Goal: Transaction & Acquisition: Purchase product/service

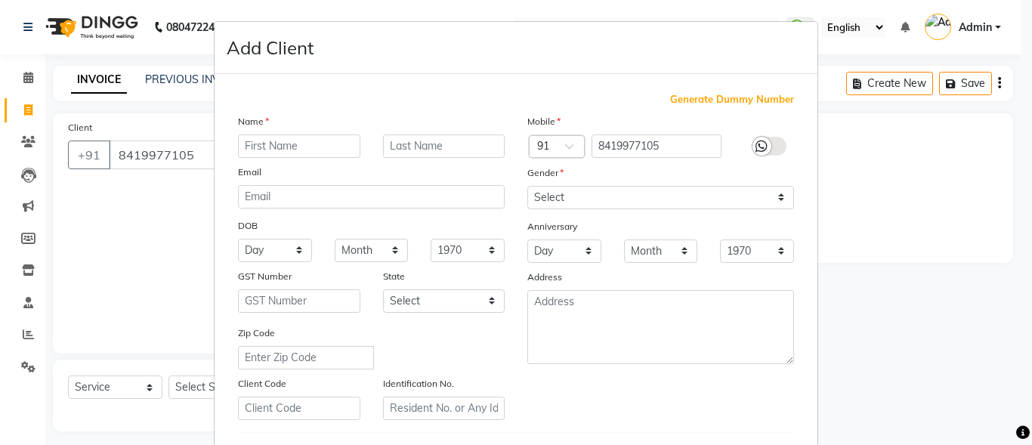
select select "service"
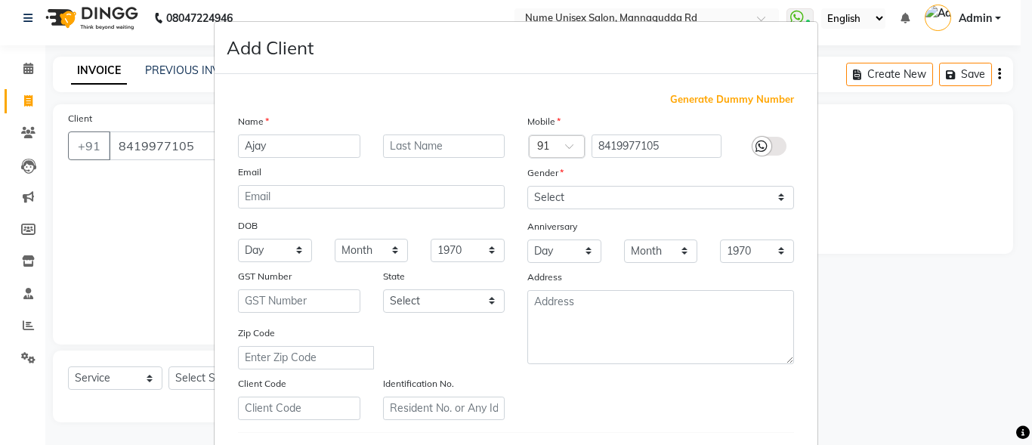
type input "Ajay"
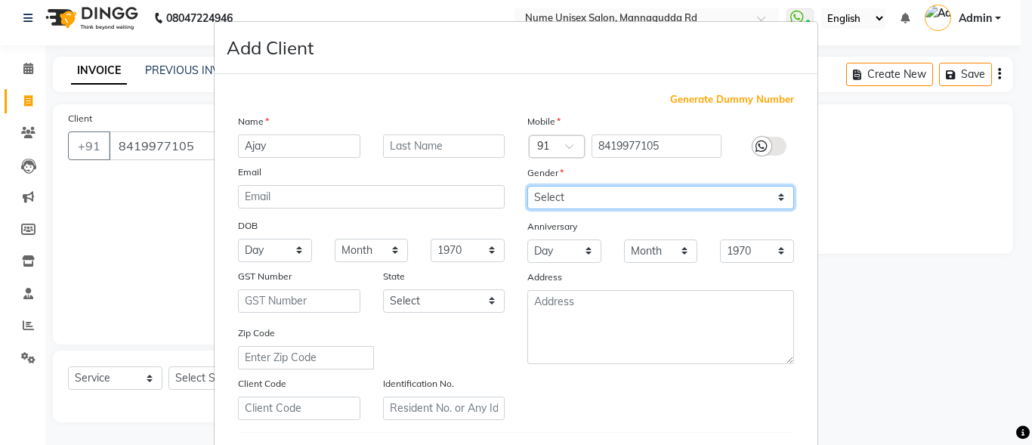
click at [561, 198] on select "Select [DEMOGRAPHIC_DATA] [DEMOGRAPHIC_DATA] Other Prefer Not To Say" at bounding box center [660, 197] width 267 height 23
select select "[DEMOGRAPHIC_DATA]"
click at [527, 186] on select "Select [DEMOGRAPHIC_DATA] [DEMOGRAPHIC_DATA] Other Prefer Not To Say" at bounding box center [660, 197] width 267 height 23
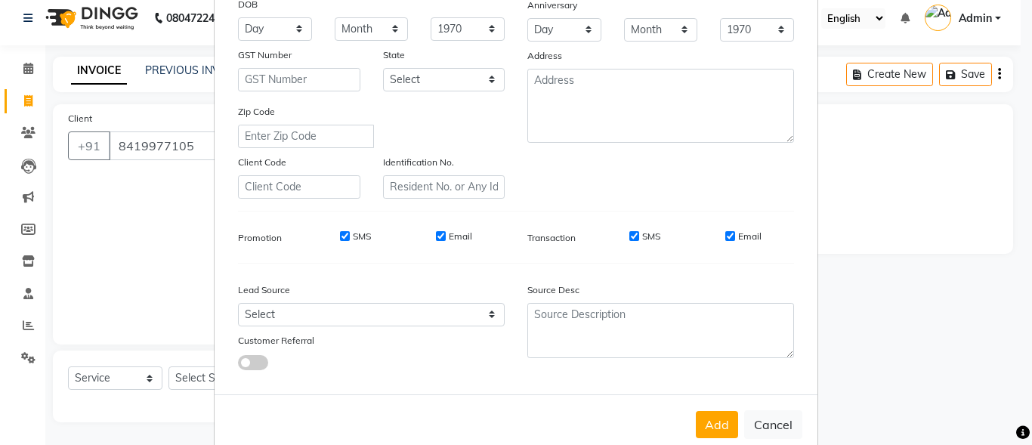
scroll to position [227, 0]
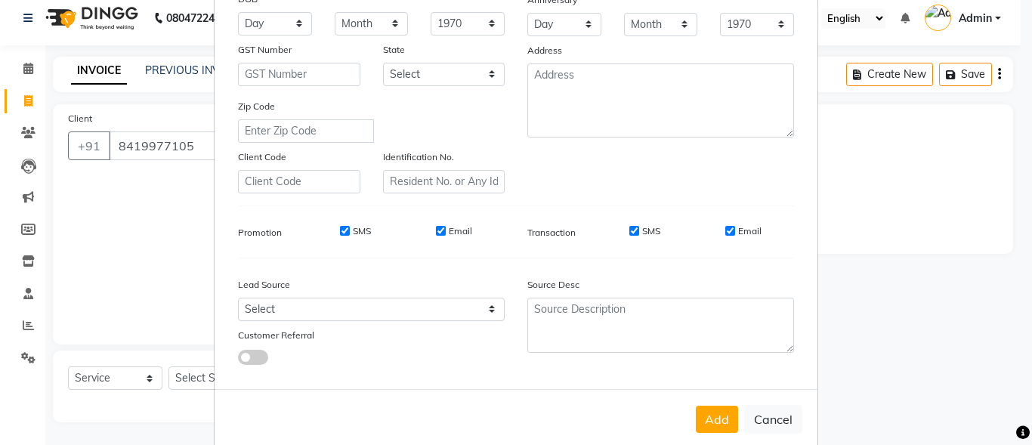
click at [626, 237] on div "SMS" at bounding box center [634, 231] width 52 height 14
click at [630, 230] on input "SMS" at bounding box center [635, 231] width 10 height 10
checkbox input "false"
click at [728, 234] on input "Email" at bounding box center [730, 231] width 10 height 10
checkbox input "false"
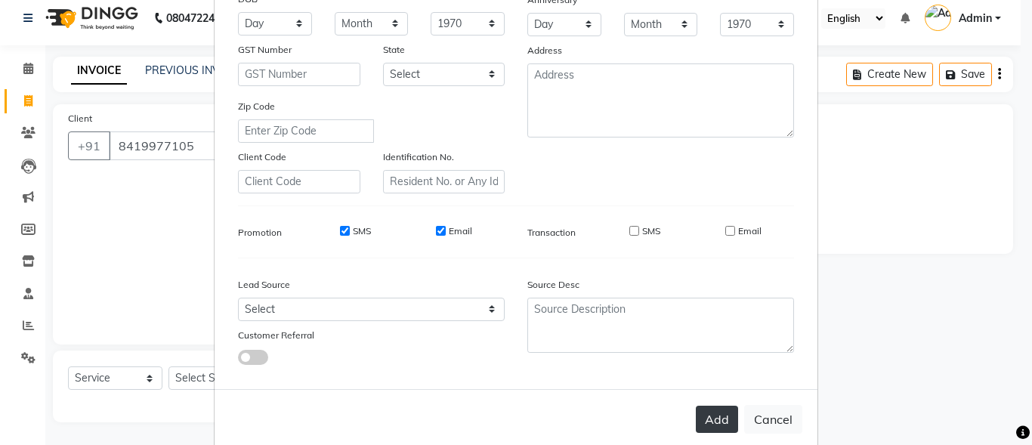
click at [713, 416] on button "Add" at bounding box center [717, 419] width 42 height 27
select select
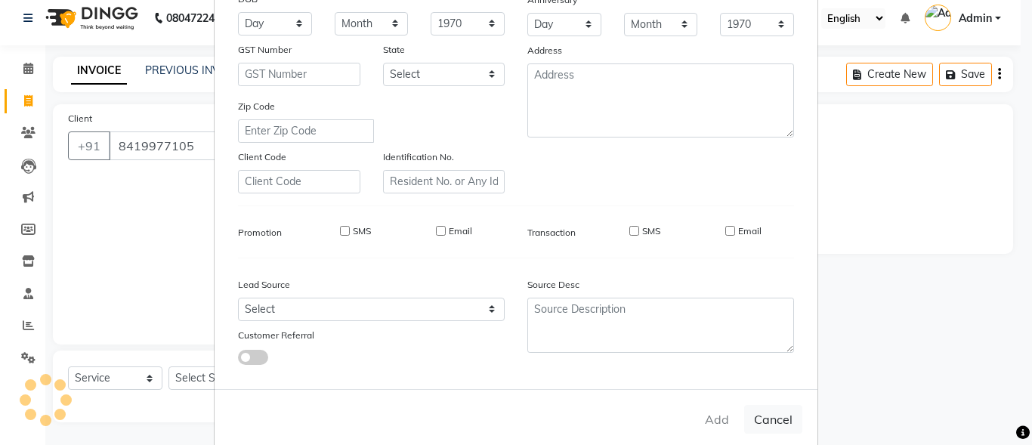
select select
checkbox input "false"
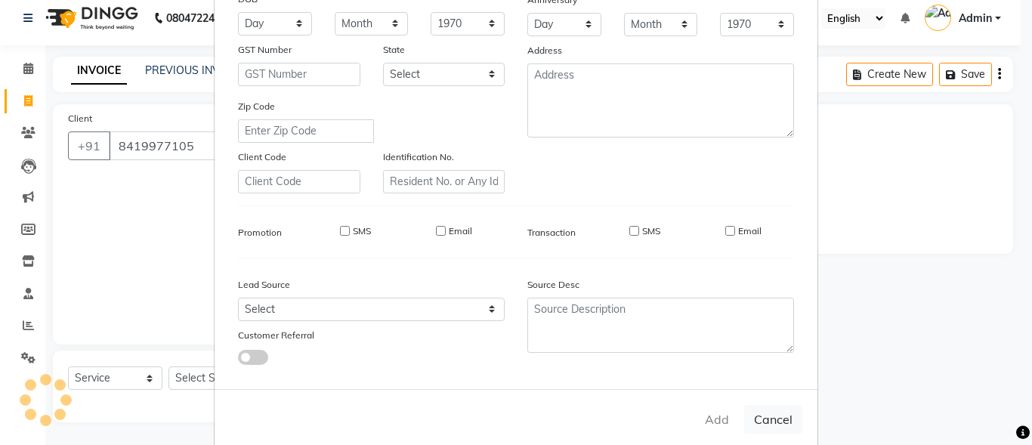
checkbox input "false"
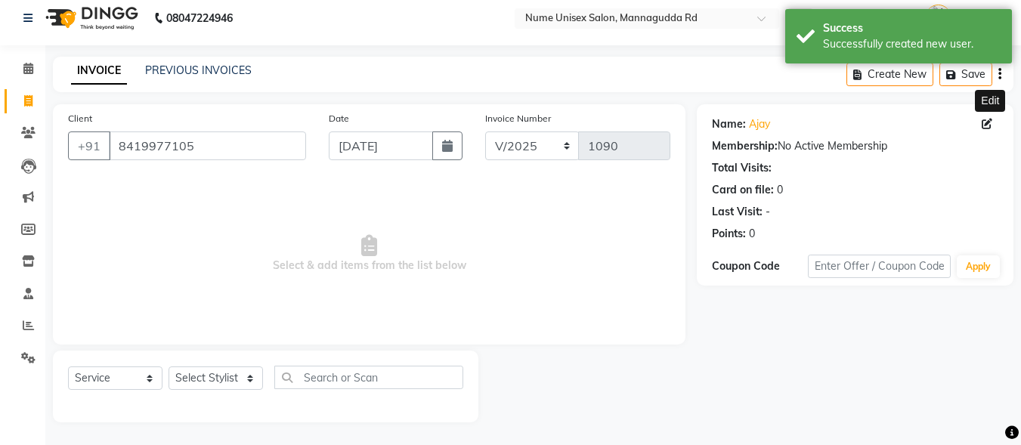
click at [988, 128] on icon at bounding box center [987, 124] width 11 height 11
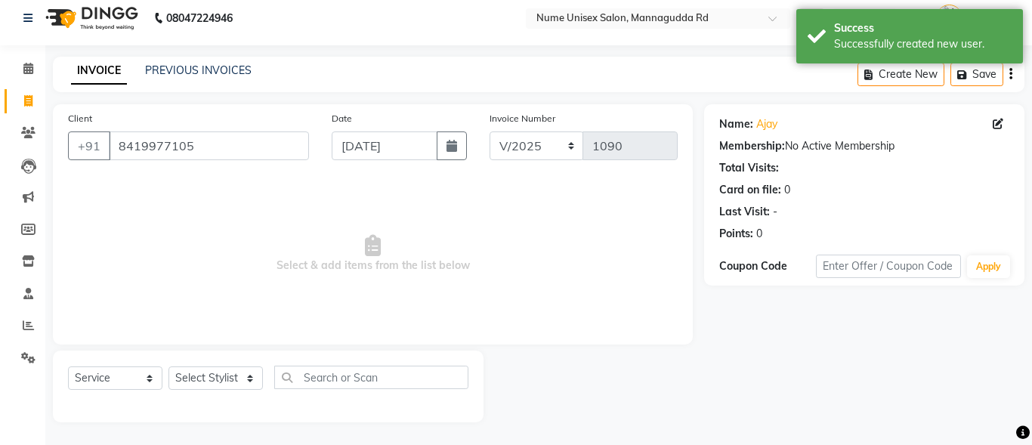
select select "[DEMOGRAPHIC_DATA]"
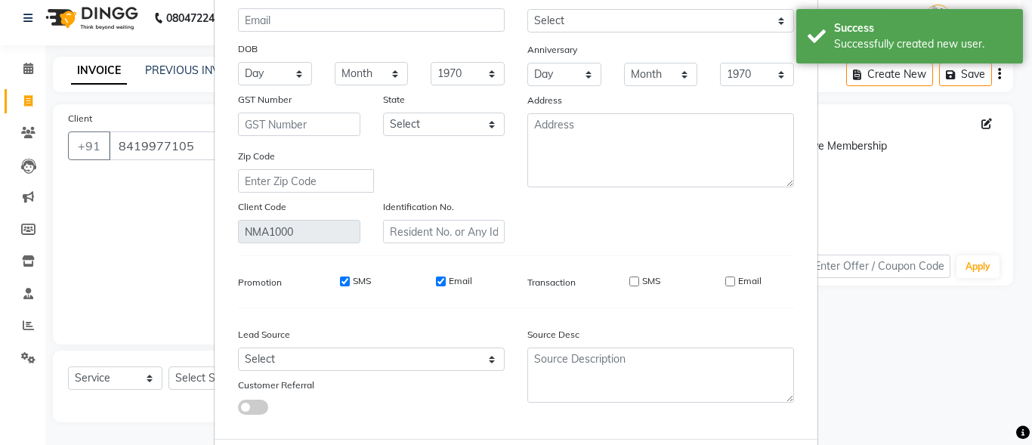
scroll to position [225, 0]
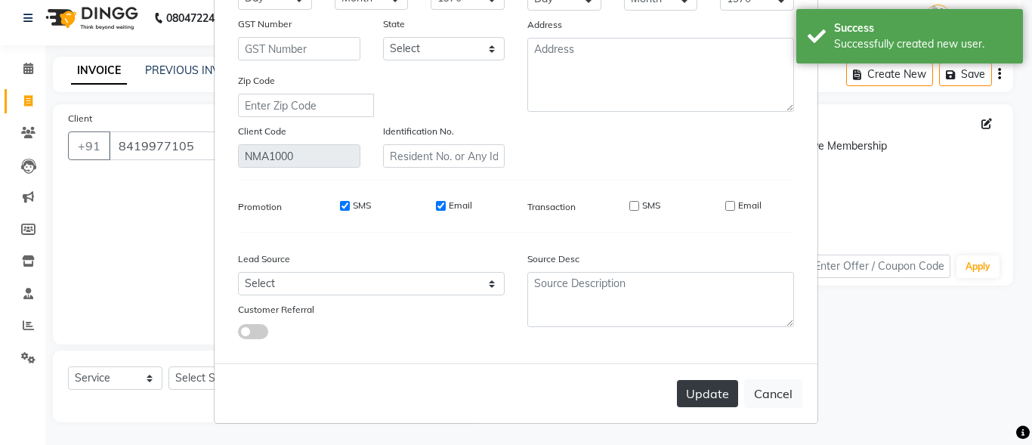
click at [704, 383] on button "Update" at bounding box center [707, 393] width 61 height 27
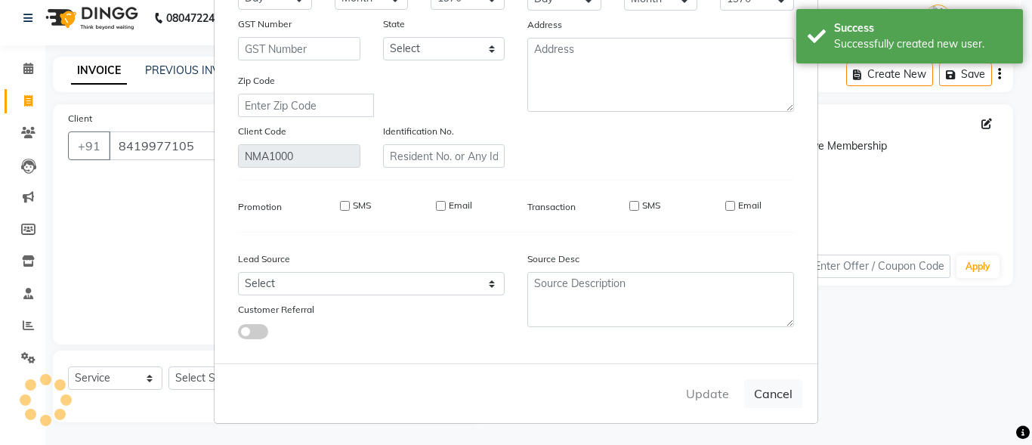
select select
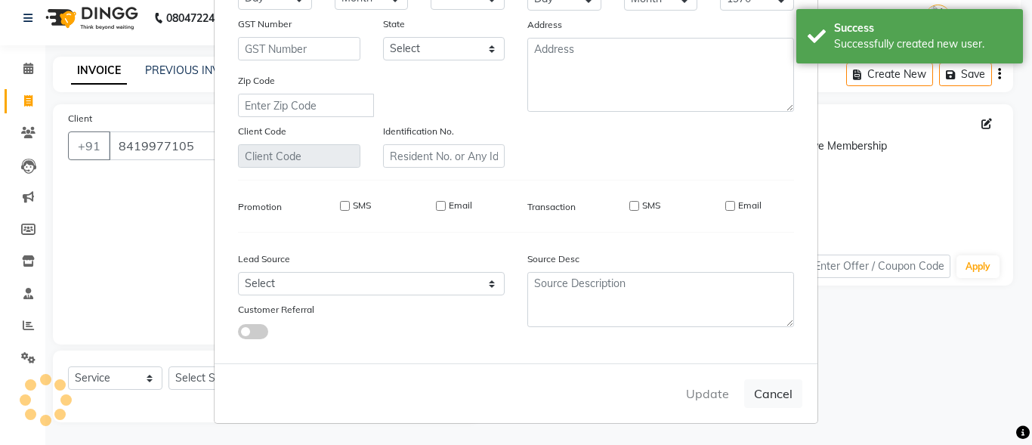
select select
checkbox input "false"
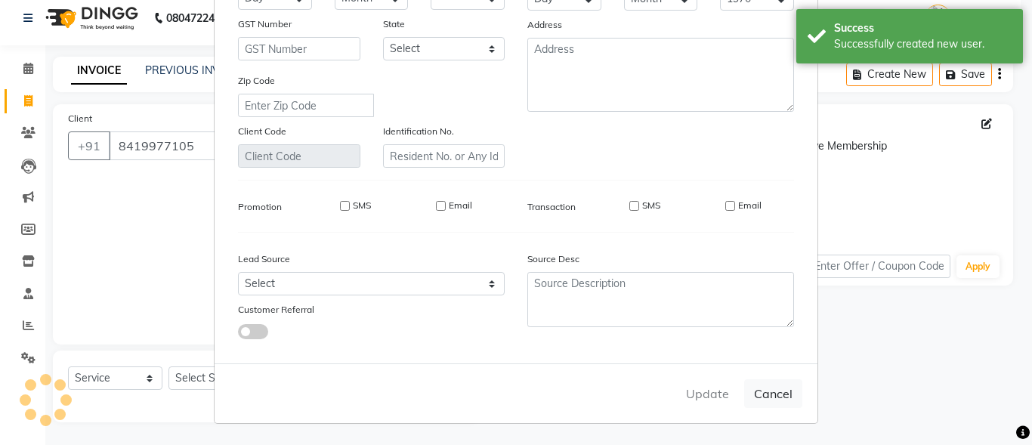
checkbox input "false"
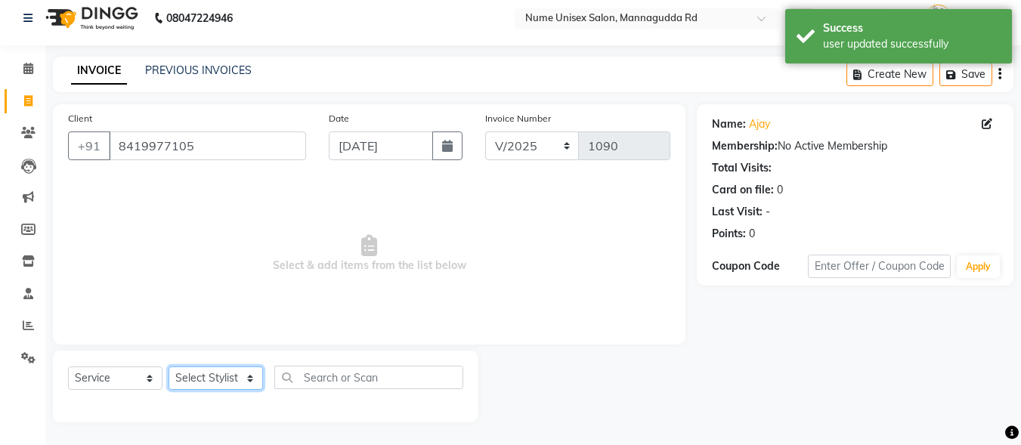
click at [249, 382] on select "Select Stylist Admin [PERSON_NAME] [PERSON_NAME] S [PERSON_NAME] Mohd [PERSON_N…" at bounding box center [216, 378] width 94 height 23
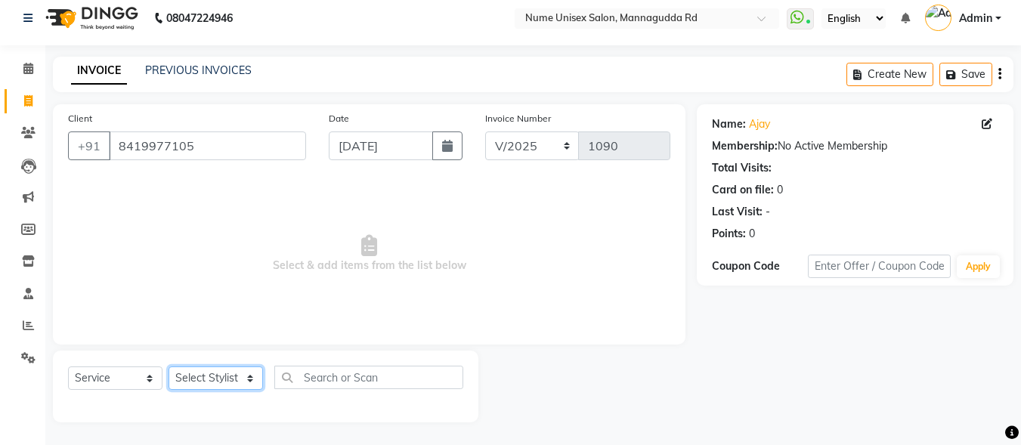
select select "60533"
click at [169, 367] on select "Select Stylist Admin [PERSON_NAME] [PERSON_NAME] S [PERSON_NAME] Mohd [PERSON_N…" at bounding box center [216, 378] width 94 height 23
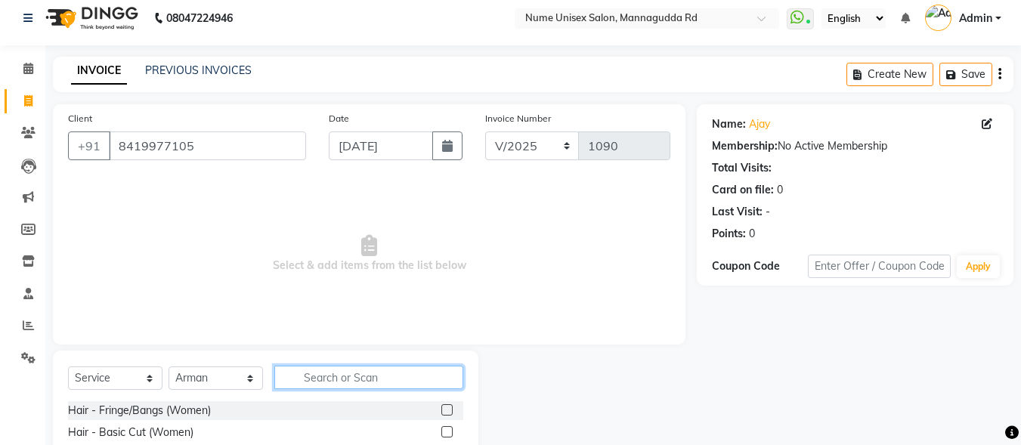
click at [348, 376] on input "text" at bounding box center [368, 377] width 189 height 23
click at [987, 129] on span at bounding box center [990, 124] width 17 height 16
click at [985, 121] on icon at bounding box center [987, 124] width 11 height 11
select select "[DEMOGRAPHIC_DATA]"
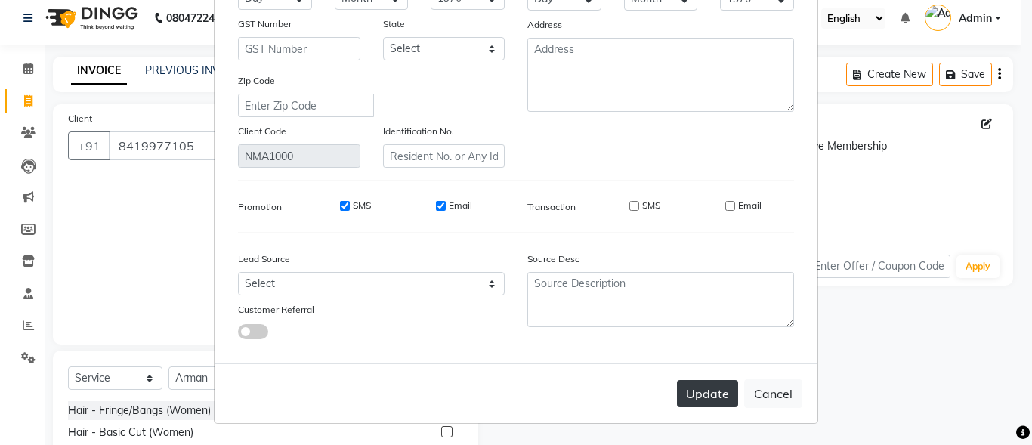
click at [707, 388] on button "Update" at bounding box center [707, 393] width 61 height 27
select select
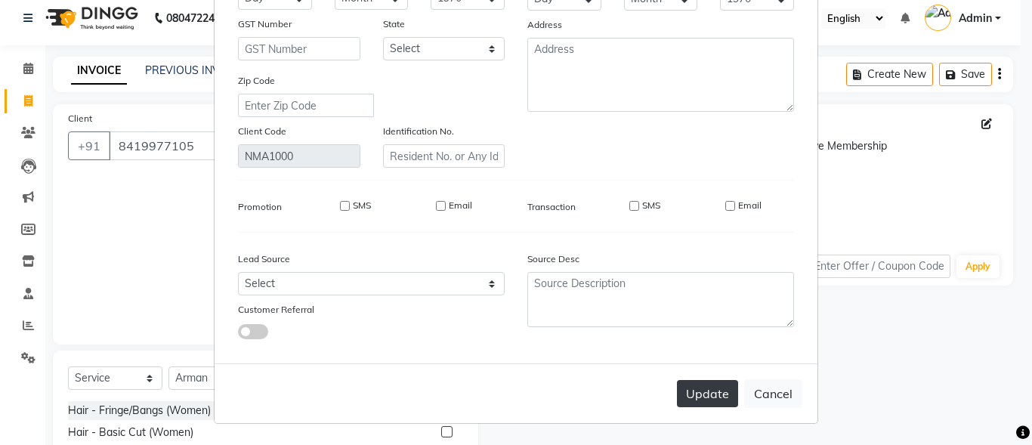
select select
checkbox input "false"
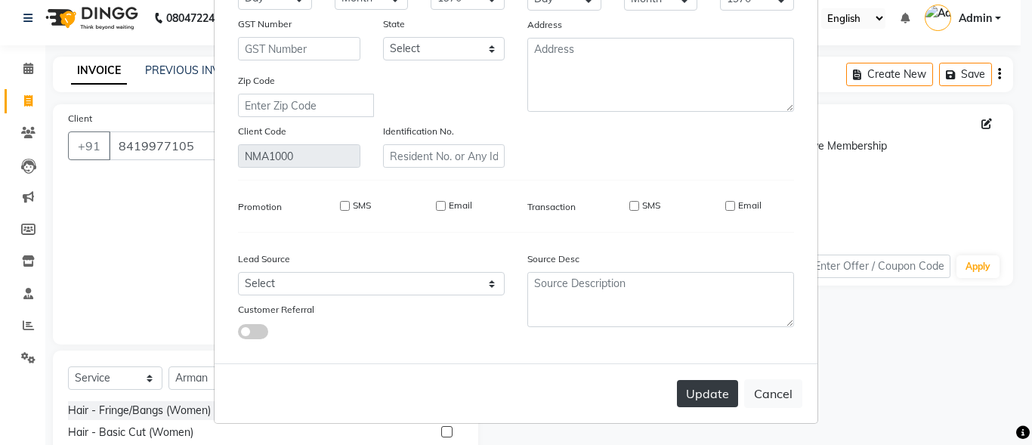
checkbox input "false"
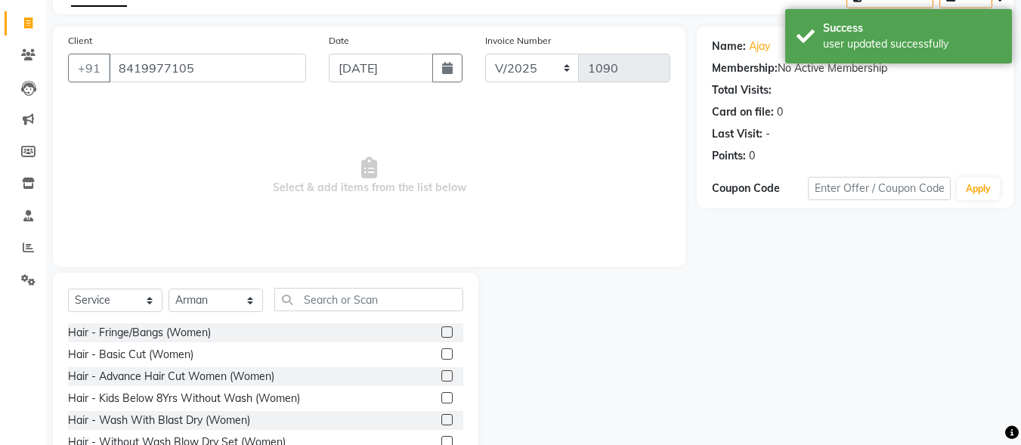
scroll to position [160, 0]
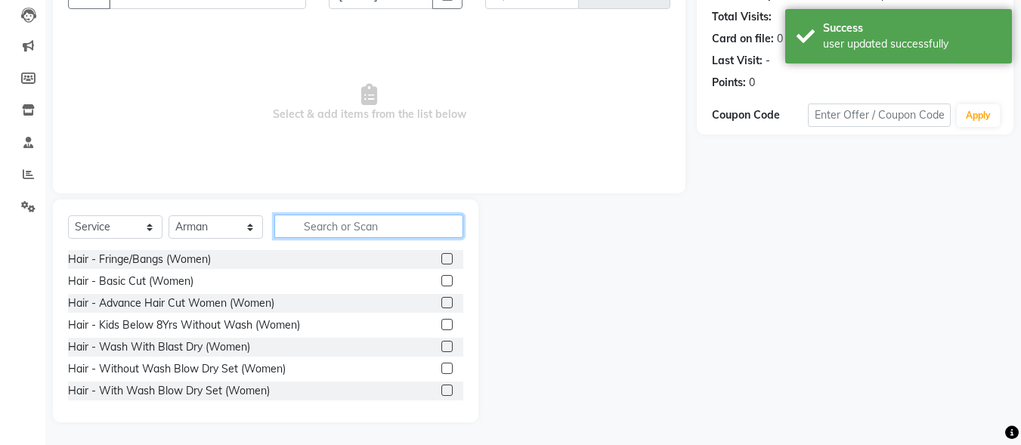
click at [351, 224] on input "text" at bounding box center [368, 226] width 189 height 23
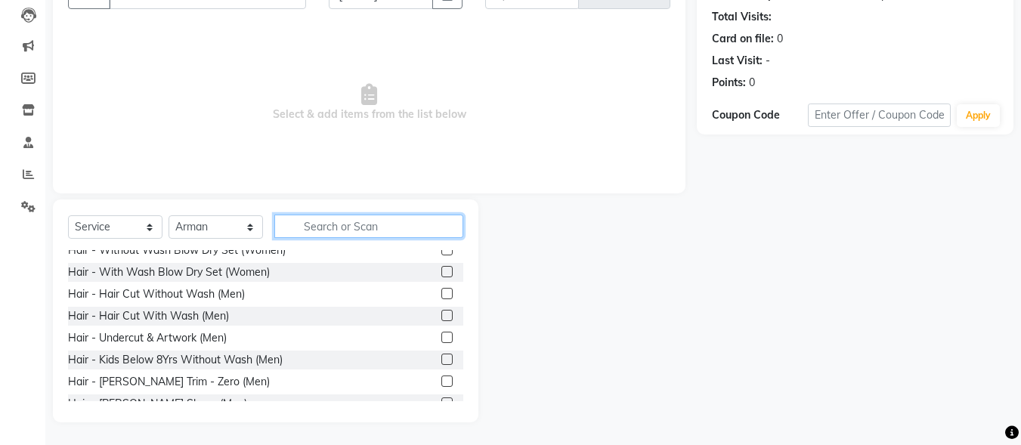
scroll to position [151, 0]
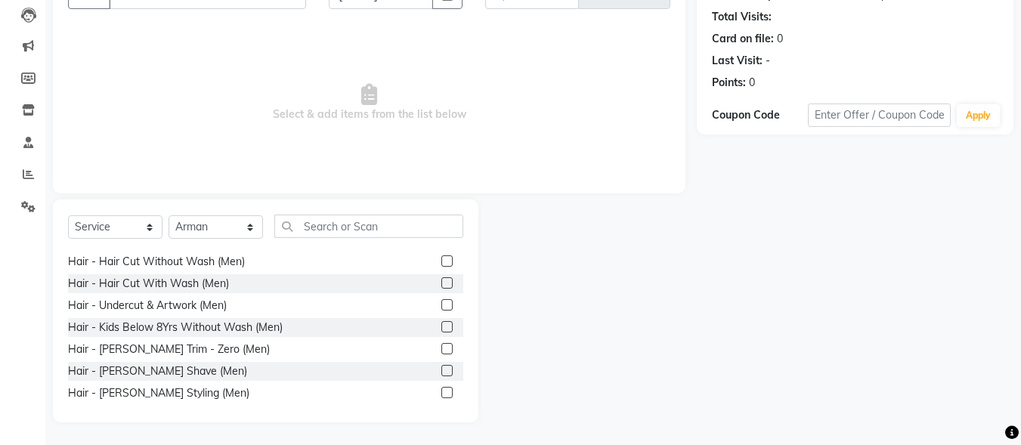
click at [441, 257] on label at bounding box center [446, 260] width 11 height 11
click at [441, 257] on input "checkbox" at bounding box center [446, 262] width 10 height 10
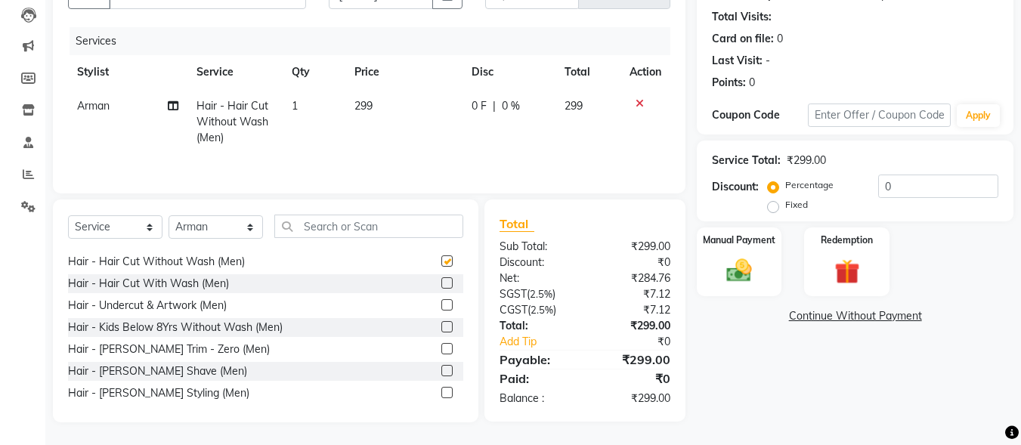
checkbox input "false"
click at [441, 280] on label at bounding box center [446, 282] width 11 height 11
click at [441, 280] on input "checkbox" at bounding box center [446, 284] width 10 height 10
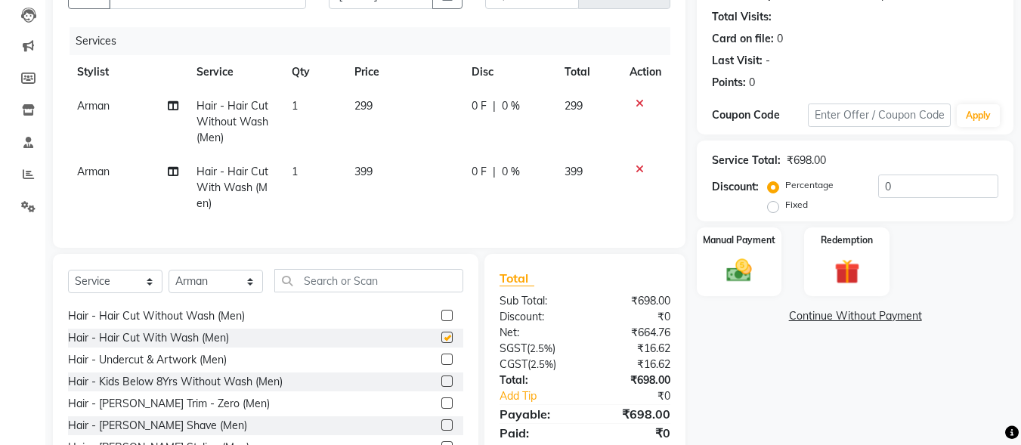
checkbox input "false"
click at [642, 101] on icon at bounding box center [640, 103] width 8 height 11
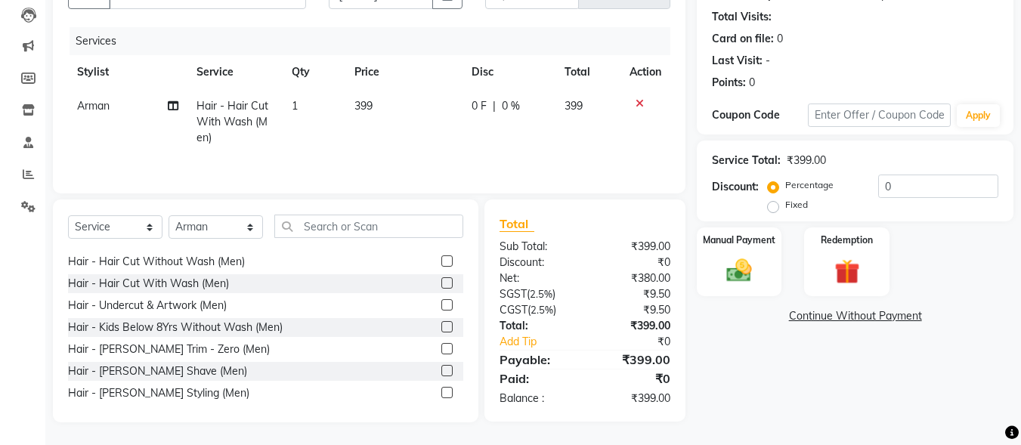
click at [441, 392] on label at bounding box center [446, 392] width 11 height 11
click at [441, 392] on input "checkbox" at bounding box center [446, 393] width 10 height 10
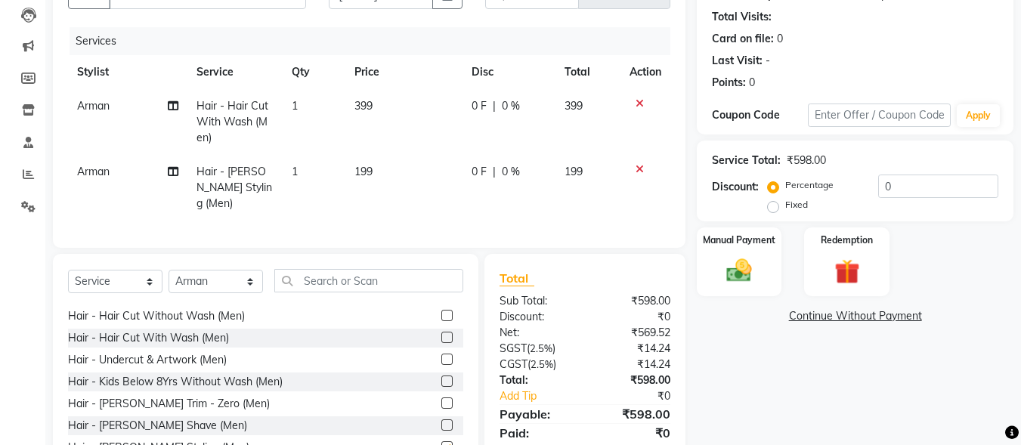
checkbox input "false"
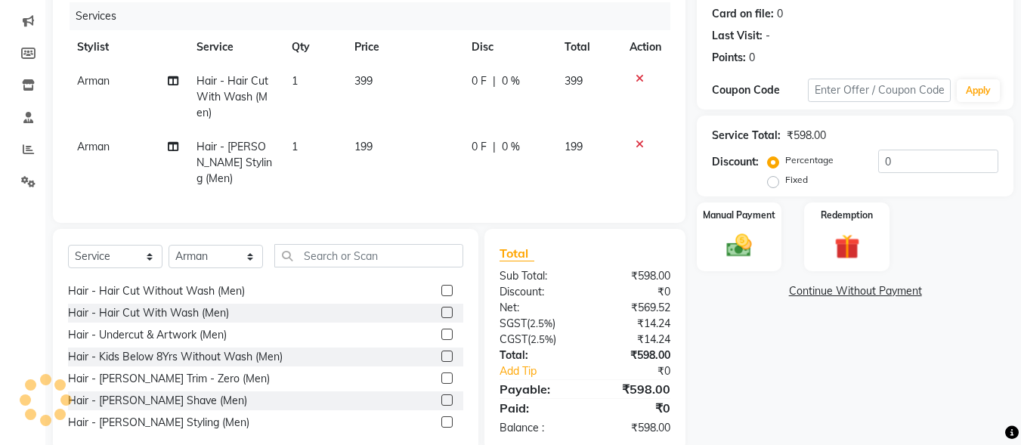
scroll to position [210, 0]
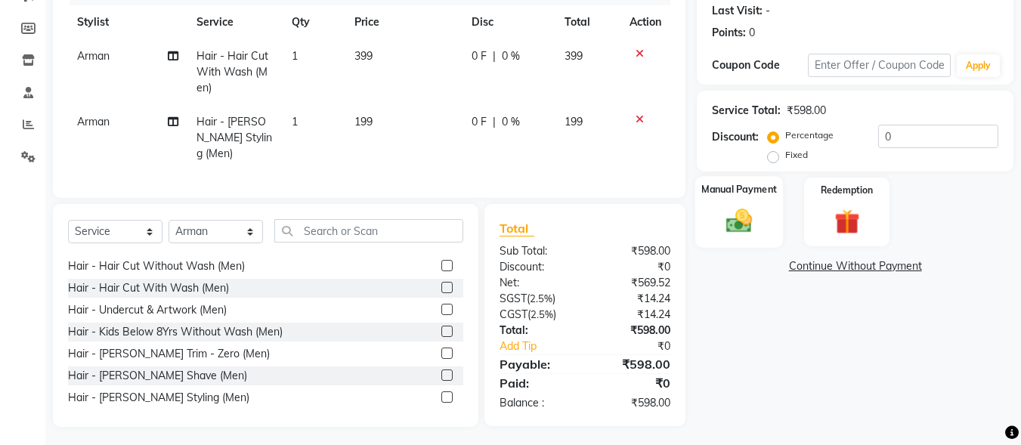
drag, startPoint x: 722, startPoint y: 201, endPoint x: 762, endPoint y: 235, distance: 52.0
click at [723, 203] on div "Manual Payment" at bounding box center [739, 212] width 88 height 72
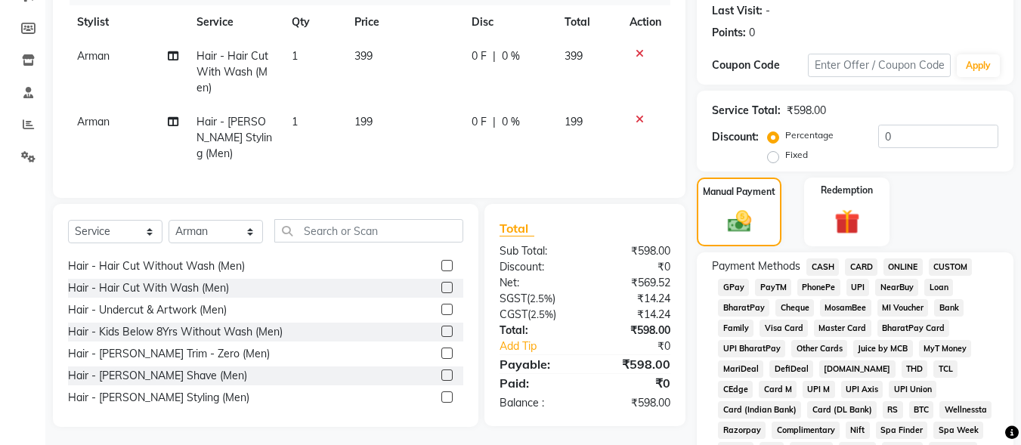
click at [859, 288] on span "UPI" at bounding box center [857, 287] width 23 height 17
click at [878, 138] on input "0" at bounding box center [938, 136] width 120 height 23
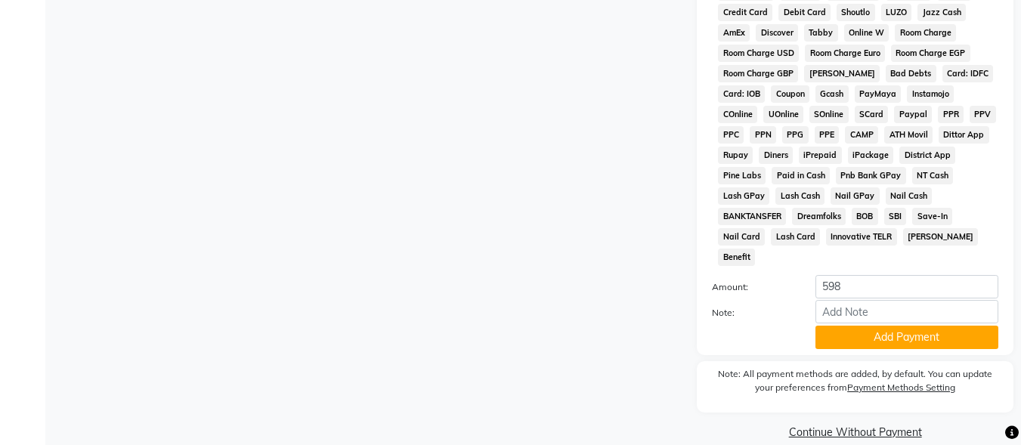
scroll to position [710, 0]
type input "10"
click at [905, 325] on button "Add Payment" at bounding box center [906, 336] width 183 height 23
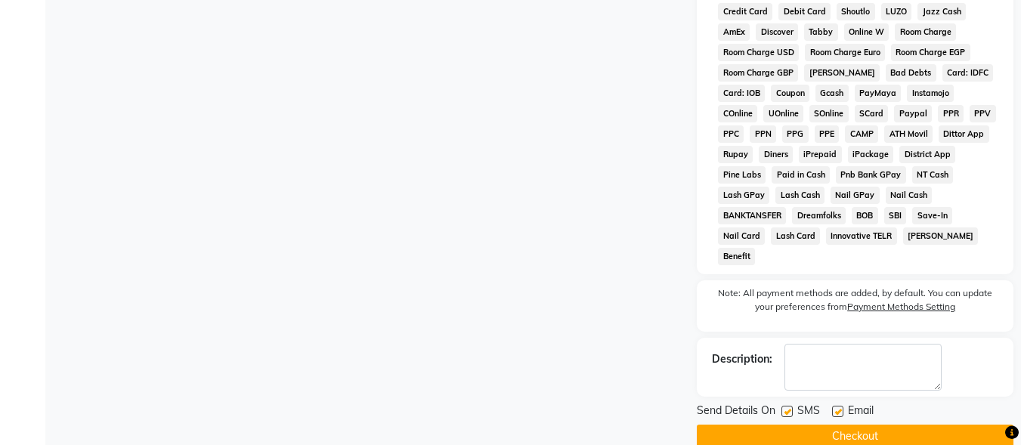
click at [792, 406] on label at bounding box center [786, 411] width 11 height 11
click at [791, 407] on input "checkbox" at bounding box center [786, 412] width 10 height 10
checkbox input "false"
click at [837, 406] on label at bounding box center [837, 411] width 11 height 11
click at [837, 407] on input "checkbox" at bounding box center [837, 412] width 10 height 10
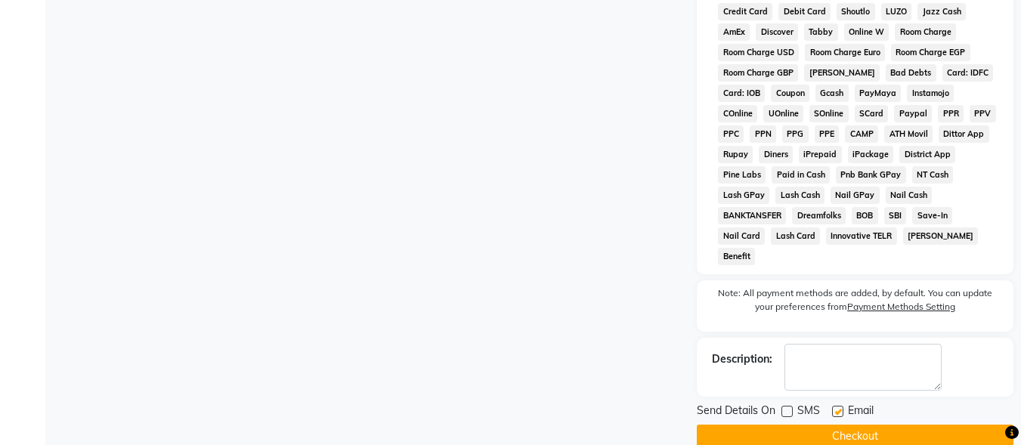
checkbox input "false"
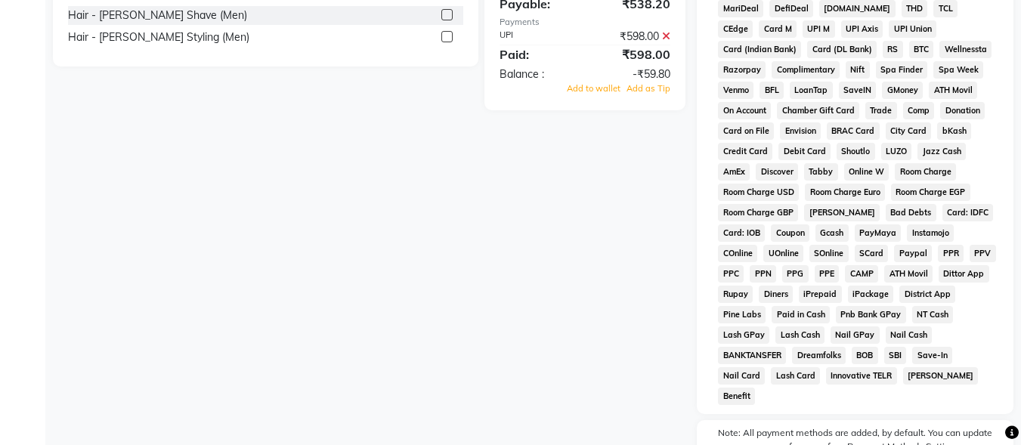
scroll to position [333, 0]
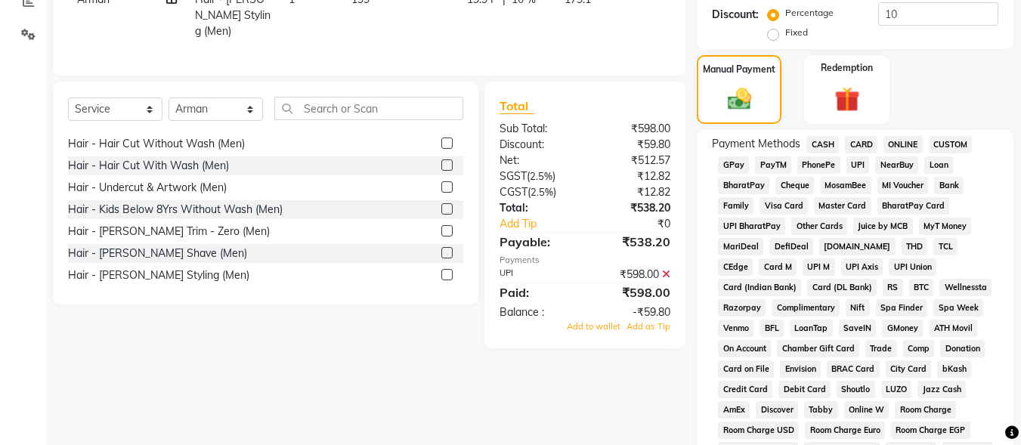
click at [665, 269] on icon at bounding box center [666, 274] width 8 height 11
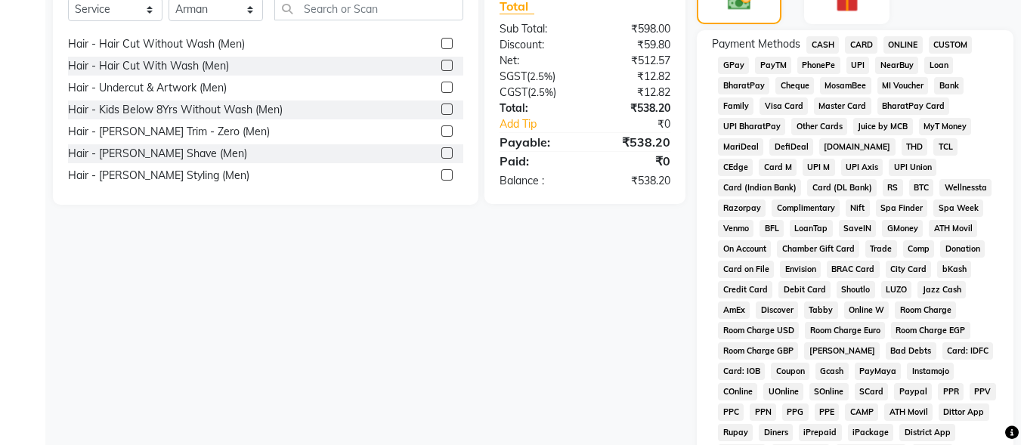
scroll to position [252, 0]
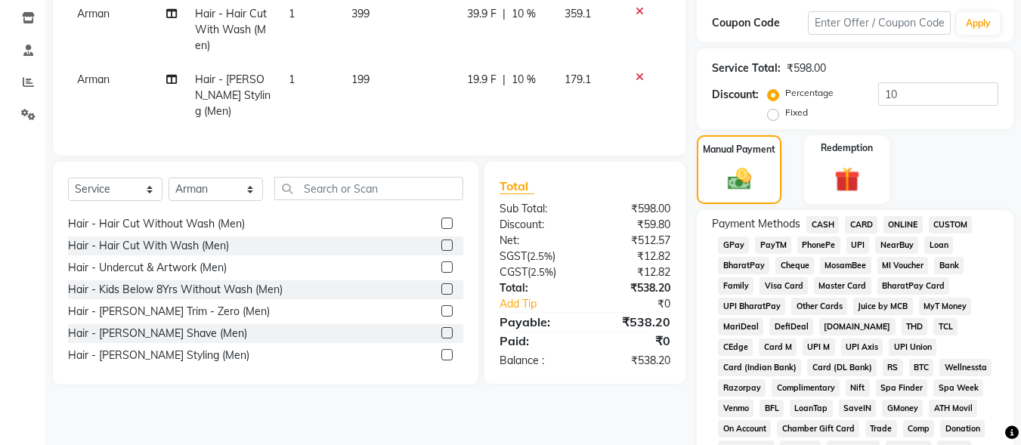
click at [855, 246] on span "UPI" at bounding box center [857, 245] width 23 height 17
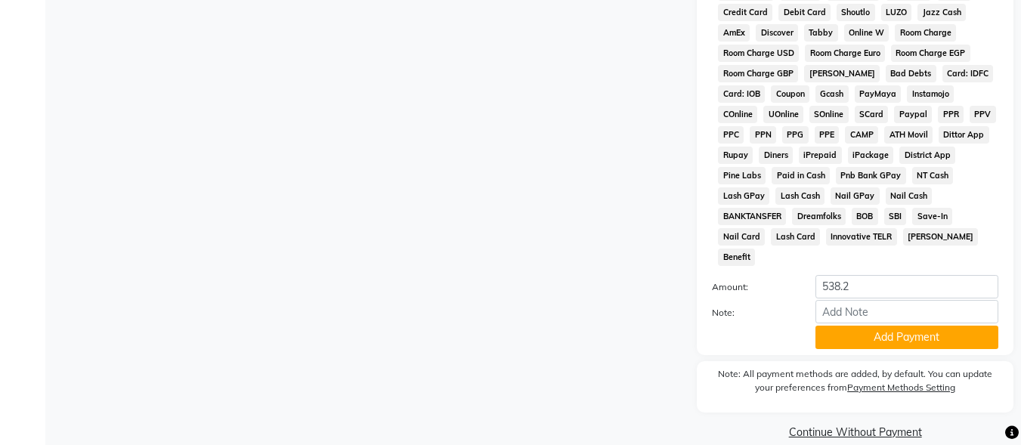
scroll to position [710, 0]
click at [878, 325] on button "Add Payment" at bounding box center [906, 336] width 183 height 23
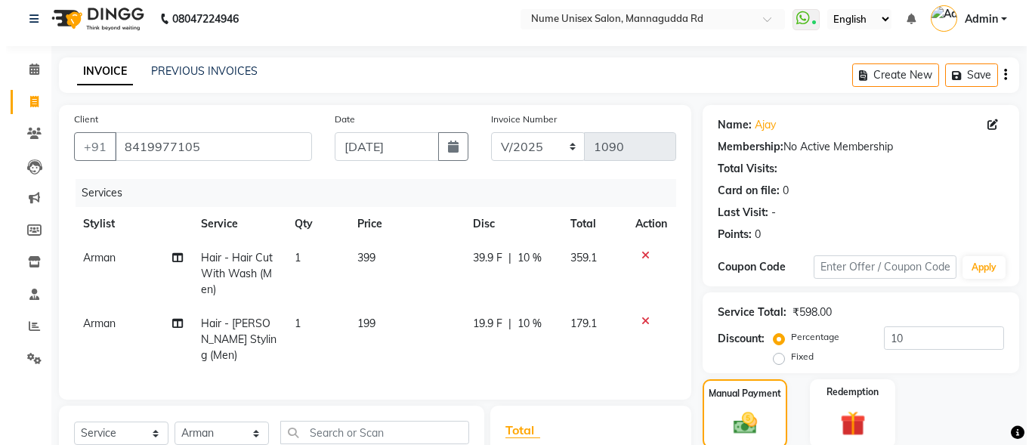
scroll to position [0, 0]
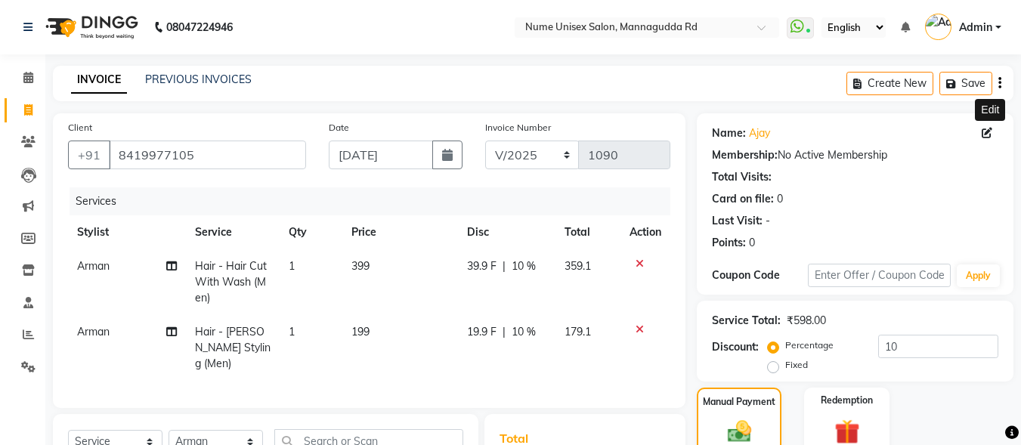
click at [986, 135] on icon at bounding box center [987, 133] width 11 height 11
select select "[DEMOGRAPHIC_DATA]"
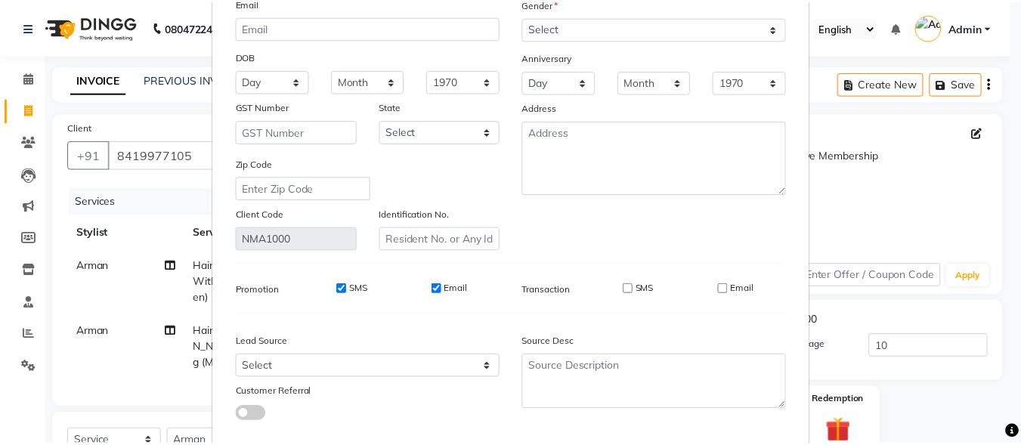
scroll to position [225, 0]
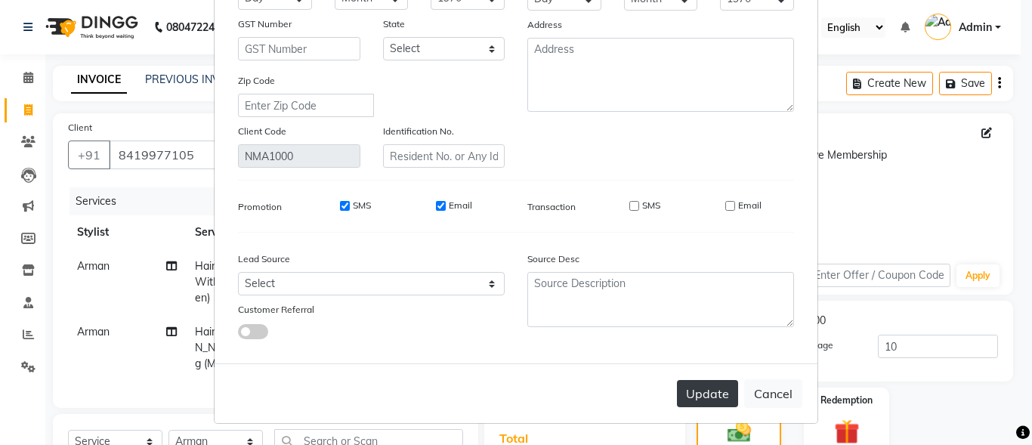
click at [723, 389] on button "Update" at bounding box center [707, 393] width 61 height 27
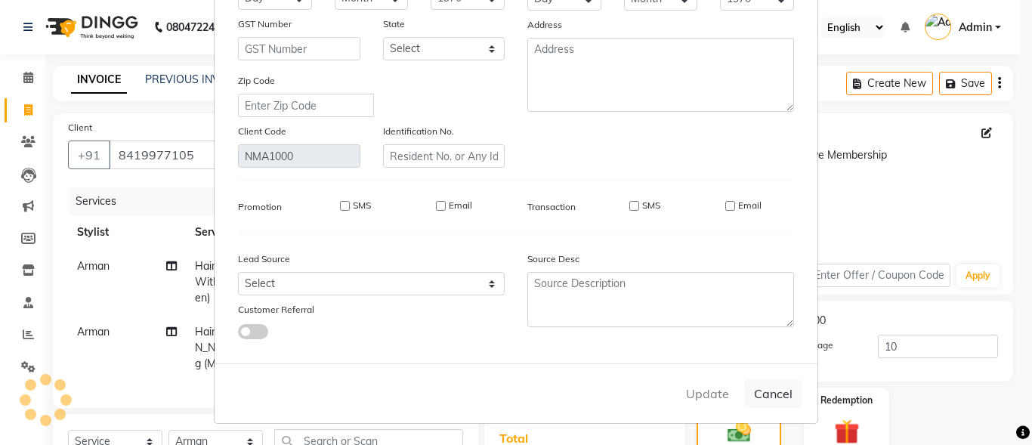
select select
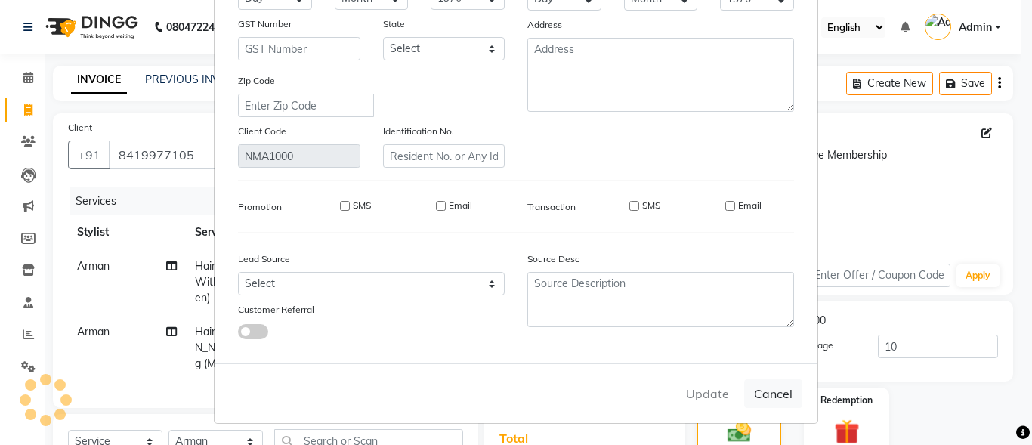
select select
checkbox input "false"
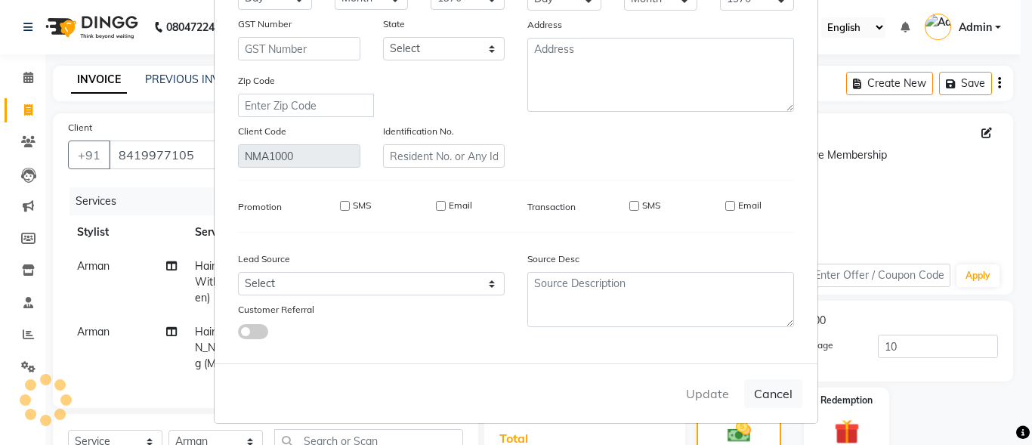
checkbox input "false"
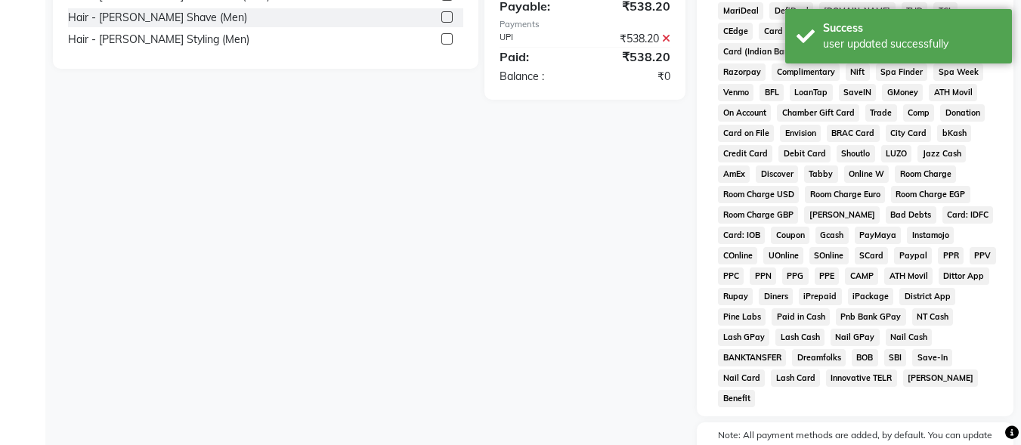
scroll to position [716, 0]
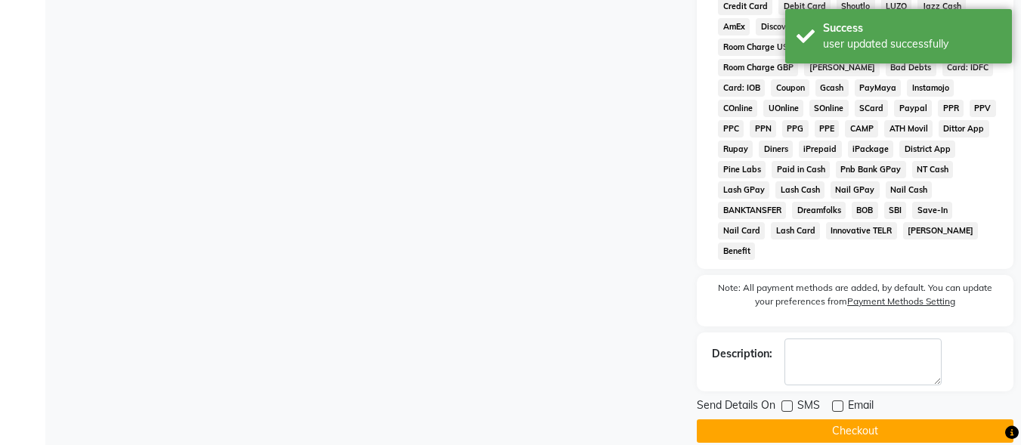
click at [881, 419] on button "Checkout" at bounding box center [855, 430] width 317 height 23
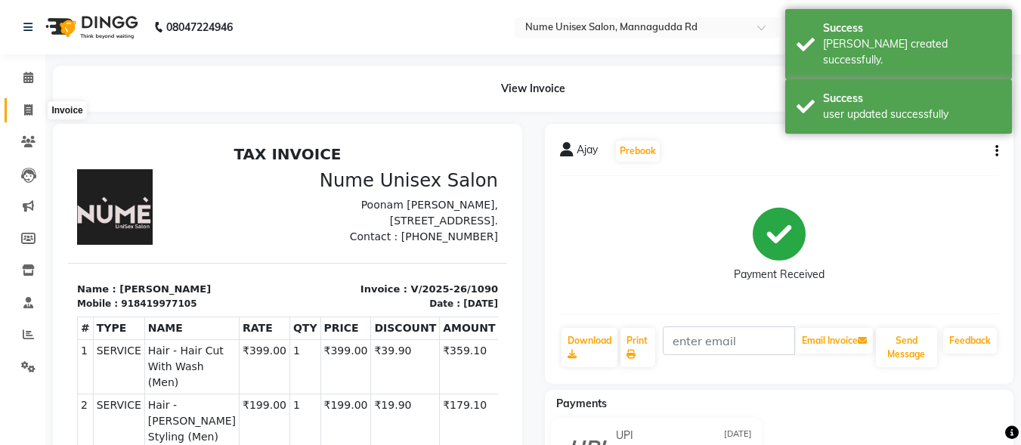
click at [29, 105] on icon at bounding box center [28, 109] width 8 height 11
select select "service"
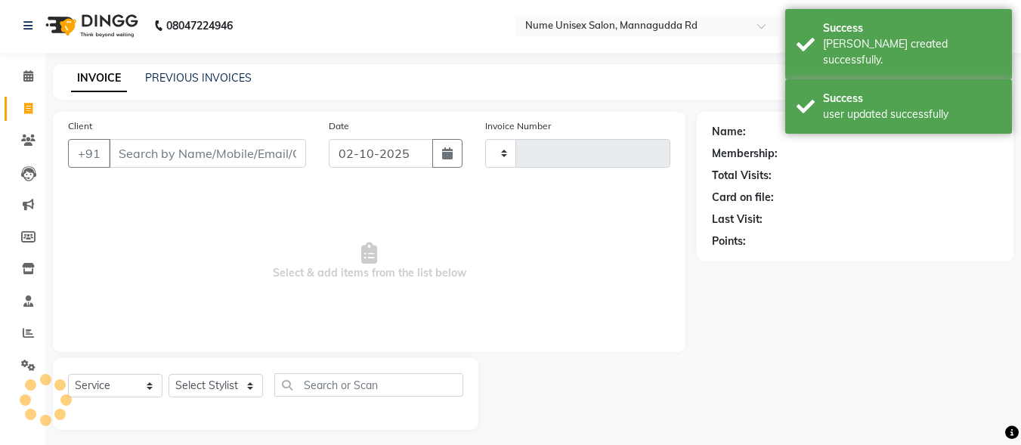
type input "1091"
select select "7047"
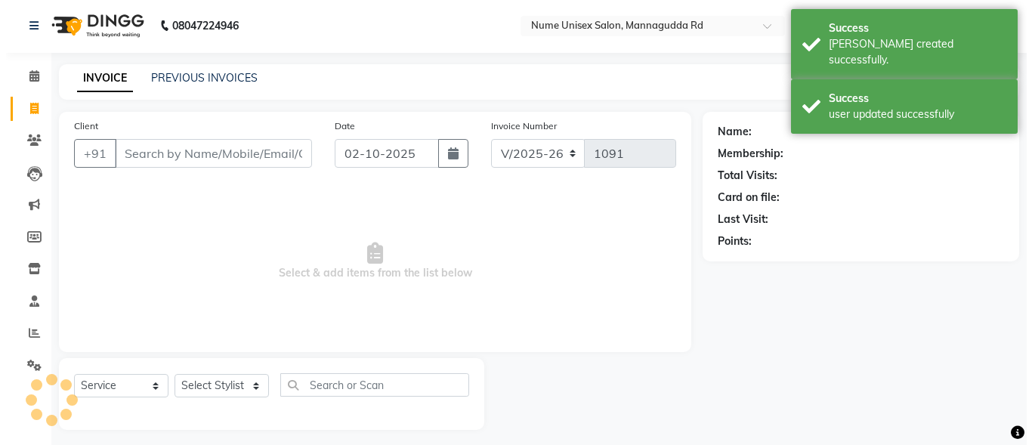
scroll to position [9, 0]
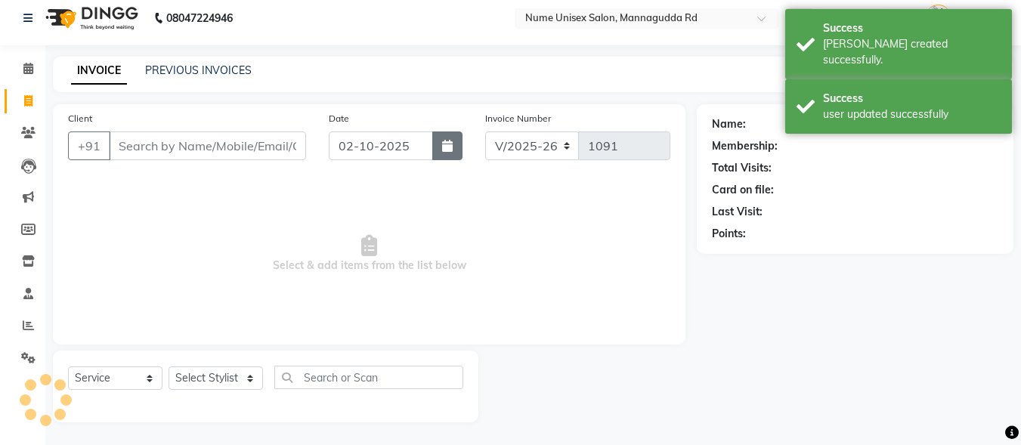
click at [455, 144] on button "button" at bounding box center [447, 145] width 30 height 29
select select "10"
select select "2025"
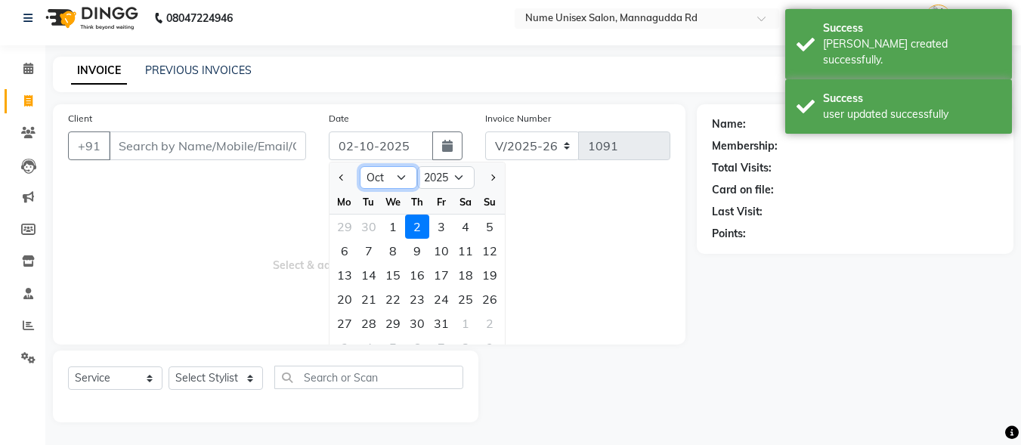
click at [401, 170] on select "Jan Feb Mar Apr May Jun [DATE] Aug Sep Oct Nov Dec" at bounding box center [388, 177] width 57 height 23
select select "9"
click at [360, 166] on select "Jan Feb Mar Apr May Jun [DATE] Aug Sep Oct Nov Dec" at bounding box center [388, 177] width 57 height 23
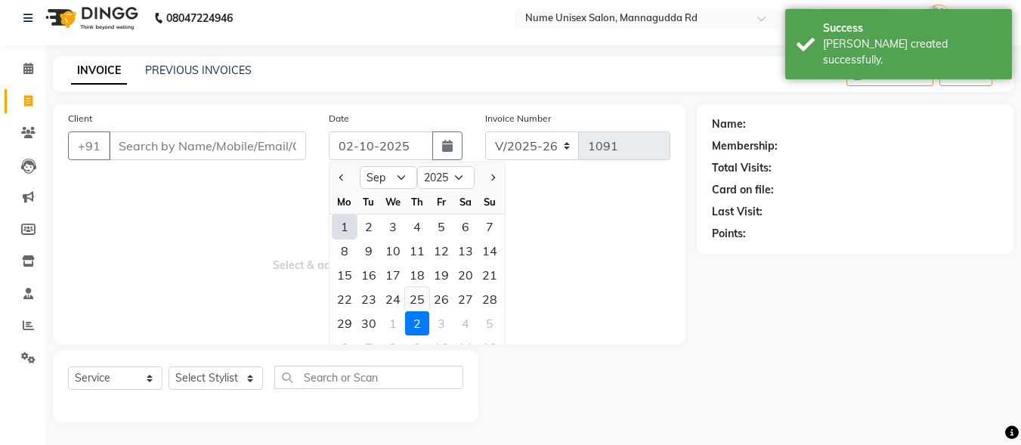
click at [422, 300] on div "25" at bounding box center [417, 299] width 24 height 24
type input "[DATE]"
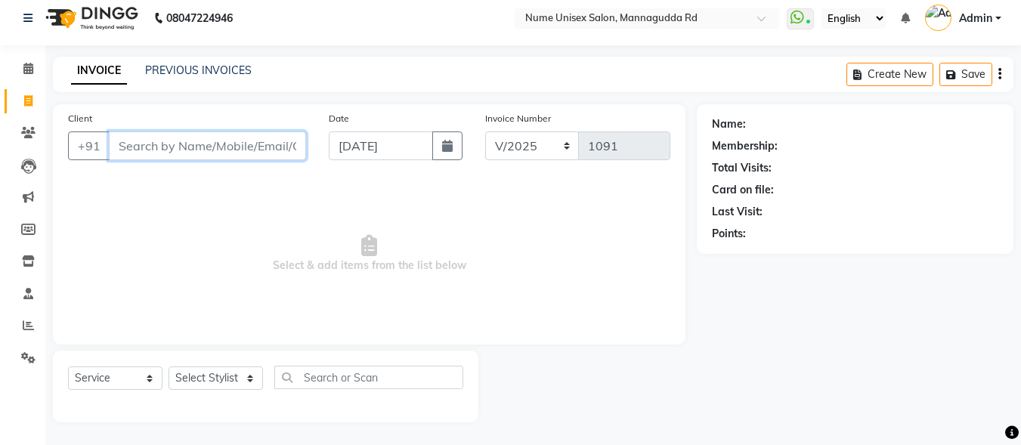
click at [148, 149] on input "Client" at bounding box center [207, 145] width 197 height 29
click at [179, 76] on div "PREVIOUS INVOICES" at bounding box center [198, 71] width 107 height 16
click at [184, 70] on link "PREVIOUS INVOICES" at bounding box center [198, 70] width 107 height 14
click at [246, 146] on input "Client" at bounding box center [207, 145] width 197 height 29
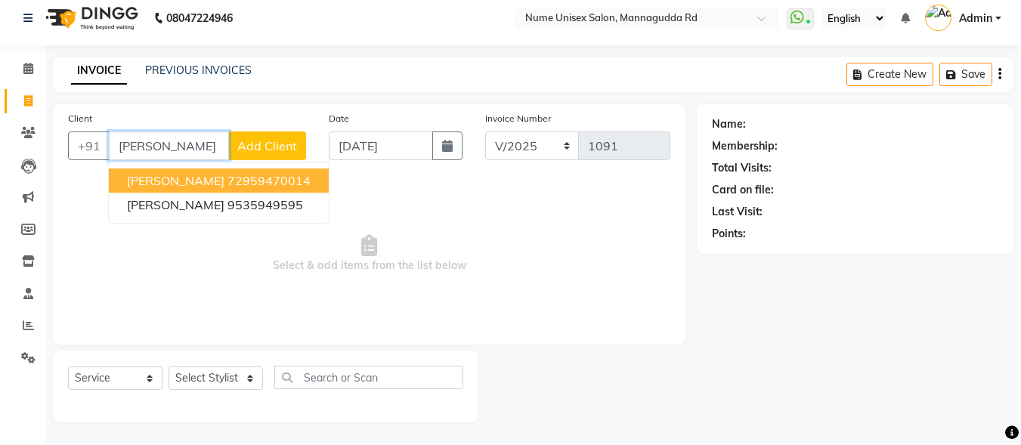
click at [227, 187] on ngb-highlight "72959470014" at bounding box center [268, 180] width 83 height 15
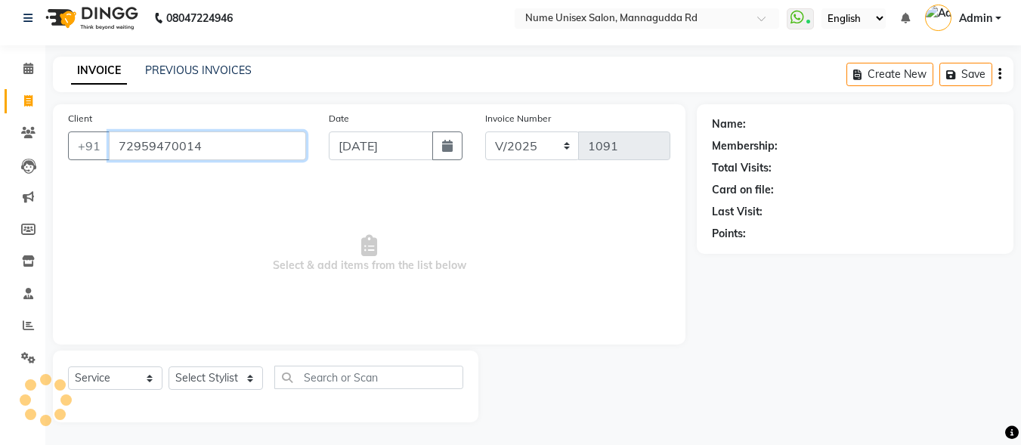
type input "72959470014"
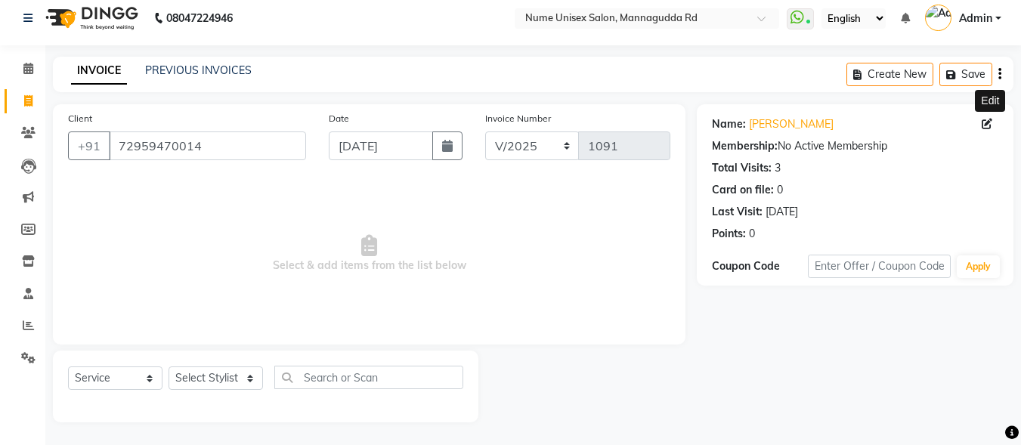
click at [988, 122] on icon at bounding box center [987, 124] width 11 height 11
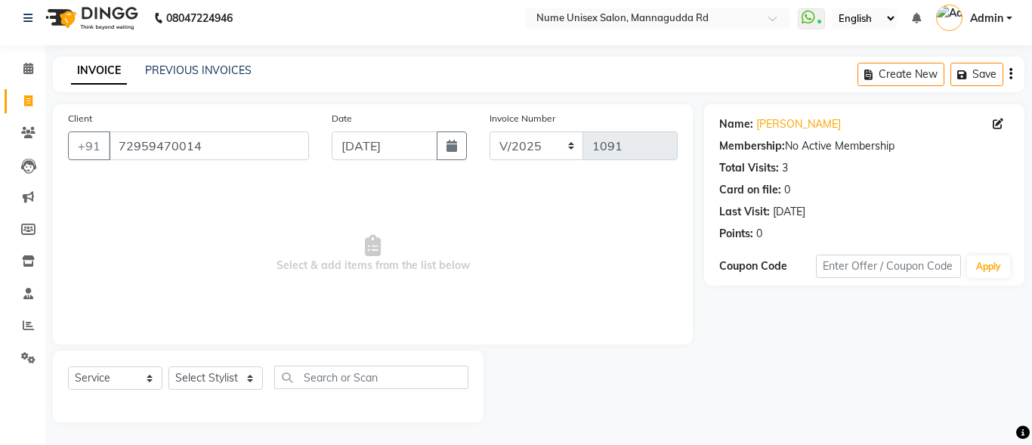
select select "[DEMOGRAPHIC_DATA]"
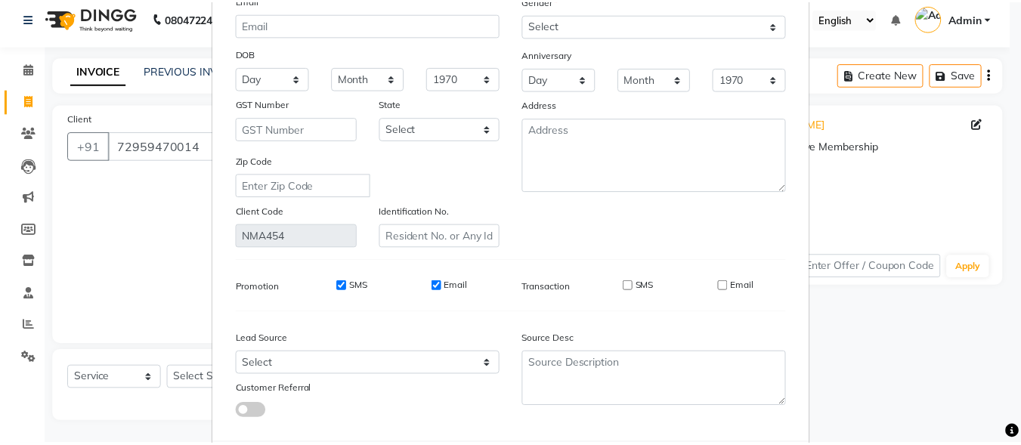
scroll to position [225, 0]
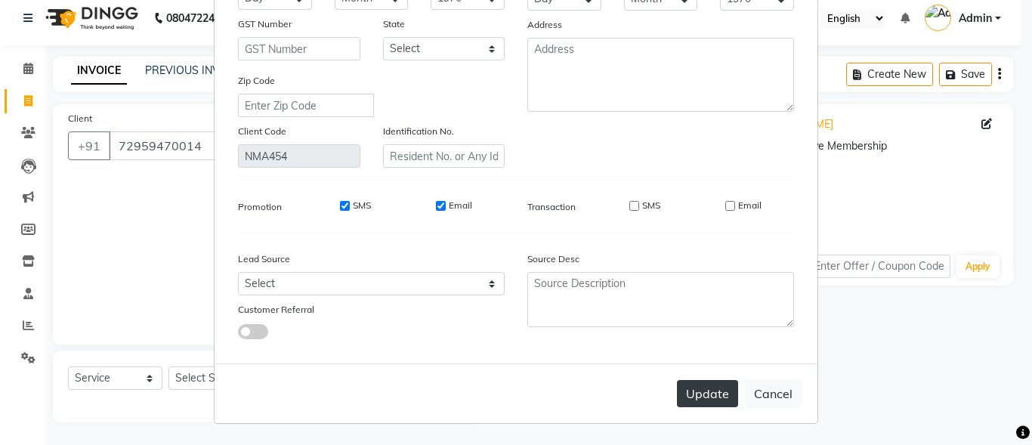
click at [700, 386] on button "Update" at bounding box center [707, 393] width 61 height 27
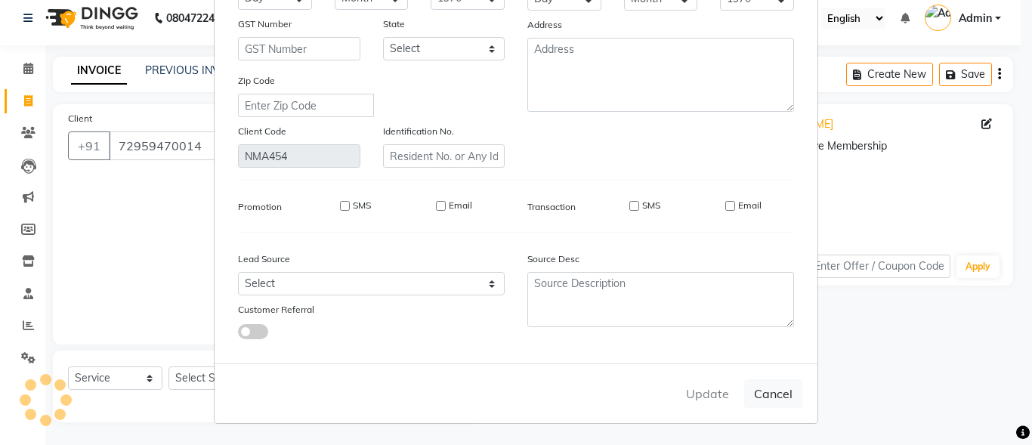
select select
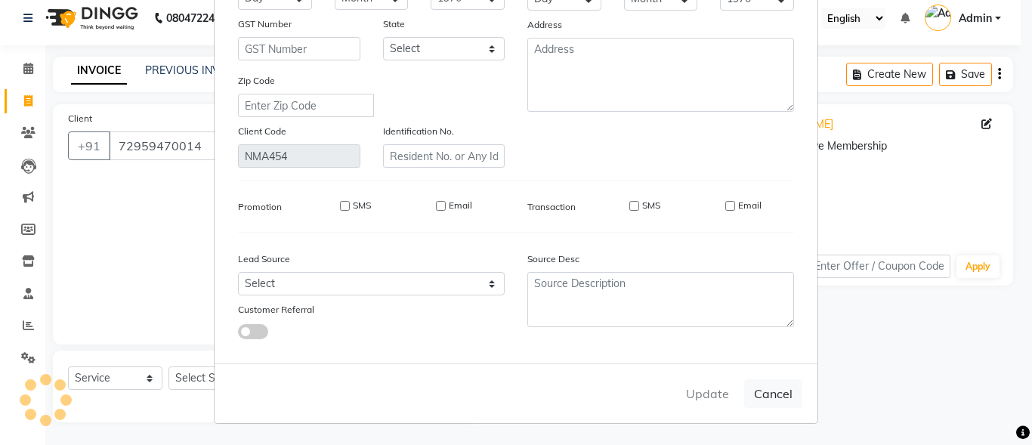
select select
checkbox input "false"
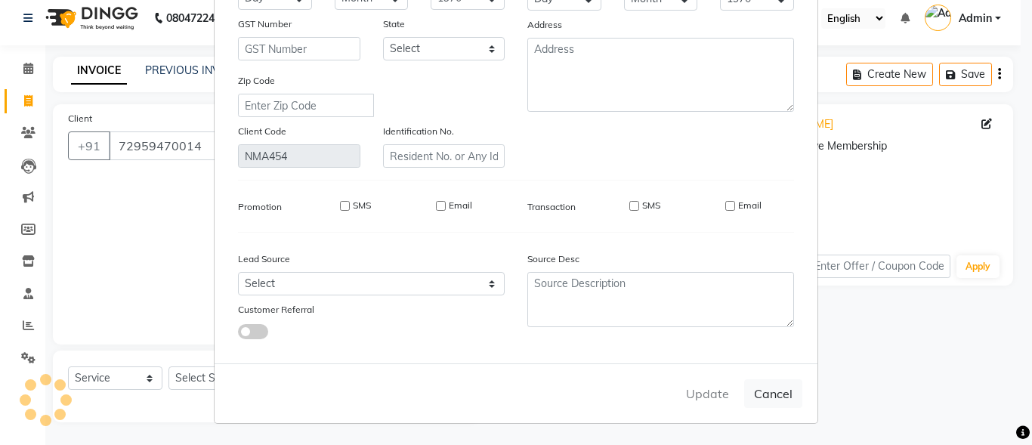
checkbox input "false"
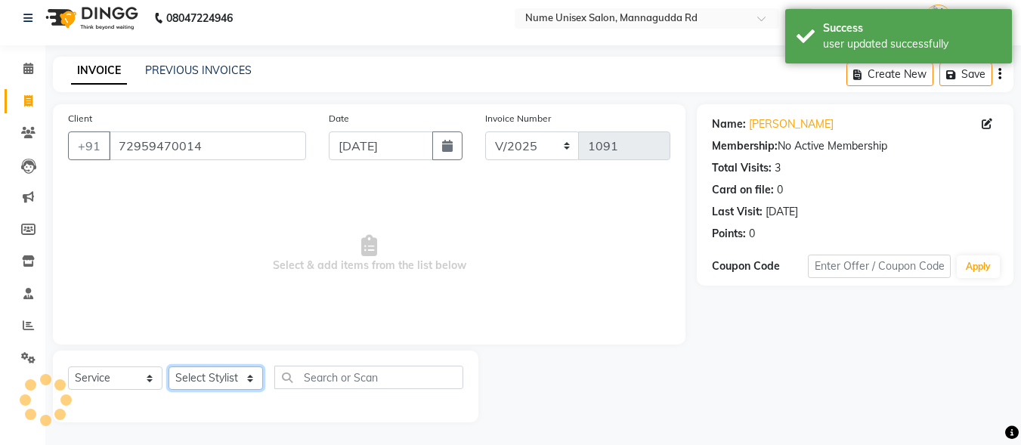
click at [215, 375] on select "Select Stylist Admin [PERSON_NAME] [PERSON_NAME] S [PERSON_NAME] Mohd [PERSON_N…" at bounding box center [216, 378] width 94 height 23
select select "61524"
click at [169, 367] on select "Select Stylist Admin [PERSON_NAME] [PERSON_NAME] S [PERSON_NAME] Mohd [PERSON_N…" at bounding box center [216, 378] width 94 height 23
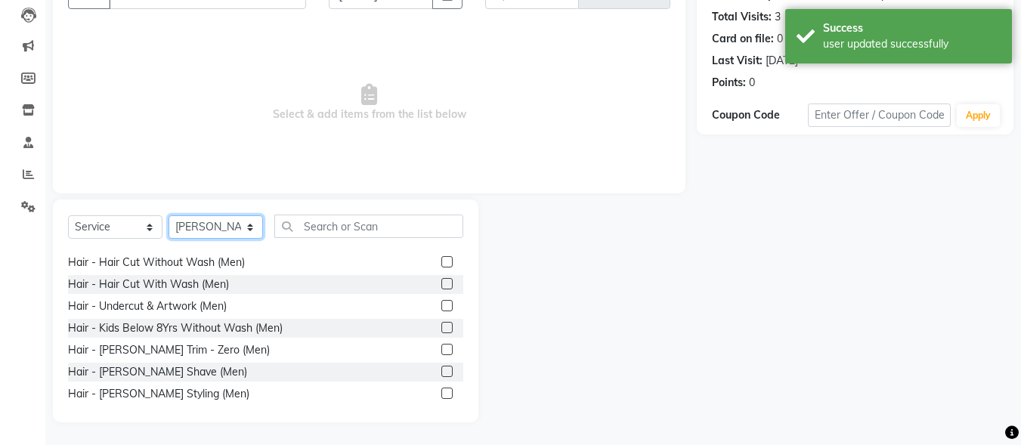
scroll to position [151, 0]
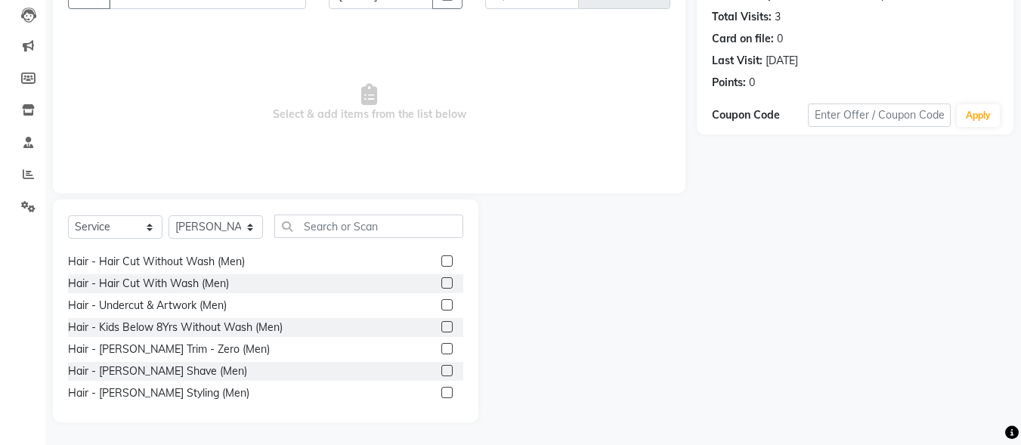
click at [441, 261] on label at bounding box center [446, 260] width 11 height 11
click at [441, 261] on input "checkbox" at bounding box center [446, 262] width 10 height 10
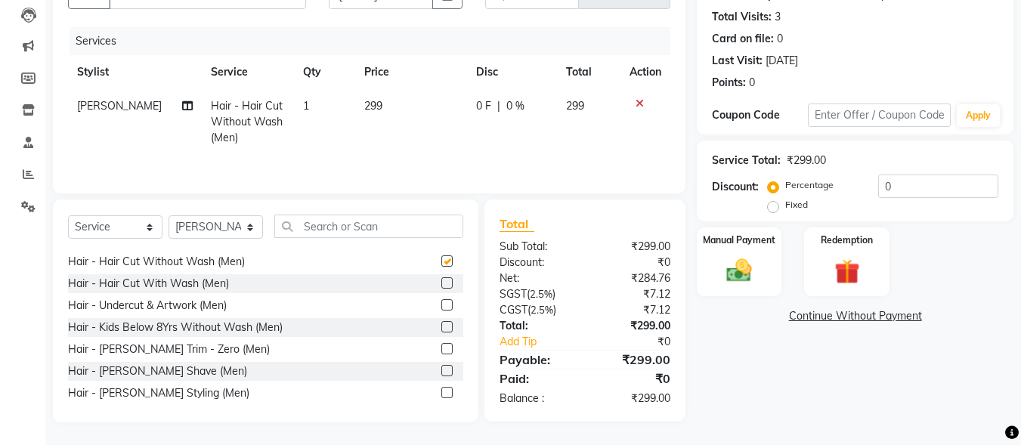
checkbox input "false"
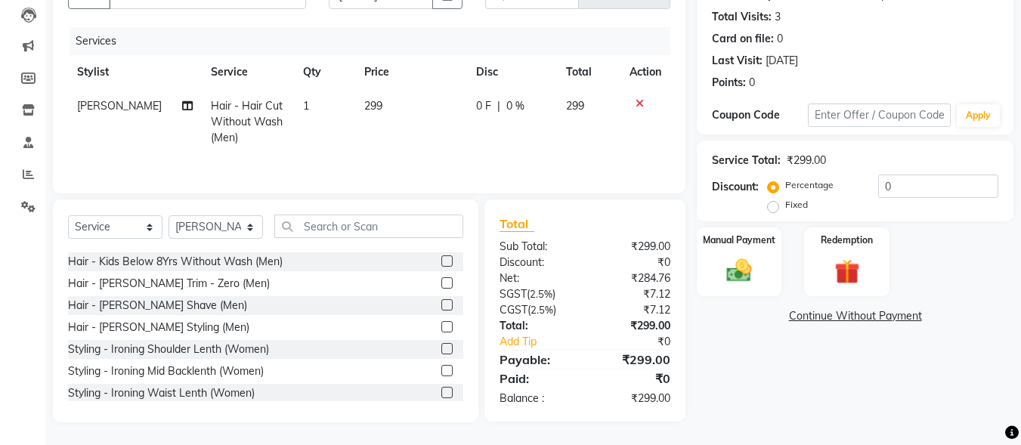
scroll to position [302, 0]
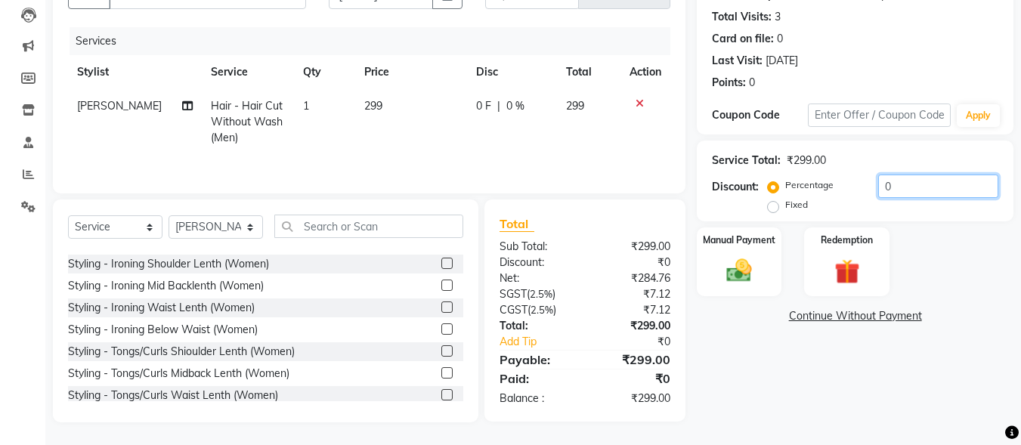
click at [878, 184] on input "0" at bounding box center [938, 186] width 120 height 23
type input "10"
click at [726, 267] on img at bounding box center [739, 270] width 42 height 30
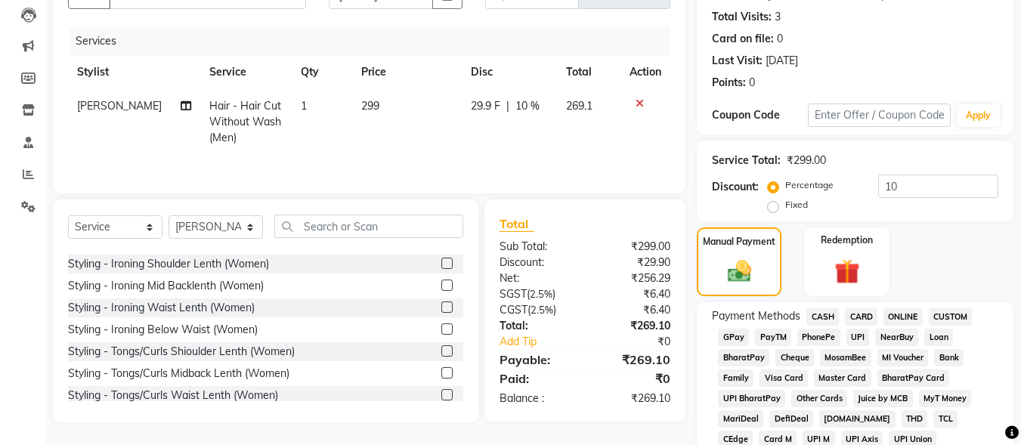
click at [863, 330] on span "UPI" at bounding box center [857, 337] width 23 height 17
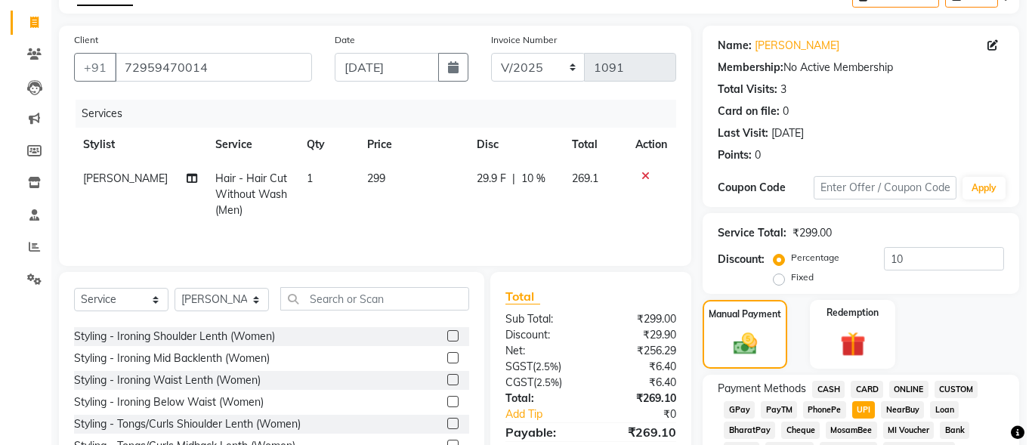
scroll to position [0, 0]
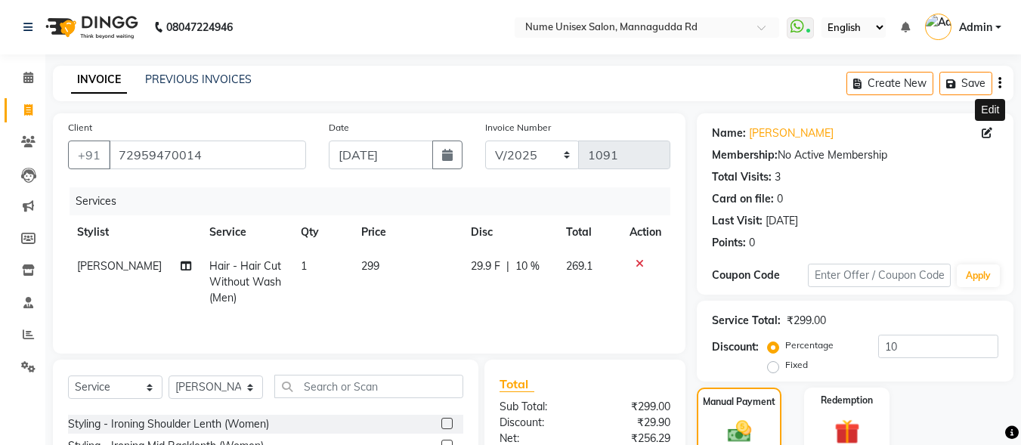
click at [988, 131] on icon at bounding box center [987, 133] width 11 height 11
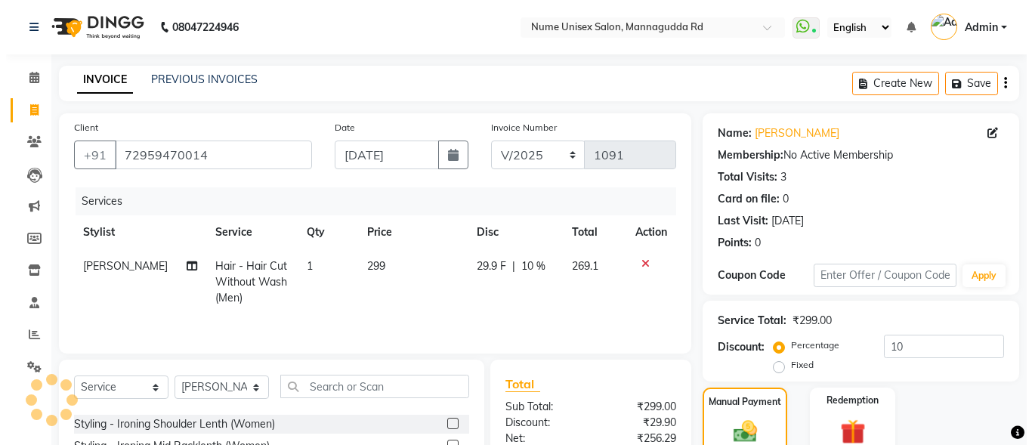
select select "[DEMOGRAPHIC_DATA]"
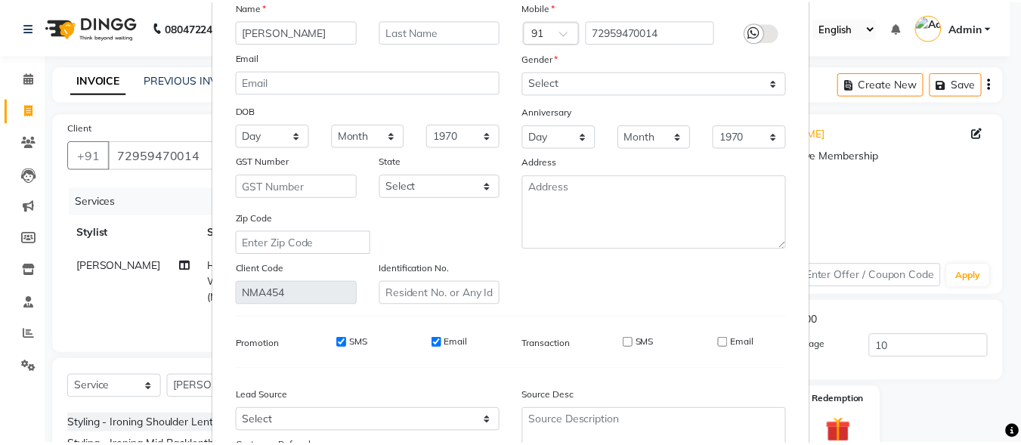
scroll to position [225, 0]
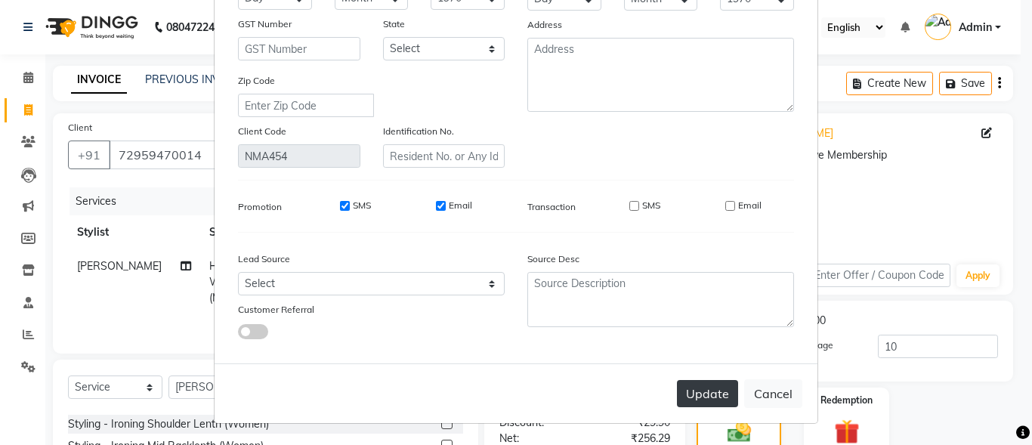
click at [726, 401] on button "Update" at bounding box center [707, 393] width 61 height 27
select select
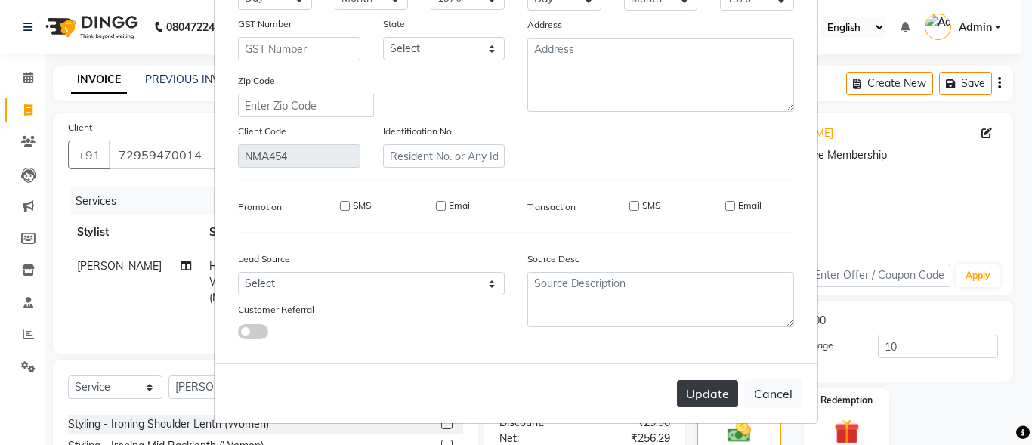
select select
checkbox input "false"
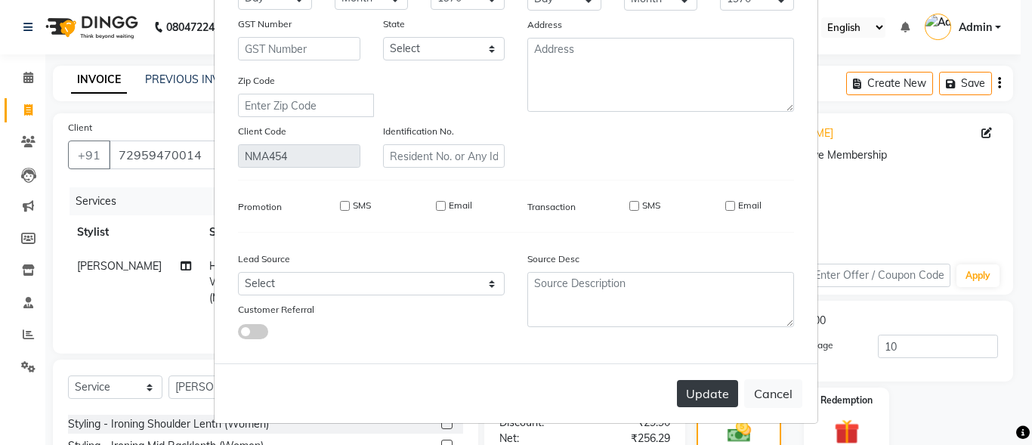
checkbox input "false"
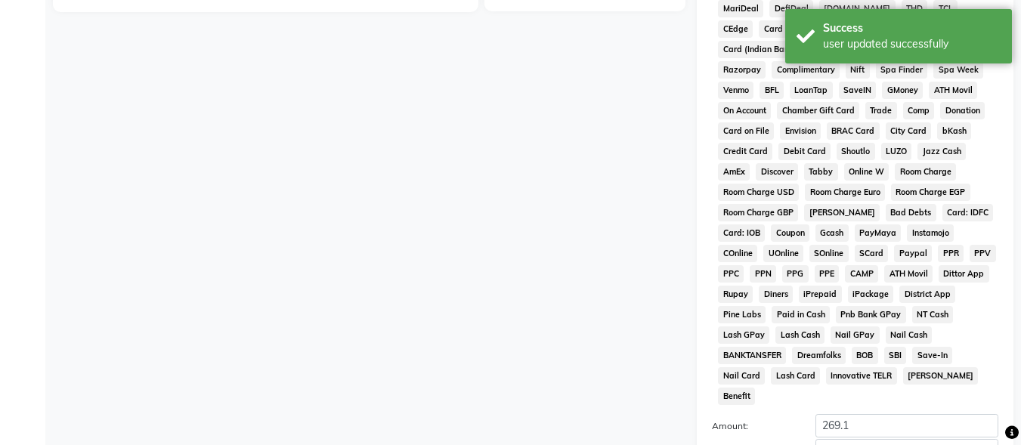
scroll to position [680, 0]
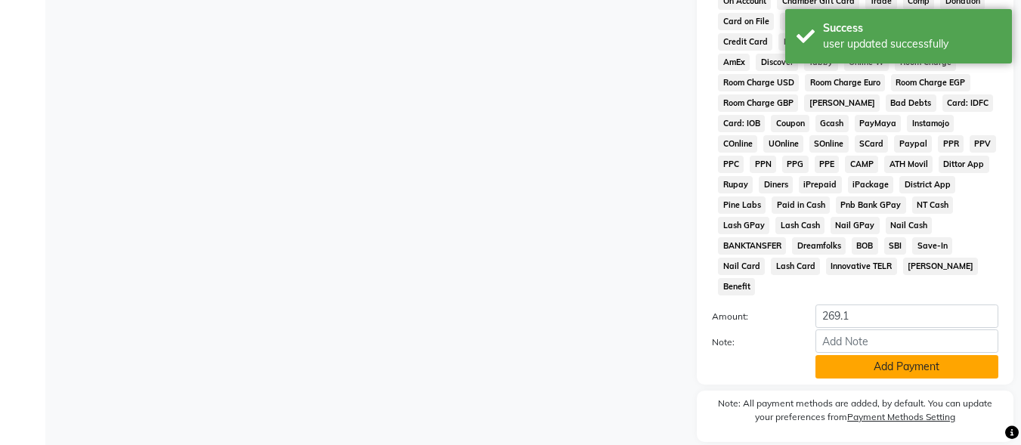
click at [858, 355] on button "Add Payment" at bounding box center [906, 366] width 183 height 23
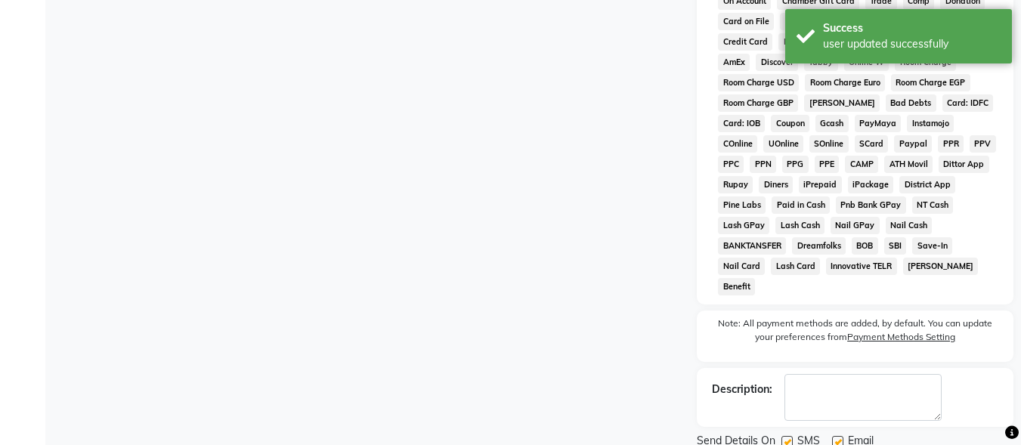
click at [786, 436] on label at bounding box center [786, 441] width 11 height 11
click at [786, 438] on input "checkbox" at bounding box center [786, 443] width 10 height 10
checkbox input "false"
click at [837, 436] on label at bounding box center [837, 441] width 11 height 11
click at [837, 438] on input "checkbox" at bounding box center [837, 443] width 10 height 10
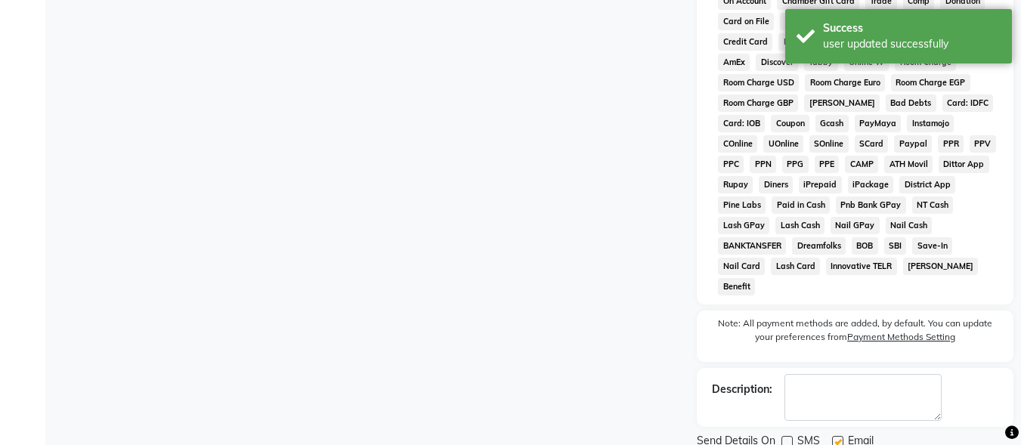
checkbox input "false"
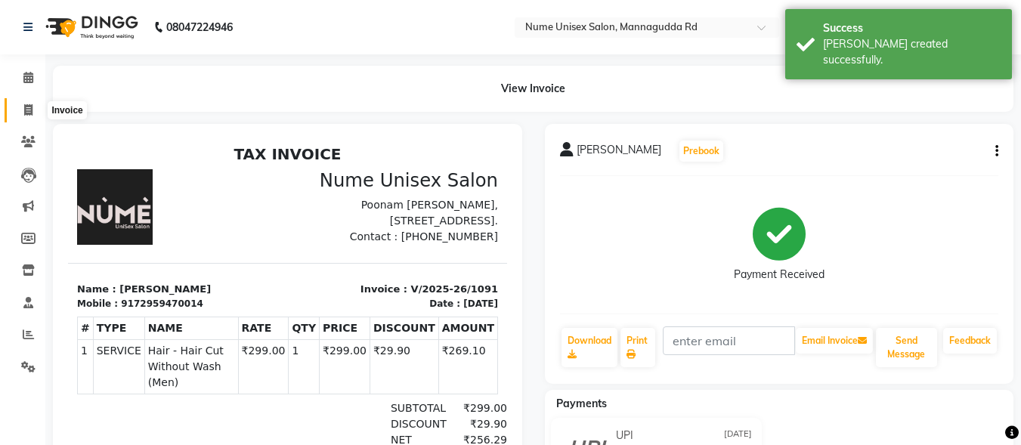
click at [27, 111] on icon at bounding box center [28, 109] width 8 height 11
select select "service"
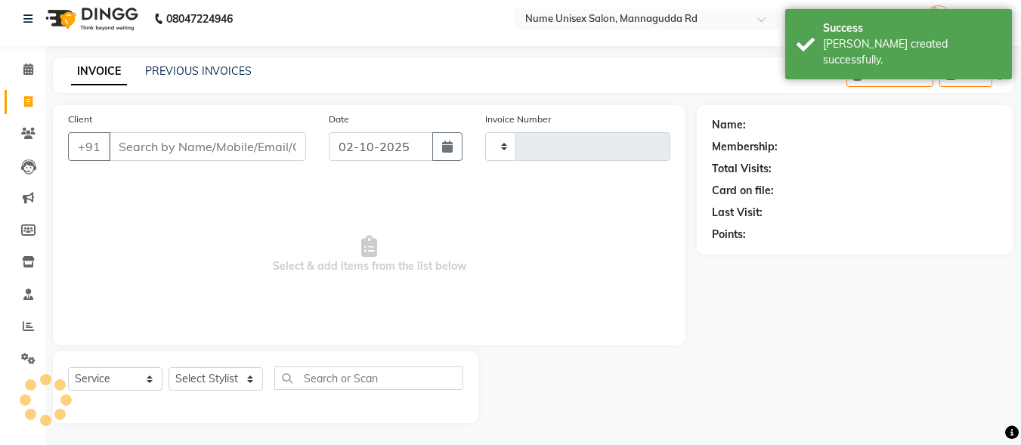
type input "1092"
select select "7047"
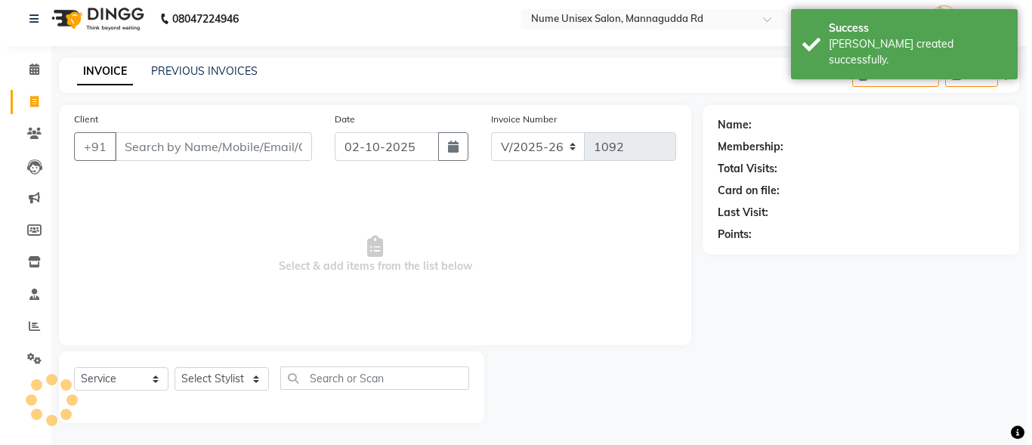
scroll to position [9, 0]
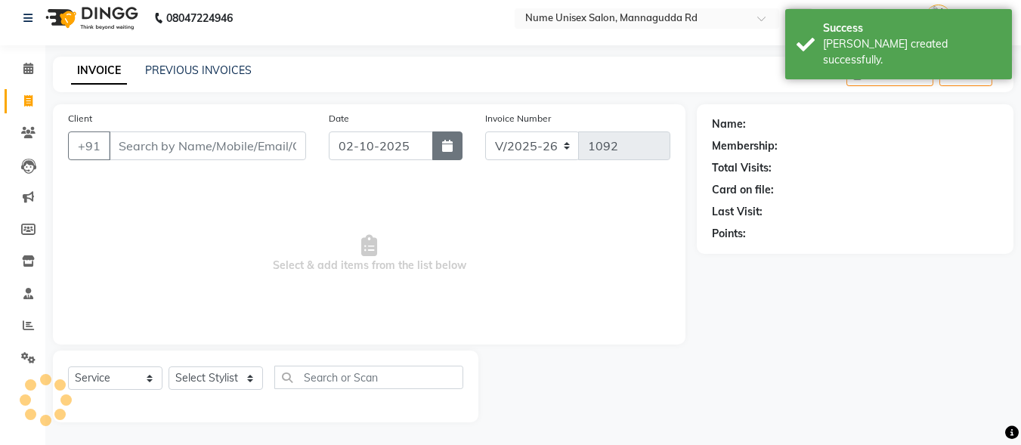
click at [444, 150] on icon "button" at bounding box center [447, 146] width 11 height 12
select select "10"
select select "2025"
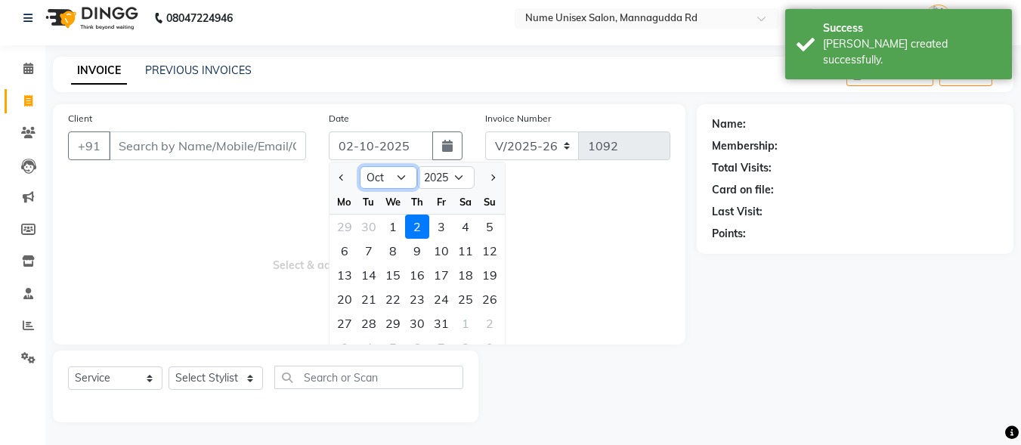
click at [391, 182] on select "Jan Feb Mar Apr May Jun [DATE] Aug Sep Oct Nov Dec" at bounding box center [388, 177] width 57 height 23
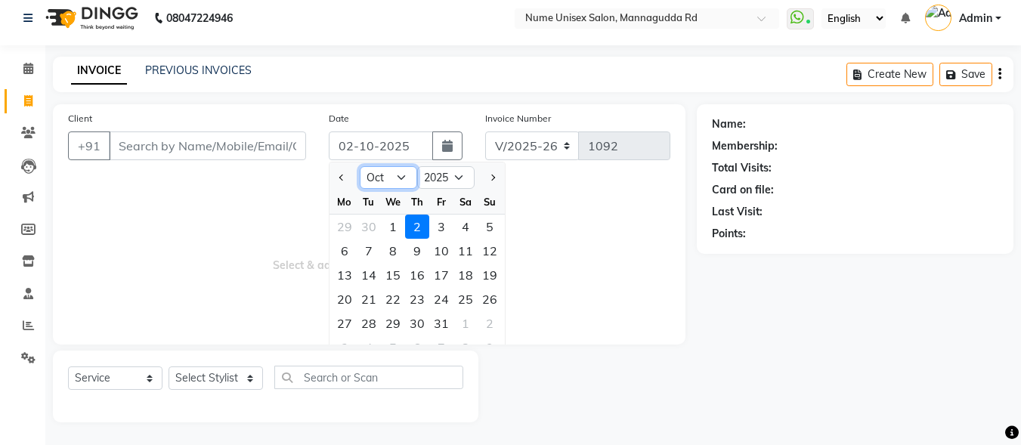
select select "9"
click at [360, 166] on select "Jan Feb Mar Apr May Jun [DATE] Aug Sep Oct Nov Dec" at bounding box center [388, 177] width 57 height 23
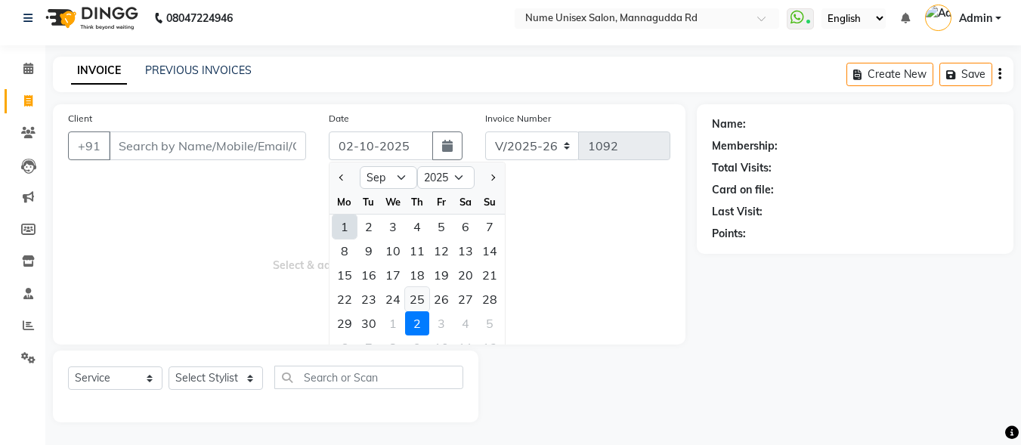
click at [422, 299] on div "25" at bounding box center [417, 299] width 24 height 24
type input "[DATE]"
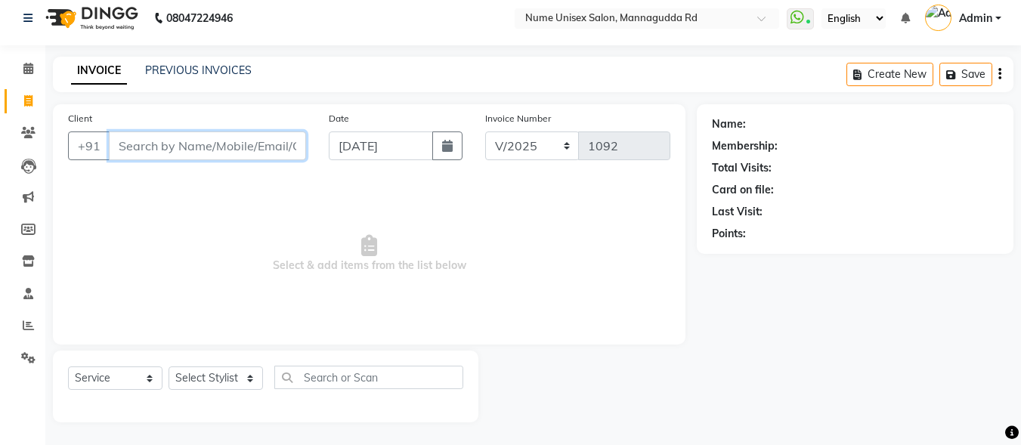
click at [259, 151] on input "Client" at bounding box center [207, 145] width 197 height 29
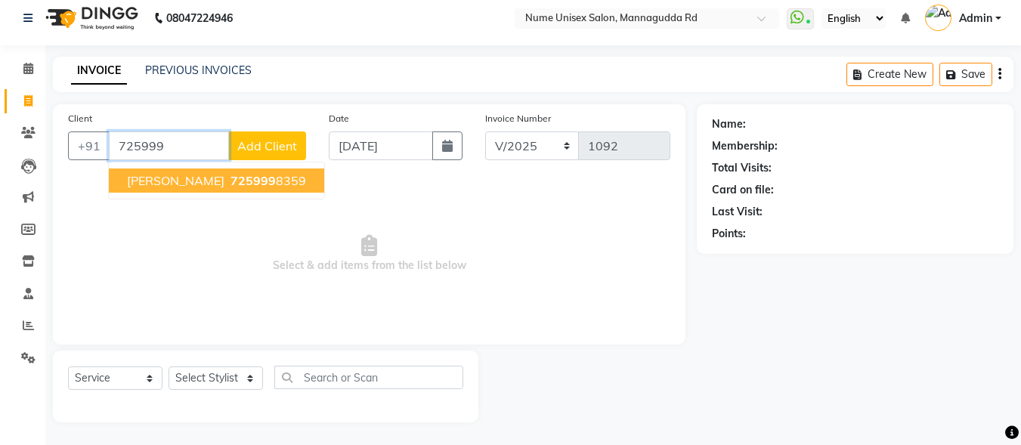
click at [250, 180] on button "[PERSON_NAME] 725999 8359" at bounding box center [216, 181] width 215 height 24
type input "7259998359"
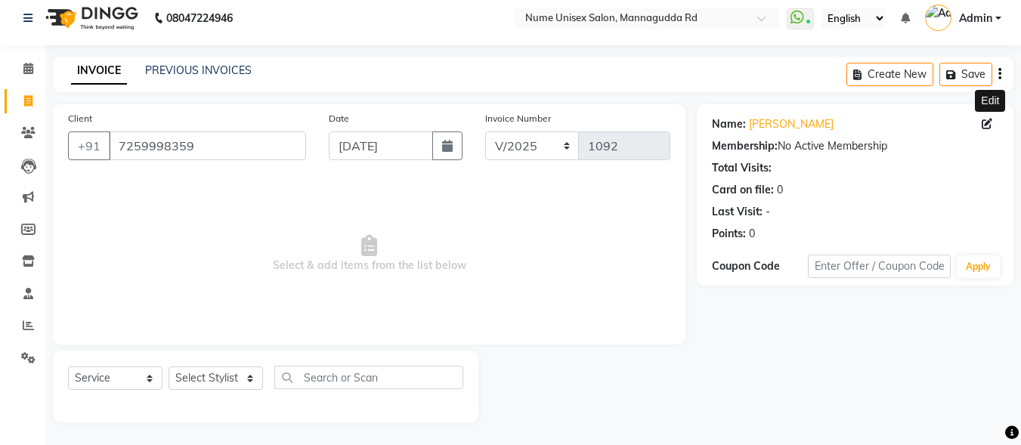
click at [990, 123] on icon at bounding box center [987, 124] width 11 height 11
select select "[DEMOGRAPHIC_DATA]"
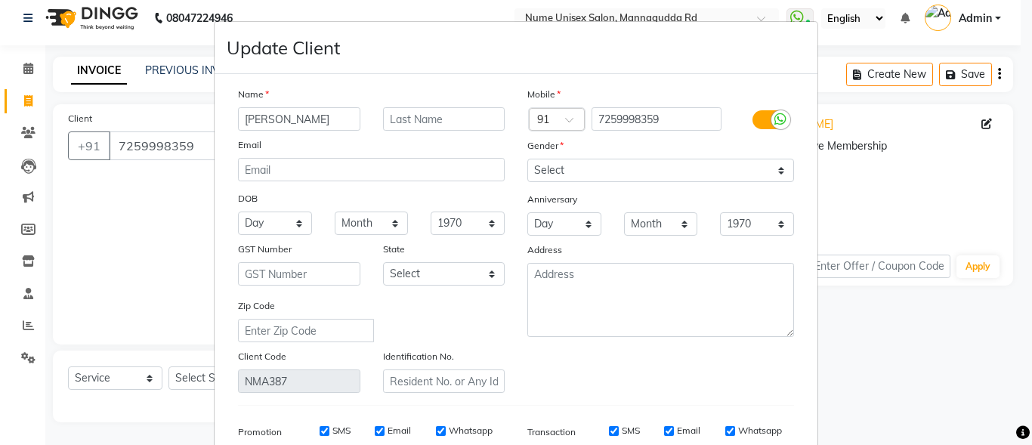
click at [753, 119] on label at bounding box center [770, 119] width 34 height 19
click at [0, 0] on input "checkbox" at bounding box center [0, 0] width 0 height 0
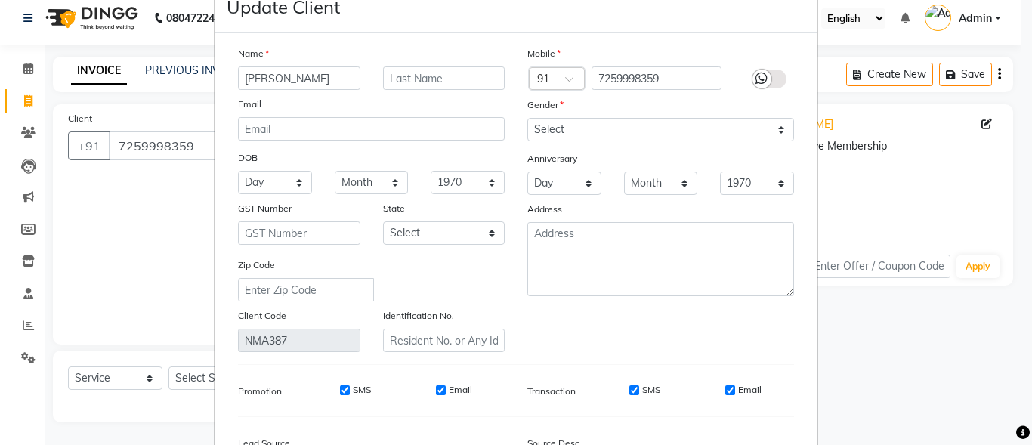
scroll to position [76, 0]
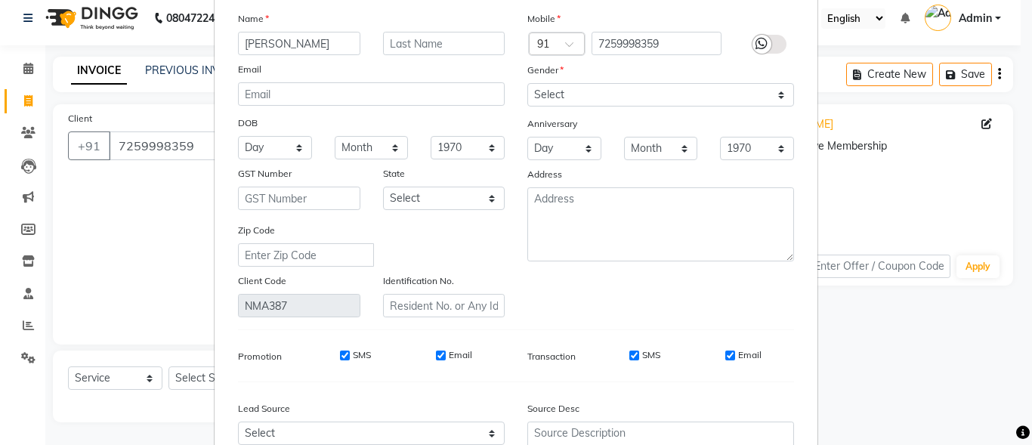
click at [630, 351] on input "SMS" at bounding box center [635, 356] width 10 height 10
checkbox input "false"
click at [726, 353] on input "Email" at bounding box center [730, 356] width 10 height 10
checkbox input "false"
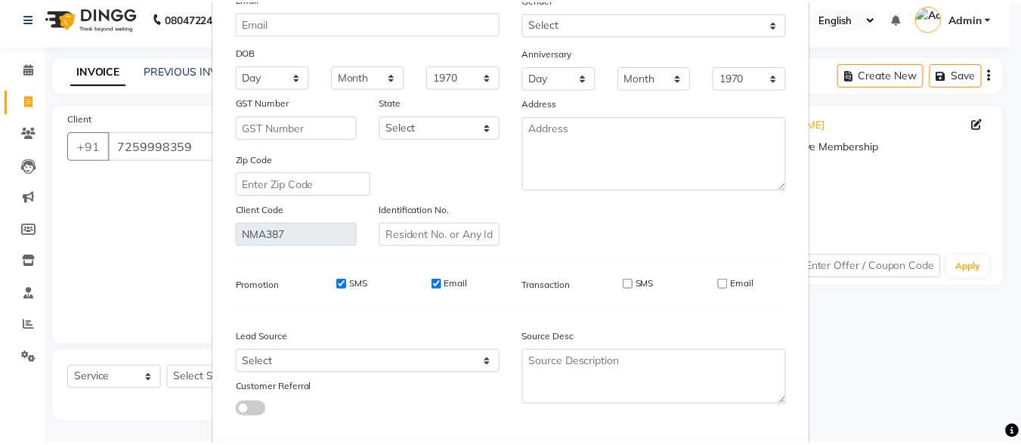
scroll to position [225, 0]
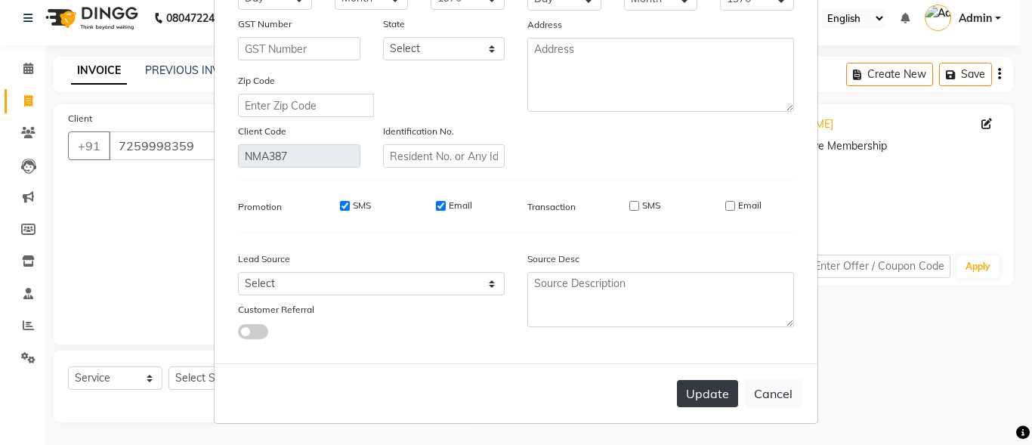
click at [719, 396] on button "Update" at bounding box center [707, 393] width 61 height 27
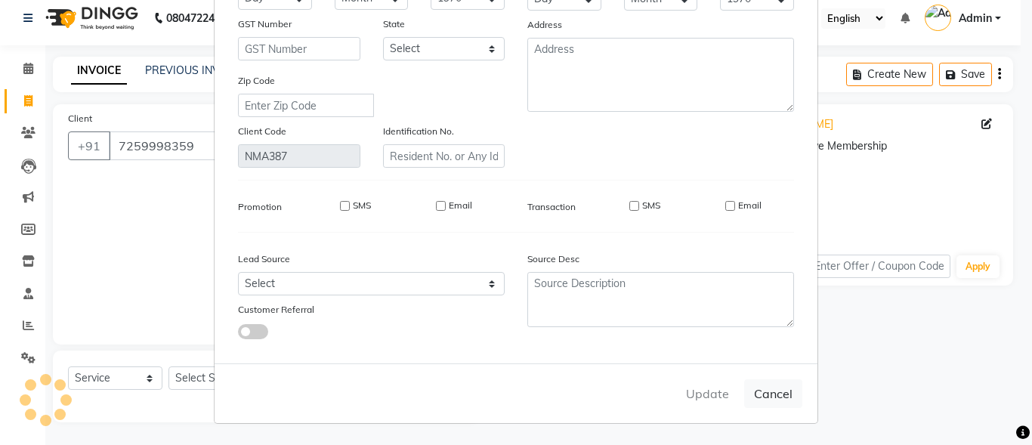
select select
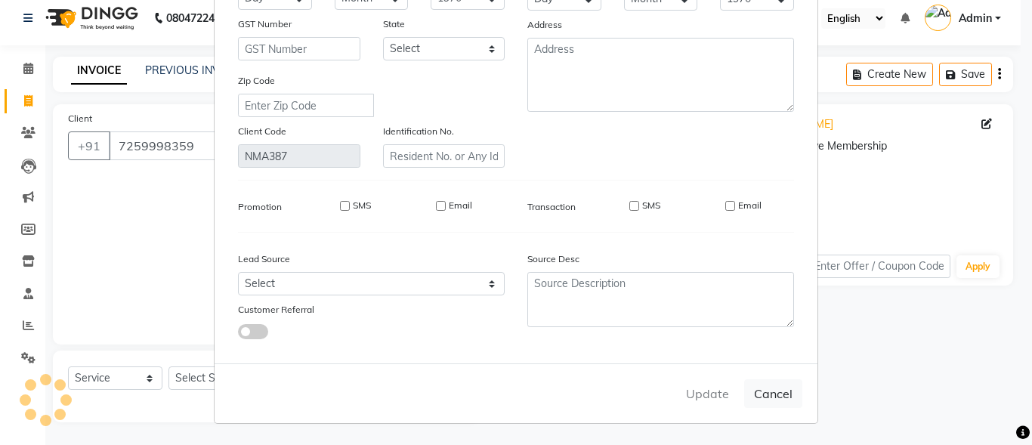
select select
checkbox input "false"
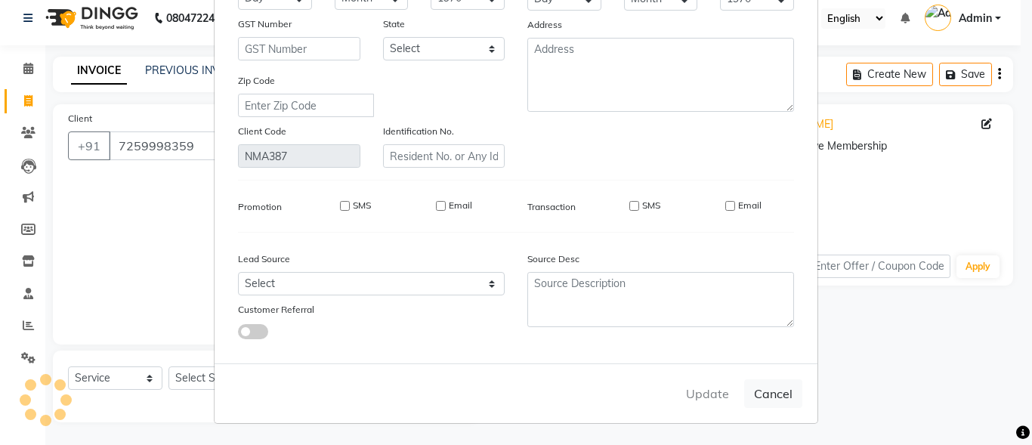
checkbox input "false"
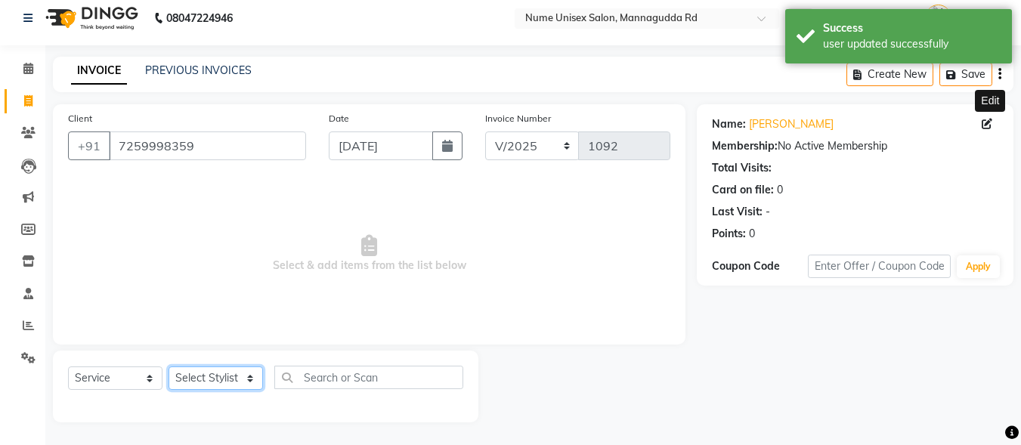
click at [215, 369] on select "Select Stylist Admin [PERSON_NAME] [PERSON_NAME] S [PERSON_NAME] Mohd [PERSON_N…" at bounding box center [216, 378] width 94 height 23
select select "60533"
click at [169, 367] on select "Select Stylist Admin [PERSON_NAME] [PERSON_NAME] S [PERSON_NAME] Mohd [PERSON_N…" at bounding box center [216, 378] width 94 height 23
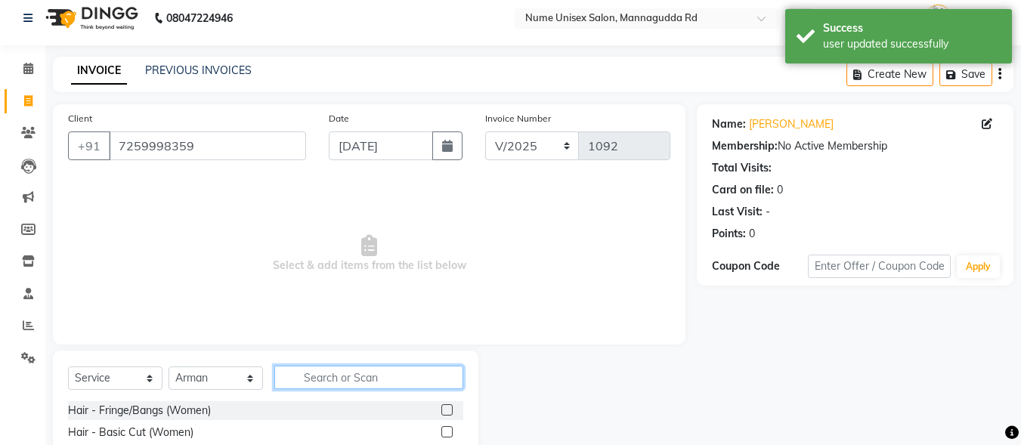
click at [337, 382] on input "text" at bounding box center [368, 377] width 189 height 23
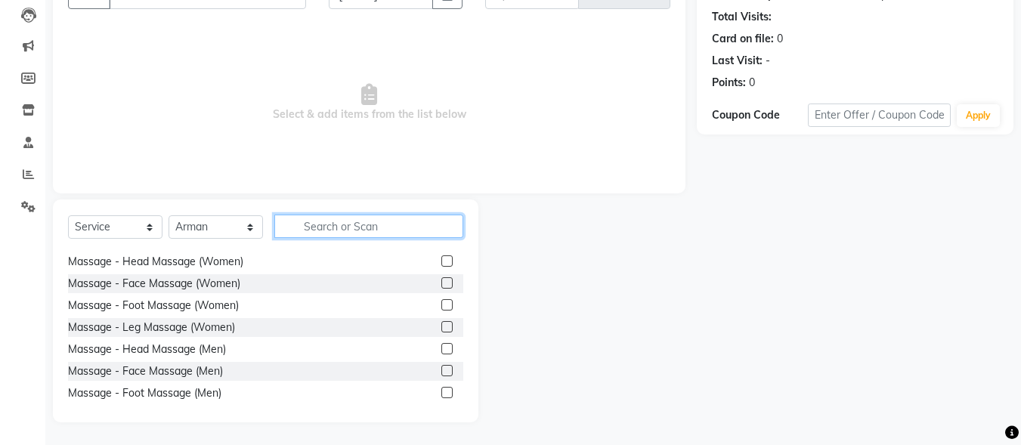
scroll to position [1209, 0]
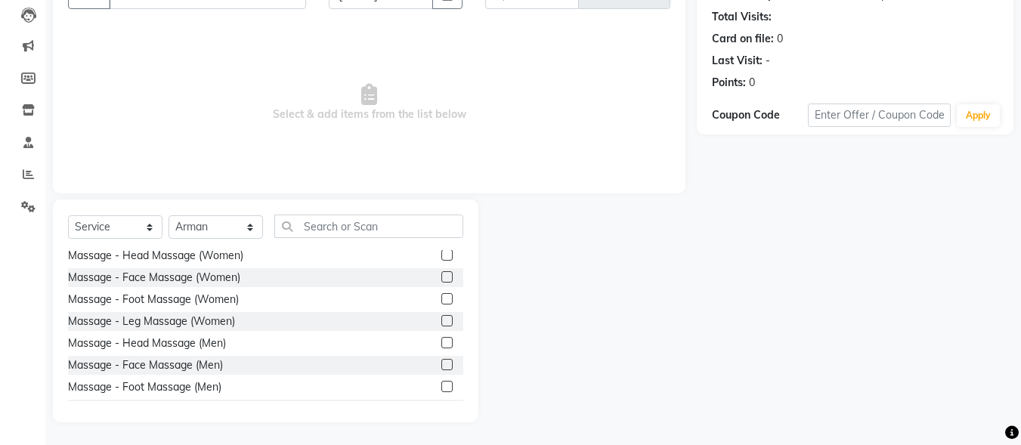
click at [441, 255] on label at bounding box center [446, 254] width 11 height 11
click at [441, 255] on input "checkbox" at bounding box center [446, 256] width 10 height 10
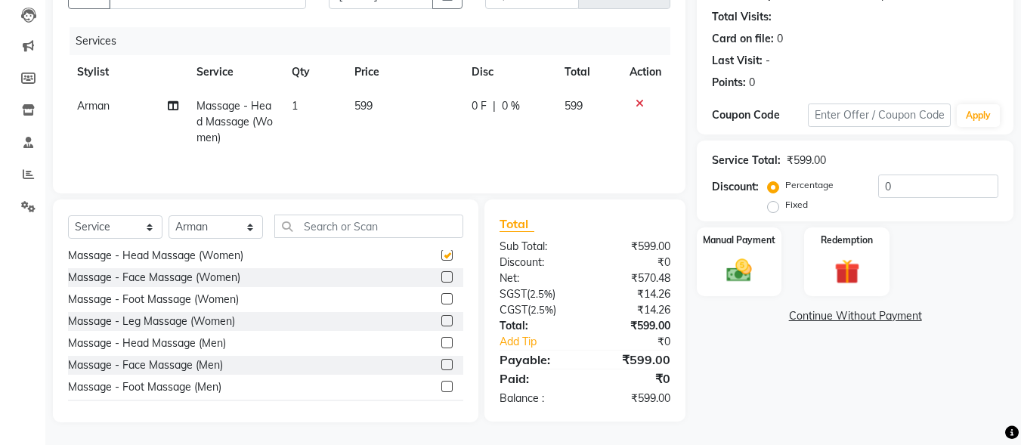
checkbox input "false"
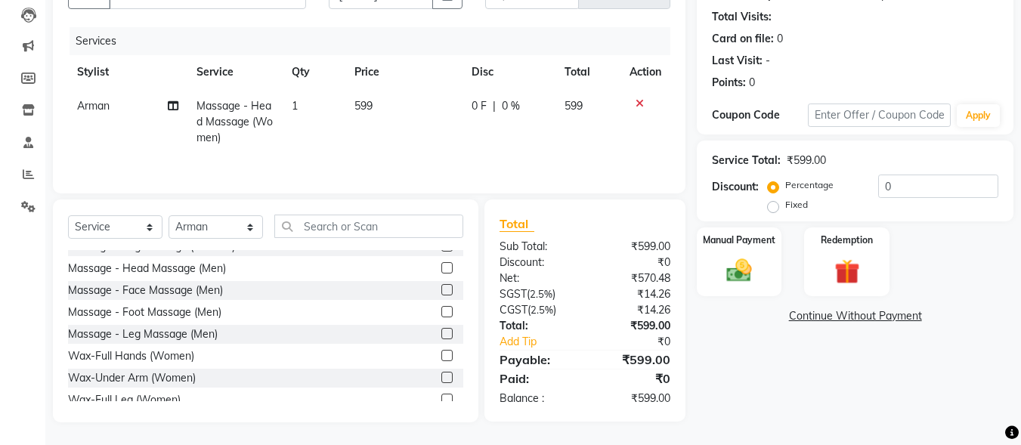
scroll to position [1285, 0]
click at [441, 266] on label at bounding box center [446, 266] width 11 height 11
click at [441, 266] on input "checkbox" at bounding box center [446, 268] width 10 height 10
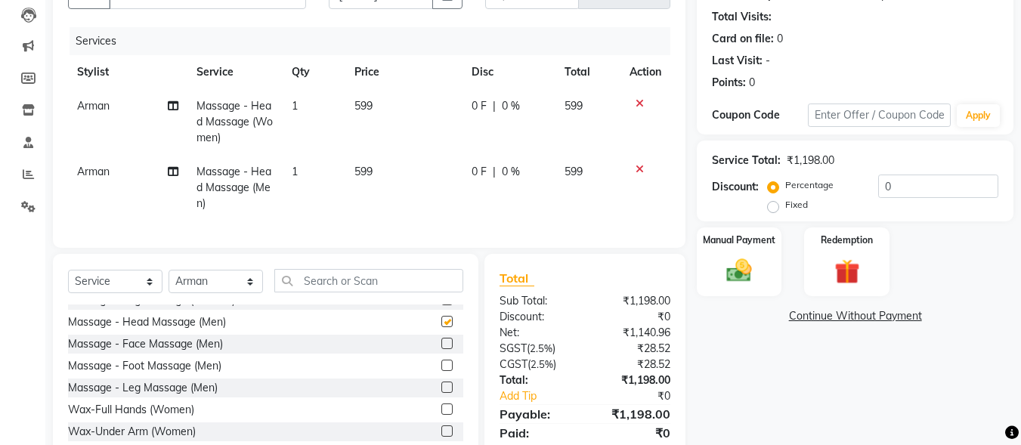
checkbox input "false"
click at [639, 99] on icon at bounding box center [640, 103] width 8 height 11
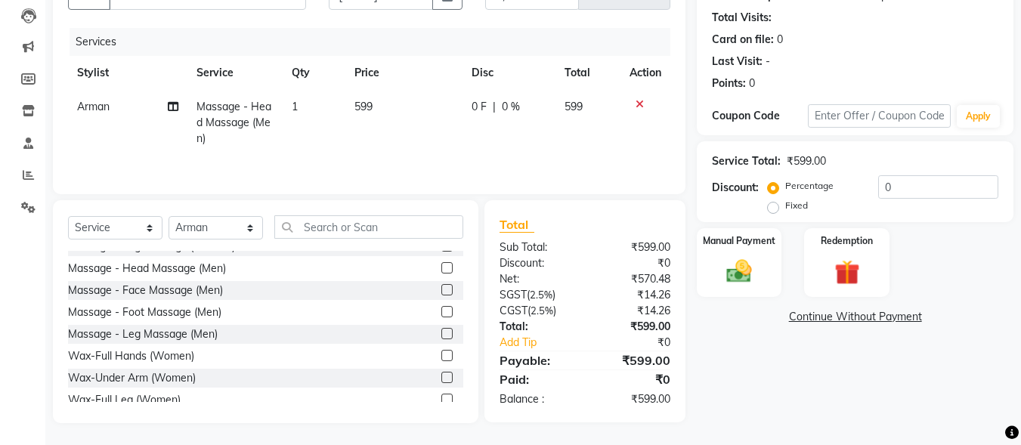
scroll to position [160, 0]
click at [750, 252] on div "Manual Payment" at bounding box center [739, 262] width 88 height 72
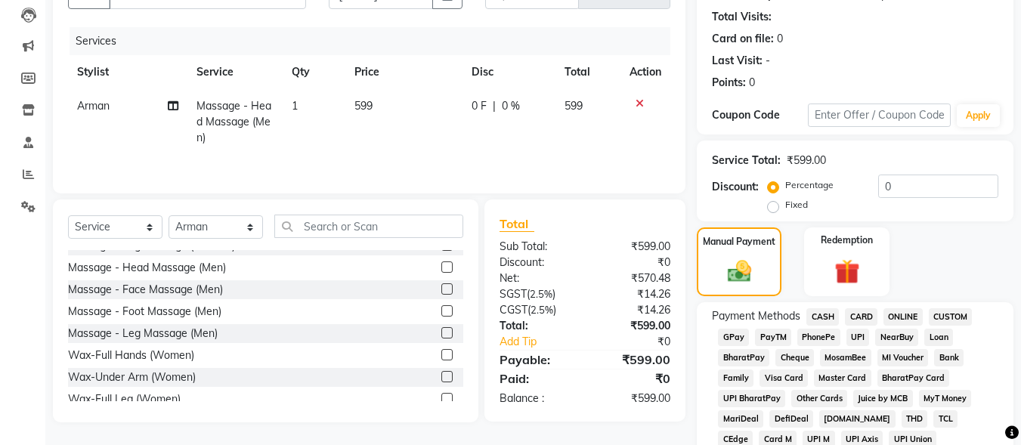
click at [821, 316] on span "CASH" at bounding box center [822, 316] width 32 height 17
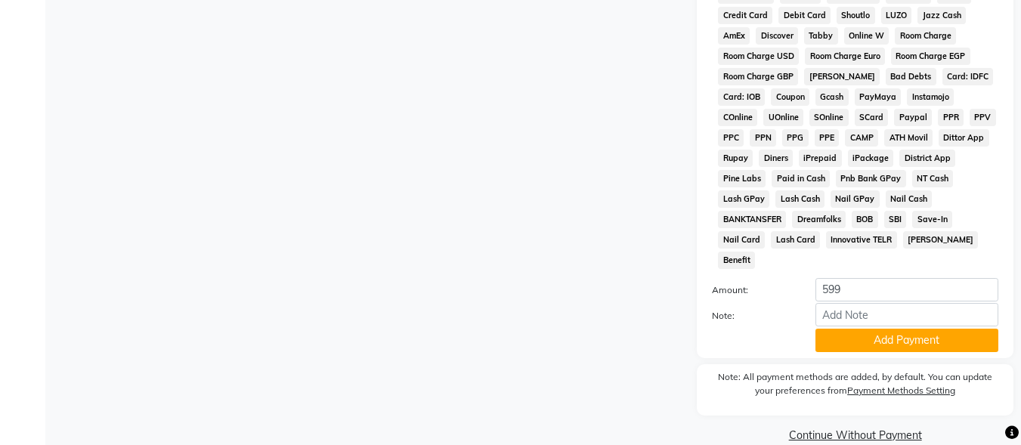
scroll to position [710, 0]
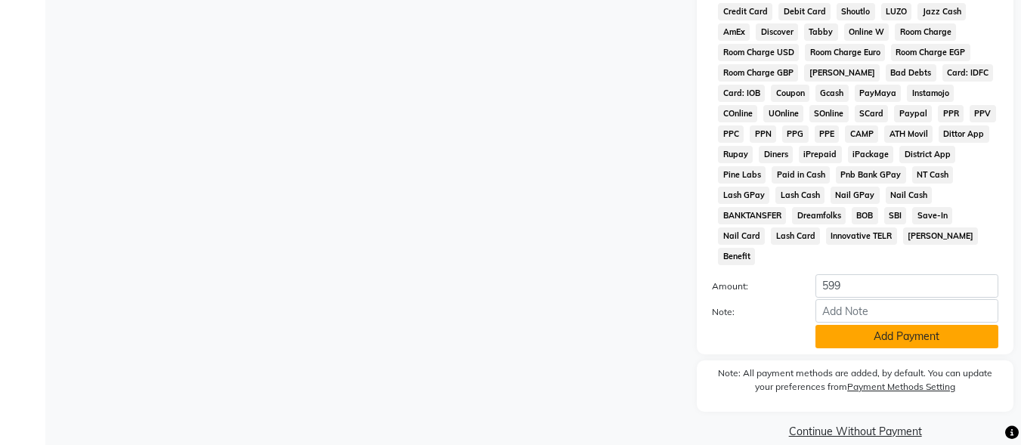
click at [839, 325] on button "Add Payment" at bounding box center [906, 336] width 183 height 23
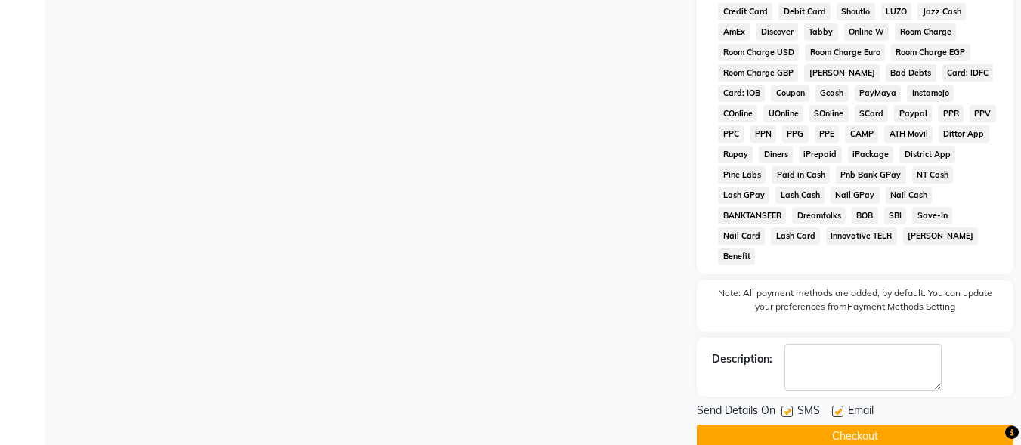
click at [789, 406] on label at bounding box center [786, 411] width 11 height 11
click at [789, 407] on input "checkbox" at bounding box center [786, 412] width 10 height 10
checkbox input "false"
click at [836, 406] on label at bounding box center [837, 411] width 11 height 11
click at [836, 407] on input "checkbox" at bounding box center [837, 412] width 10 height 10
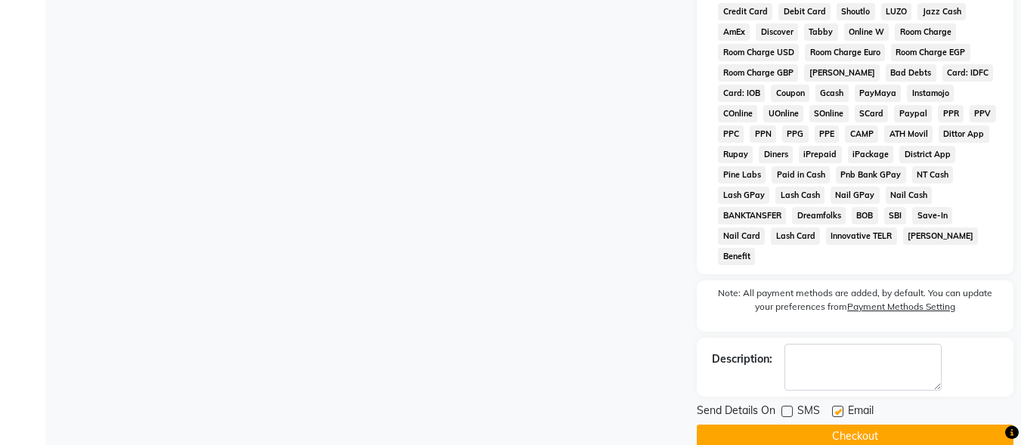
checkbox input "false"
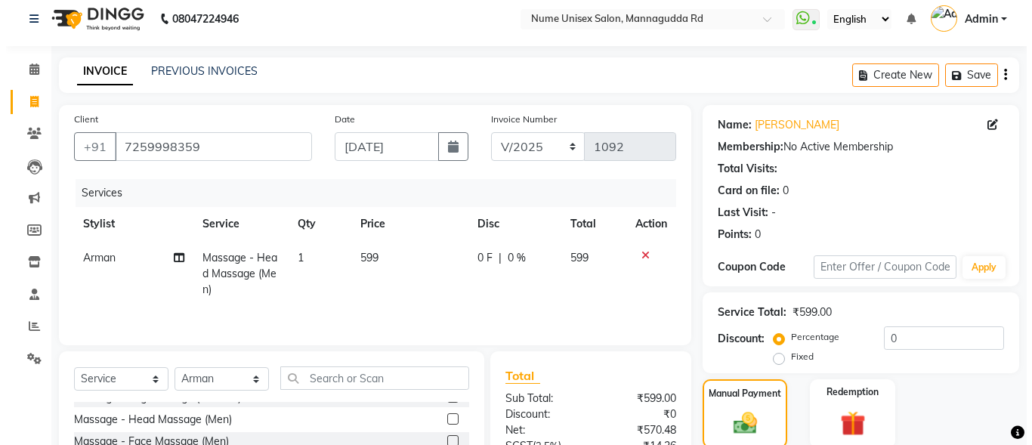
scroll to position [0, 0]
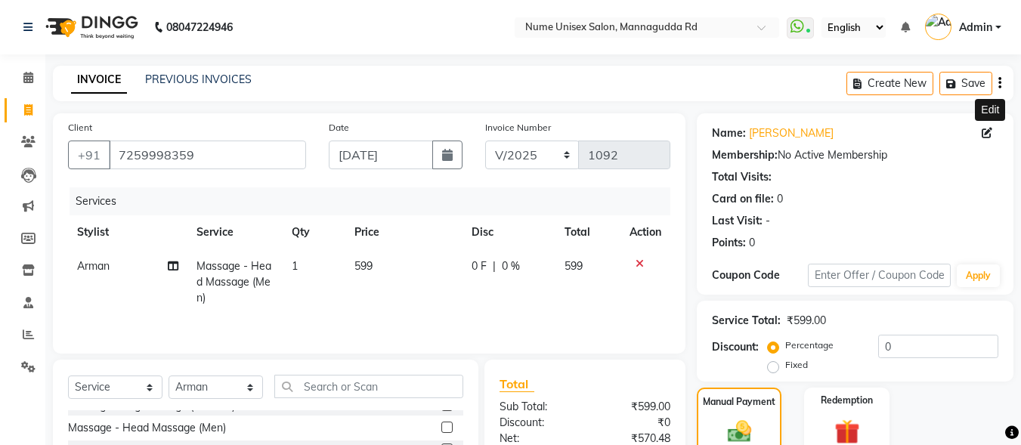
click at [984, 135] on icon at bounding box center [987, 133] width 11 height 11
select select "[DEMOGRAPHIC_DATA]"
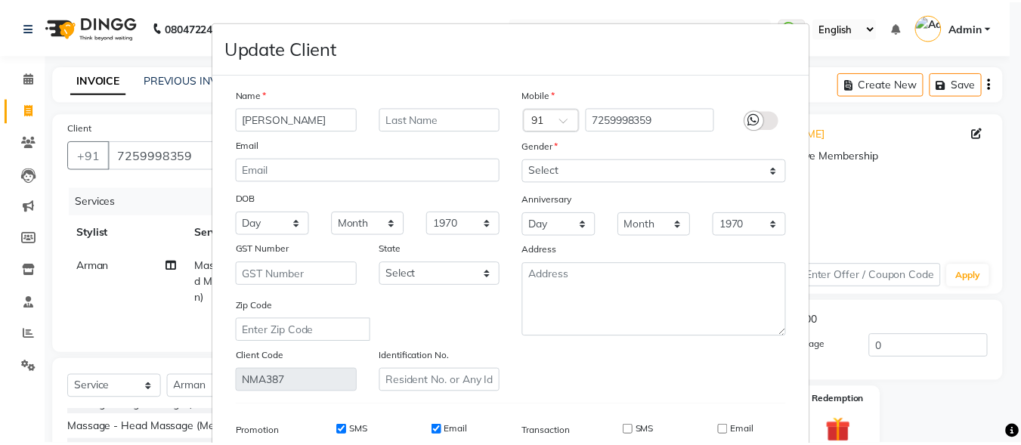
scroll to position [225, 0]
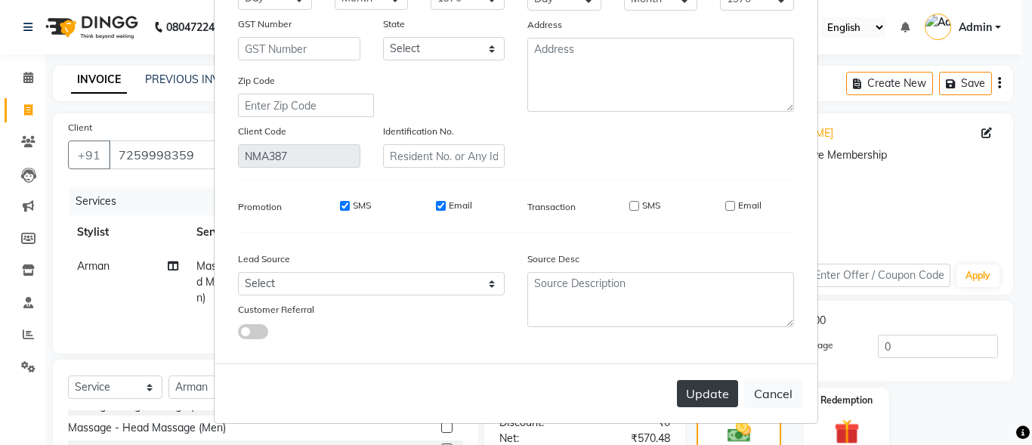
click at [718, 394] on button "Update" at bounding box center [707, 393] width 61 height 27
select select
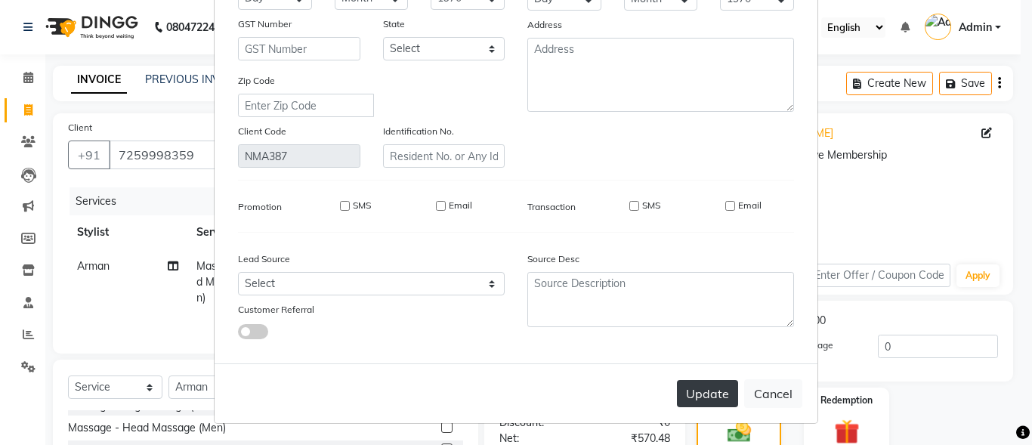
select select
checkbox input "false"
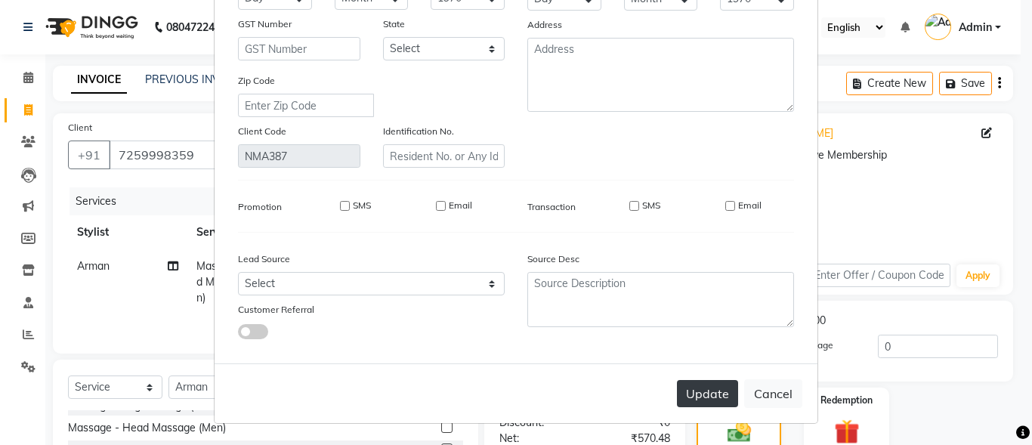
checkbox input "false"
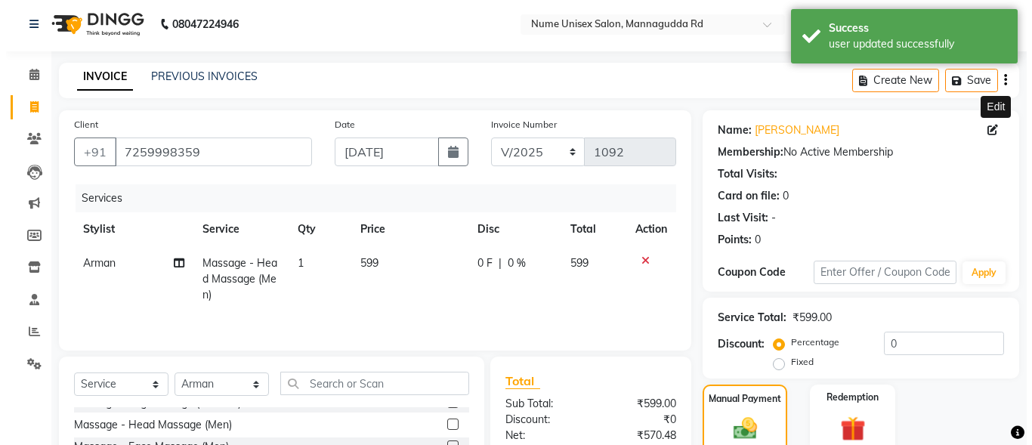
scroll to position [0, 0]
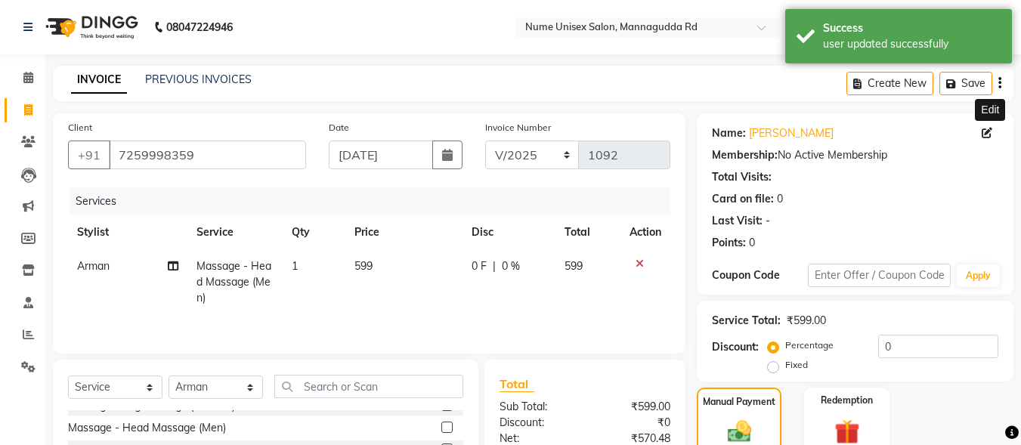
click at [988, 134] on icon at bounding box center [987, 133] width 11 height 11
select select "[DEMOGRAPHIC_DATA]"
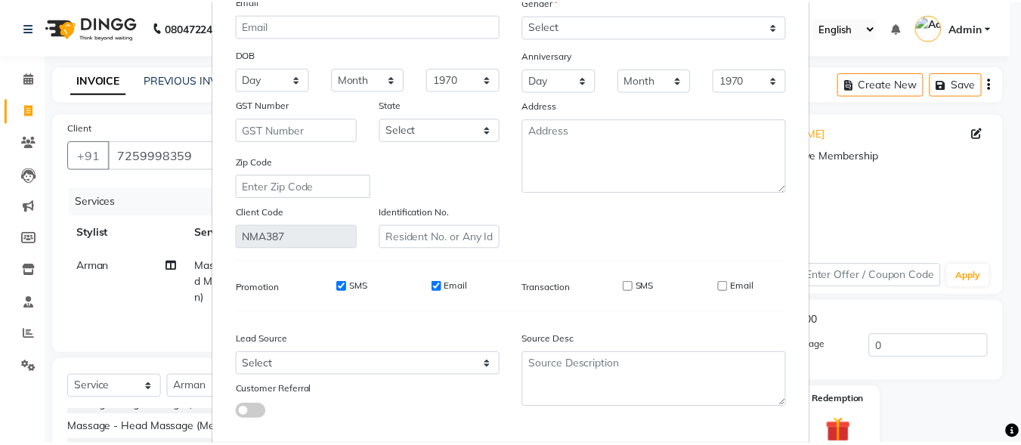
scroll to position [225, 0]
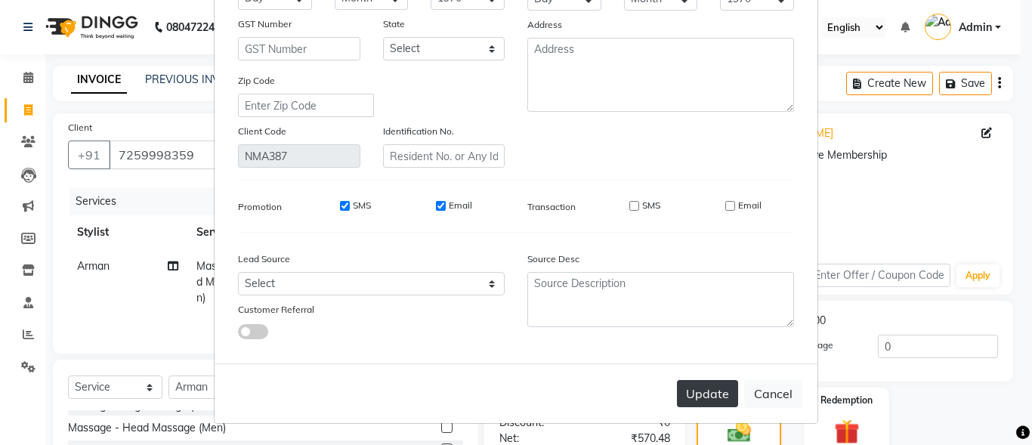
click at [710, 382] on div "Update Cancel" at bounding box center [516, 393] width 603 height 60
click at [710, 388] on button "Update" at bounding box center [707, 393] width 61 height 27
select select
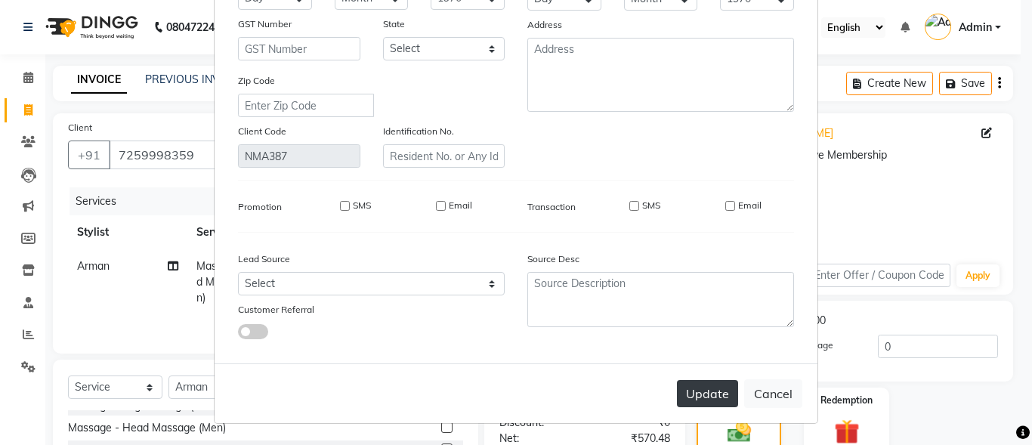
select select
checkbox input "false"
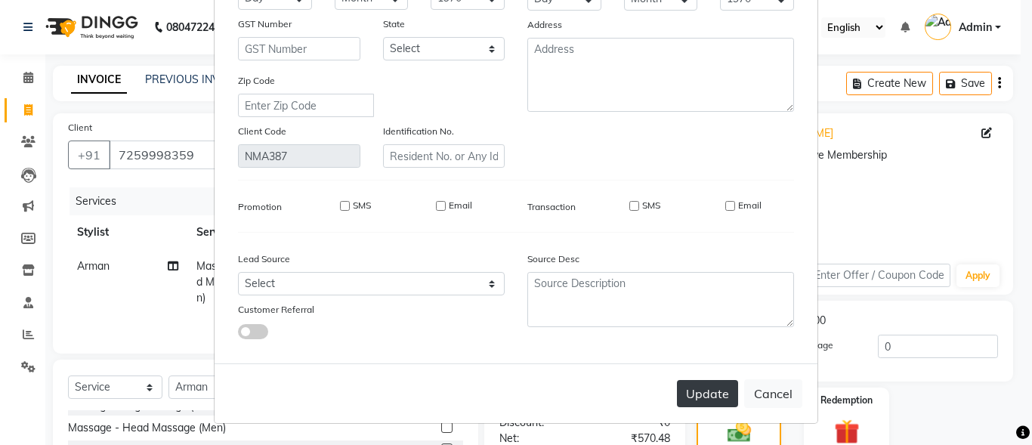
checkbox input "false"
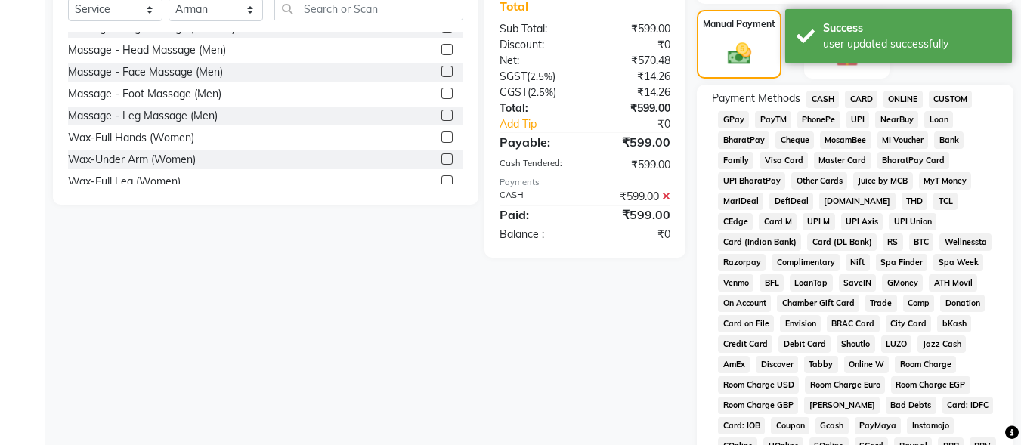
scroll to position [716, 0]
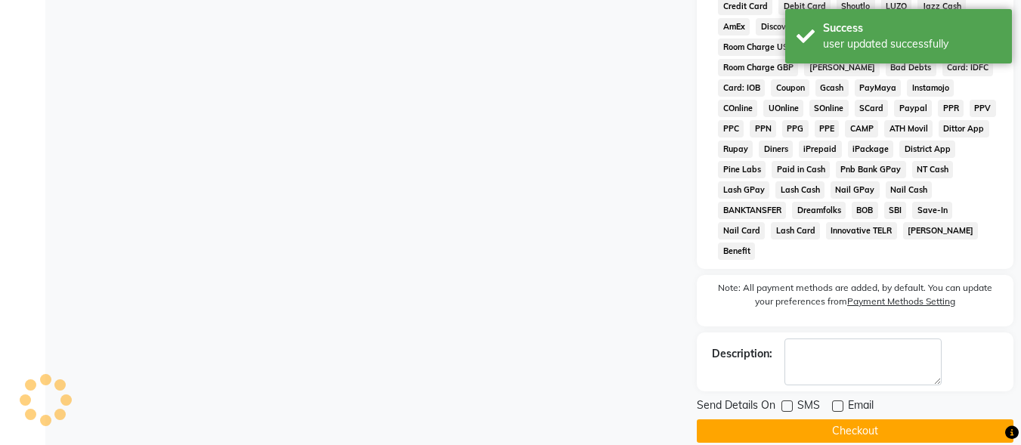
click at [790, 419] on button "Checkout" at bounding box center [855, 430] width 317 height 23
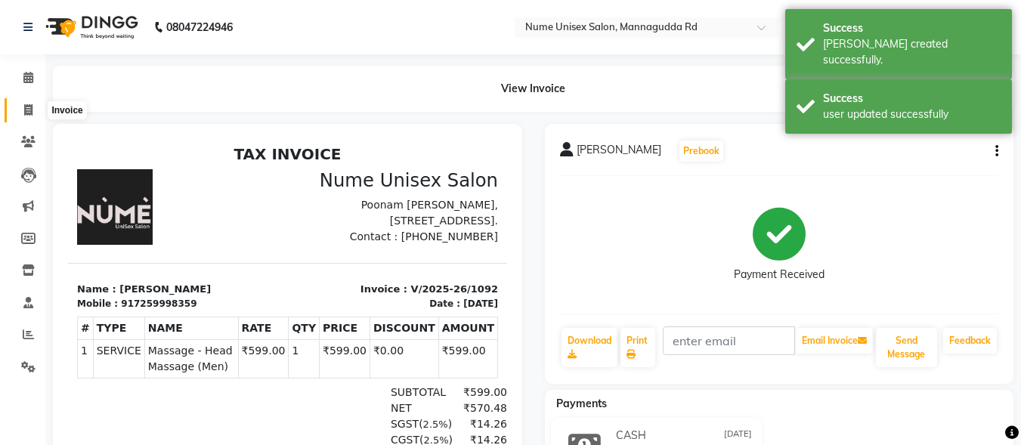
click at [30, 109] on icon at bounding box center [28, 109] width 8 height 11
select select "7047"
select select "service"
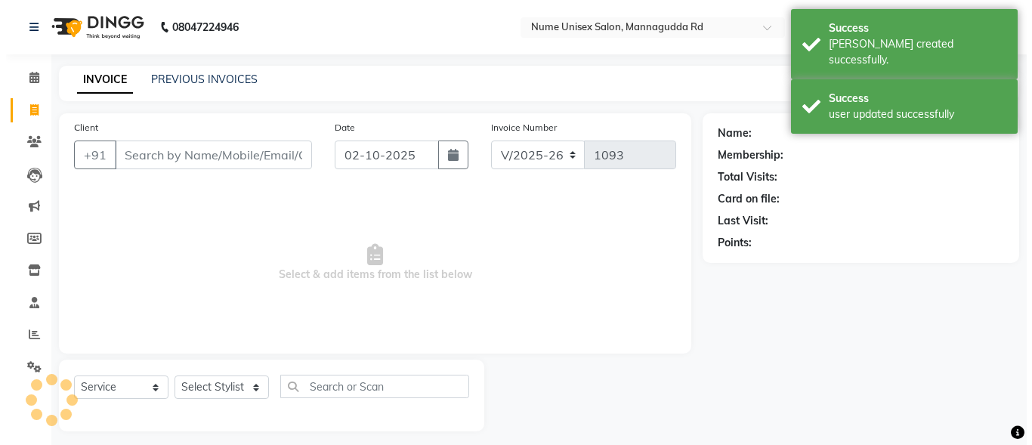
scroll to position [9, 0]
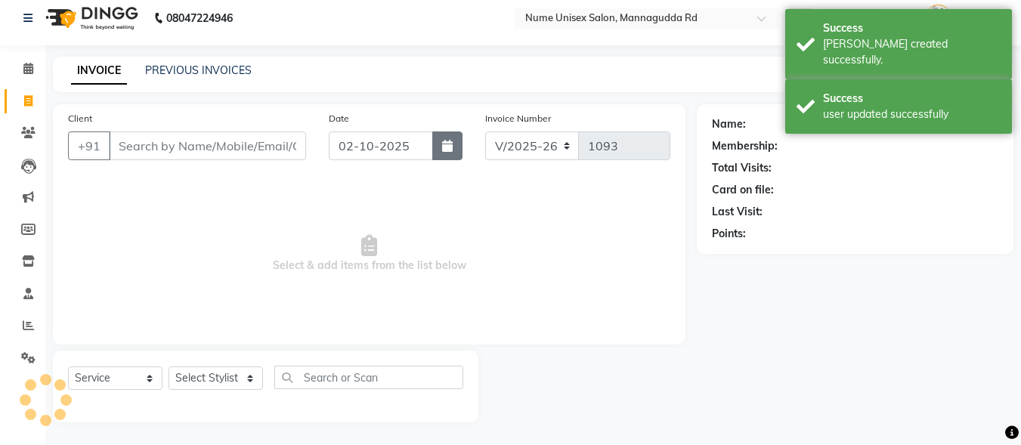
click at [449, 139] on button "button" at bounding box center [447, 145] width 30 height 29
select select "10"
select select "2025"
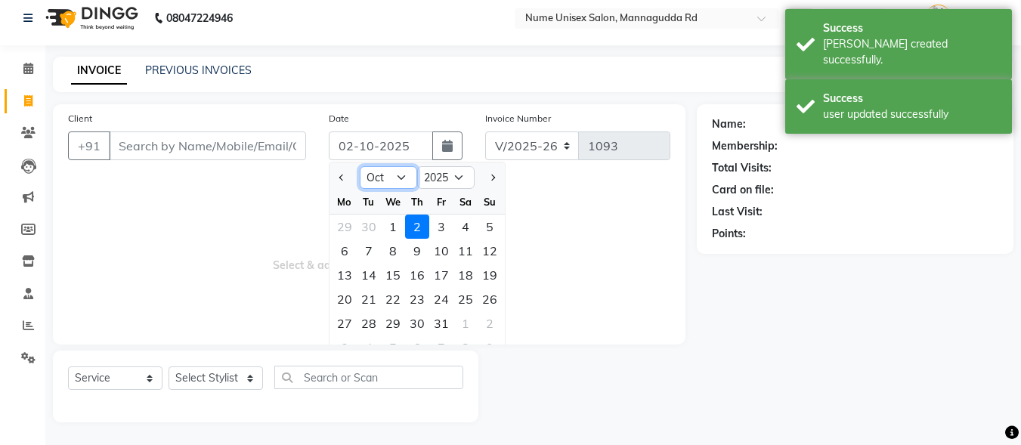
click at [399, 175] on select "Jan Feb Mar Apr May Jun [DATE] Aug Sep Oct Nov Dec" at bounding box center [388, 177] width 57 height 23
select select "9"
click at [360, 166] on select "Jan Feb Mar Apr May Jun [DATE] Aug Sep Oct Nov Dec" at bounding box center [388, 177] width 57 height 23
click at [438, 298] on div "26" at bounding box center [441, 299] width 24 height 24
type input "26-09-2025"
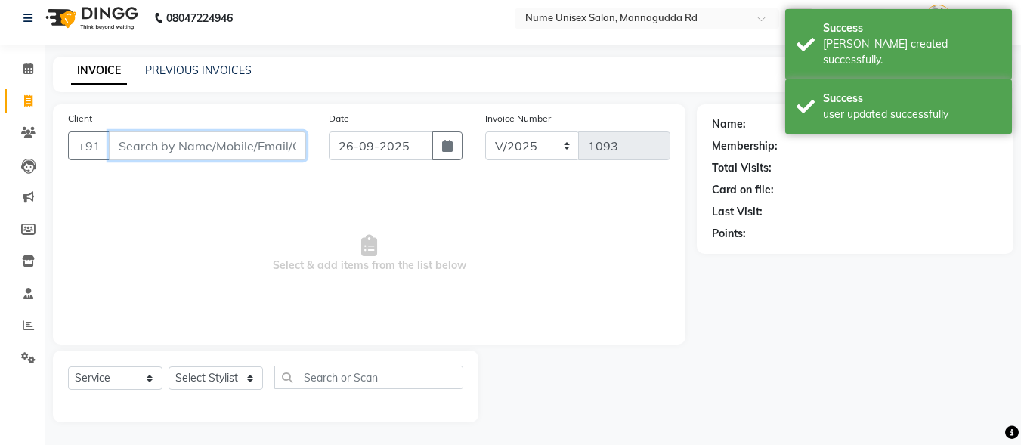
click at [231, 143] on input "Client" at bounding box center [207, 145] width 197 height 29
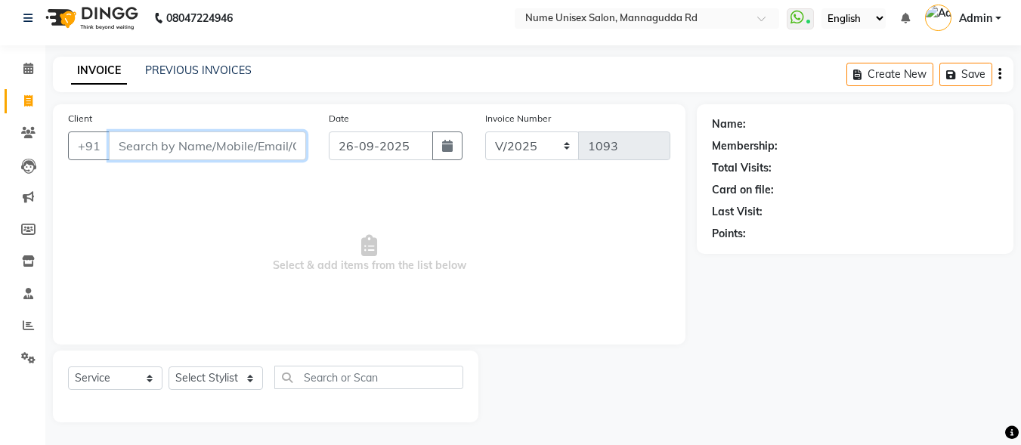
click at [165, 150] on input "Client" at bounding box center [207, 145] width 197 height 29
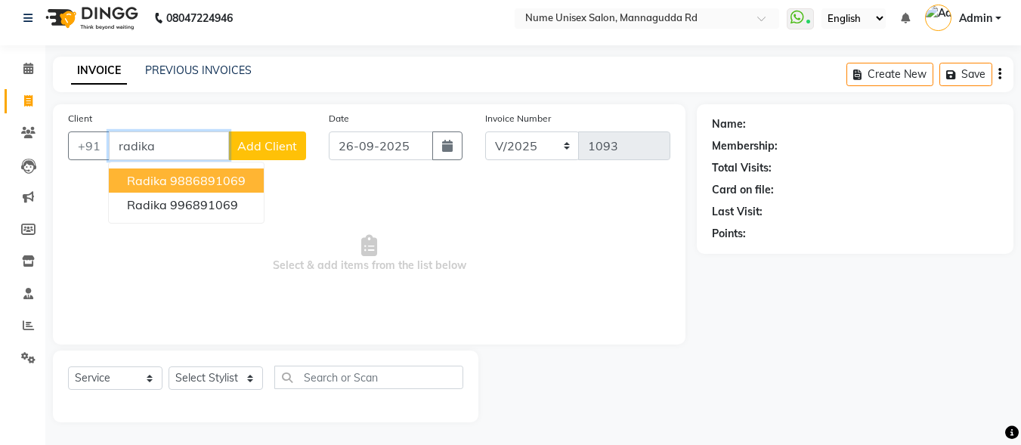
click at [209, 189] on button "Radika 9886891069" at bounding box center [186, 181] width 155 height 24
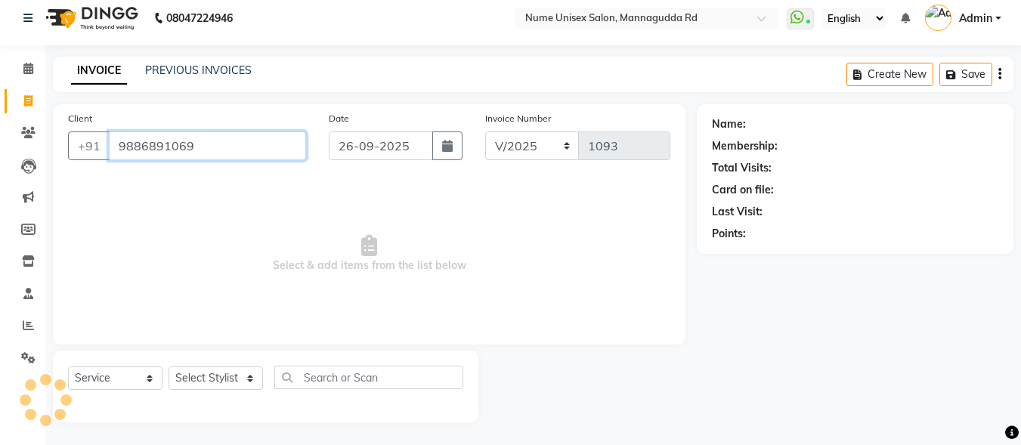
type input "9886891069"
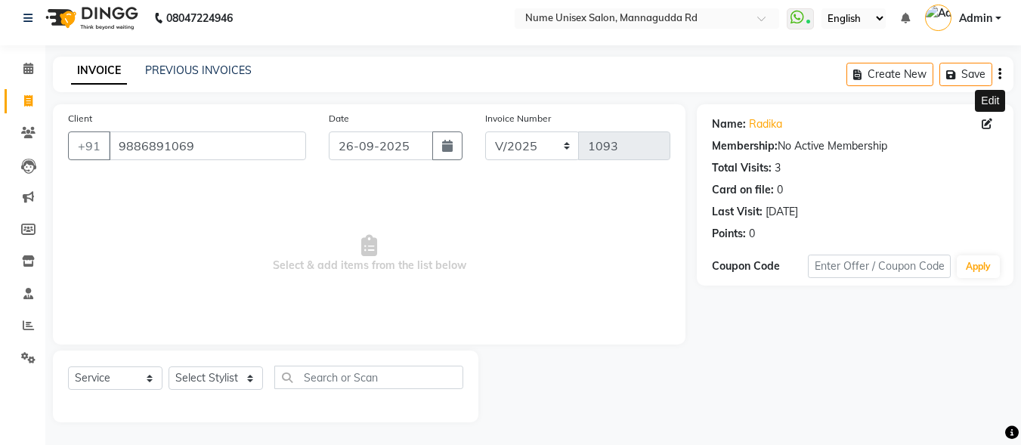
click at [991, 125] on span at bounding box center [990, 124] width 17 height 16
click at [988, 127] on icon at bounding box center [987, 124] width 11 height 11
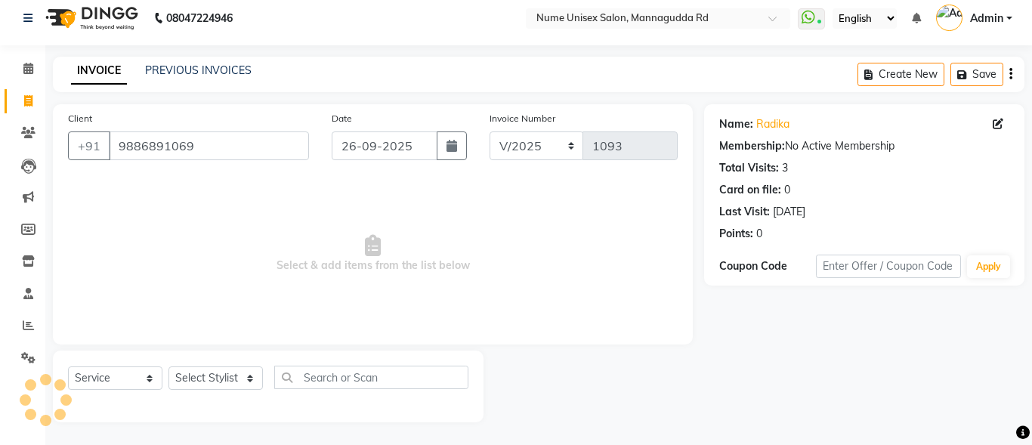
select select "[DEMOGRAPHIC_DATA]"
select select "48903"
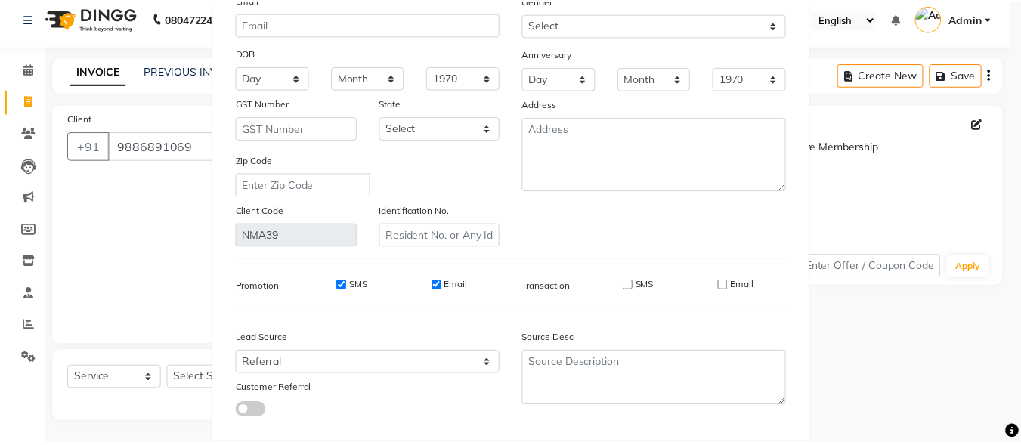
scroll to position [225, 0]
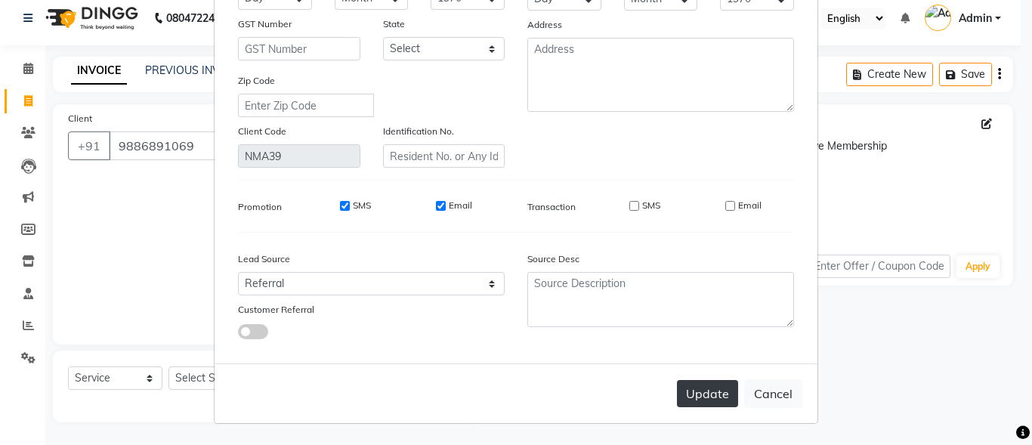
click at [701, 401] on button "Update" at bounding box center [707, 393] width 61 height 27
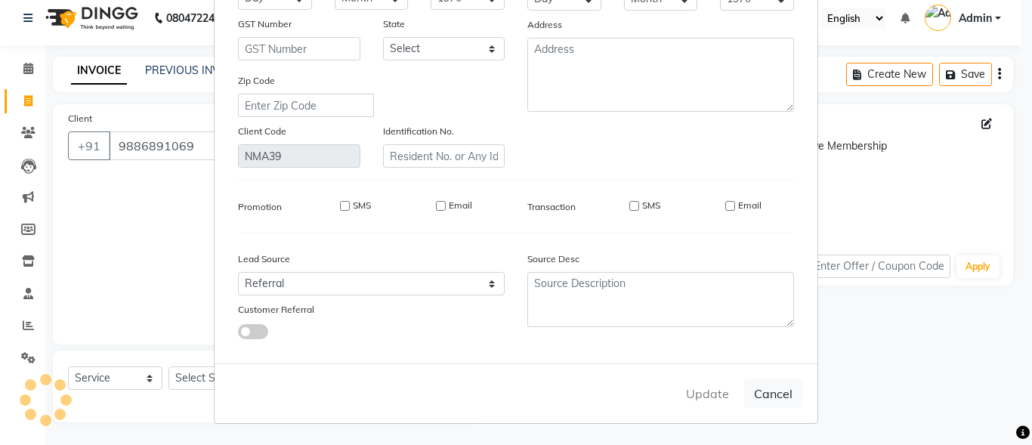
select select
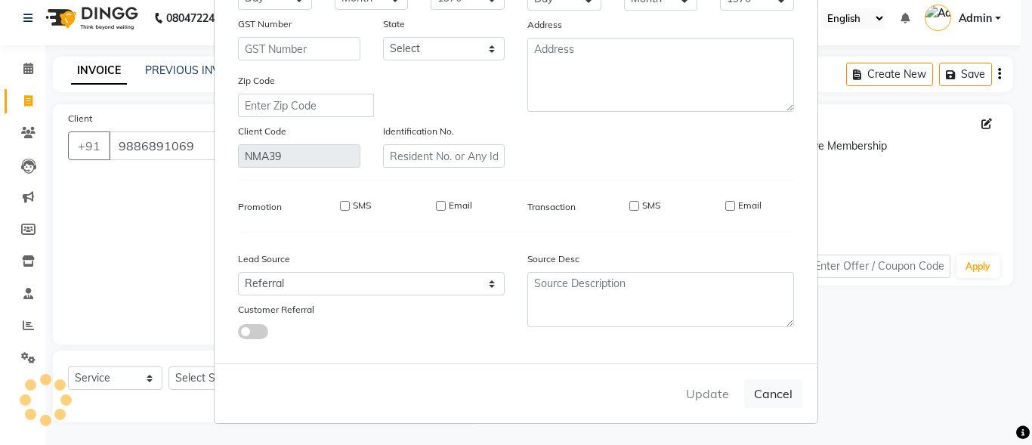
select select
checkbox input "false"
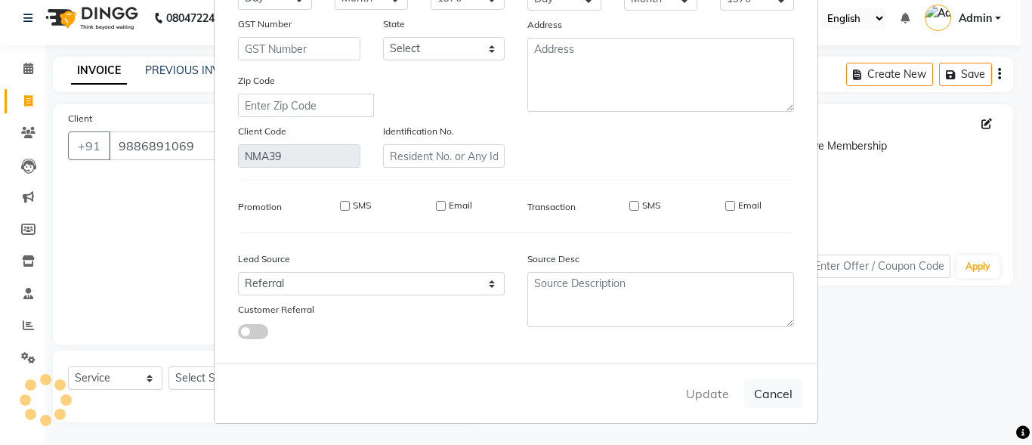
checkbox input "false"
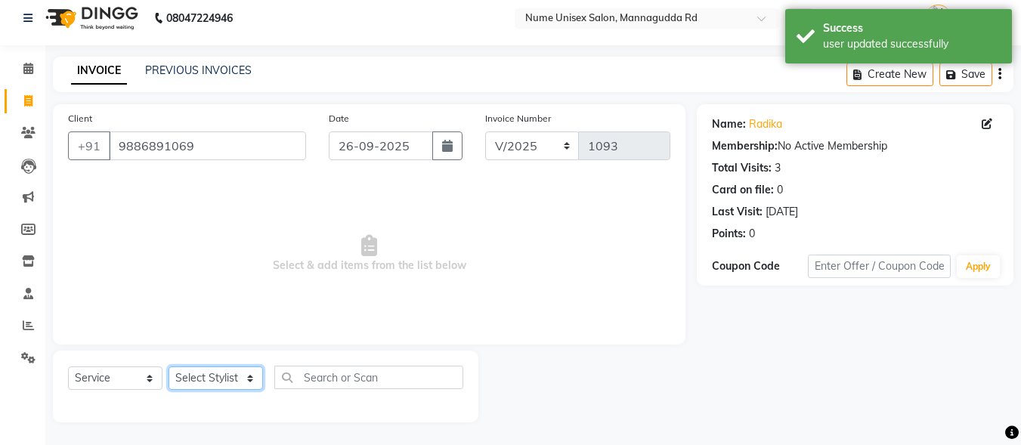
click at [237, 379] on select "Select Stylist Admin [PERSON_NAME] [PERSON_NAME] S [PERSON_NAME] Mohd [PERSON_N…" at bounding box center [216, 378] width 94 height 23
select select "83772"
click at [169, 367] on select "Select Stylist Admin [PERSON_NAME] [PERSON_NAME] S [PERSON_NAME] Mohd [PERSON_N…" at bounding box center [216, 378] width 94 height 23
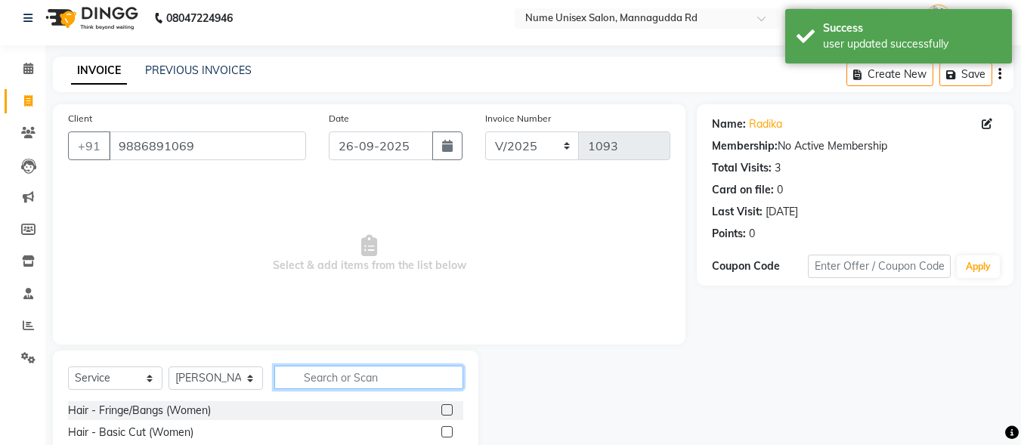
click at [380, 376] on input "text" at bounding box center [368, 377] width 189 height 23
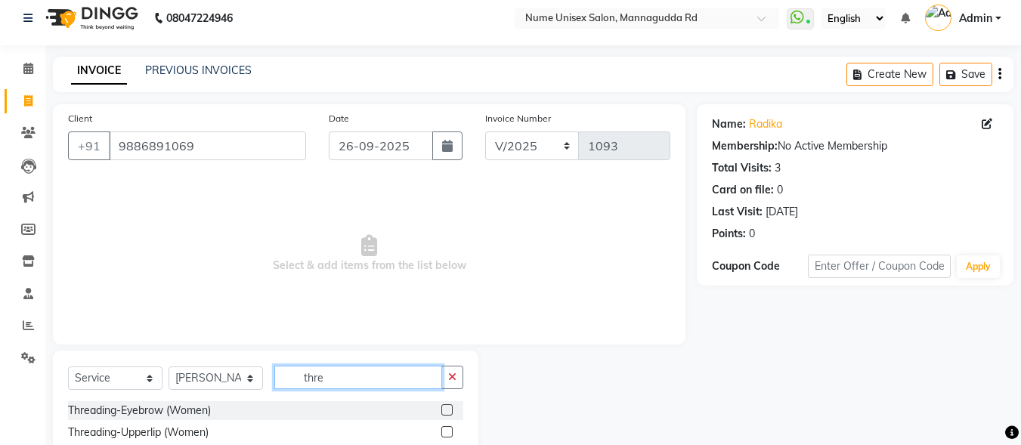
type input "thre"
click at [441, 407] on label at bounding box center [446, 409] width 11 height 11
click at [441, 407] on input "checkbox" at bounding box center [446, 411] width 10 height 10
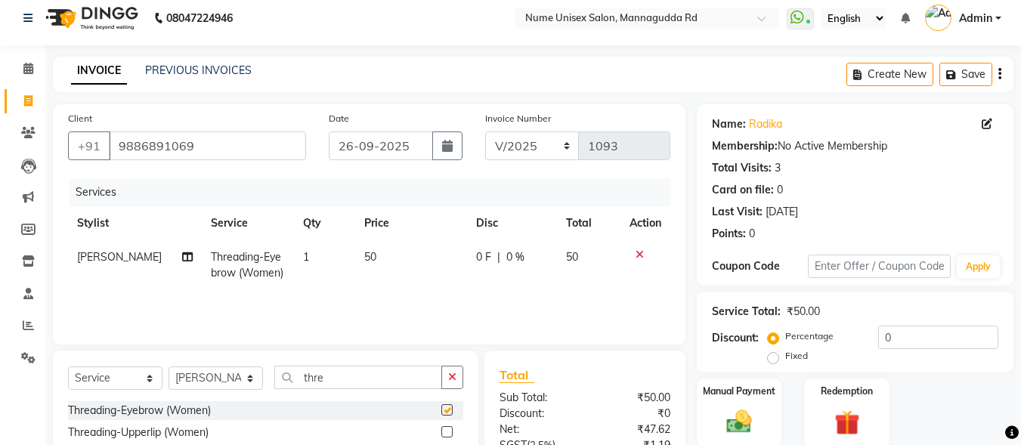
checkbox input "false"
click at [760, 412] on img at bounding box center [739, 422] width 42 height 30
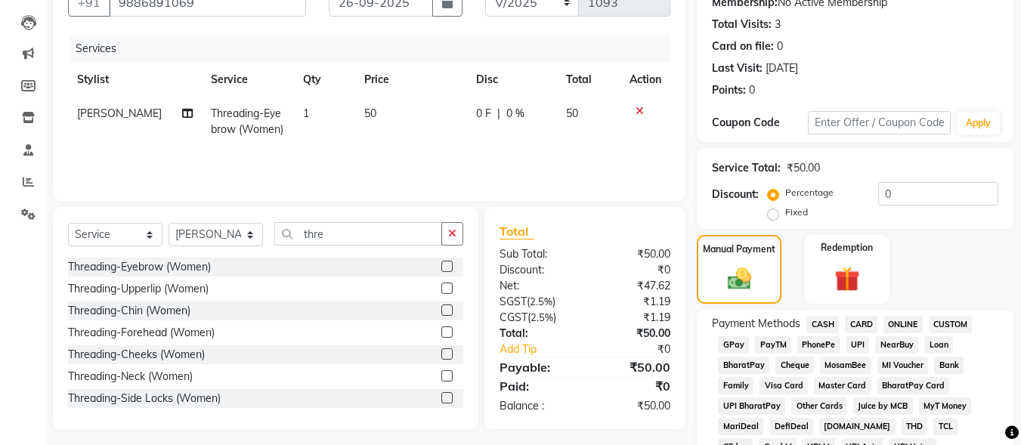
scroll to position [311, 0]
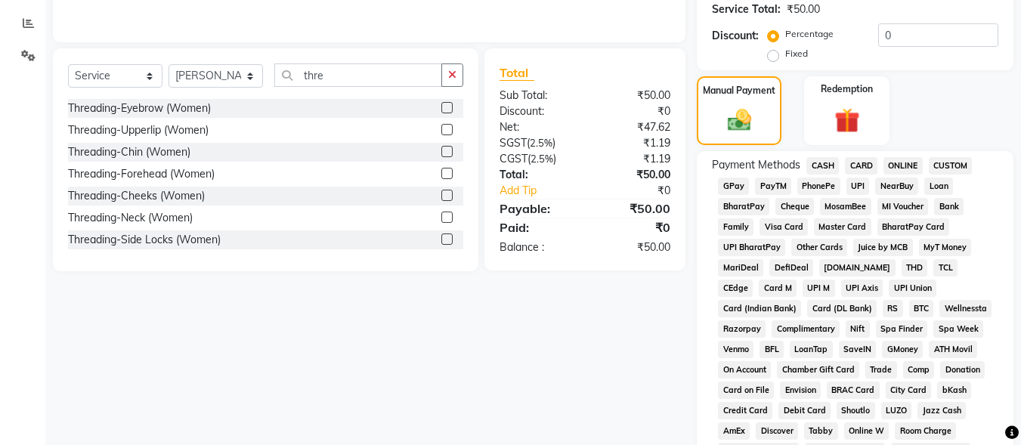
click at [852, 187] on span "UPI" at bounding box center [857, 186] width 23 height 17
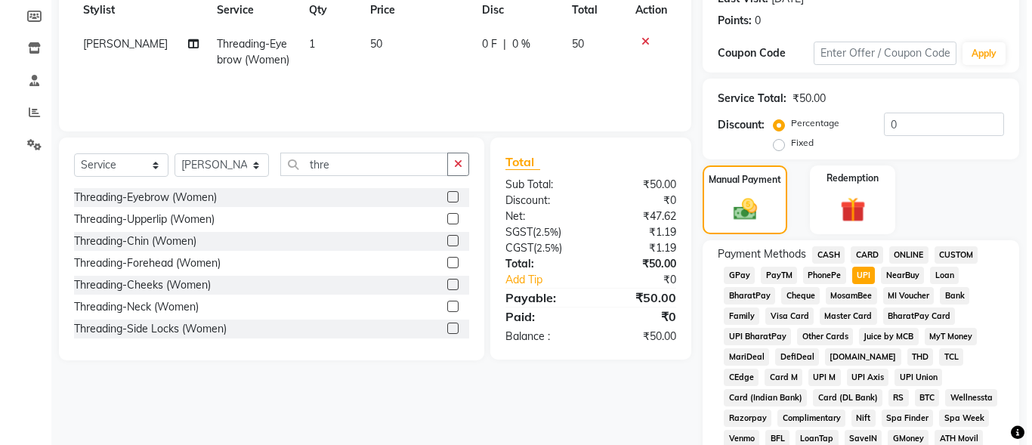
scroll to position [85, 0]
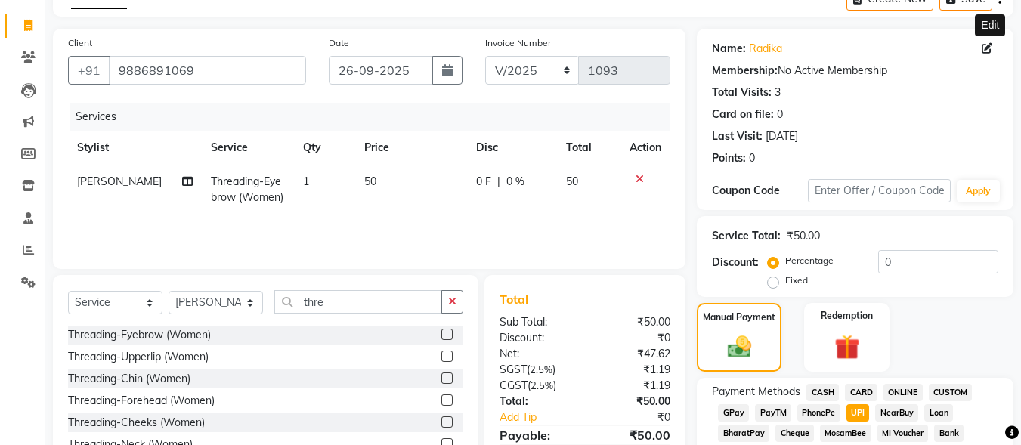
click at [984, 45] on icon at bounding box center [987, 48] width 11 height 11
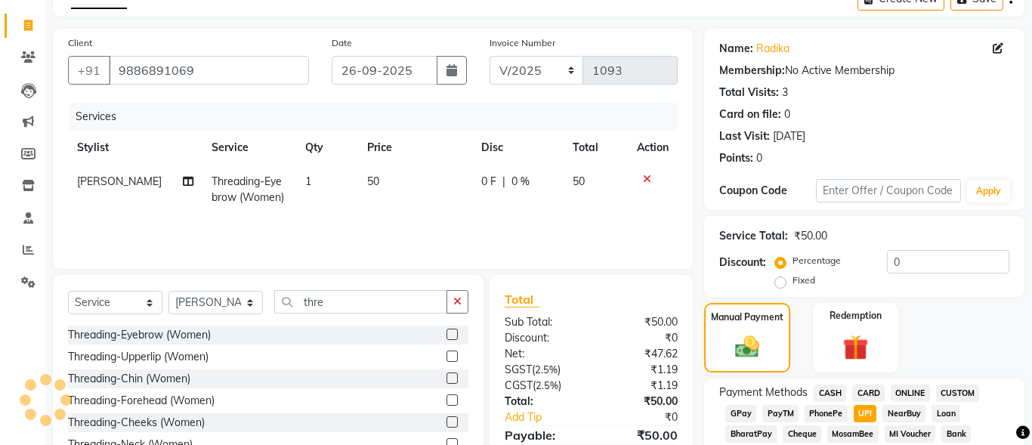
select select "[DEMOGRAPHIC_DATA]"
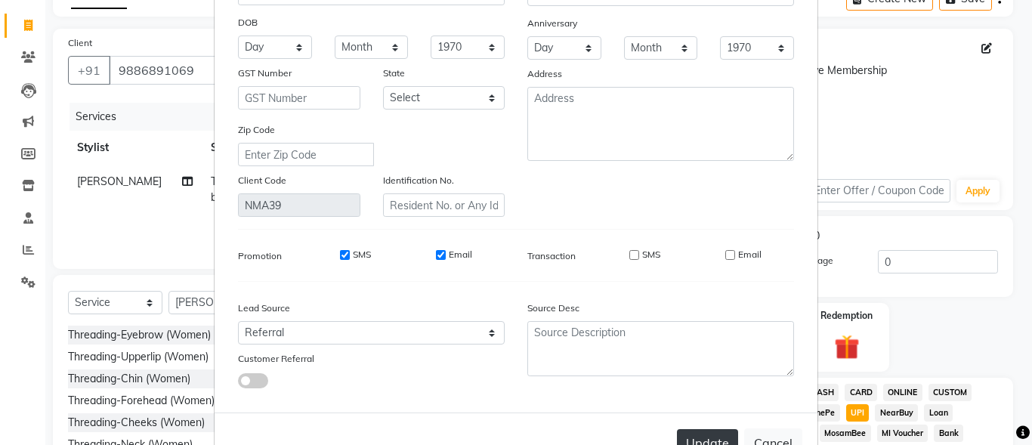
scroll to position [225, 0]
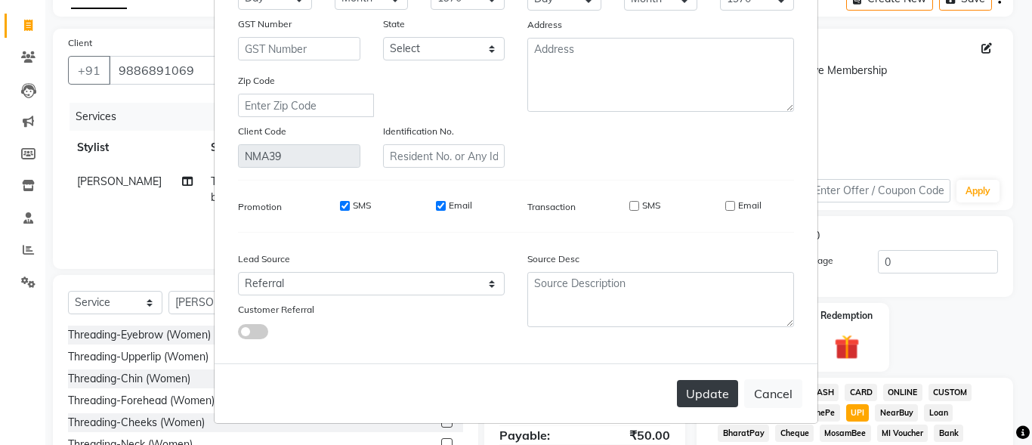
click at [719, 386] on button "Update" at bounding box center [707, 393] width 61 height 27
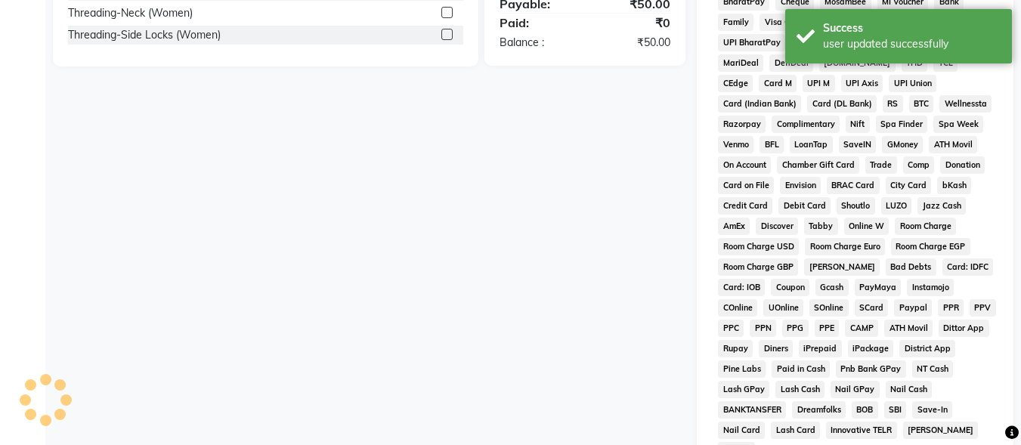
scroll to position [710, 0]
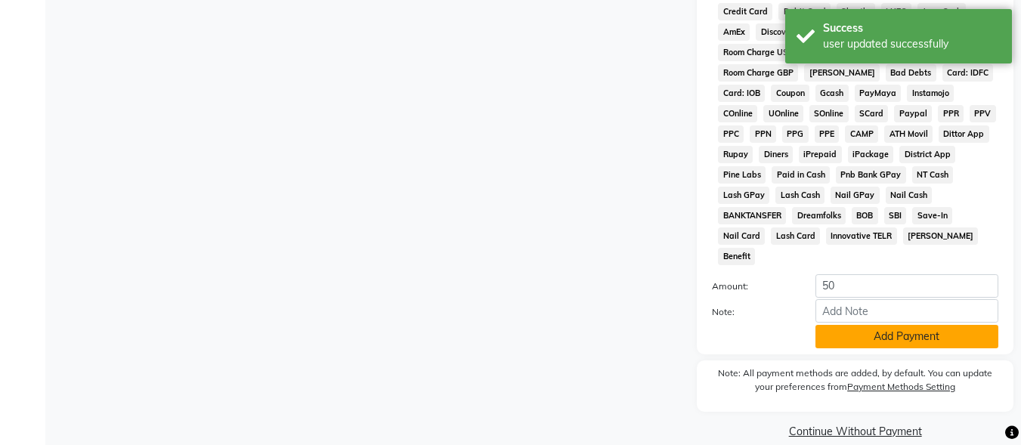
click at [874, 325] on button "Add Payment" at bounding box center [906, 336] width 183 height 23
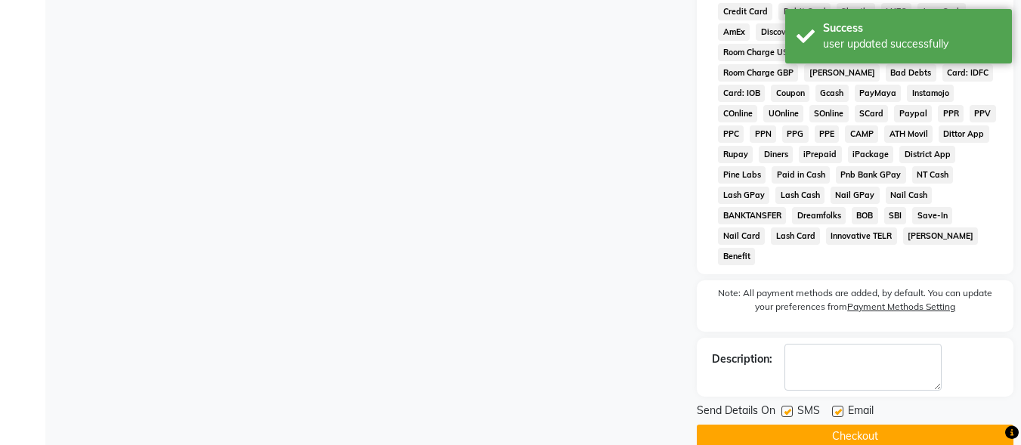
click at [790, 406] on label at bounding box center [786, 411] width 11 height 11
click at [790, 407] on input "checkbox" at bounding box center [786, 412] width 10 height 10
click at [835, 406] on label at bounding box center [837, 411] width 11 height 11
click at [835, 407] on input "checkbox" at bounding box center [837, 412] width 10 height 10
click at [840, 425] on button "Checkout" at bounding box center [855, 436] width 317 height 23
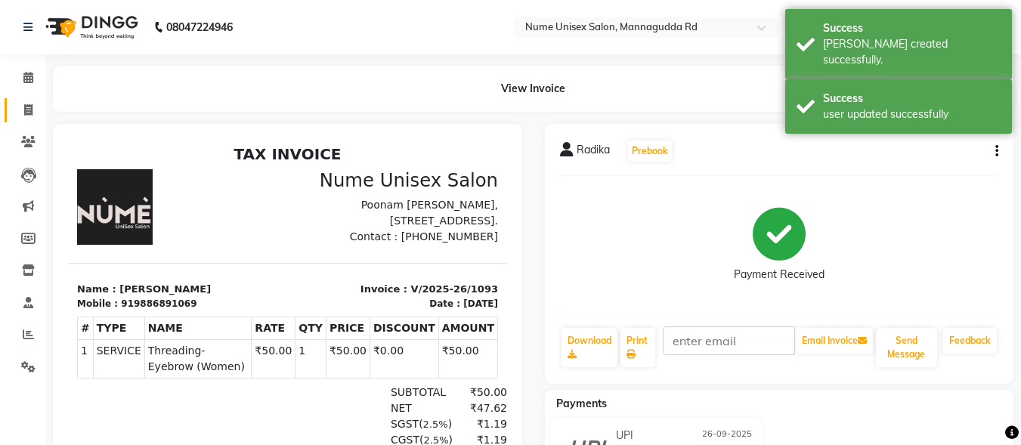
click at [40, 99] on link "Invoice" at bounding box center [23, 110] width 36 height 25
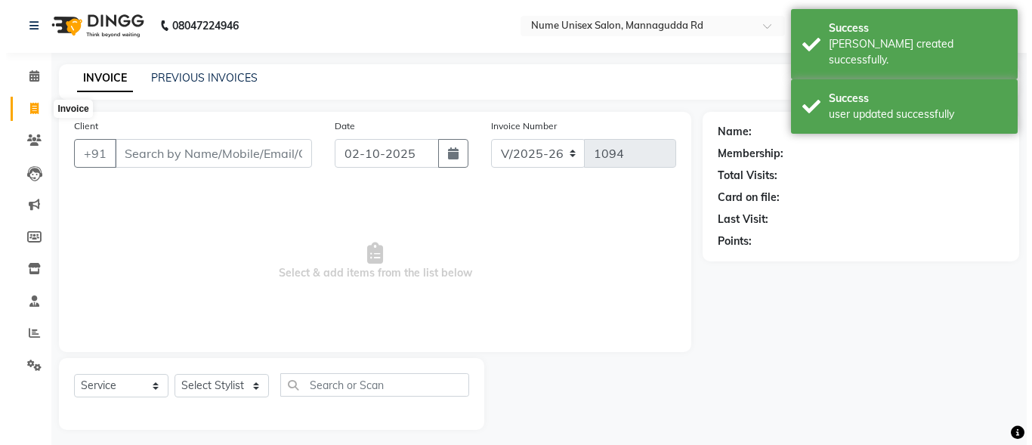
scroll to position [9, 0]
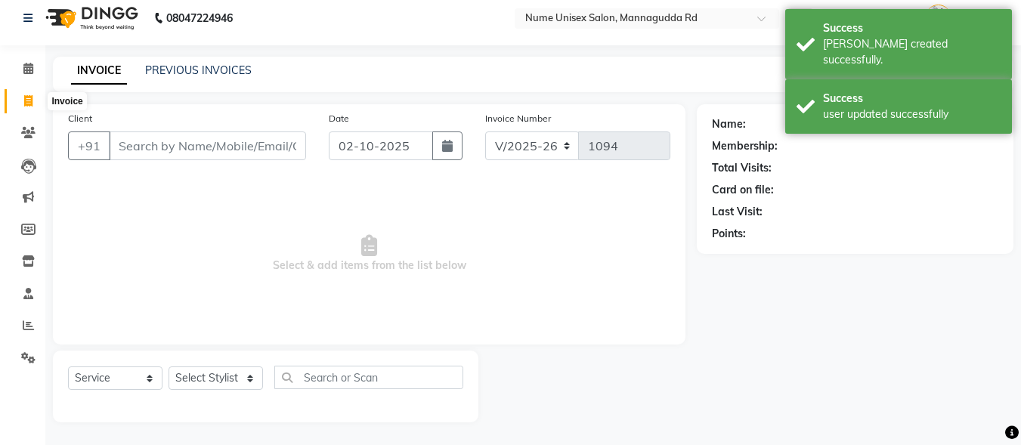
click at [33, 104] on span at bounding box center [28, 101] width 26 height 17
click at [447, 144] on icon "button" at bounding box center [447, 146] width 11 height 12
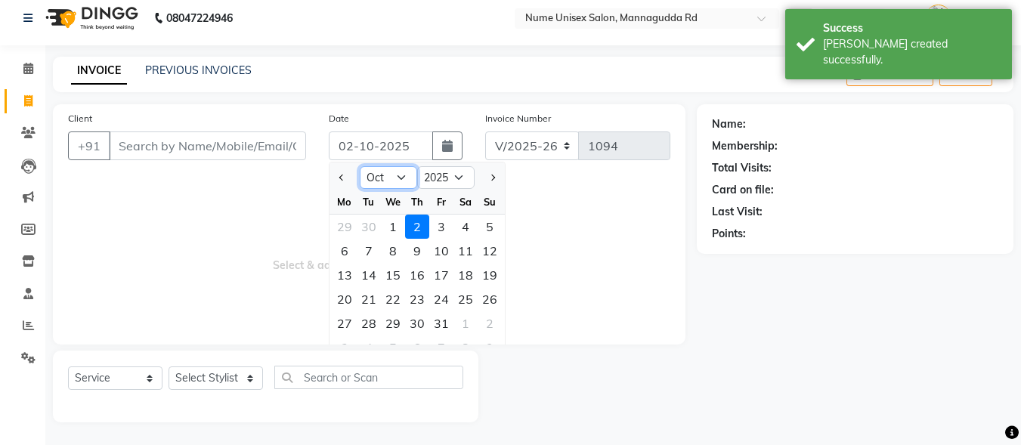
click at [399, 175] on select "Jan Feb Mar Apr May Jun [DATE] Aug Sep Oct Nov Dec" at bounding box center [388, 177] width 57 height 23
click at [360, 166] on select "Jan Feb Mar Apr May Jun [DATE] Aug Sep Oct Nov Dec" at bounding box center [388, 177] width 57 height 23
click at [447, 299] on div "26" at bounding box center [441, 299] width 24 height 24
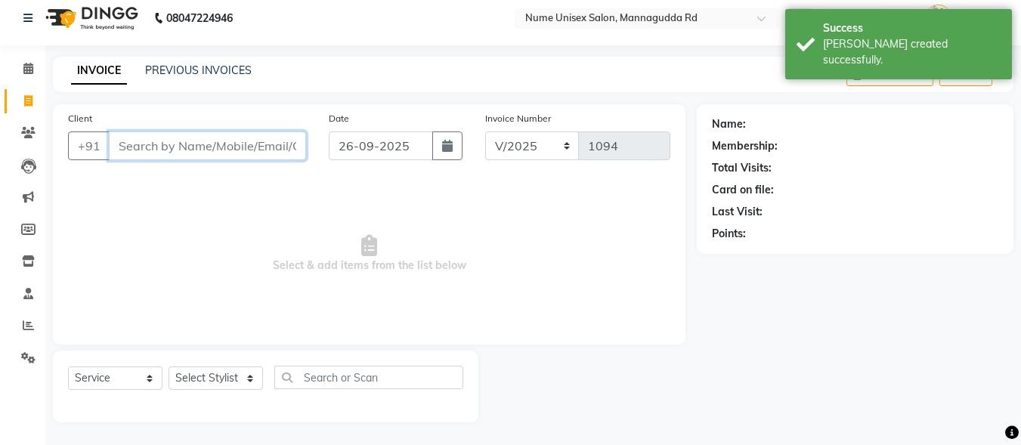
click at [190, 149] on input "Client" at bounding box center [207, 145] width 197 height 29
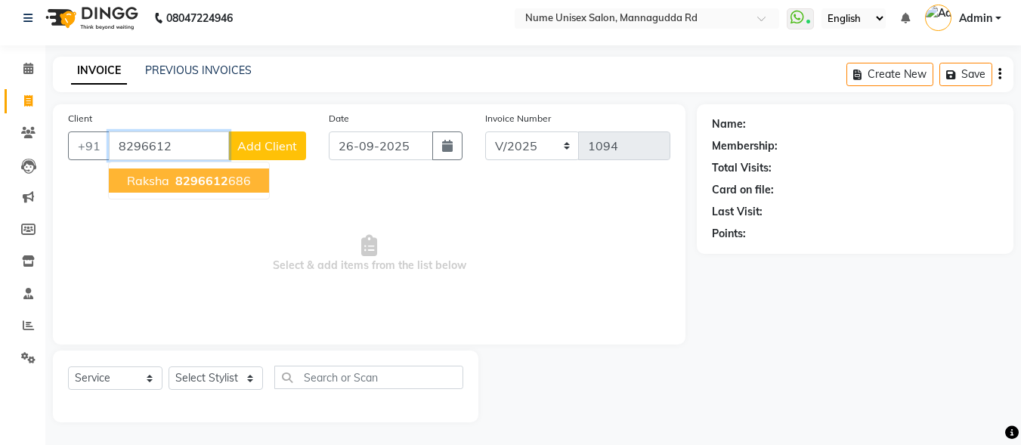
click at [176, 190] on button "Raksha 8296612 686" at bounding box center [189, 181] width 160 height 24
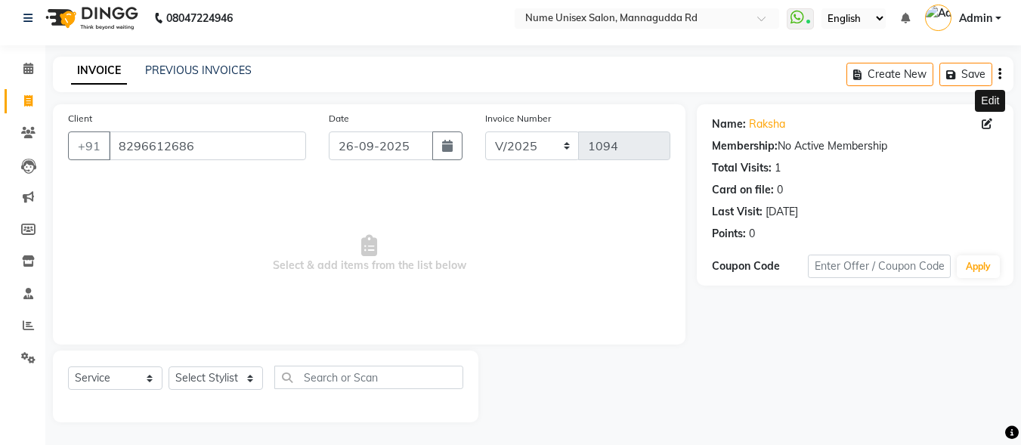
click at [984, 122] on icon at bounding box center [987, 124] width 11 height 11
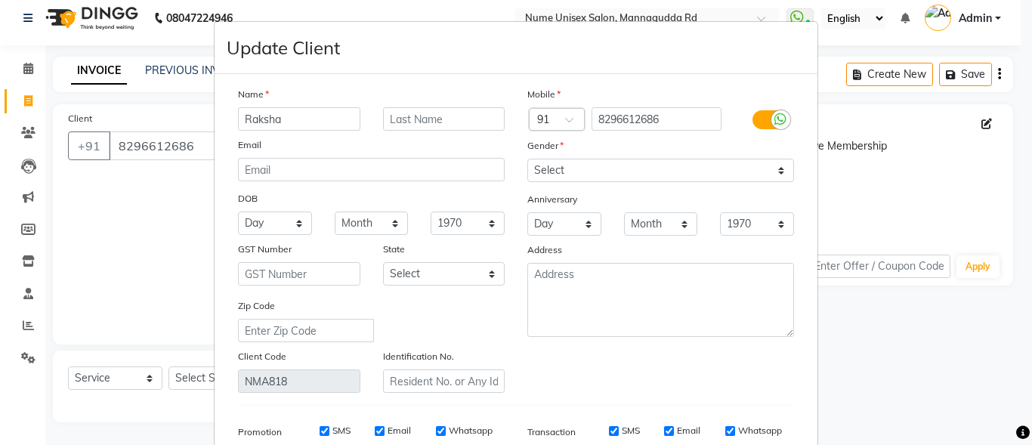
click at [772, 116] on div at bounding box center [781, 119] width 19 height 19
click at [0, 0] on input "checkbox" at bounding box center [0, 0] width 0 height 0
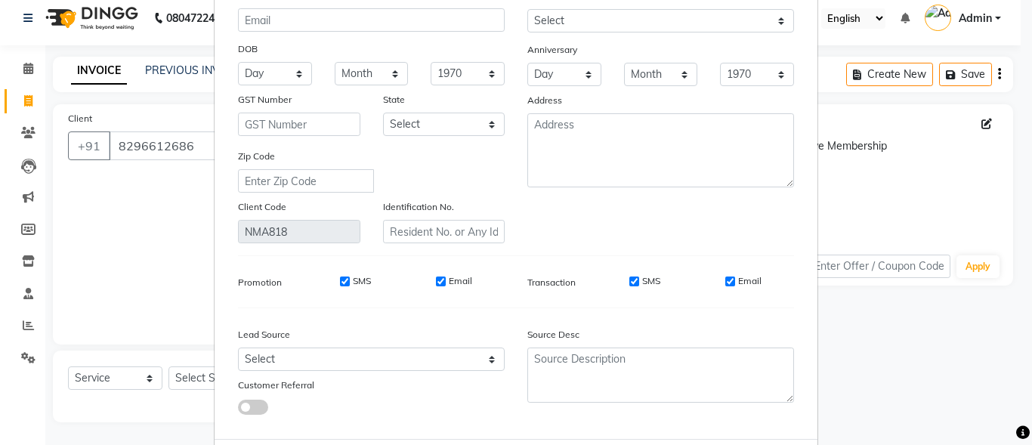
scroll to position [151, 0]
click at [632, 280] on input "SMS" at bounding box center [635, 280] width 10 height 10
click at [725, 280] on input "Email" at bounding box center [730, 280] width 10 height 10
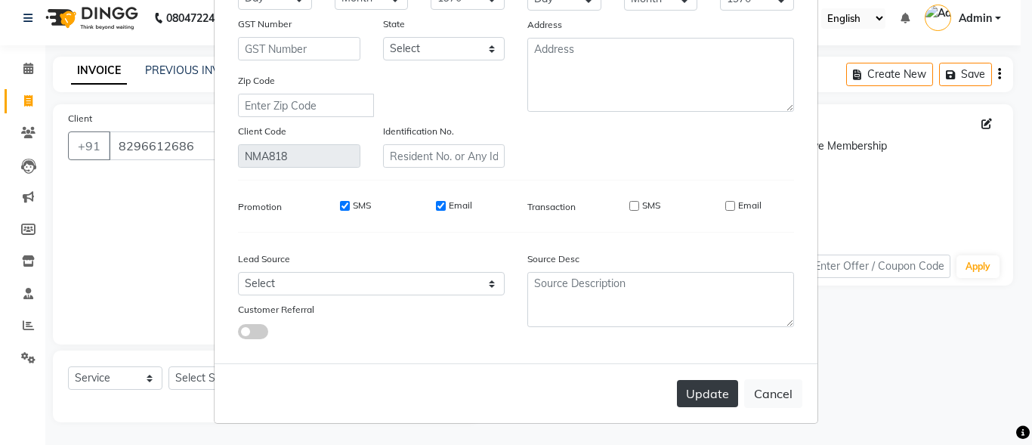
click at [709, 393] on button "Update" at bounding box center [707, 393] width 61 height 27
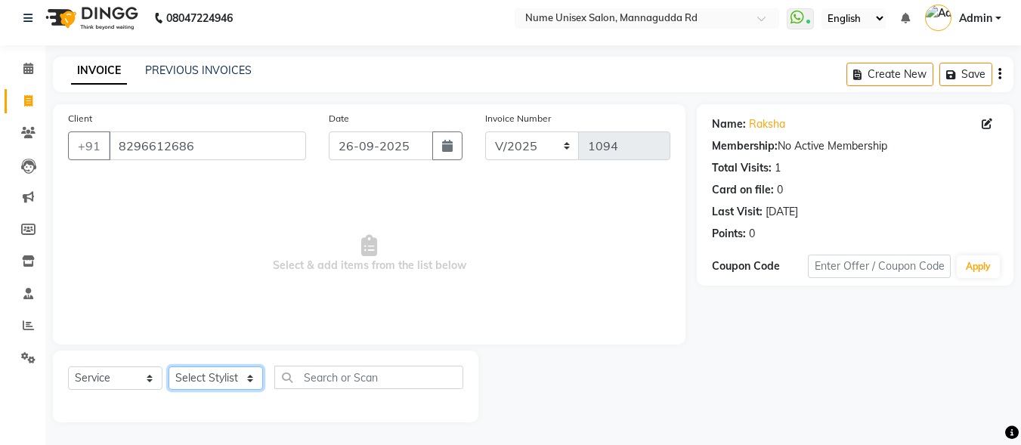
click at [249, 378] on select "Select Stylist Admin [PERSON_NAME] [PERSON_NAME] S [PERSON_NAME] Mohd [PERSON_N…" at bounding box center [216, 378] width 94 height 23
click at [985, 128] on icon at bounding box center [987, 124] width 11 height 11
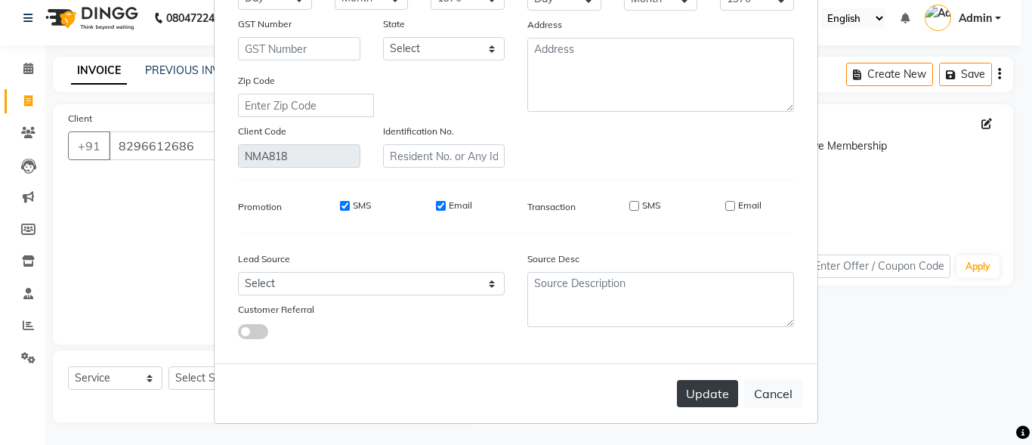
click at [713, 404] on button "Update" at bounding box center [707, 393] width 61 height 27
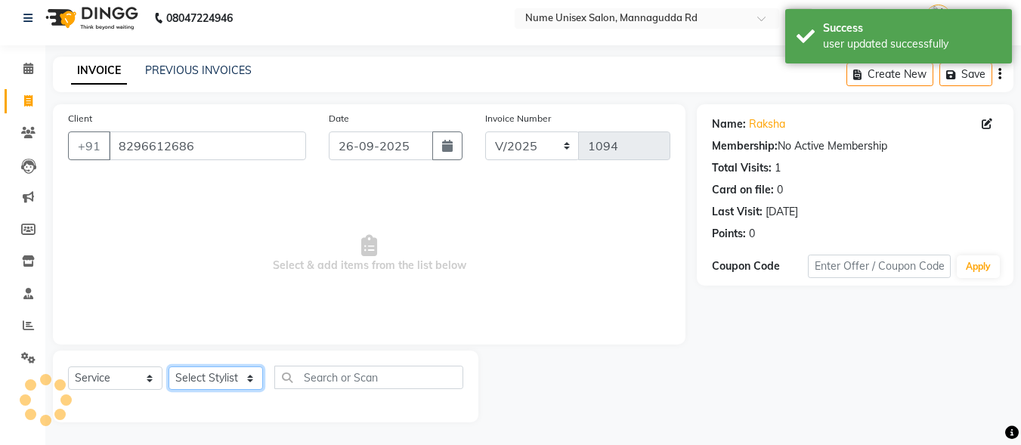
click at [204, 387] on select "Select Stylist Admin [PERSON_NAME] [PERSON_NAME] S [PERSON_NAME] Mohd [PERSON_N…" at bounding box center [216, 378] width 94 height 23
click at [169, 367] on select "Select Stylist Admin [PERSON_NAME] [PERSON_NAME] S [PERSON_NAME] Mohd [PERSON_N…" at bounding box center [216, 378] width 94 height 23
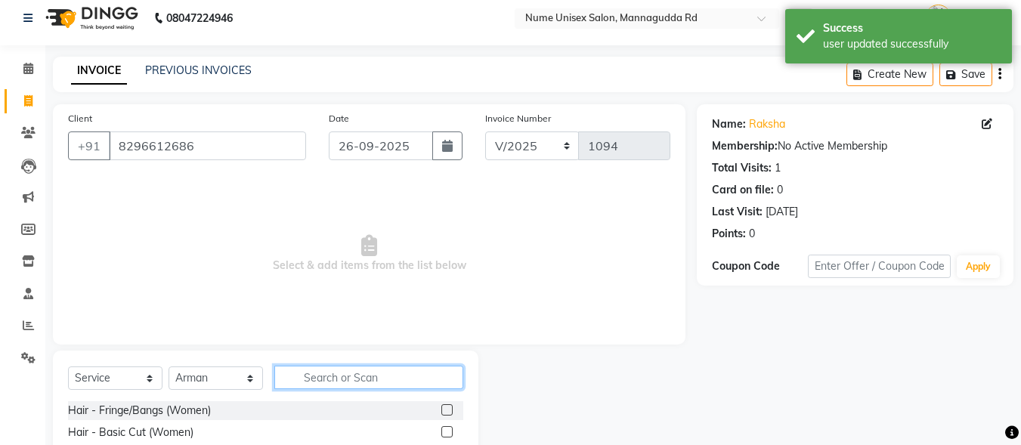
click at [319, 373] on input "text" at bounding box center [368, 377] width 189 height 23
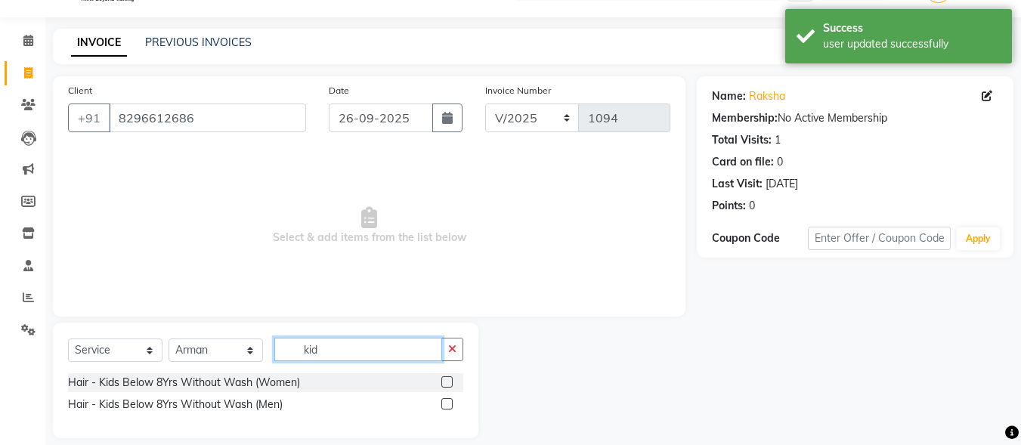
scroll to position [53, 0]
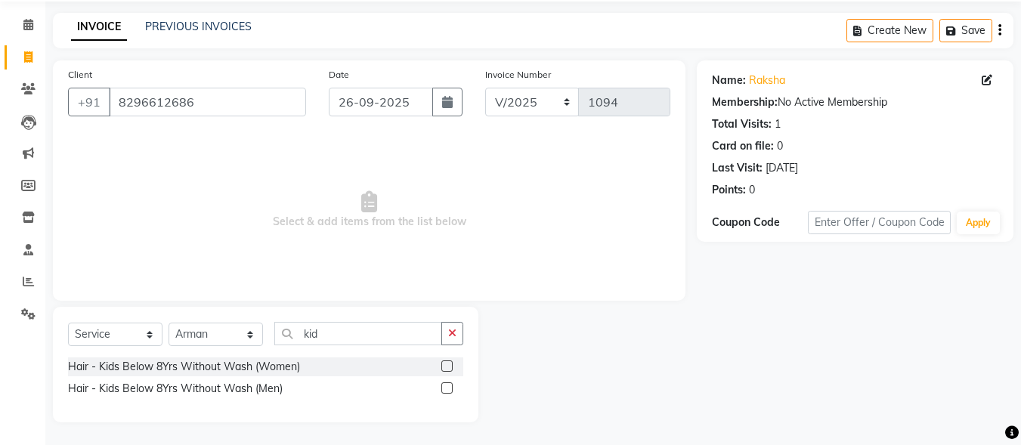
click at [450, 388] on label at bounding box center [446, 387] width 11 height 11
click at [450, 388] on input "checkbox" at bounding box center [446, 389] width 10 height 10
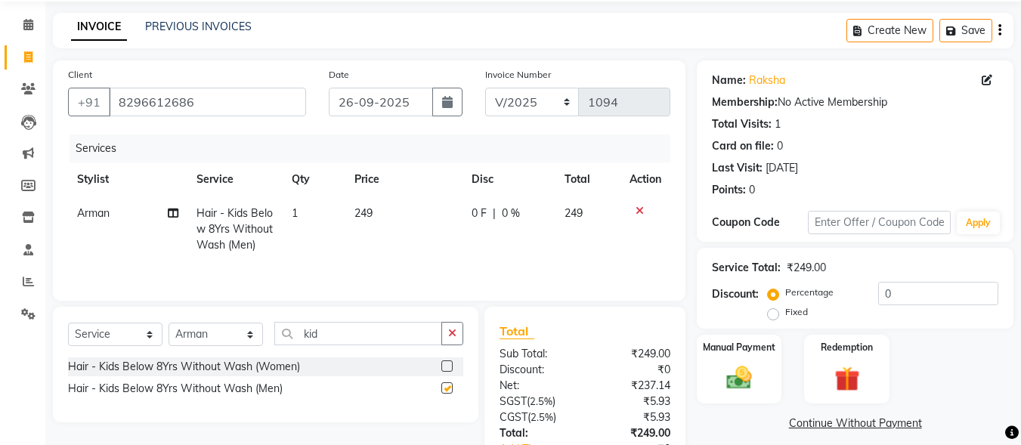
click at [450, 388] on label at bounding box center [446, 387] width 11 height 11
click at [450, 388] on input "checkbox" at bounding box center [446, 389] width 10 height 10
click at [443, 387] on label at bounding box center [446, 387] width 11 height 11
click at [443, 387] on input "checkbox" at bounding box center [446, 389] width 10 height 10
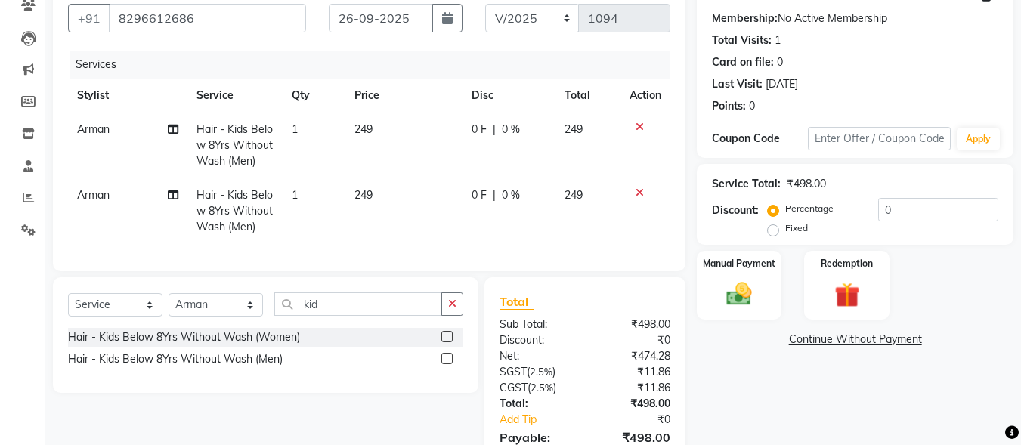
scroll to position [225, 0]
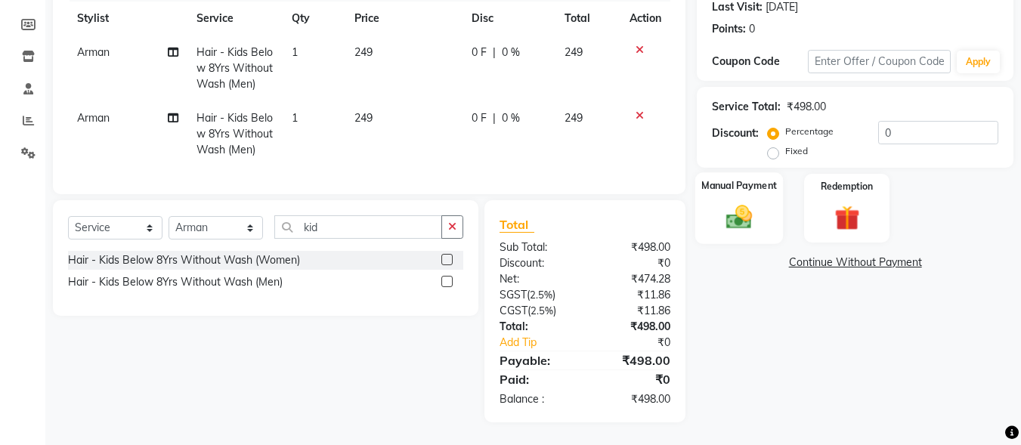
click at [734, 209] on img at bounding box center [739, 217] width 42 height 30
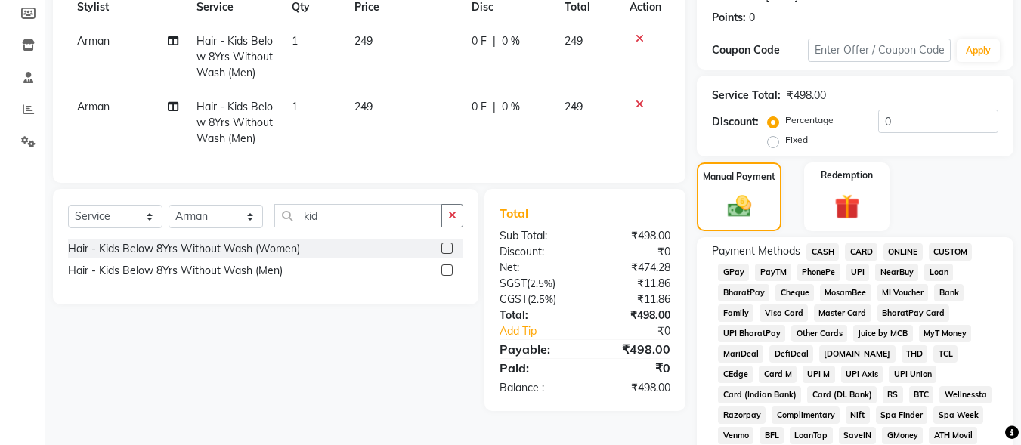
click at [858, 271] on span "UPI" at bounding box center [857, 272] width 23 height 17
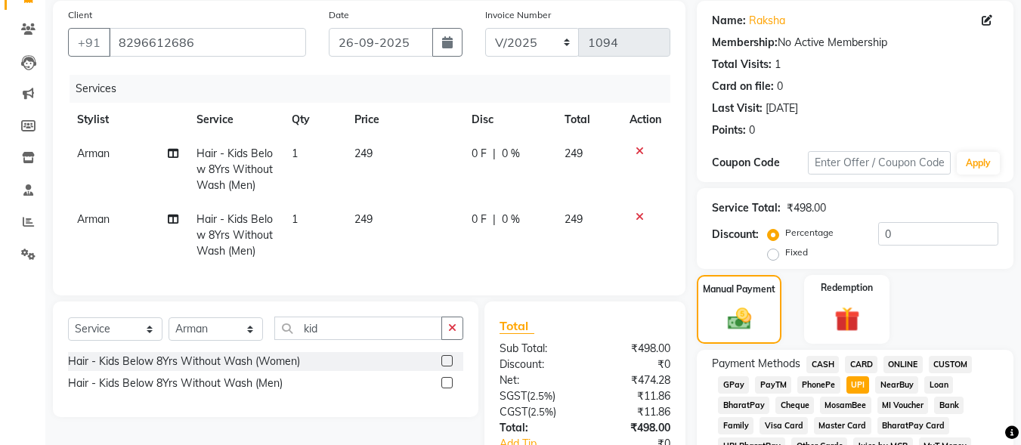
scroll to position [378, 0]
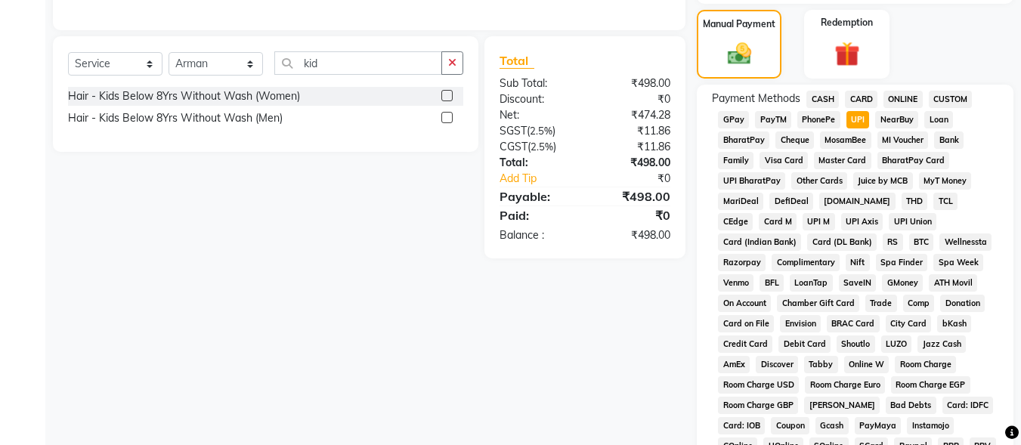
click at [858, 94] on span "CARD" at bounding box center [861, 99] width 32 height 17
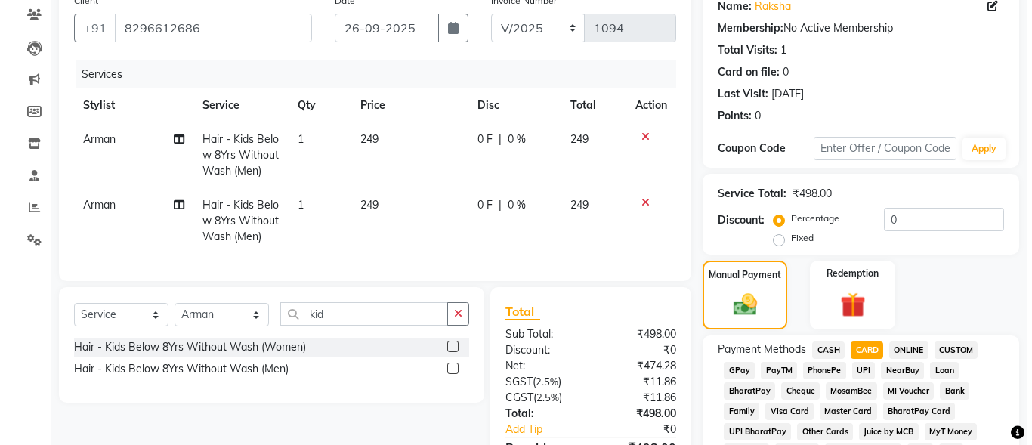
scroll to position [76, 0]
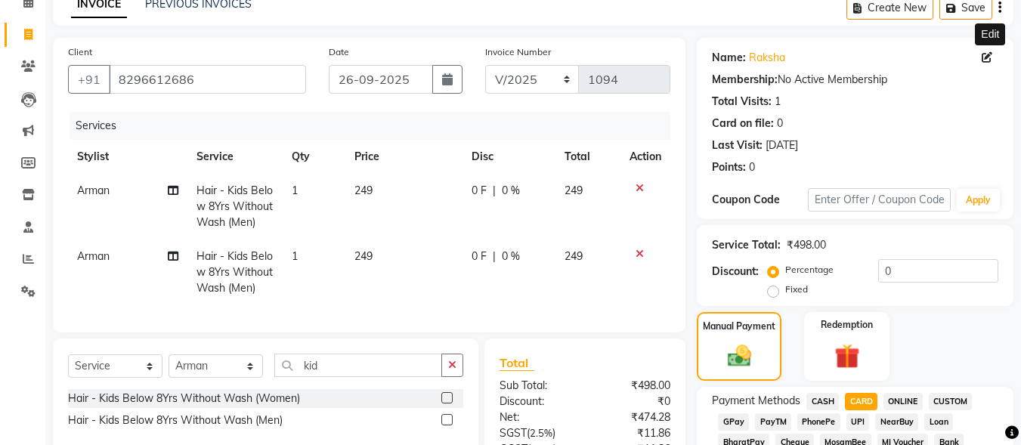
click at [986, 59] on icon at bounding box center [987, 57] width 11 height 11
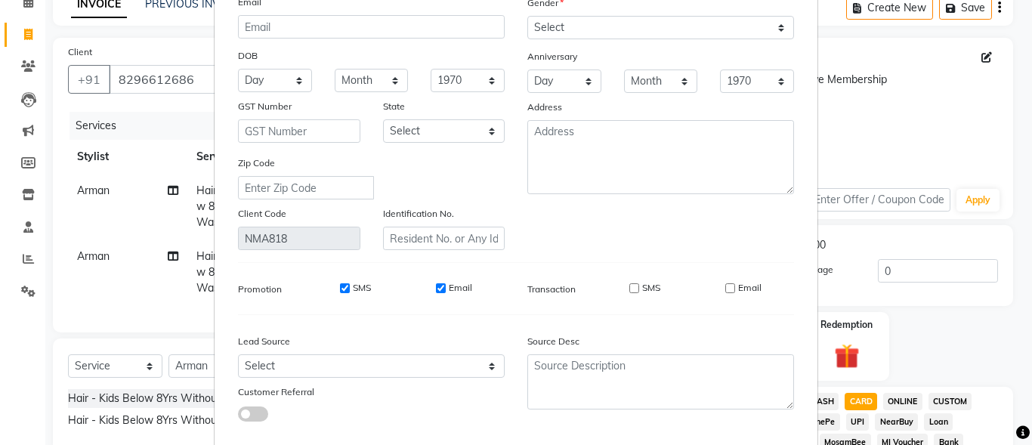
scroll to position [225, 0]
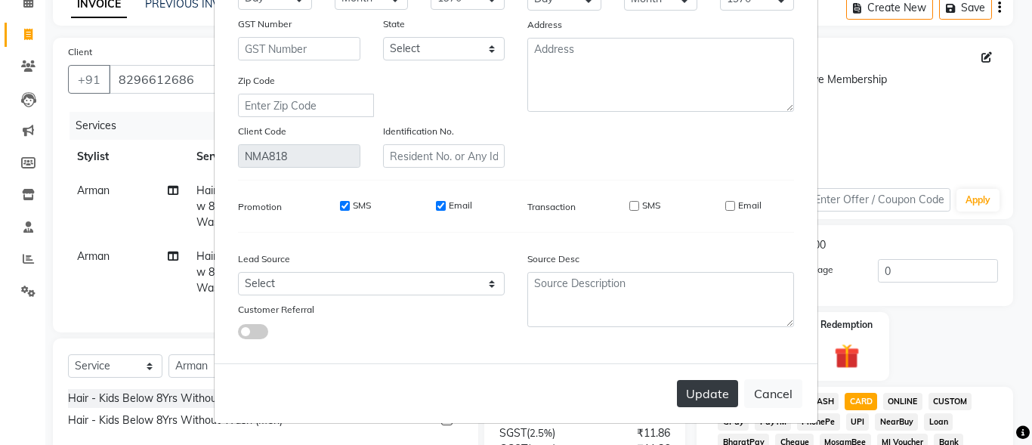
click at [699, 388] on button "Update" at bounding box center [707, 393] width 61 height 27
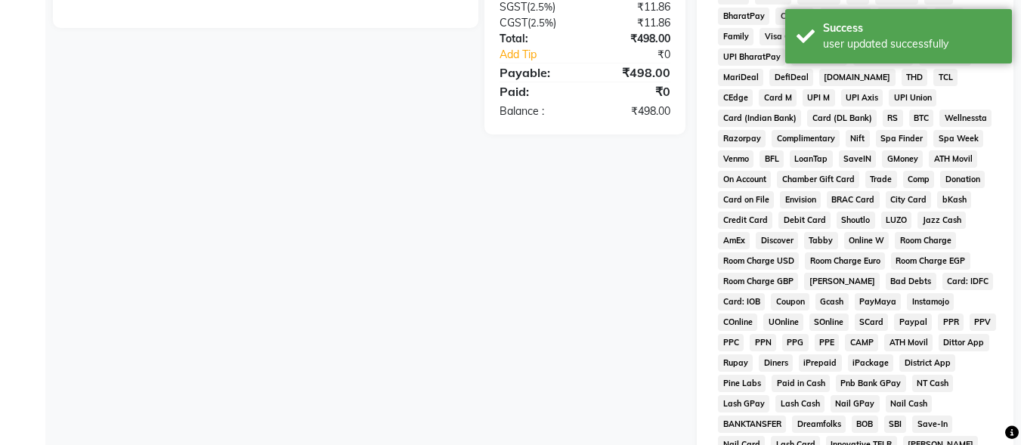
scroll to position [605, 0]
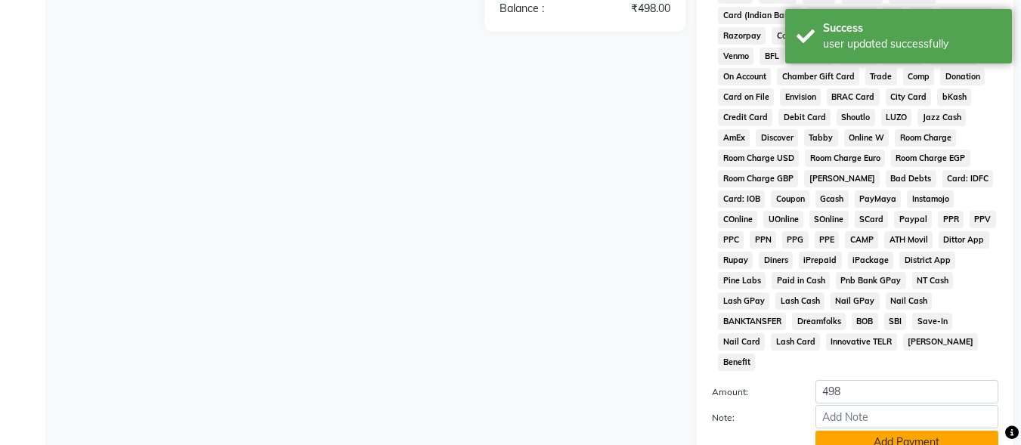
click at [852, 431] on button "Add Payment" at bounding box center [906, 442] width 183 height 23
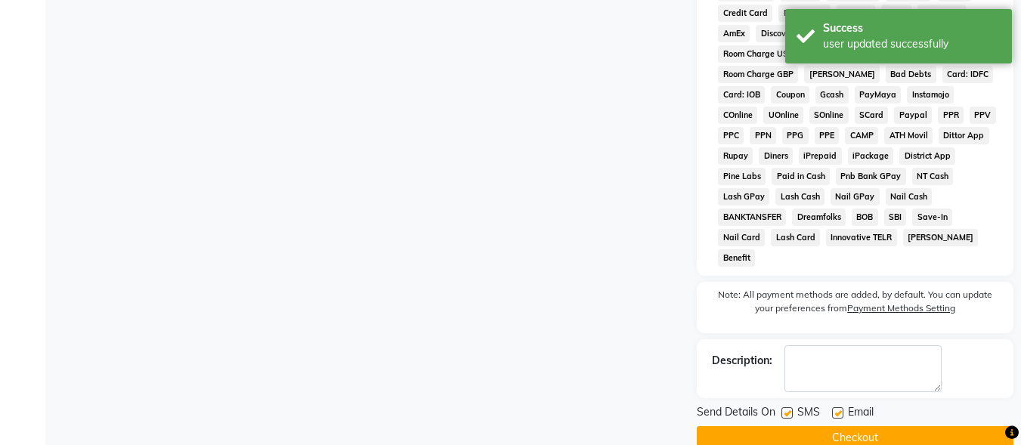
scroll to position [716, 0]
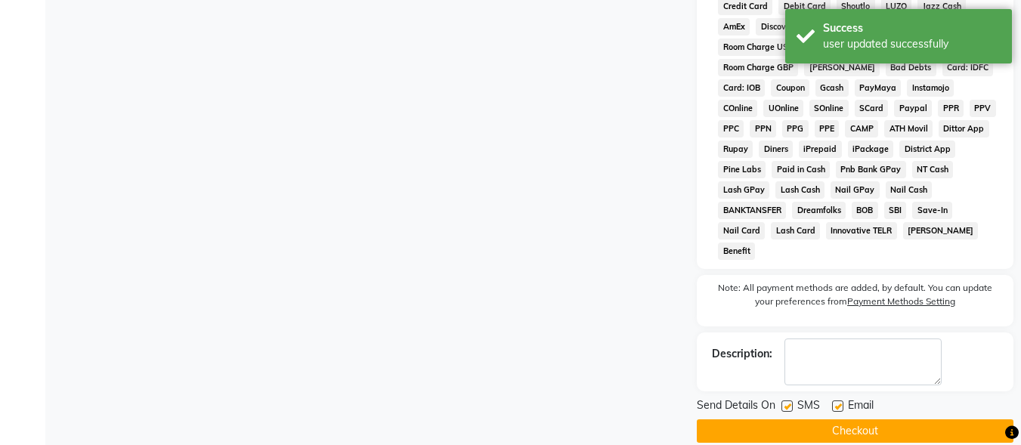
click at [789, 401] on label at bounding box center [786, 406] width 11 height 11
click at [789, 402] on input "checkbox" at bounding box center [786, 407] width 10 height 10
click at [836, 401] on label at bounding box center [837, 406] width 11 height 11
click at [836, 402] on input "checkbox" at bounding box center [837, 407] width 10 height 10
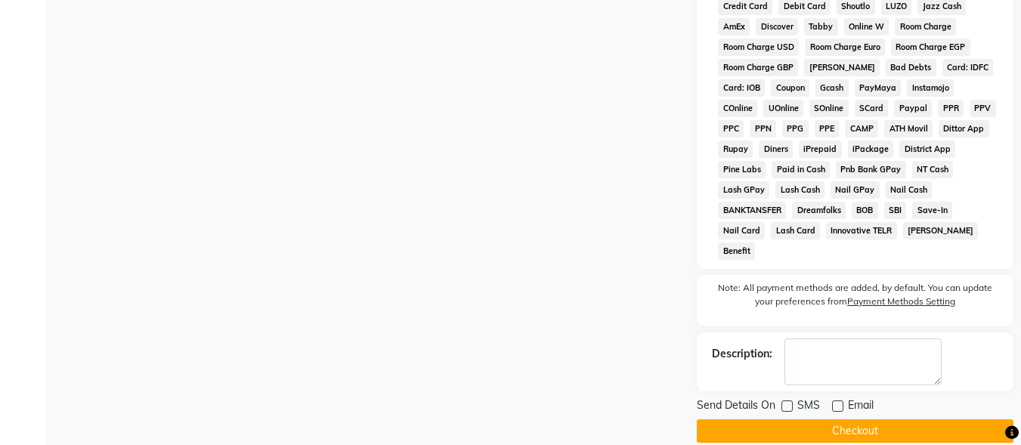
click at [882, 419] on button "Checkout" at bounding box center [855, 430] width 317 height 23
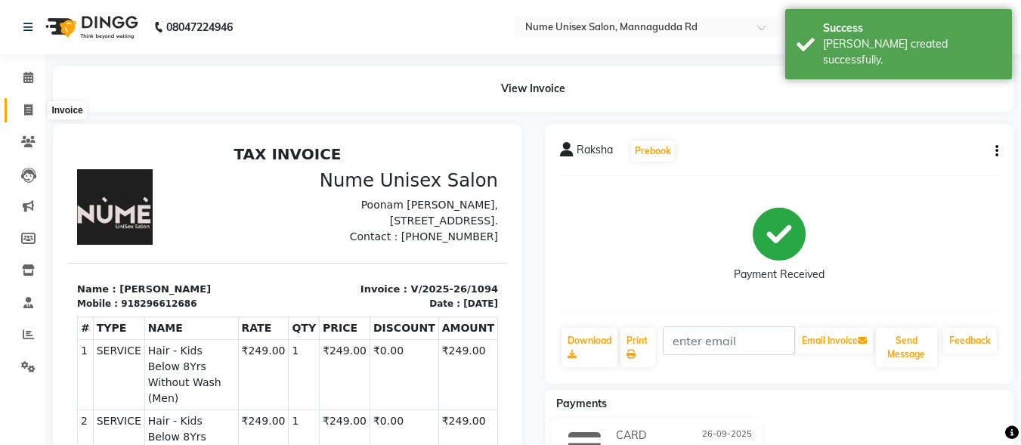
click at [37, 106] on span at bounding box center [28, 110] width 26 height 17
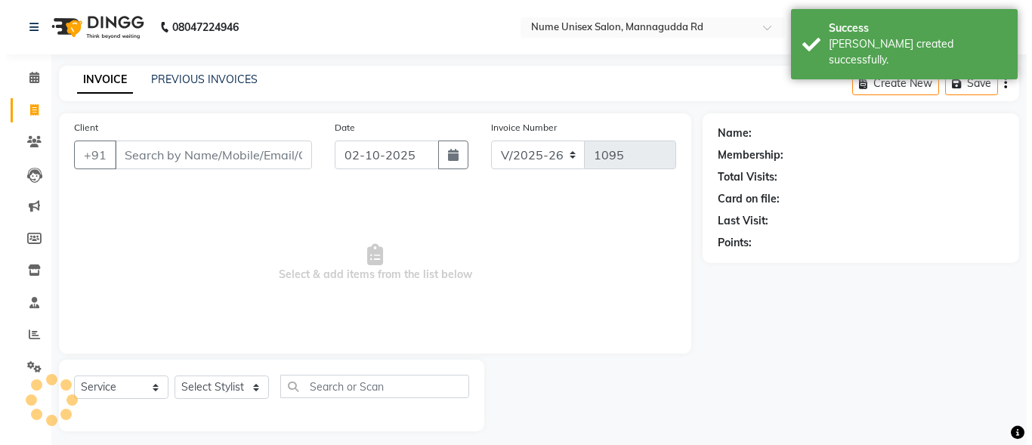
scroll to position [9, 0]
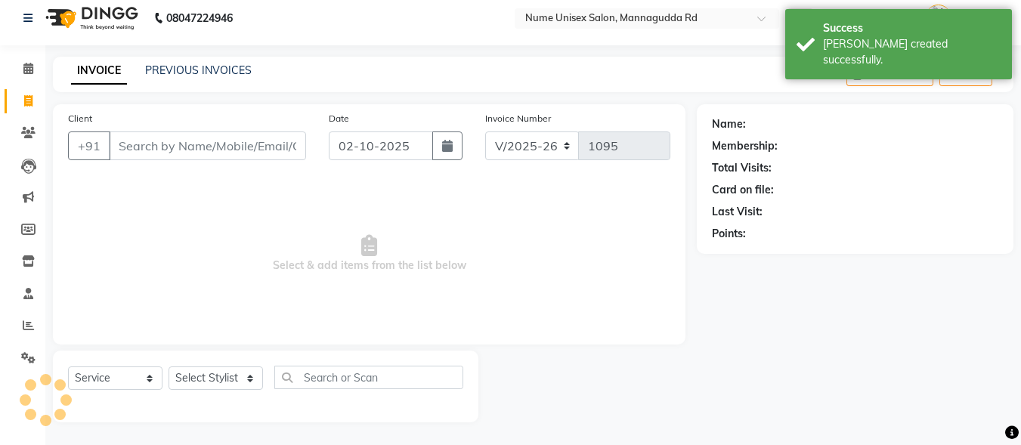
drag, startPoint x: 453, startPoint y: 148, endPoint x: 416, endPoint y: 156, distance: 38.0
click at [448, 149] on button "button" at bounding box center [447, 145] width 30 height 29
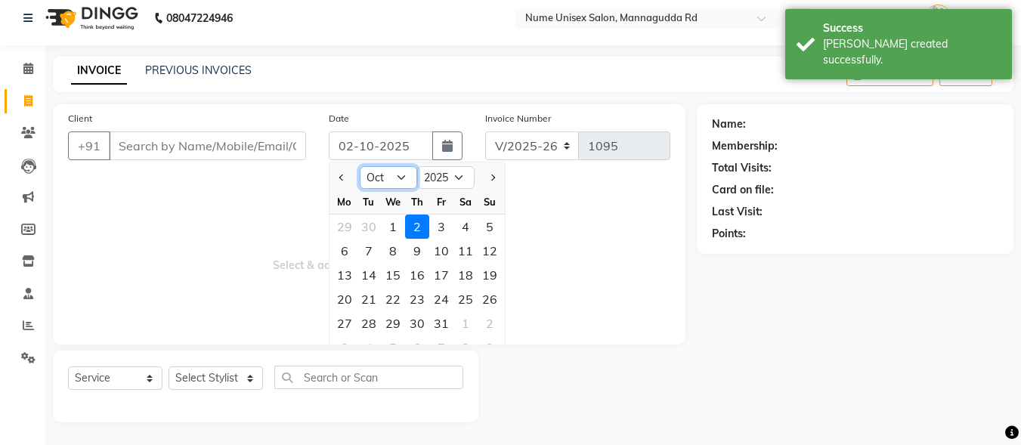
click at [376, 180] on select "Jan Feb Mar Apr May Jun [DATE] Aug Sep Oct Nov Dec" at bounding box center [388, 177] width 57 height 23
click at [360, 166] on select "Jan Feb Mar Apr May Jun [DATE] Aug Sep Oct Nov Dec" at bounding box center [388, 177] width 57 height 23
click at [402, 184] on select "Jan Feb Mar Apr May Jun [DATE] Aug Sep Oct Nov Dec" at bounding box center [388, 177] width 57 height 23
click at [360, 166] on select "Jan Feb Mar Apr May Jun [DATE] Aug Sep Oct Nov Dec" at bounding box center [388, 177] width 57 height 23
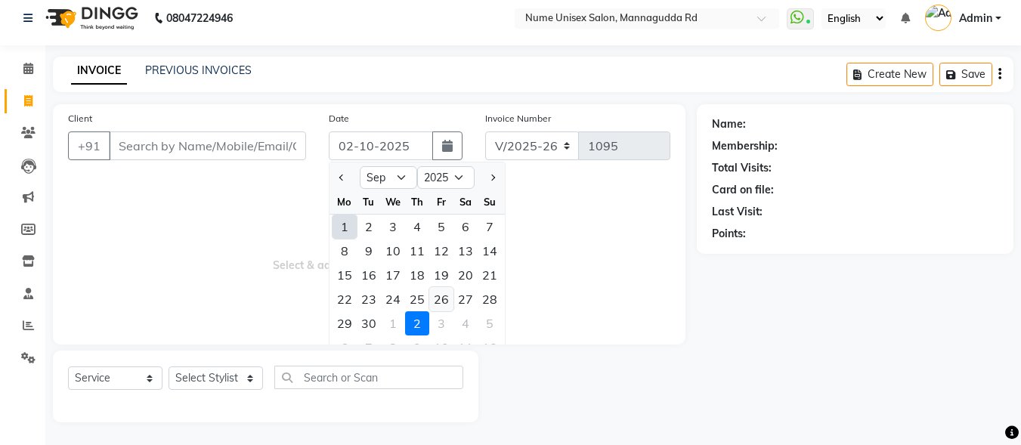
click at [441, 295] on div "26" at bounding box center [441, 299] width 24 height 24
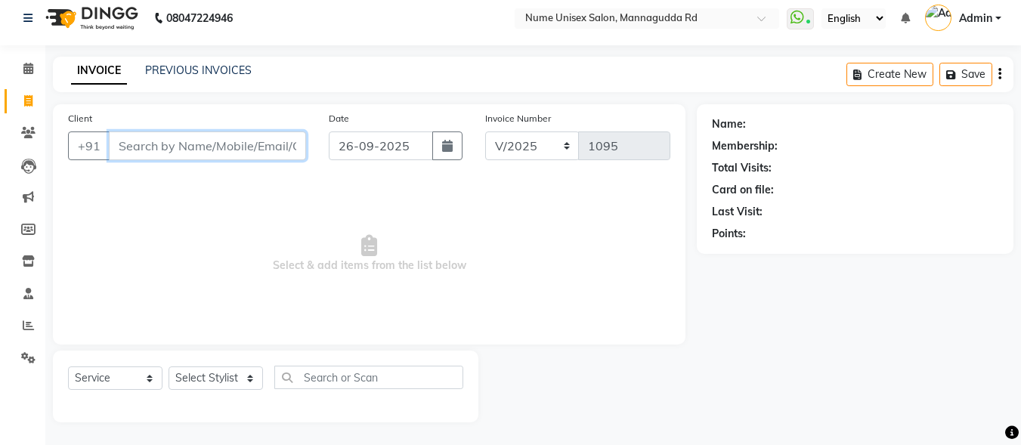
click at [221, 149] on input "Client" at bounding box center [207, 145] width 197 height 29
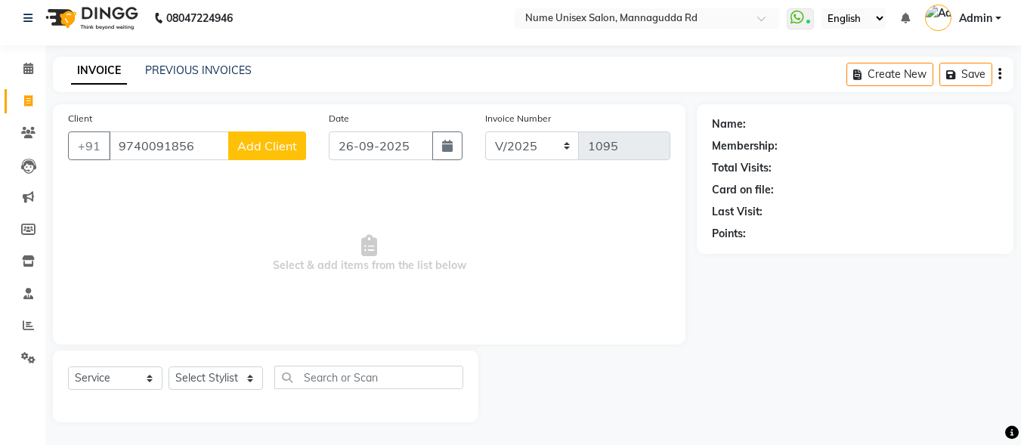
click at [244, 154] on button "Add Client" at bounding box center [267, 145] width 78 height 29
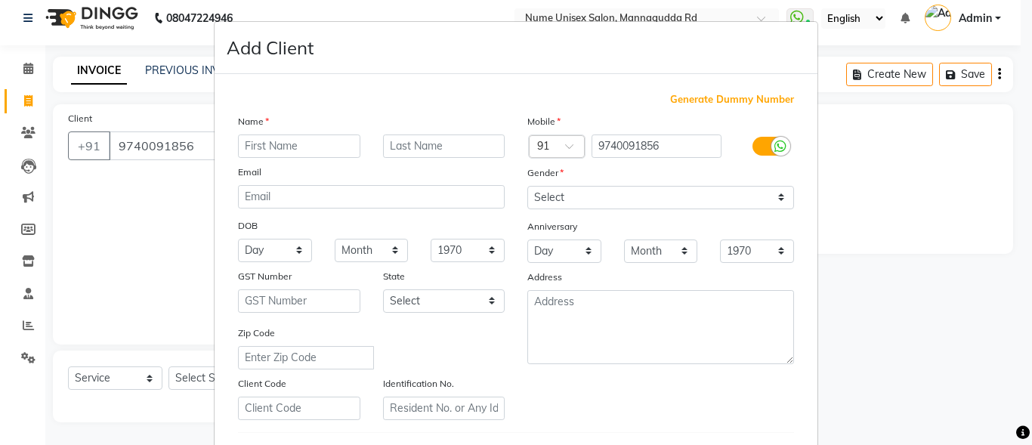
click at [246, 146] on input "text" at bounding box center [299, 146] width 122 height 23
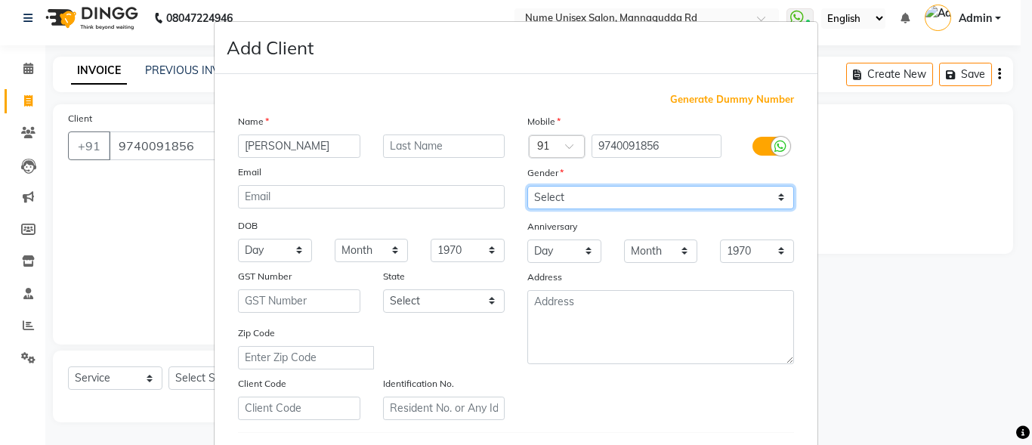
click at [555, 193] on select "Select [DEMOGRAPHIC_DATA] [DEMOGRAPHIC_DATA] Other Prefer Not To Say" at bounding box center [660, 197] width 267 height 23
click at [527, 186] on select "Select [DEMOGRAPHIC_DATA] [DEMOGRAPHIC_DATA] Other Prefer Not To Say" at bounding box center [660, 197] width 267 height 23
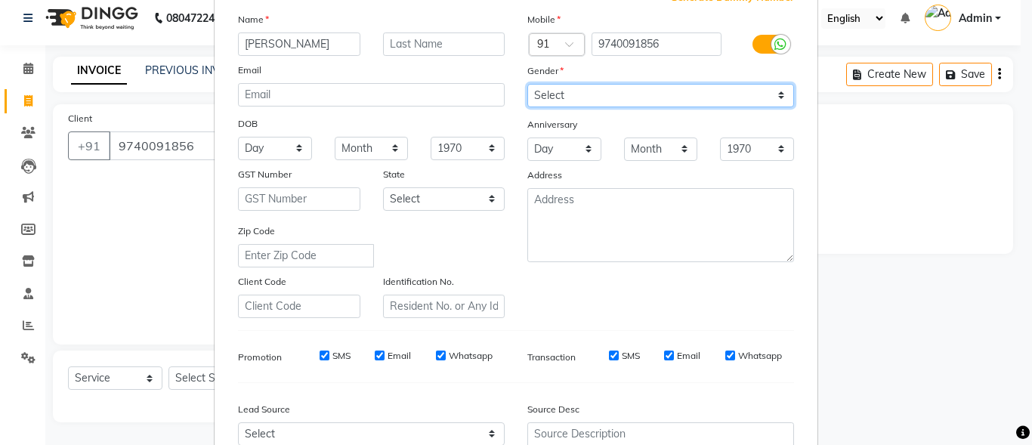
scroll to position [252, 0]
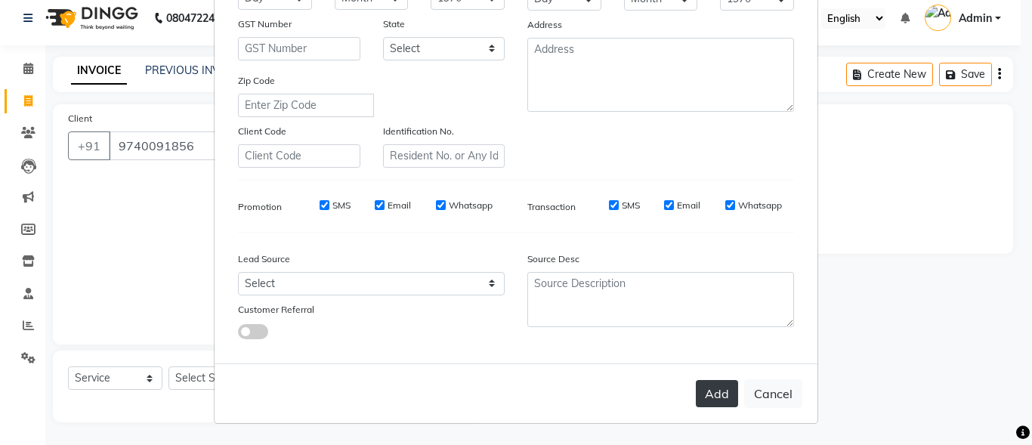
click at [723, 399] on button "Add" at bounding box center [717, 393] width 42 height 27
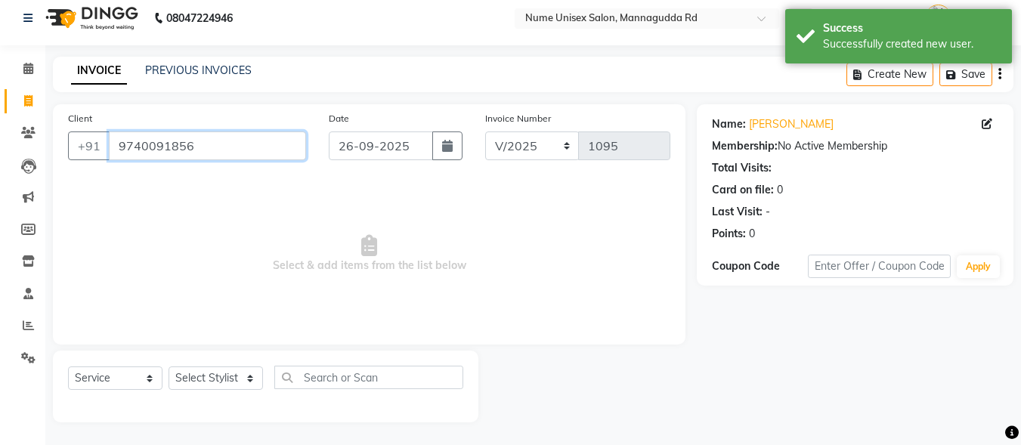
drag, startPoint x: 214, startPoint y: 150, endPoint x: 0, endPoint y: 178, distance: 215.7
click at [0, 180] on app-home "08047224946 Select Location × Nume Unisex Salon, Mannagudda Rd WhatsApp Status …" at bounding box center [510, 218] width 1021 height 454
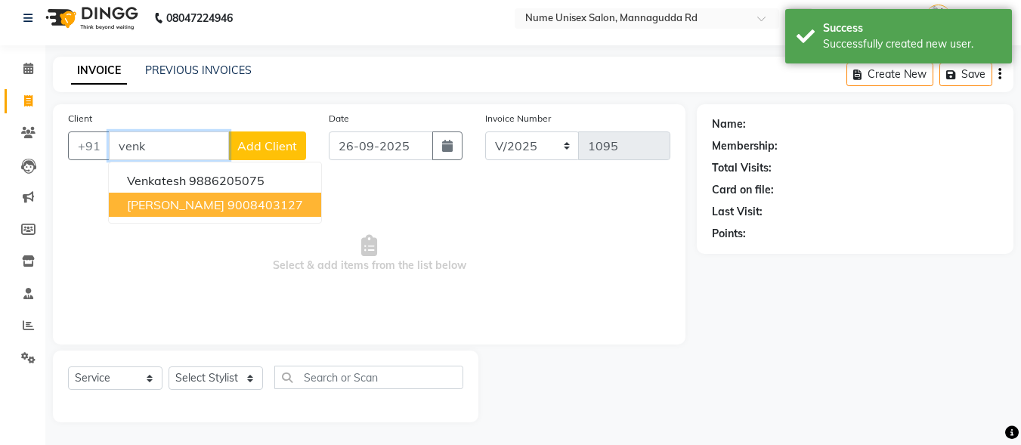
click at [136, 207] on span "[PERSON_NAME]" at bounding box center [175, 204] width 97 height 15
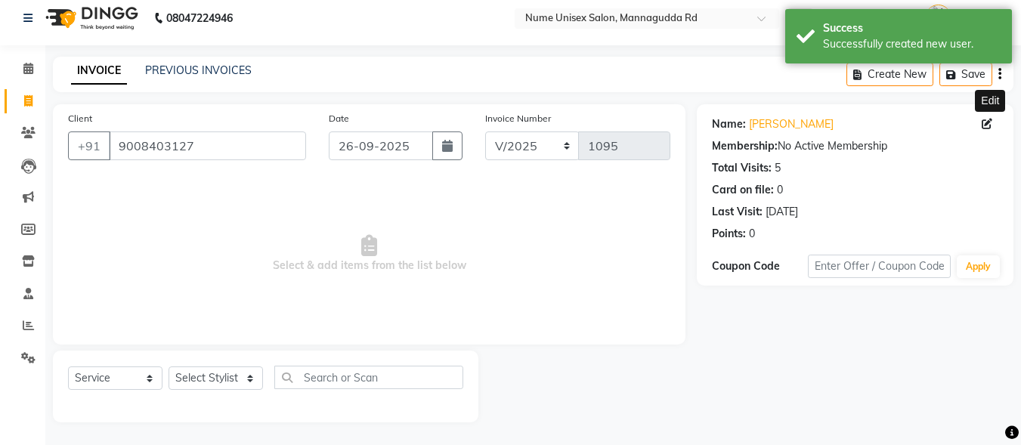
click at [987, 123] on icon at bounding box center [987, 124] width 11 height 11
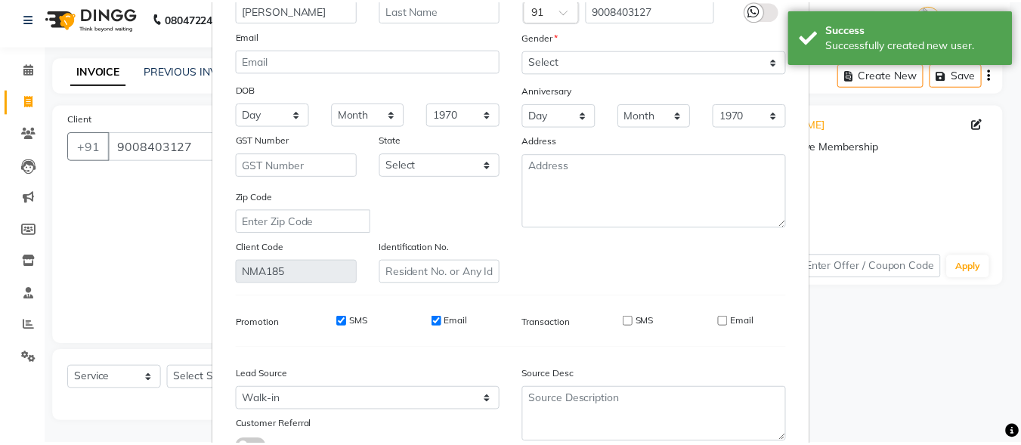
scroll to position [225, 0]
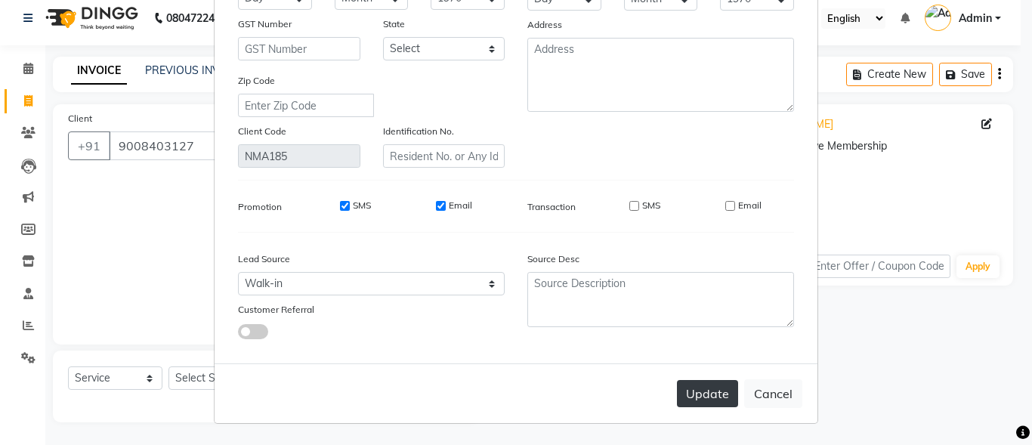
click at [717, 385] on button "Update" at bounding box center [707, 393] width 61 height 27
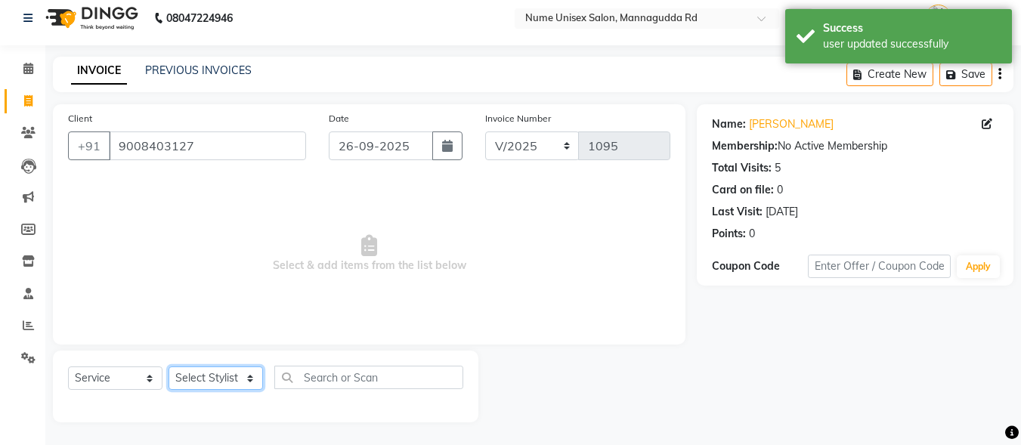
click at [205, 368] on select "Select Stylist Admin [PERSON_NAME] [PERSON_NAME] S [PERSON_NAME] Mohd [PERSON_N…" at bounding box center [216, 378] width 94 height 23
click at [169, 367] on select "Select Stylist Admin [PERSON_NAME] [PERSON_NAME] S [PERSON_NAME] Mohd [PERSON_N…" at bounding box center [216, 378] width 94 height 23
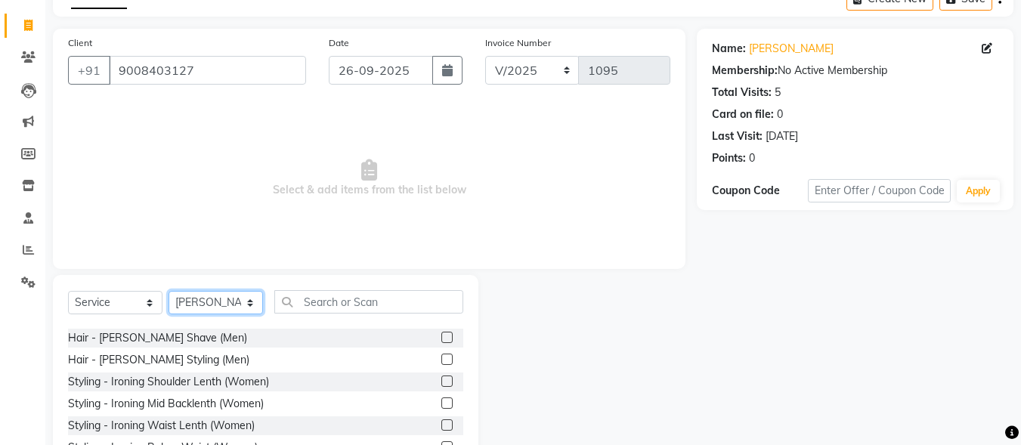
scroll to position [227, 0]
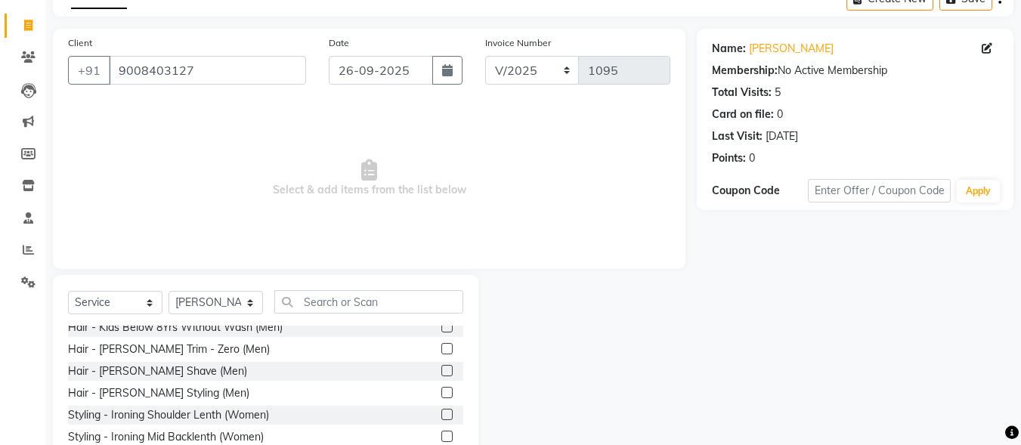
click at [441, 391] on label at bounding box center [446, 392] width 11 height 11
click at [441, 391] on input "checkbox" at bounding box center [446, 393] width 10 height 10
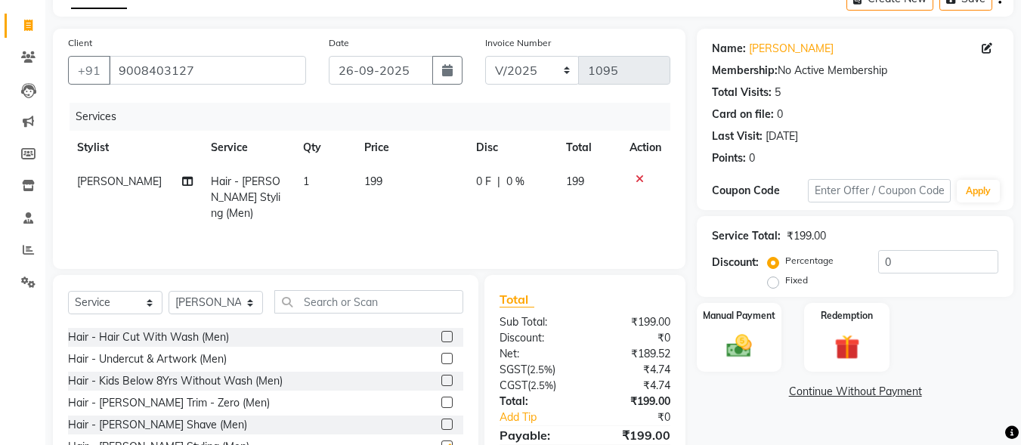
scroll to position [151, 0]
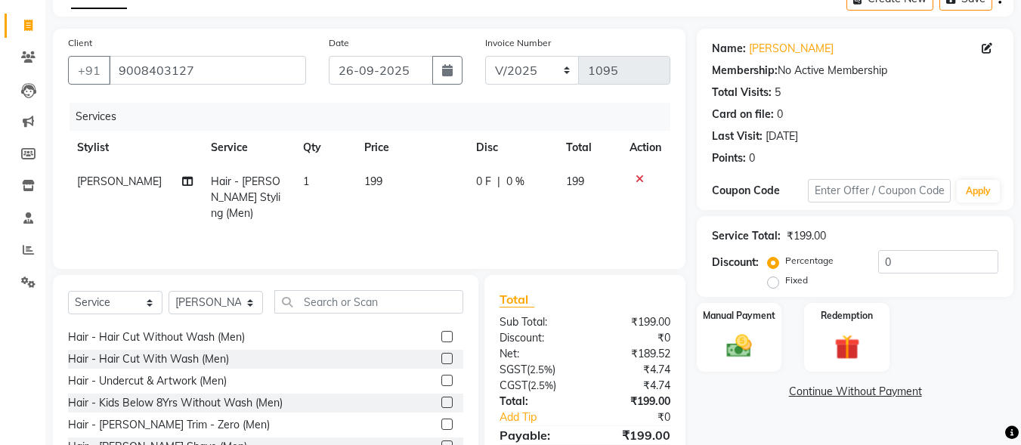
click at [441, 336] on label at bounding box center [446, 336] width 11 height 11
click at [441, 336] on input "checkbox" at bounding box center [446, 338] width 10 height 10
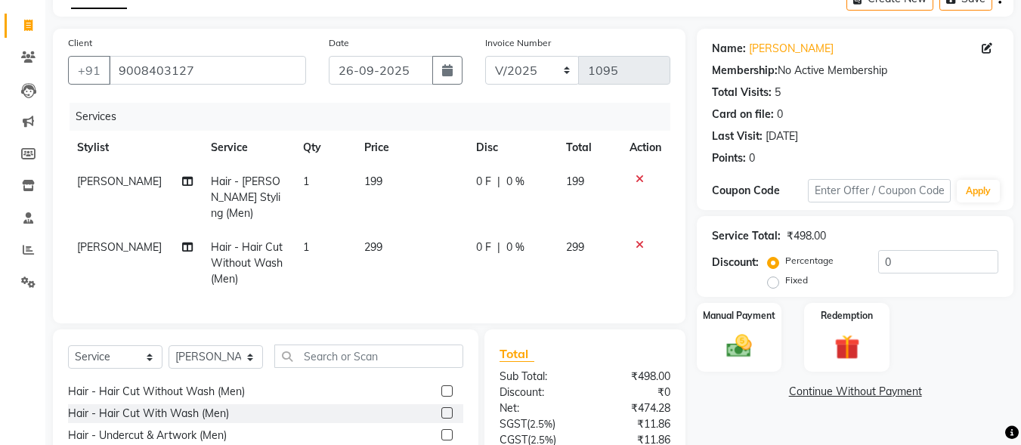
click at [392, 167] on td "199" at bounding box center [411, 198] width 112 height 66
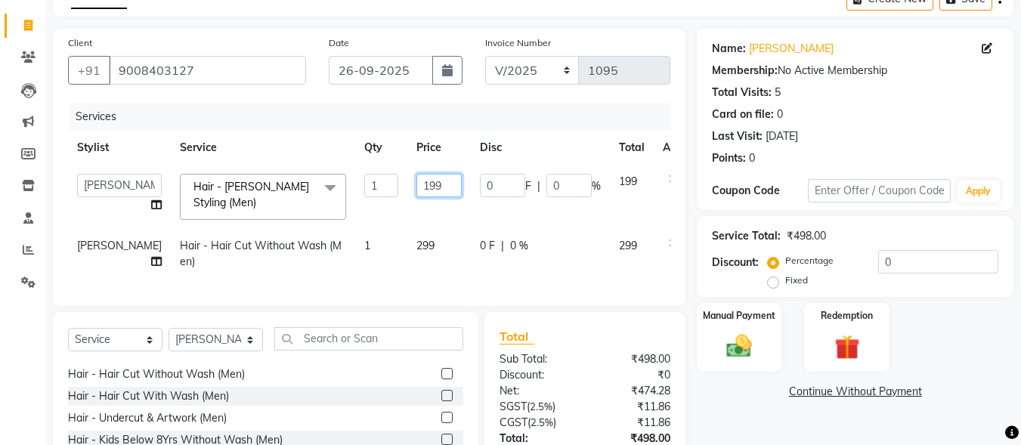
click at [357, 204] on tr "Admin [PERSON_NAME] [PERSON_NAME] S [PERSON_NAME] [PERSON_NAME] [PERSON_NAME] S…" at bounding box center [386, 197] width 636 height 64
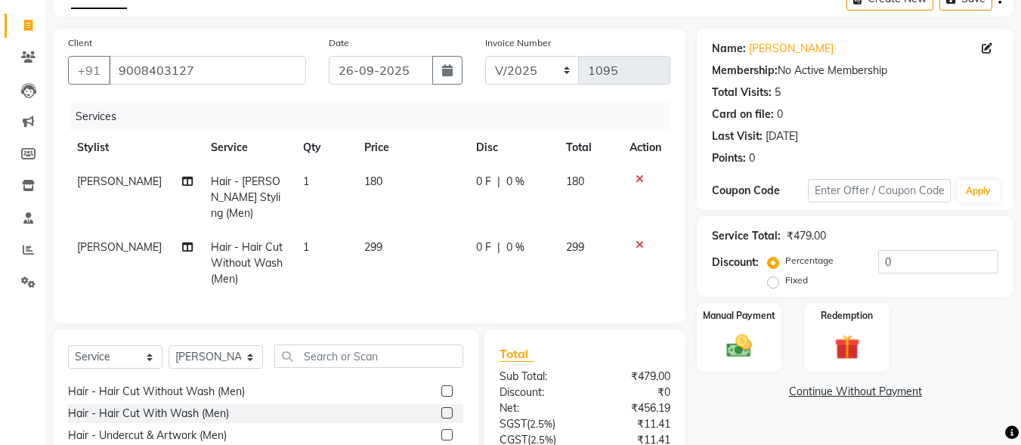
click at [407, 257] on td "299" at bounding box center [411, 263] width 112 height 66
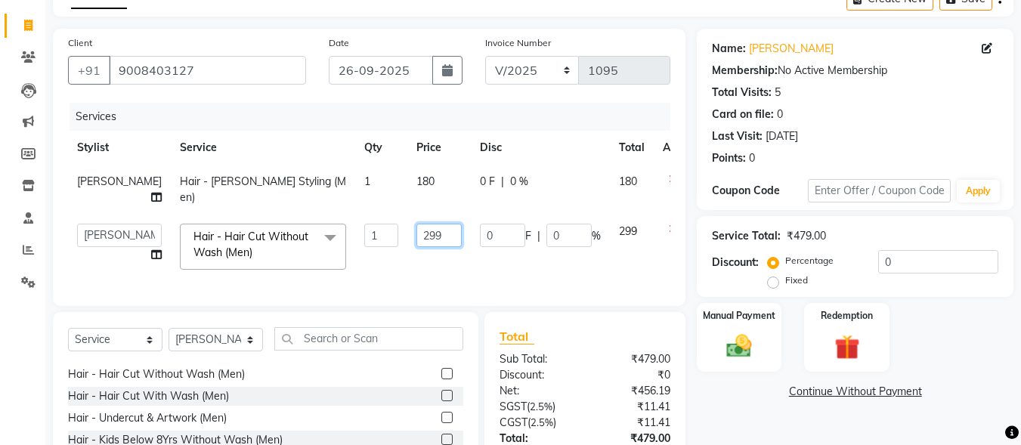
drag, startPoint x: 412, startPoint y: 236, endPoint x: 413, endPoint y: 245, distance: 9.1
click at [413, 245] on td "299" at bounding box center [438, 247] width 63 height 64
drag, startPoint x: 413, startPoint y: 246, endPoint x: 338, endPoint y: 268, distance: 78.2
click at [338, 268] on tr "Admin [PERSON_NAME] [PERSON_NAME] S [PERSON_NAME] [PERSON_NAME] Preema Rashmi […" at bounding box center [386, 247] width 636 height 64
click at [358, 351] on input "text" at bounding box center [368, 338] width 189 height 23
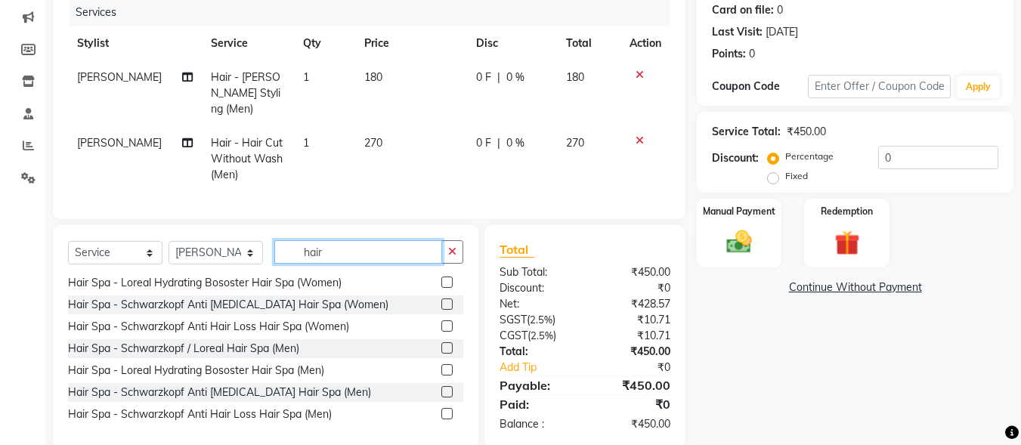
scroll to position [210, 0]
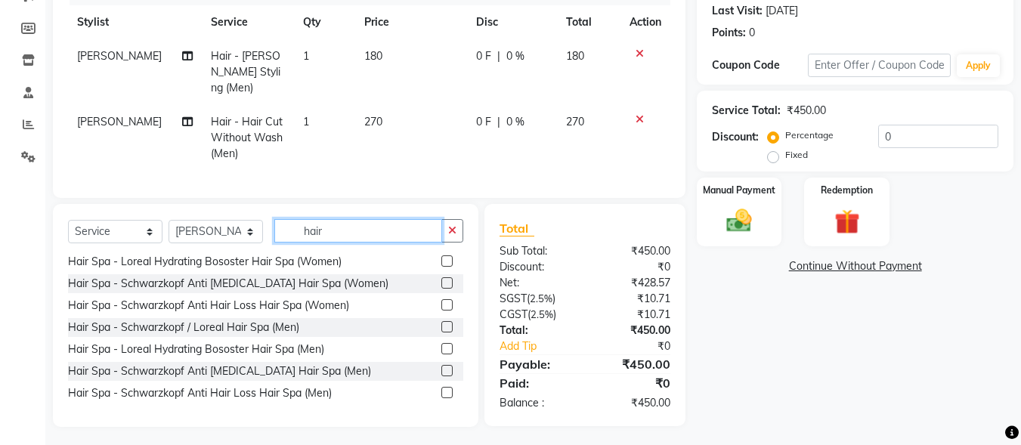
drag, startPoint x: 348, startPoint y: 229, endPoint x: 213, endPoint y: 251, distance: 137.0
click at [213, 266] on div "Select Service Product Membership Package Voucher Prepaid Gift Card Select Styl…" at bounding box center [265, 315] width 425 height 223
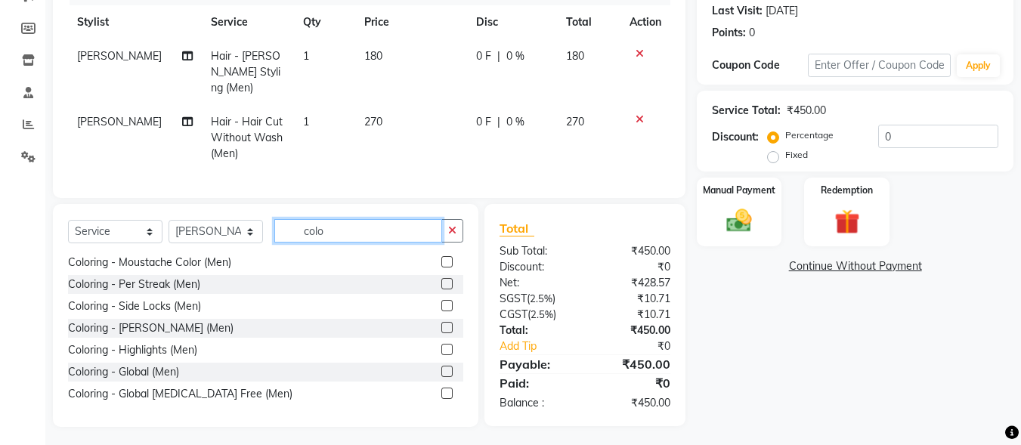
scroll to position [156, 0]
click at [441, 389] on label at bounding box center [446, 392] width 11 height 11
click at [441, 389] on input "checkbox" at bounding box center [446, 393] width 10 height 10
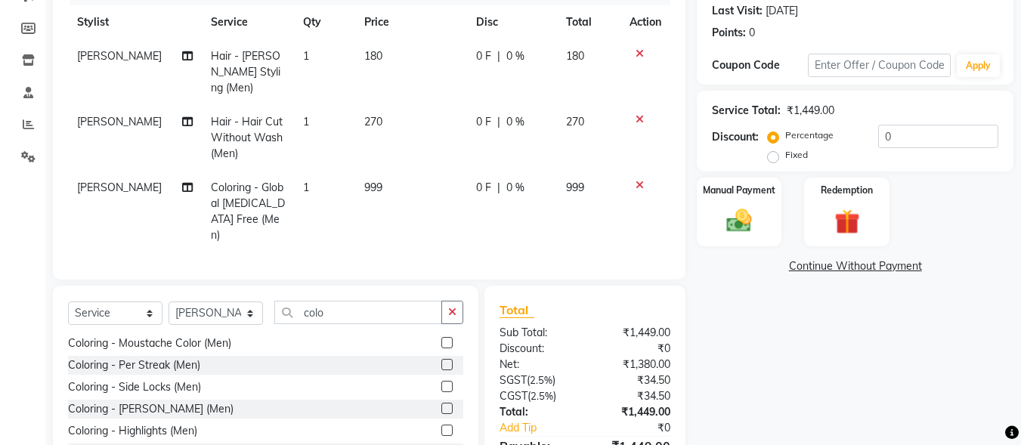
click at [382, 171] on td "999" at bounding box center [411, 212] width 112 height 82
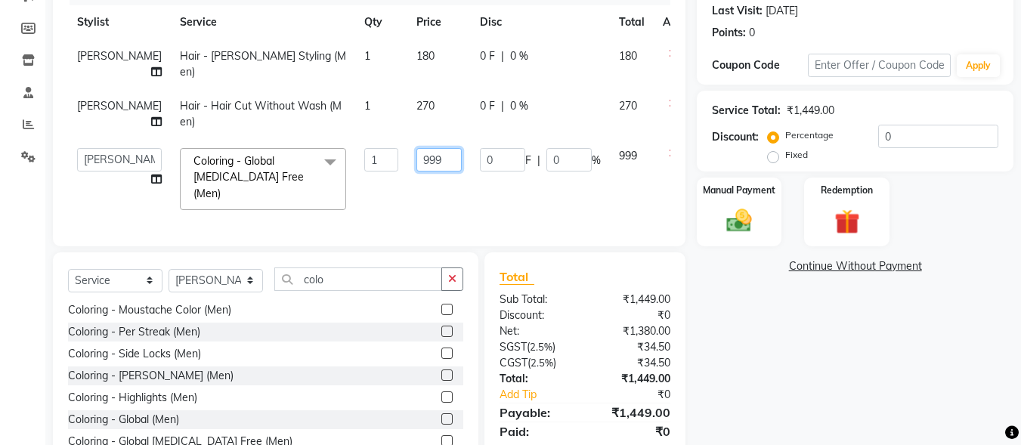
drag, startPoint x: 413, startPoint y: 184, endPoint x: 286, endPoint y: 212, distance: 130.9
click at [286, 215] on tr "Admin [PERSON_NAME] [PERSON_NAME] S [PERSON_NAME] [PERSON_NAME] [PERSON_NAME] S…" at bounding box center [386, 179] width 636 height 80
click at [759, 382] on div "Name: [PERSON_NAME] Membership: No Active Membership Total Visits: 5 Card on fi…" at bounding box center [861, 189] width 328 height 572
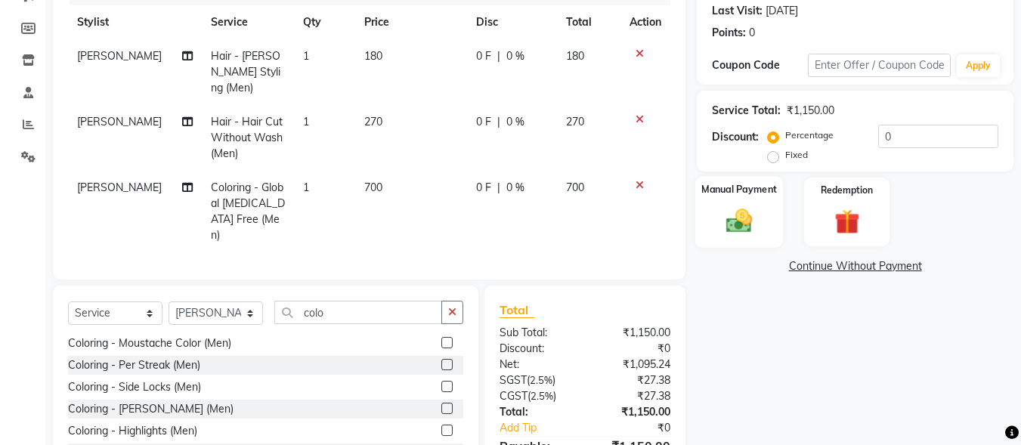
click at [763, 213] on div "Manual Payment" at bounding box center [739, 212] width 88 height 72
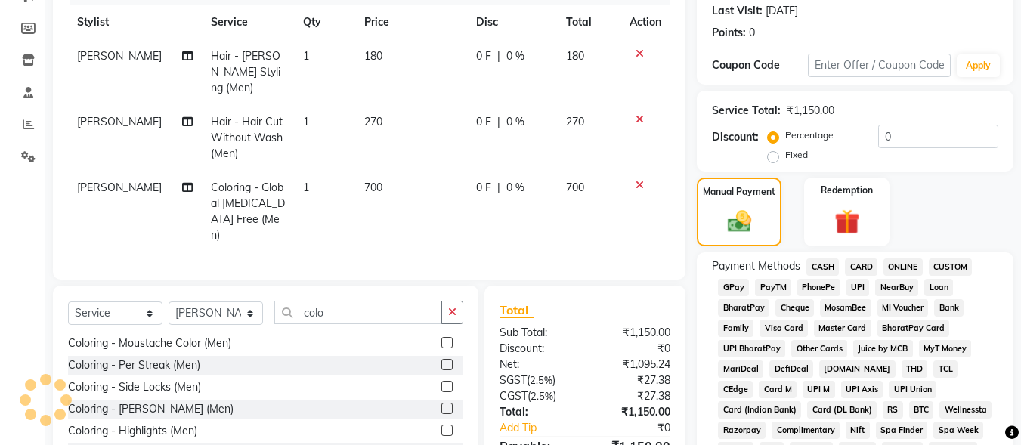
click at [858, 268] on span "CARD" at bounding box center [861, 266] width 32 height 17
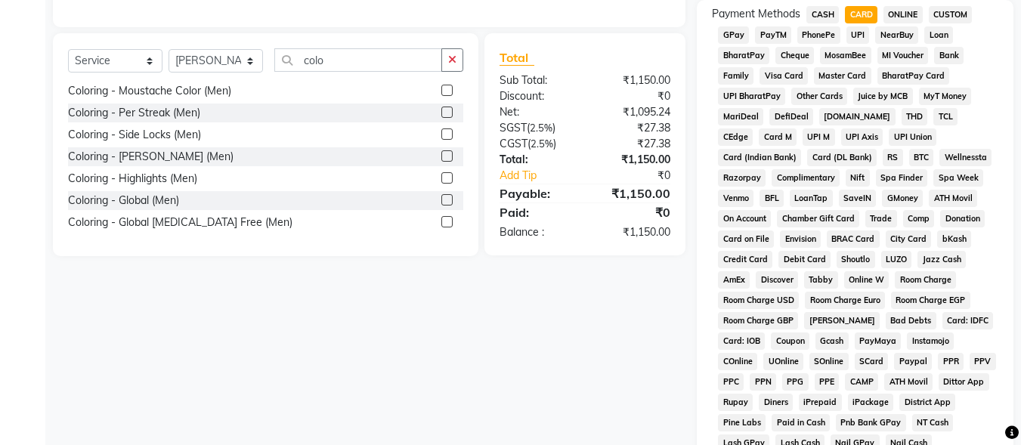
scroll to position [605, 0]
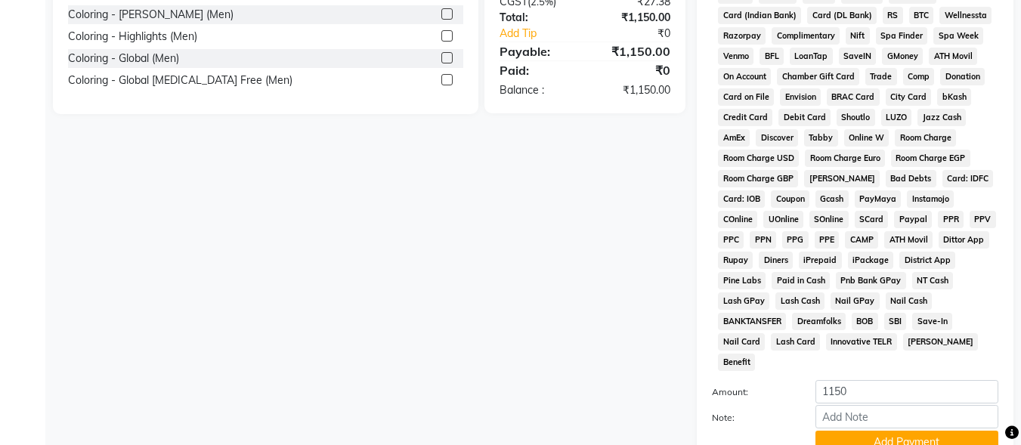
click at [915, 431] on button "Add Payment" at bounding box center [906, 442] width 183 height 23
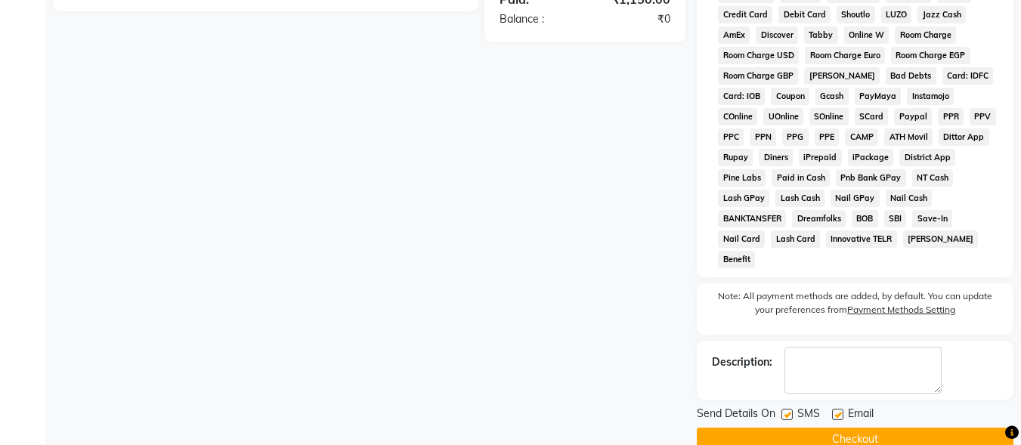
scroll to position [716, 0]
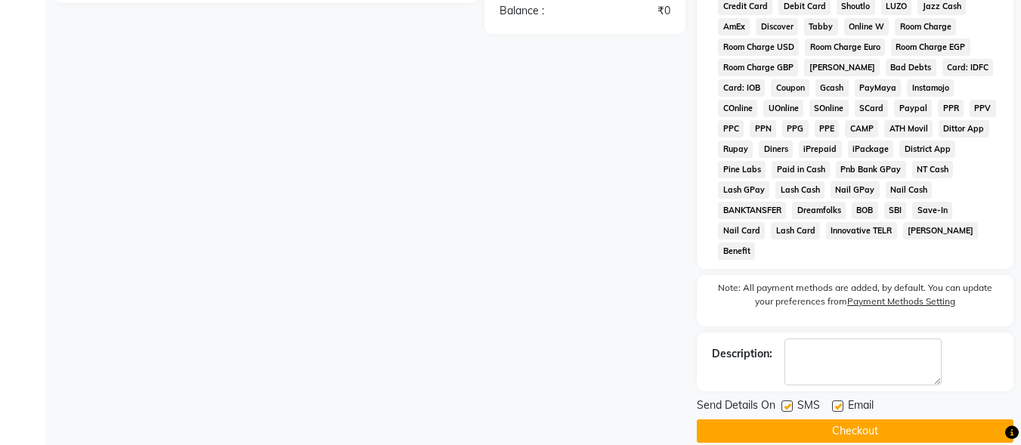
click at [790, 401] on label at bounding box center [786, 406] width 11 height 11
click at [790, 402] on input "checkbox" at bounding box center [786, 407] width 10 height 10
click at [840, 401] on label at bounding box center [837, 406] width 11 height 11
click at [840, 402] on input "checkbox" at bounding box center [837, 407] width 10 height 10
click at [837, 419] on button "Checkout" at bounding box center [855, 430] width 317 height 23
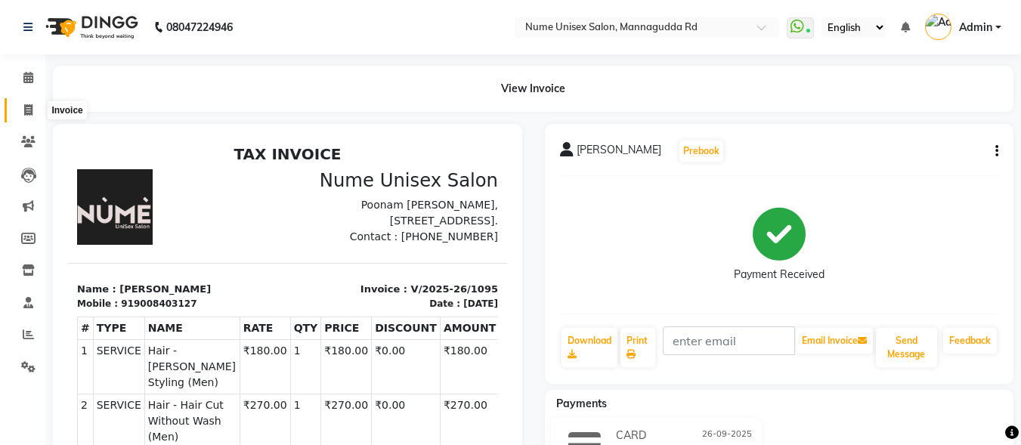
click at [31, 106] on icon at bounding box center [28, 109] width 8 height 11
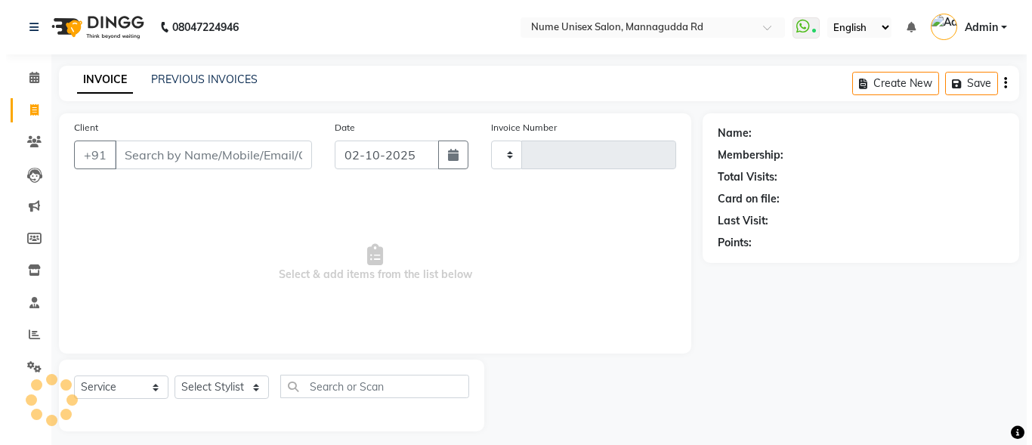
scroll to position [9, 0]
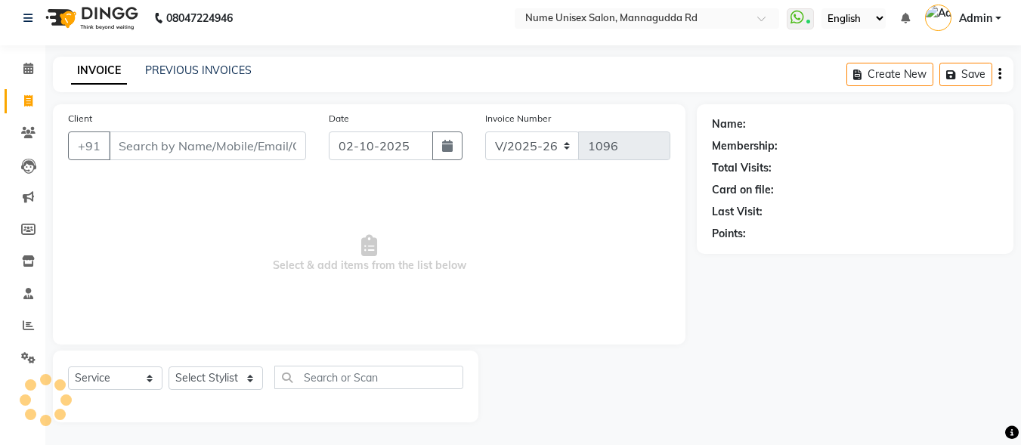
click at [261, 143] on input "Client" at bounding box center [207, 145] width 197 height 29
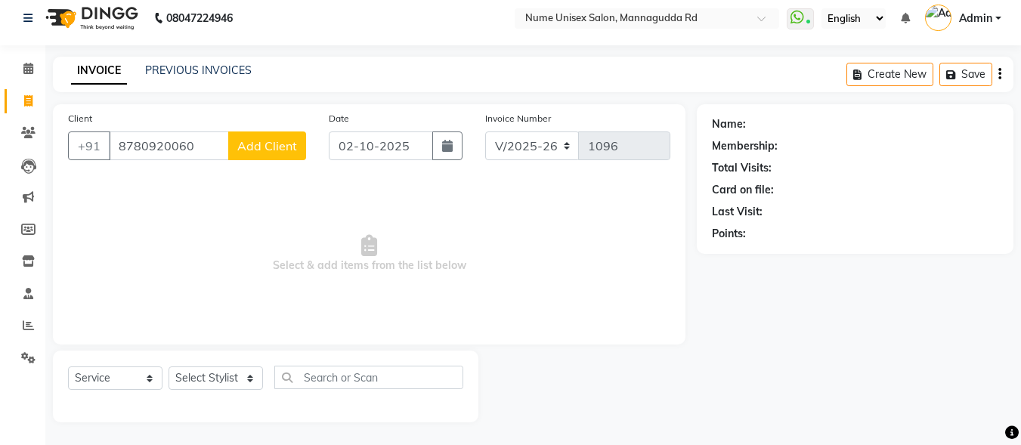
click at [254, 140] on span "Add Client" at bounding box center [267, 145] width 60 height 15
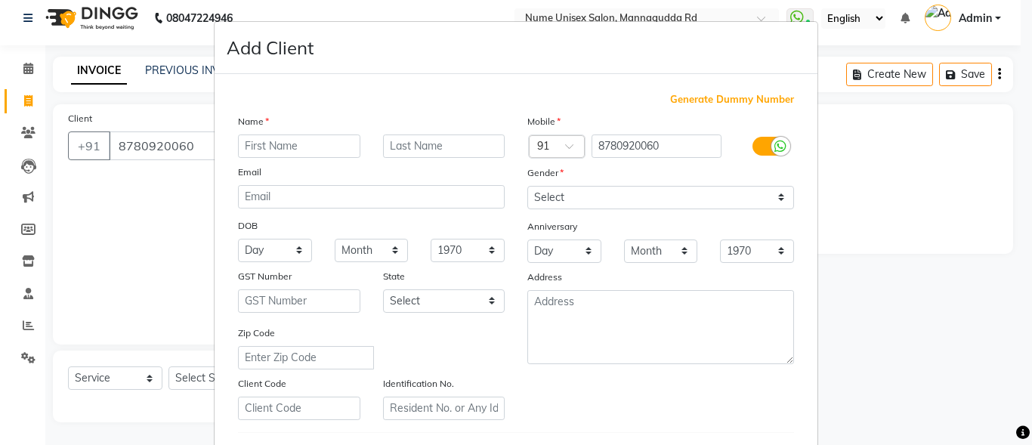
click at [262, 138] on input "text" at bounding box center [299, 146] width 122 height 23
click at [757, 149] on label at bounding box center [770, 146] width 34 height 19
click at [0, 0] on input "checkbox" at bounding box center [0, 0] width 0 height 0
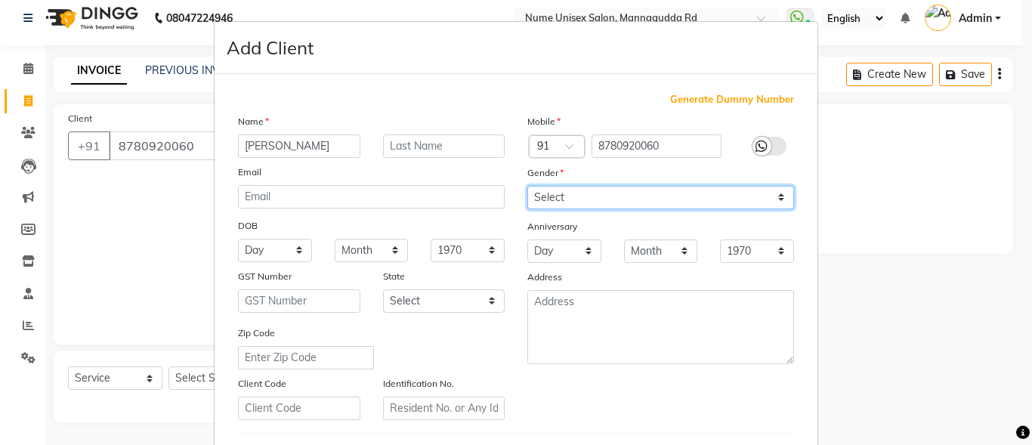
click at [722, 193] on select "Select [DEMOGRAPHIC_DATA] [DEMOGRAPHIC_DATA] Other Prefer Not To Say" at bounding box center [660, 197] width 267 height 23
click at [527, 186] on select "Select [DEMOGRAPHIC_DATA] [DEMOGRAPHIC_DATA] Other Prefer Not To Say" at bounding box center [660, 197] width 267 height 23
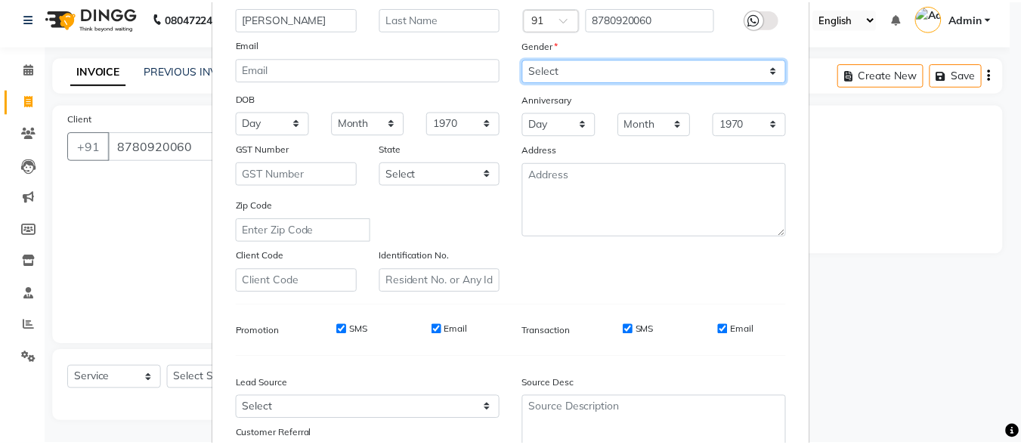
scroll to position [252, 0]
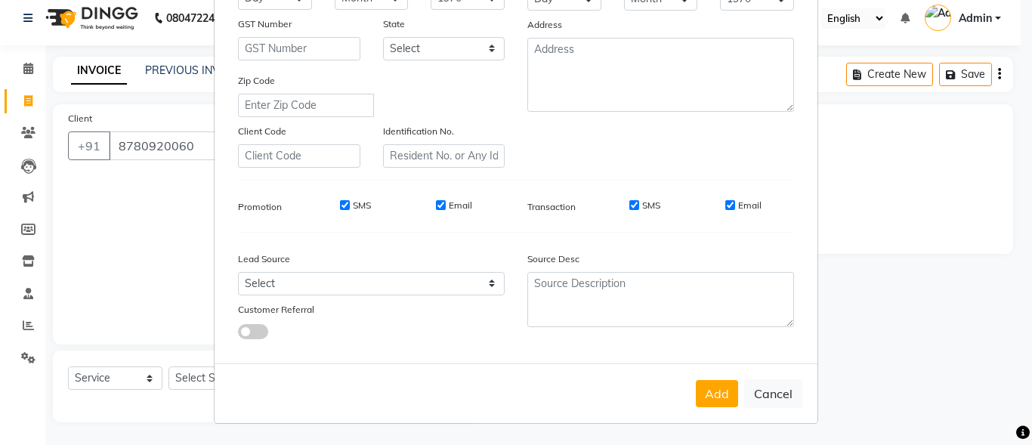
click at [707, 395] on button "Add" at bounding box center [717, 393] width 42 height 27
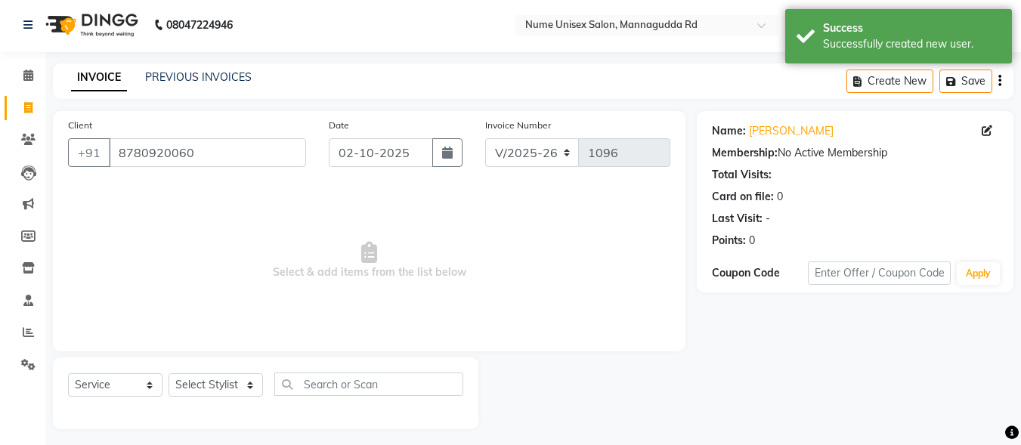
scroll to position [0, 0]
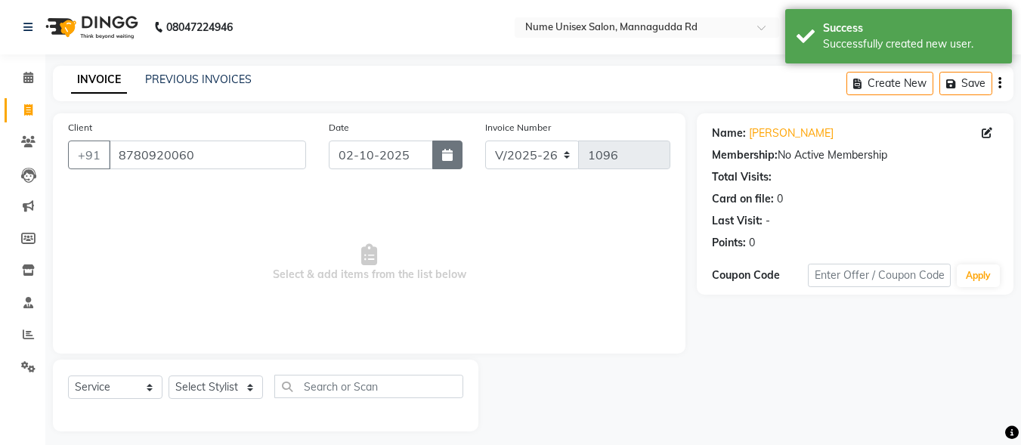
click at [444, 146] on button "button" at bounding box center [447, 155] width 30 height 29
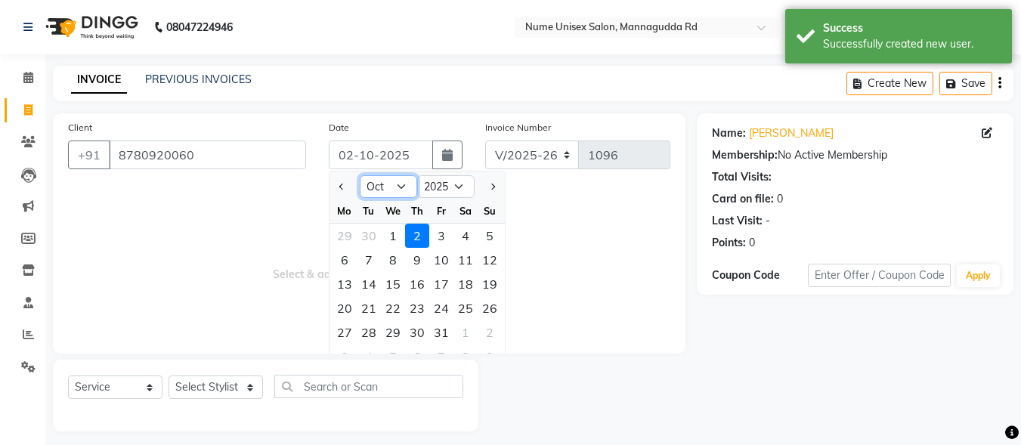
click at [404, 186] on select "Jan Feb Mar Apr May Jun [DATE] Aug Sep Oct Nov Dec" at bounding box center [388, 186] width 57 height 23
click at [360, 175] on select "Jan Feb Mar Apr May Jun [DATE] Aug Sep Oct Nov Dec" at bounding box center [388, 186] width 57 height 23
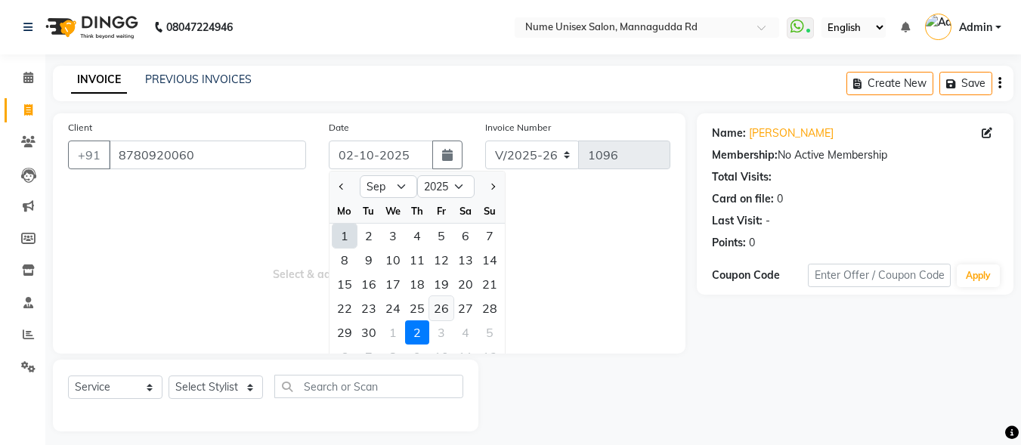
click at [435, 311] on div "26" at bounding box center [441, 308] width 24 height 24
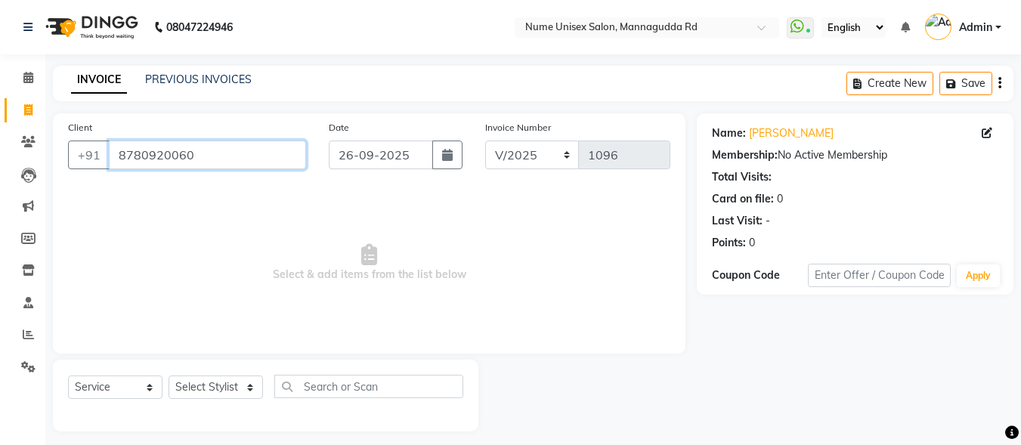
drag, startPoint x: 238, startPoint y: 156, endPoint x: 0, endPoint y: 173, distance: 238.7
click at [0, 173] on app-home "08047224946 Select Location × Nume Unisex Salon, Mannagudda Rd WhatsApp Status …" at bounding box center [510, 227] width 1021 height 454
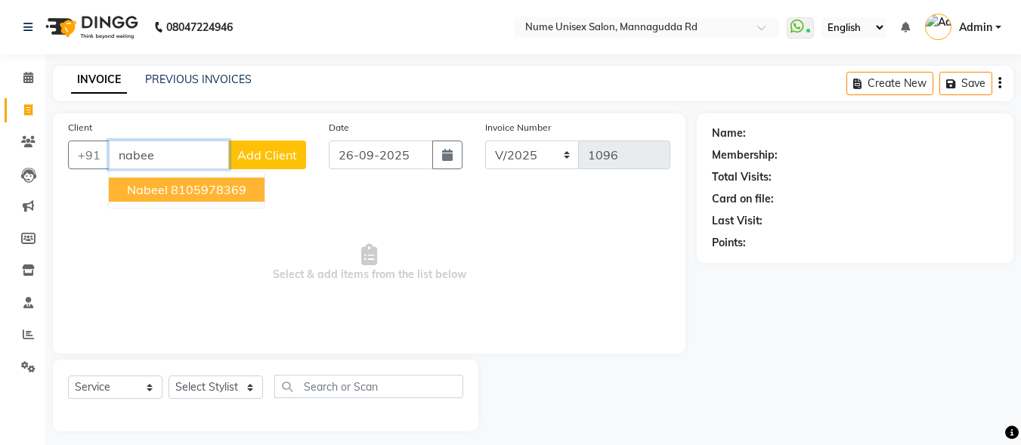
click at [213, 184] on ngb-highlight "8105978369" at bounding box center [209, 189] width 76 height 15
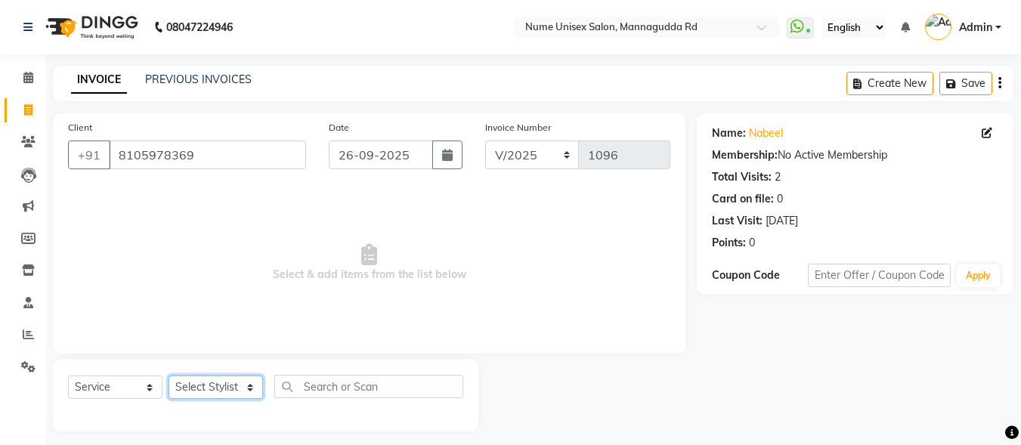
click at [213, 391] on select "Select Stylist Admin [PERSON_NAME] [PERSON_NAME] S [PERSON_NAME] Mohd [PERSON_N…" at bounding box center [216, 387] width 94 height 23
click at [169, 376] on select "Select Stylist Admin [PERSON_NAME] [PERSON_NAME] S [PERSON_NAME] Mohd [PERSON_N…" at bounding box center [216, 387] width 94 height 23
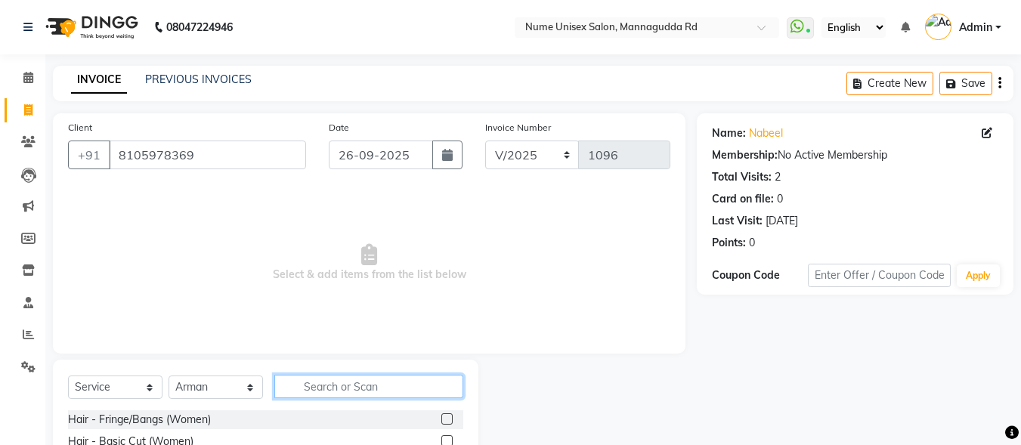
click at [335, 378] on input "text" at bounding box center [368, 386] width 189 height 23
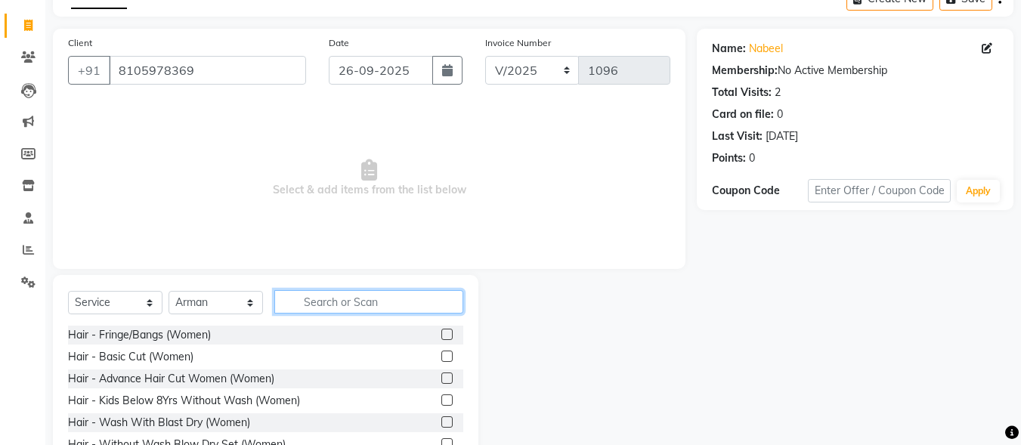
scroll to position [151, 0]
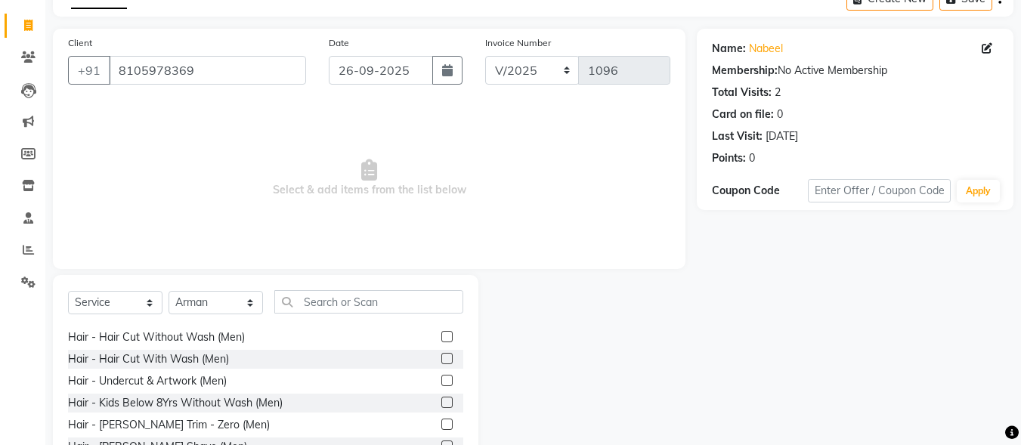
click at [441, 361] on label at bounding box center [446, 358] width 11 height 11
click at [441, 361] on input "checkbox" at bounding box center [446, 359] width 10 height 10
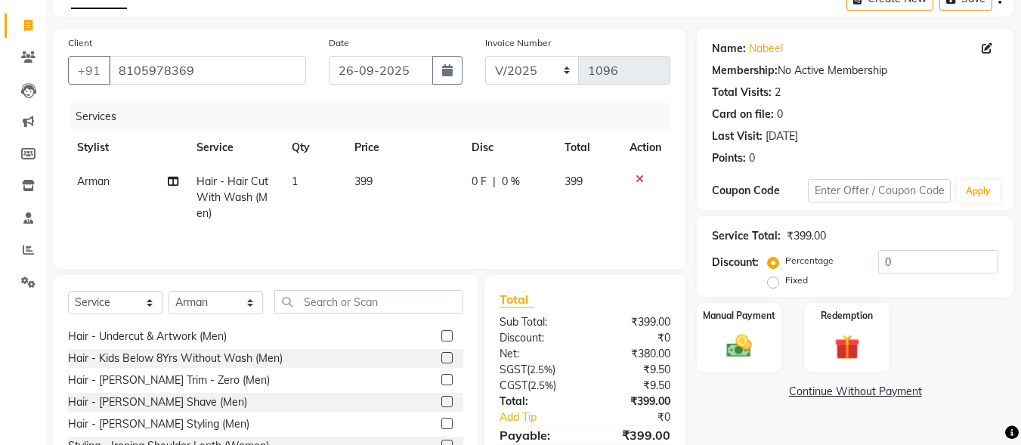
scroll to position [227, 0]
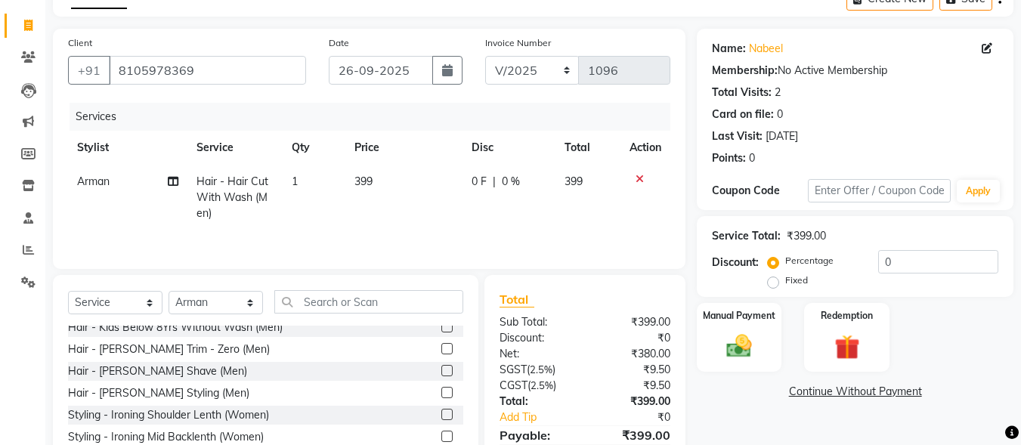
click at [441, 391] on label at bounding box center [446, 392] width 11 height 11
click at [441, 391] on input "checkbox" at bounding box center [446, 393] width 10 height 10
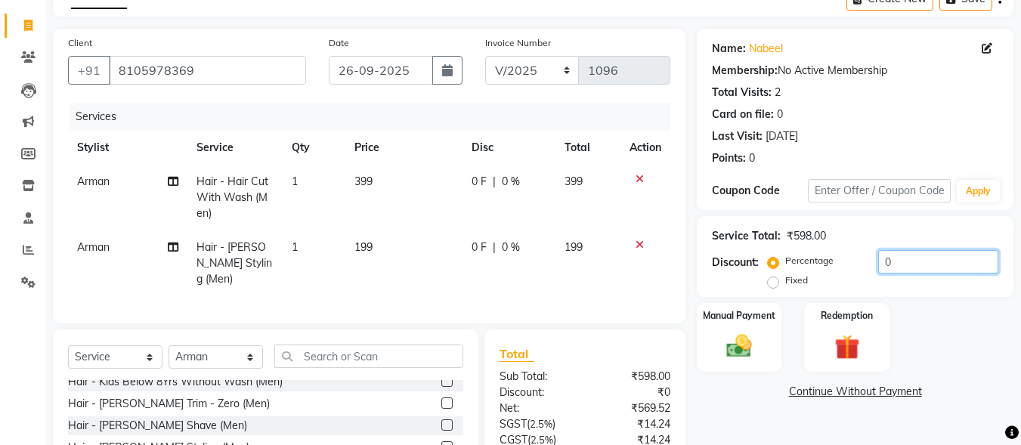
click at [880, 263] on input "0" at bounding box center [938, 261] width 120 height 23
click at [729, 332] on img at bounding box center [739, 346] width 42 height 30
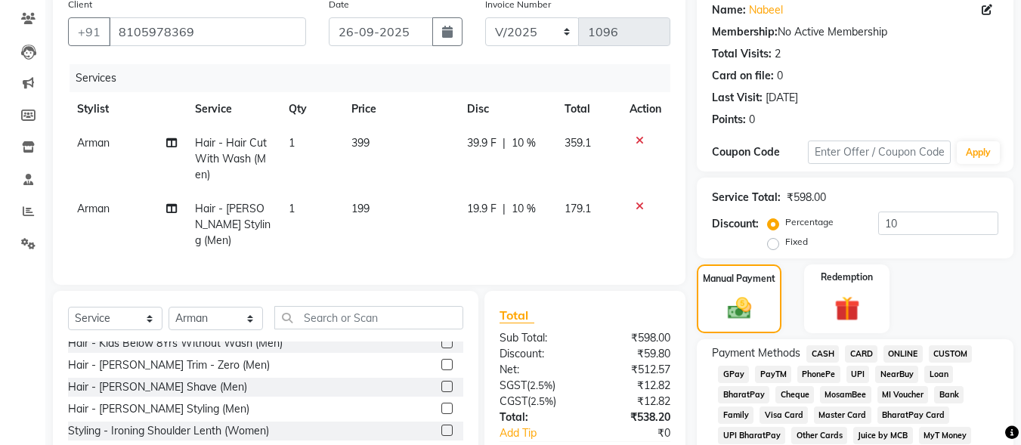
scroll to position [160, 0]
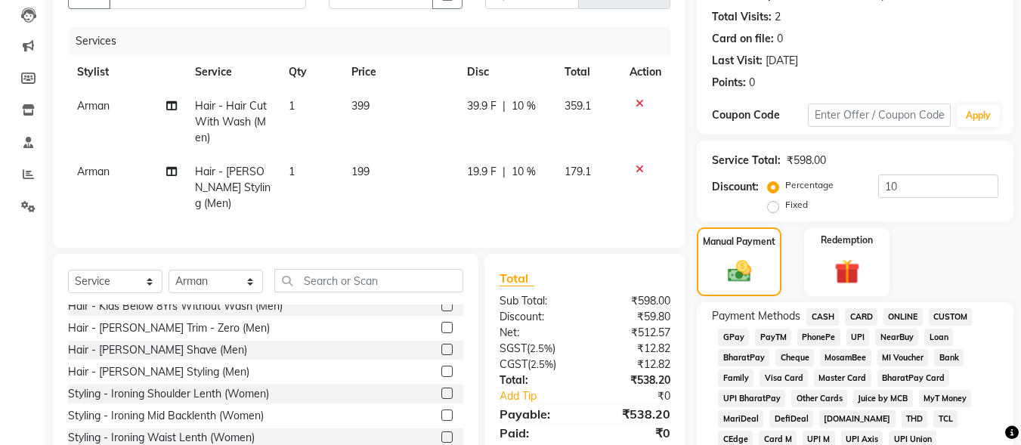
click at [860, 342] on span "UPI" at bounding box center [857, 337] width 23 height 17
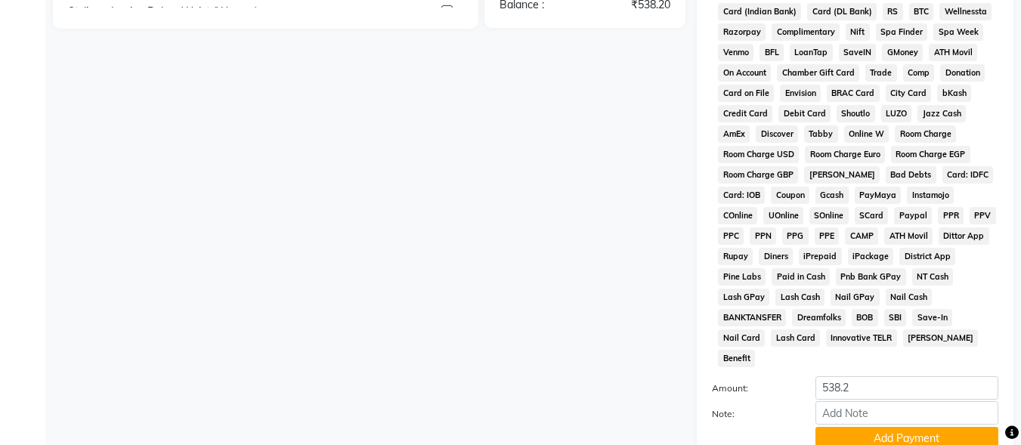
scroll to position [614, 0]
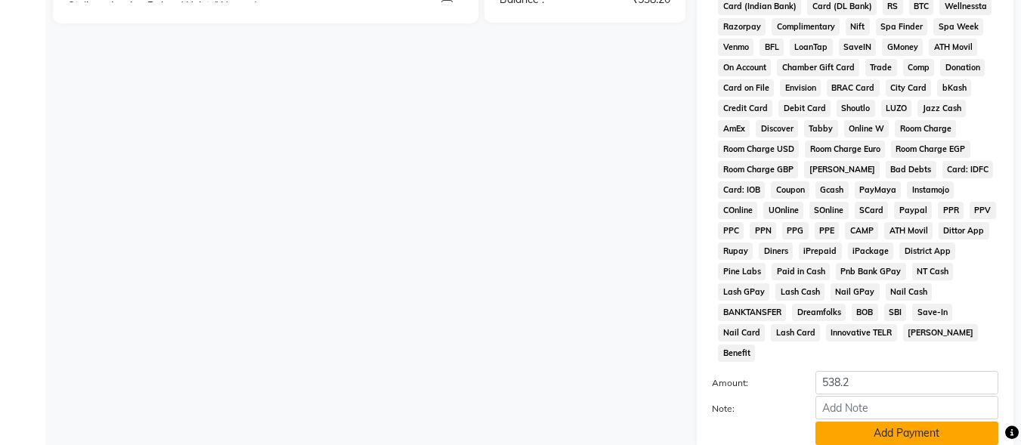
click at [849, 422] on button "Add Payment" at bounding box center [906, 433] width 183 height 23
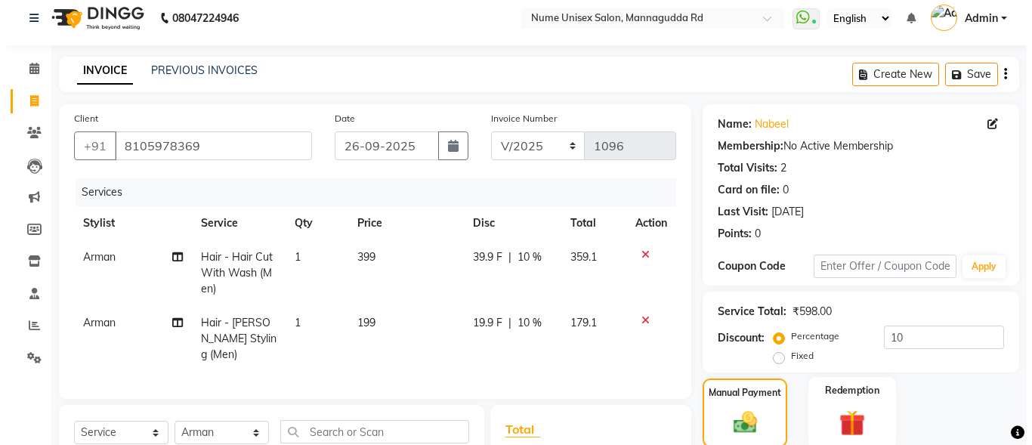
scroll to position [0, 0]
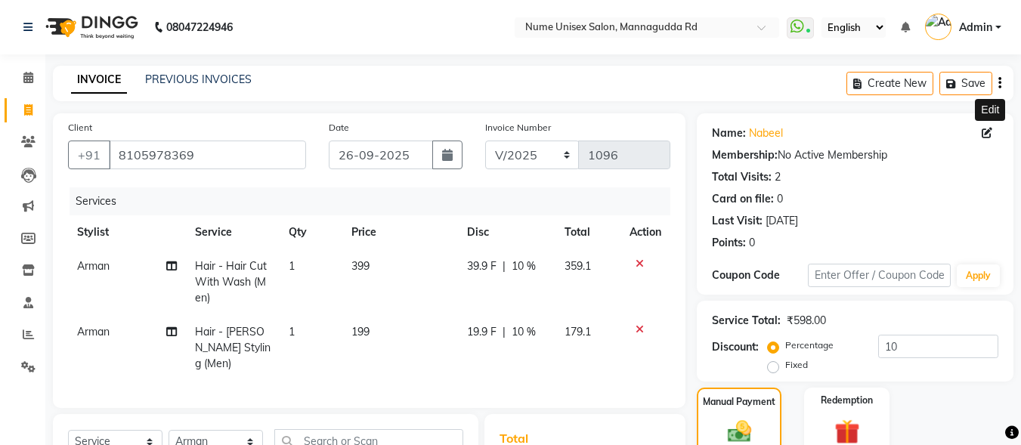
click at [983, 132] on icon at bounding box center [987, 133] width 11 height 11
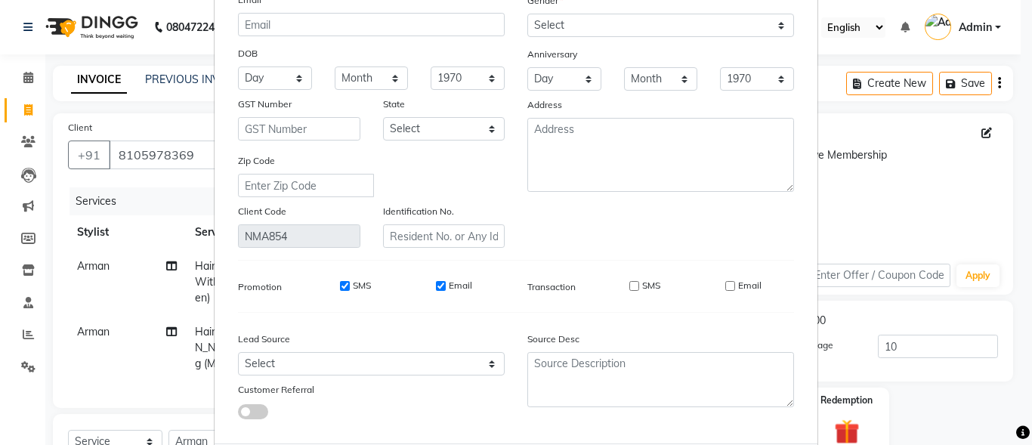
scroll to position [225, 0]
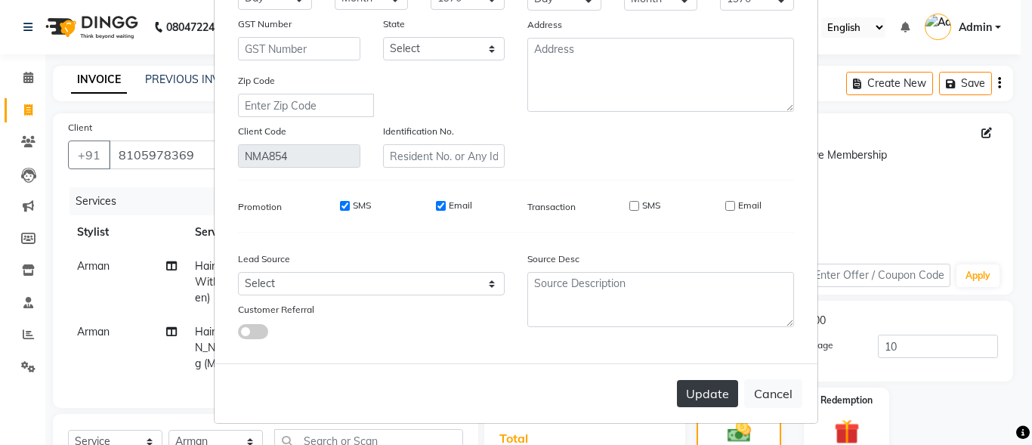
click at [700, 403] on button "Update" at bounding box center [707, 393] width 61 height 27
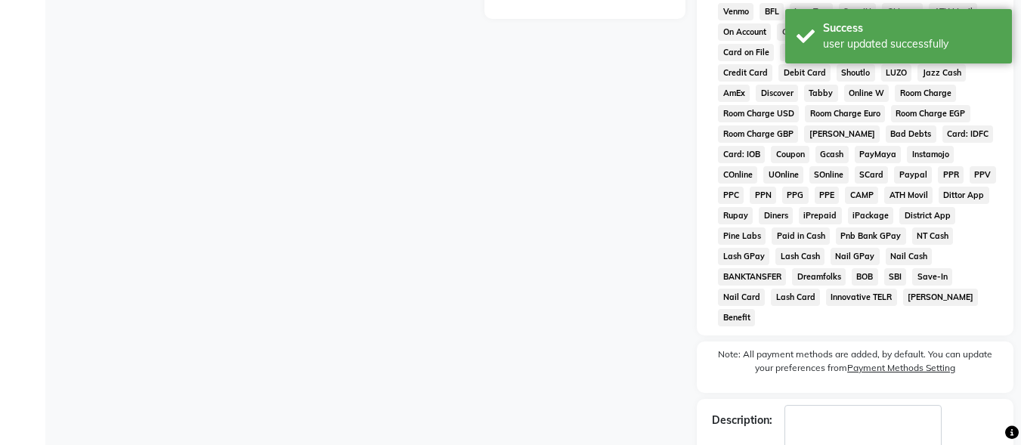
scroll to position [716, 0]
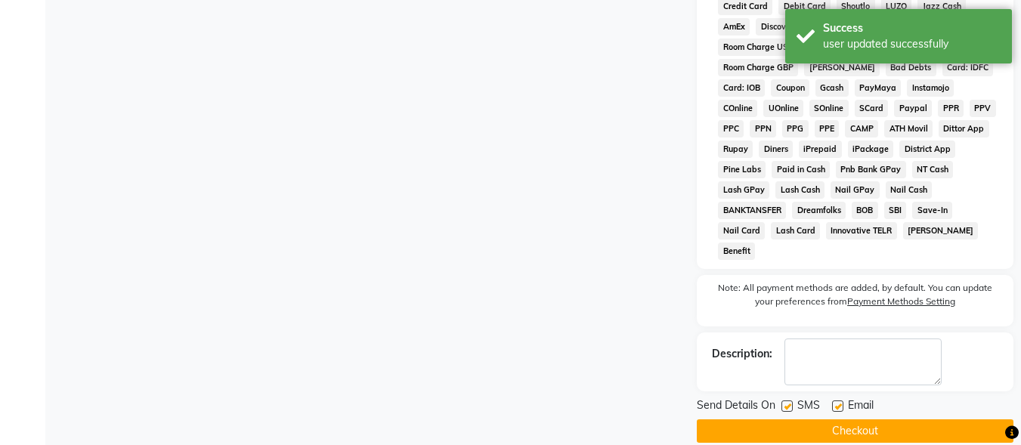
click at [790, 401] on label at bounding box center [786, 406] width 11 height 11
click at [790, 402] on input "checkbox" at bounding box center [786, 407] width 10 height 10
click at [836, 401] on label at bounding box center [837, 406] width 11 height 11
click at [836, 402] on input "checkbox" at bounding box center [837, 407] width 10 height 10
click at [839, 419] on button "Checkout" at bounding box center [855, 430] width 317 height 23
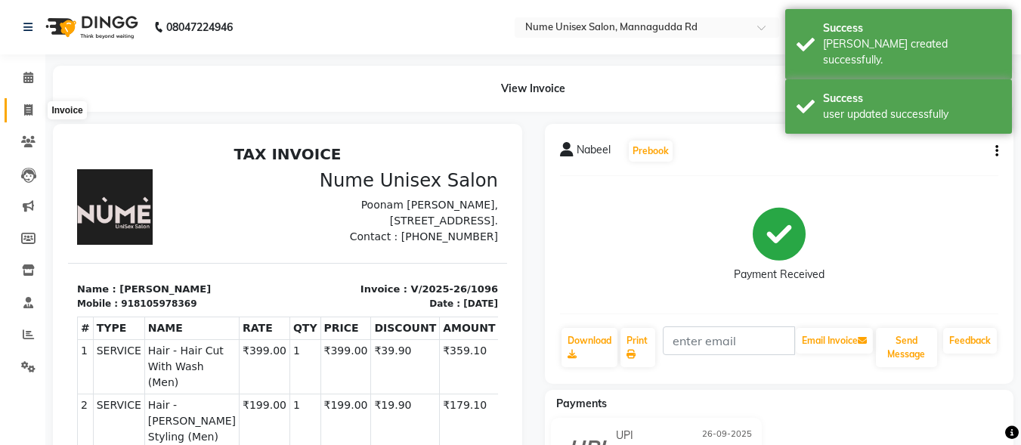
click at [32, 114] on icon at bounding box center [28, 109] width 8 height 11
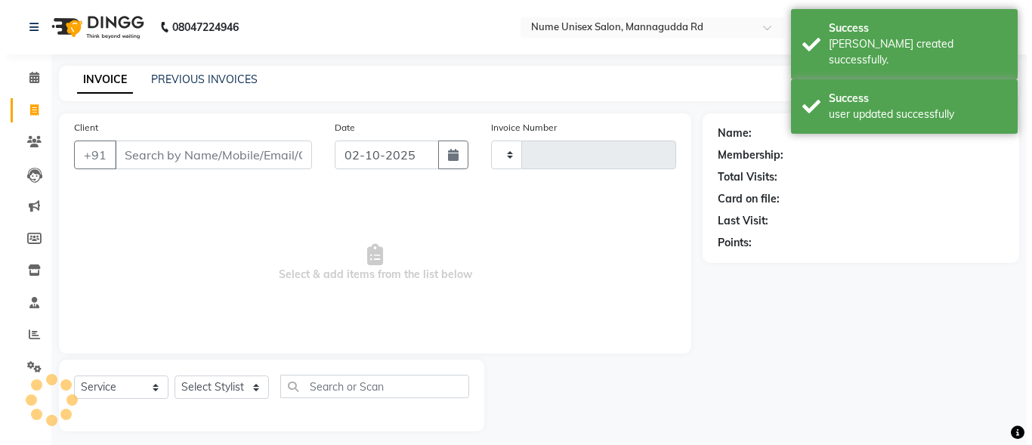
scroll to position [9, 0]
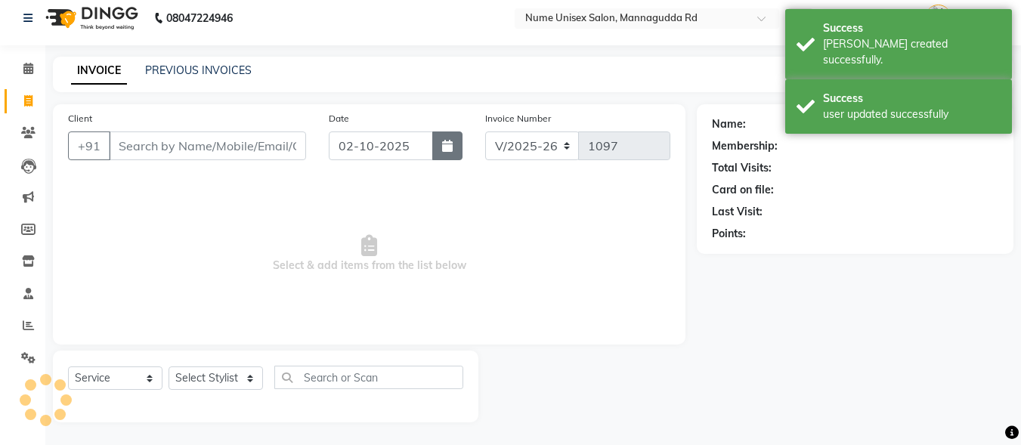
click at [446, 145] on icon "button" at bounding box center [447, 146] width 11 height 12
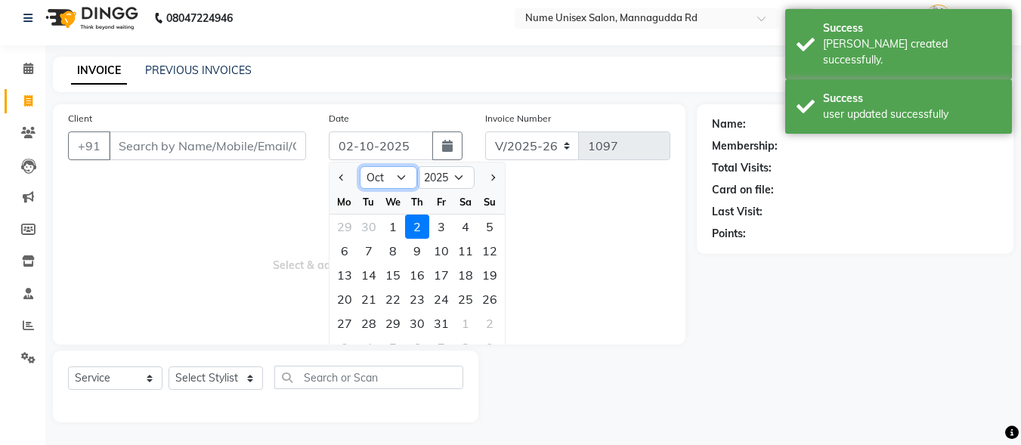
click at [388, 180] on select "Jan Feb Mar Apr May Jun [DATE] Aug Sep Oct Nov Dec" at bounding box center [388, 177] width 57 height 23
click at [360, 166] on select "Jan Feb Mar Apr May Jun [DATE] Aug Sep Oct Nov Dec" at bounding box center [388, 177] width 57 height 23
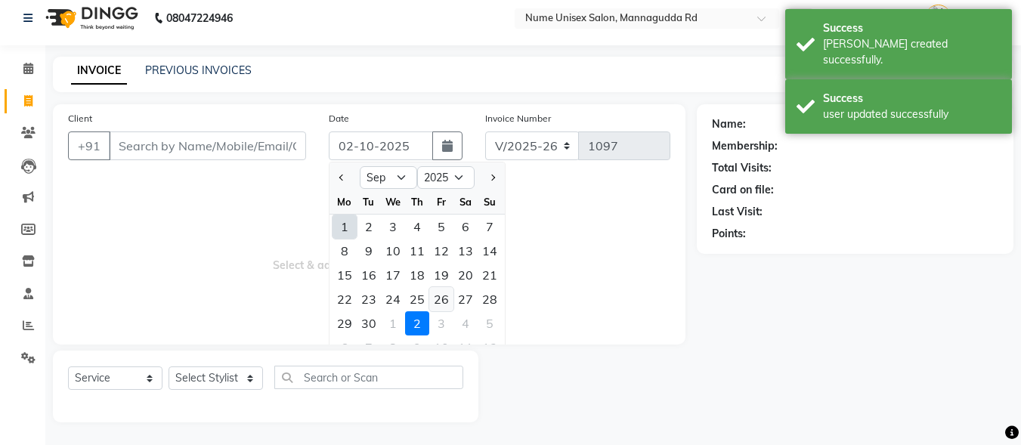
click at [441, 297] on div "26" at bounding box center [441, 299] width 24 height 24
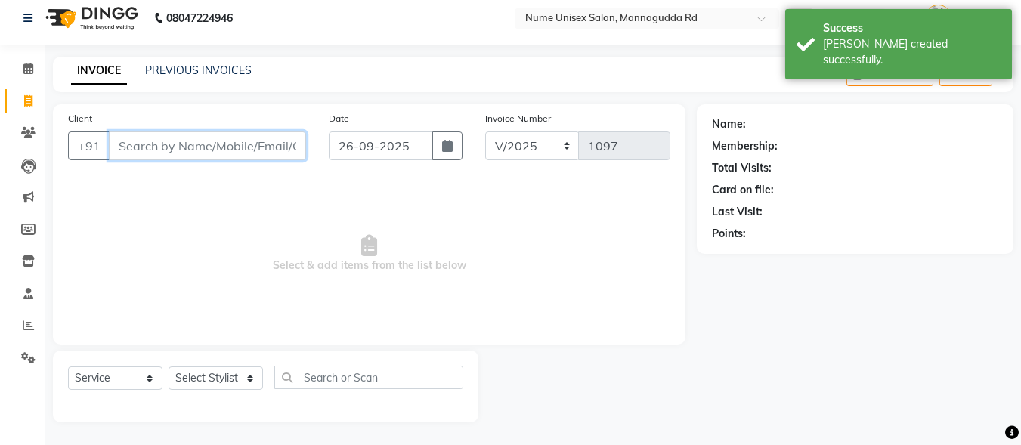
click at [221, 154] on input "Client" at bounding box center [207, 145] width 197 height 29
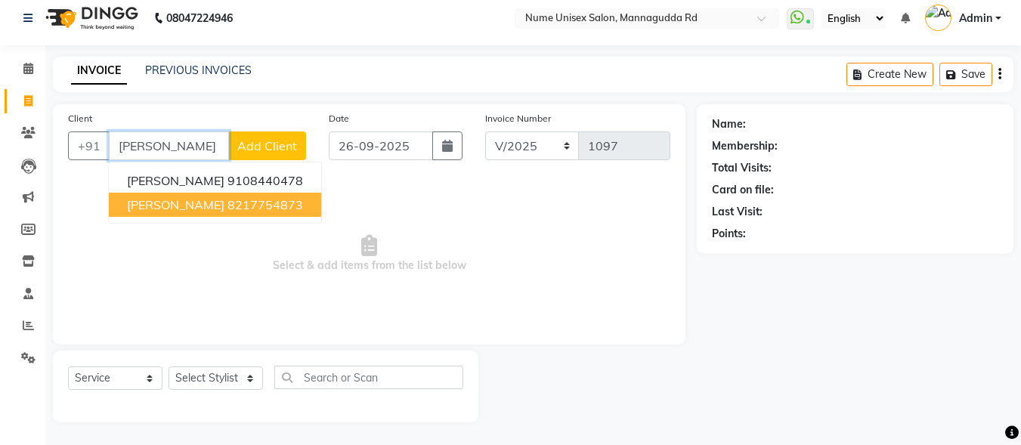
click at [206, 215] on button "[PERSON_NAME] 8217754873" at bounding box center [215, 205] width 212 height 24
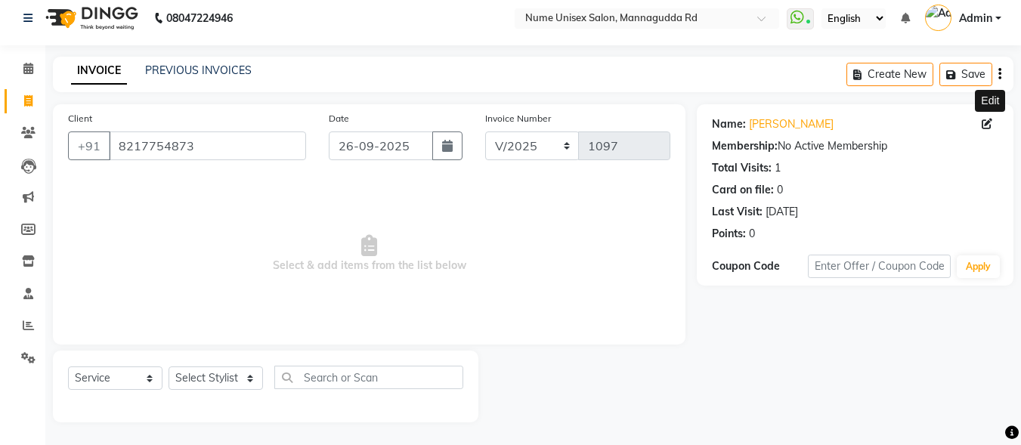
click at [985, 125] on icon at bounding box center [987, 124] width 11 height 11
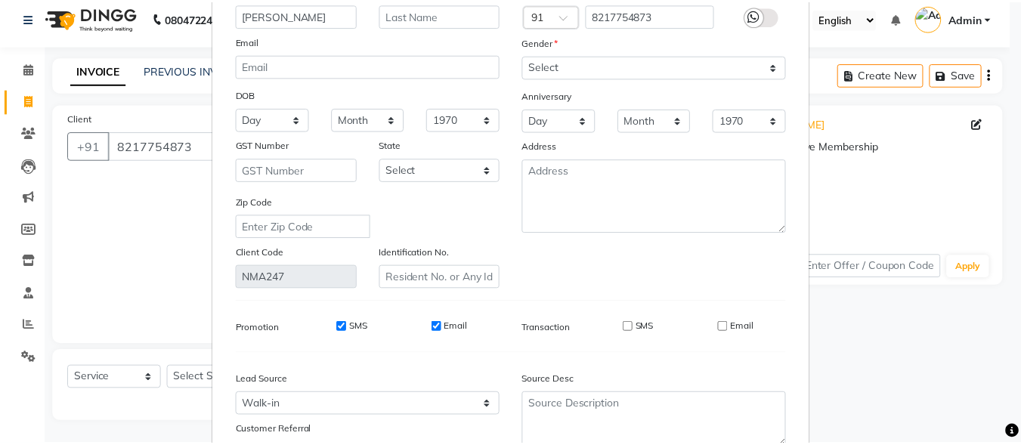
scroll to position [225, 0]
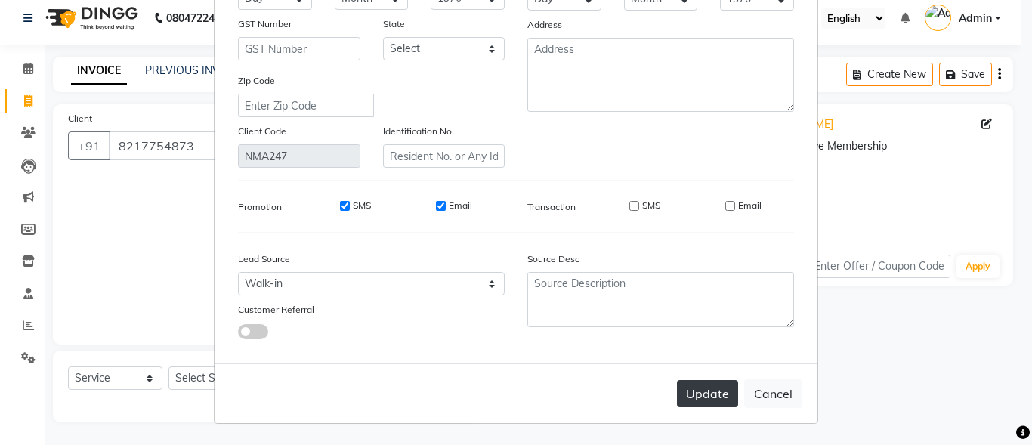
click at [684, 400] on button "Update" at bounding box center [707, 393] width 61 height 27
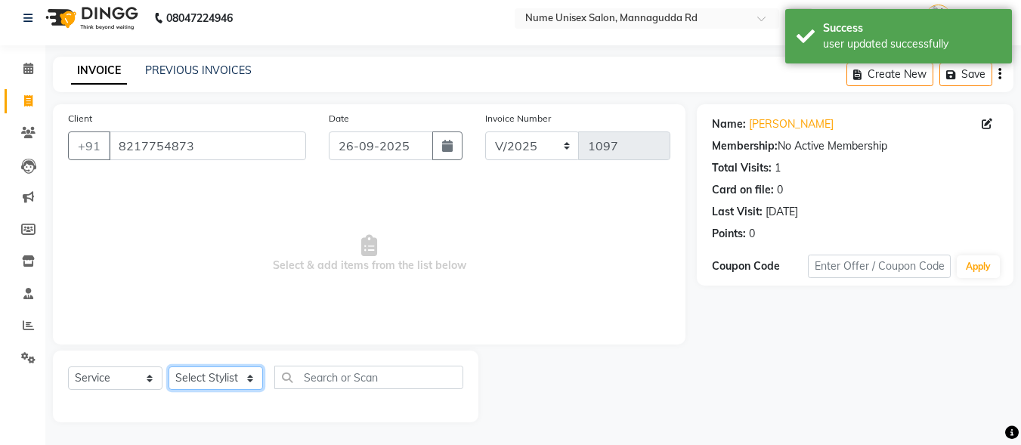
click at [252, 371] on select "Select Stylist Admin [PERSON_NAME] [PERSON_NAME] S [PERSON_NAME] Mohd [PERSON_N…" at bounding box center [216, 378] width 94 height 23
click at [169, 367] on select "Select Stylist Admin [PERSON_NAME] [PERSON_NAME] S [PERSON_NAME] Mohd [PERSON_N…" at bounding box center [216, 378] width 94 height 23
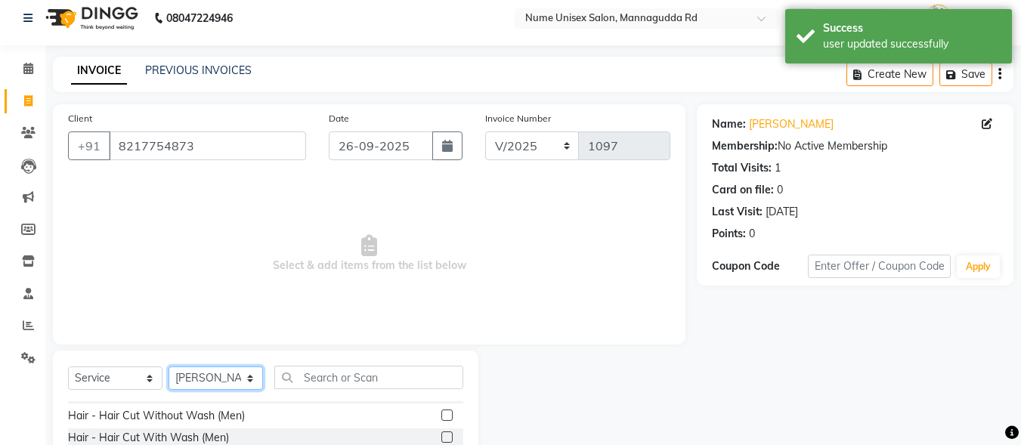
scroll to position [151, 0]
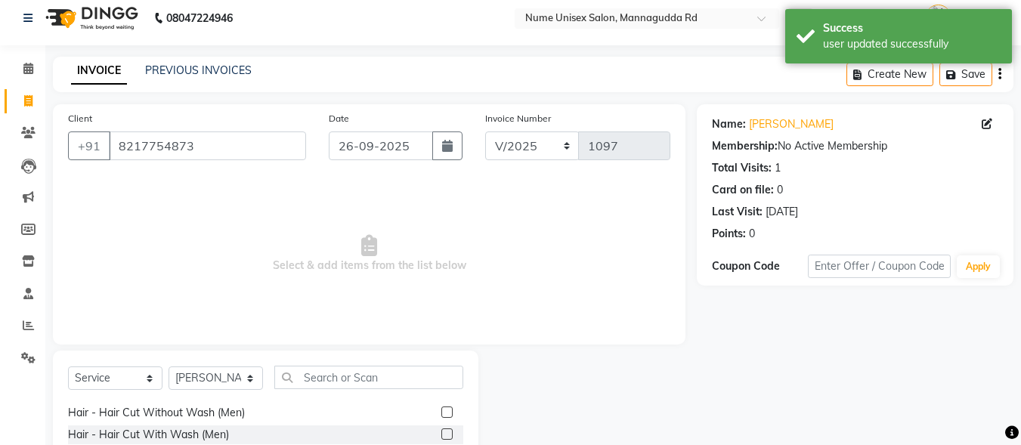
click at [441, 432] on label at bounding box center [446, 433] width 11 height 11
click at [441, 432] on input "checkbox" at bounding box center [446, 435] width 10 height 10
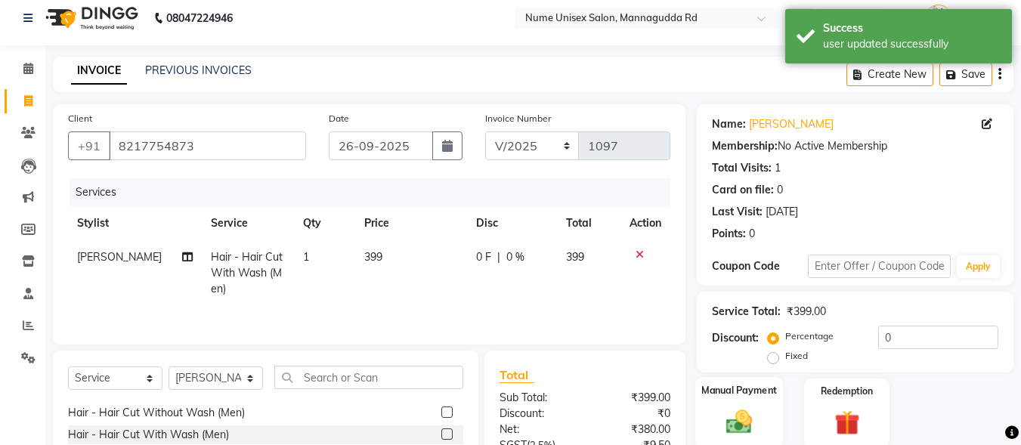
click at [748, 412] on img at bounding box center [739, 422] width 42 height 30
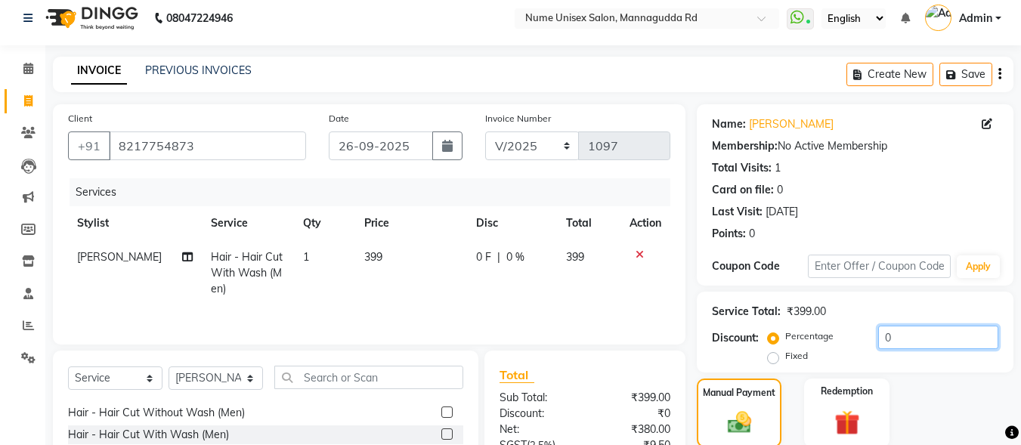
click at [886, 335] on input "0" at bounding box center [938, 337] width 120 height 23
click at [883, 336] on input "0" at bounding box center [938, 337] width 120 height 23
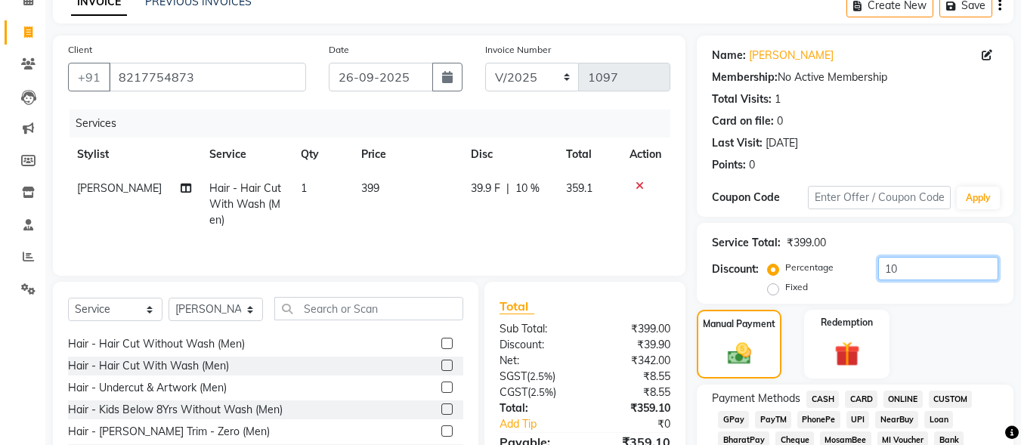
scroll to position [227, 0]
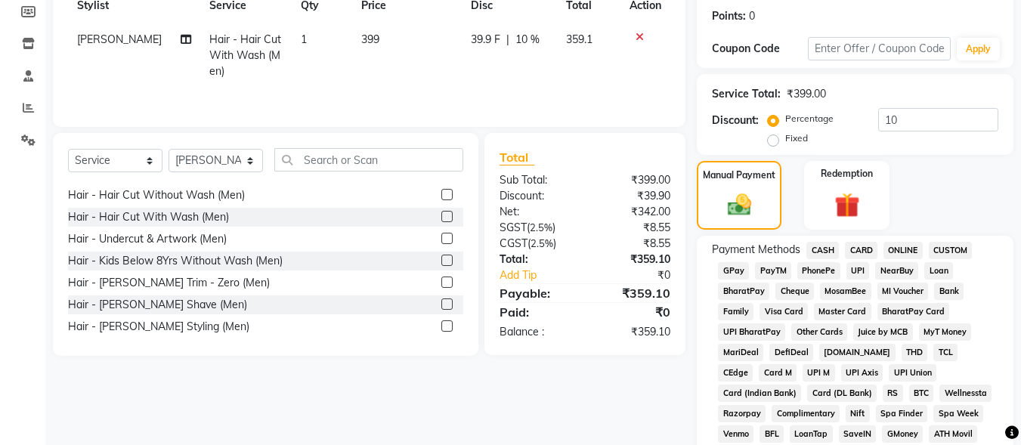
click at [859, 271] on span "UPI" at bounding box center [857, 270] width 23 height 17
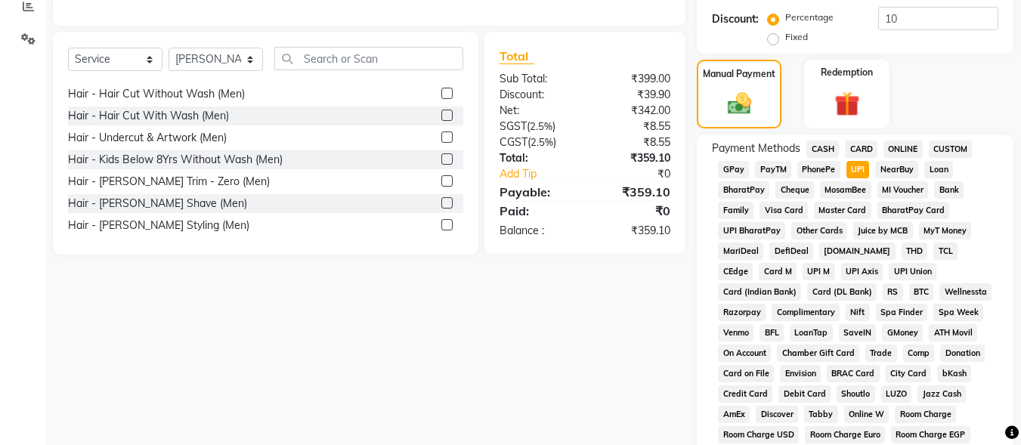
scroll to position [302, 0]
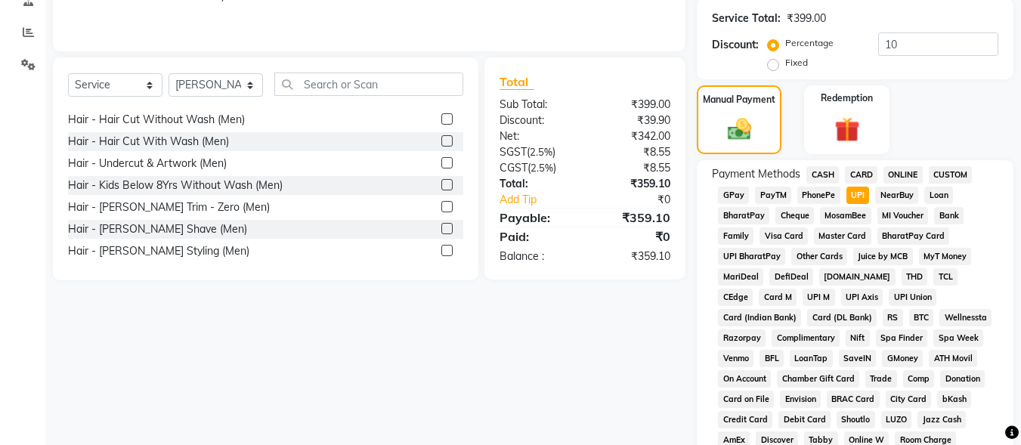
click at [823, 174] on span "CASH" at bounding box center [822, 174] width 32 height 17
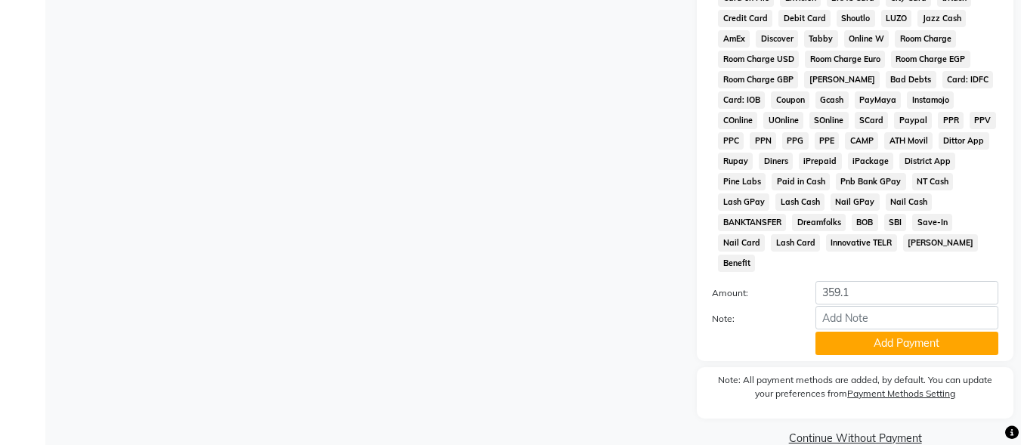
scroll to position [710, 0]
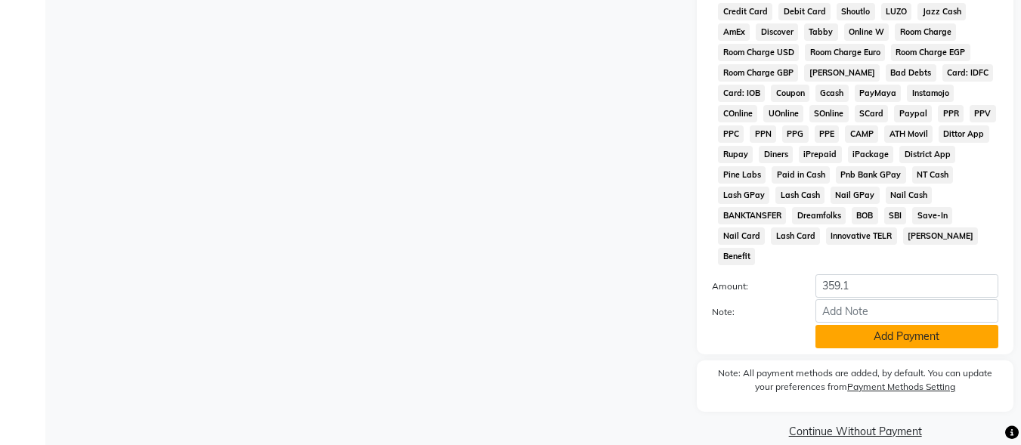
click at [868, 325] on button "Add Payment" at bounding box center [906, 336] width 183 height 23
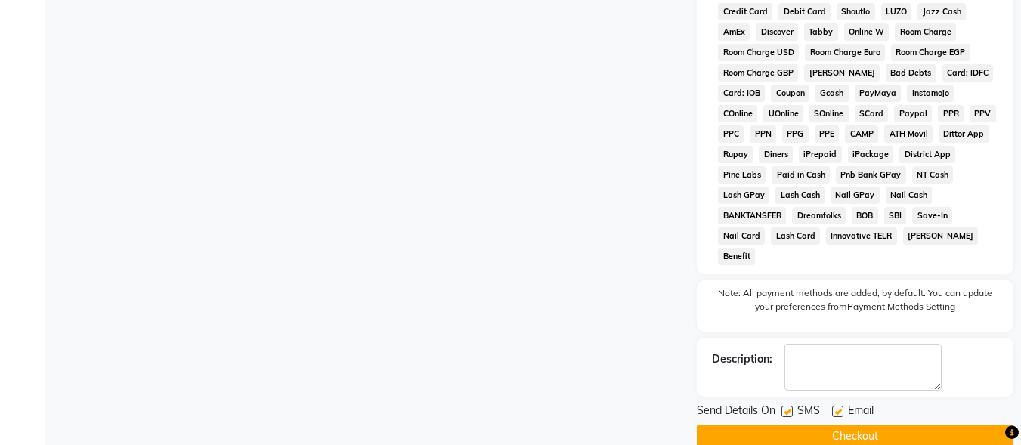
click at [782, 406] on label at bounding box center [786, 411] width 11 height 11
click at [782, 407] on input "checkbox" at bounding box center [786, 412] width 10 height 10
click at [838, 406] on label at bounding box center [837, 411] width 11 height 11
click at [838, 407] on input "checkbox" at bounding box center [837, 412] width 10 height 10
click at [838, 403] on div "Send Details On SMS Email Checkout" at bounding box center [855, 425] width 317 height 45
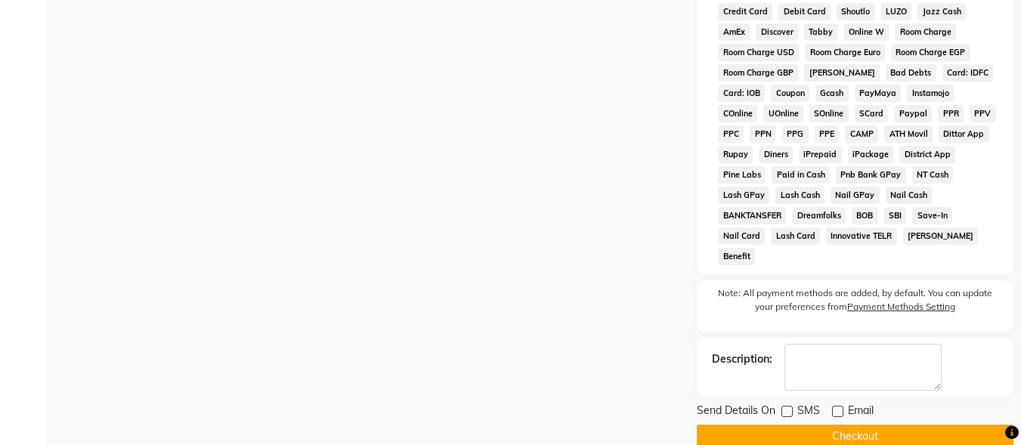
click at [840, 425] on button "Checkout" at bounding box center [855, 436] width 317 height 23
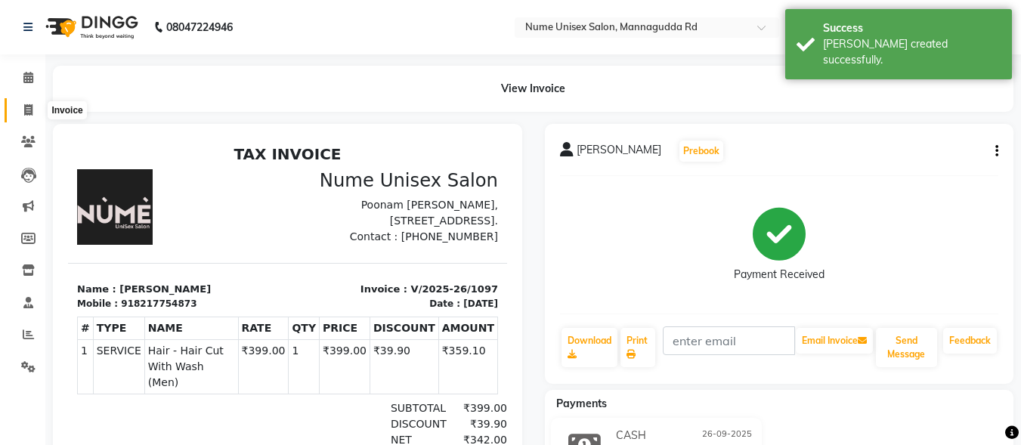
click at [26, 108] on icon at bounding box center [28, 109] width 8 height 11
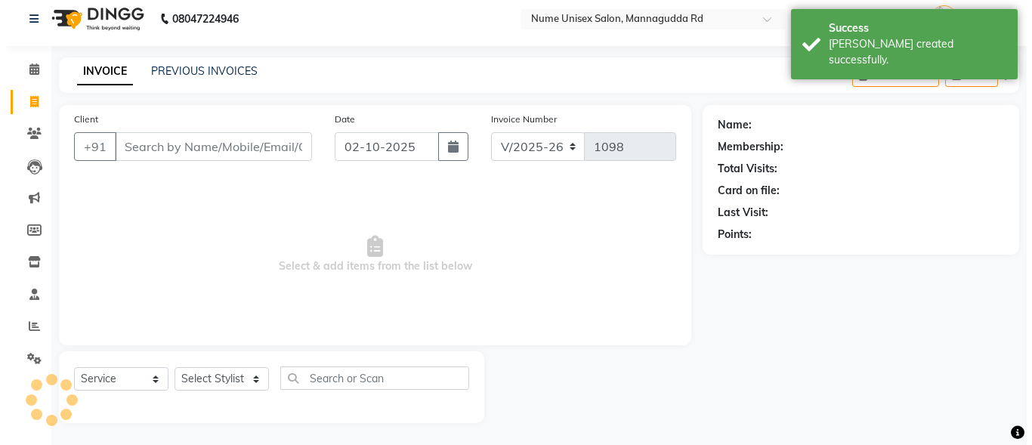
scroll to position [9, 0]
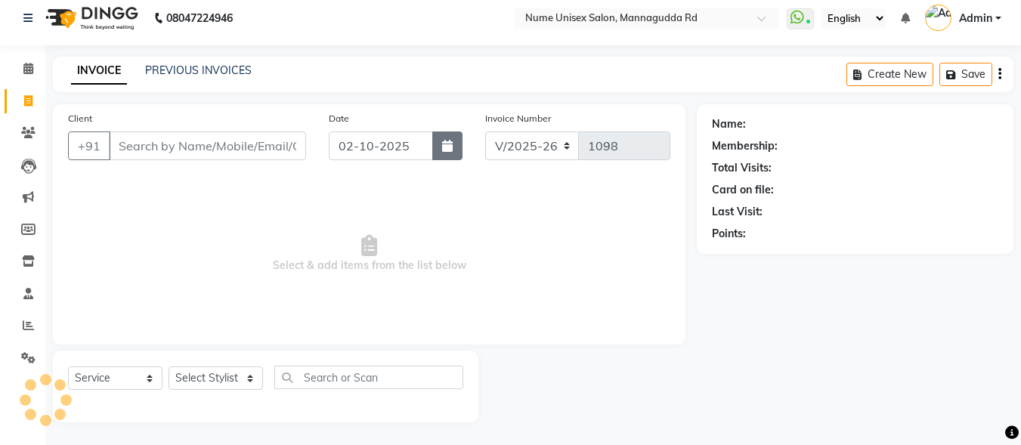
click at [456, 149] on button "button" at bounding box center [447, 145] width 30 height 29
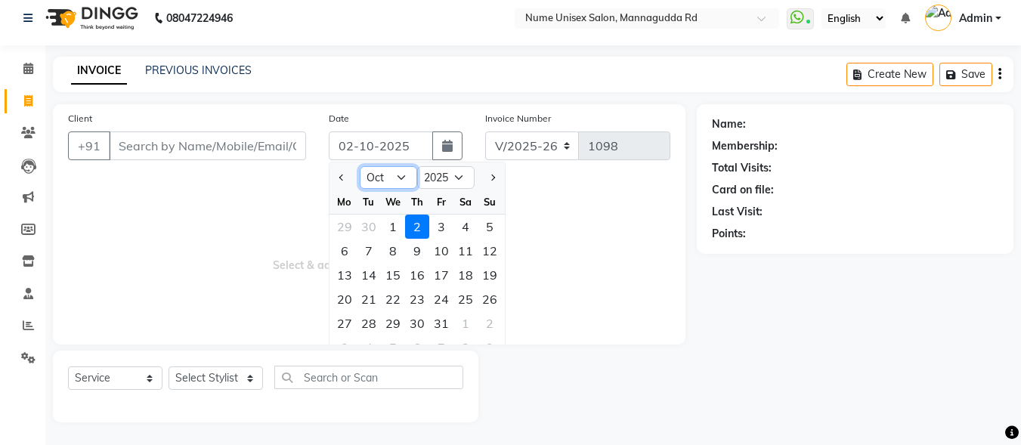
click at [397, 173] on select "Jan Feb Mar Apr May Jun [DATE] Aug Sep Oct Nov Dec" at bounding box center [388, 177] width 57 height 23
click at [360, 166] on select "Jan Feb Mar Apr May Jun [DATE] Aug Sep Oct Nov Dec" at bounding box center [388, 177] width 57 height 23
click at [447, 305] on div "26" at bounding box center [441, 299] width 24 height 24
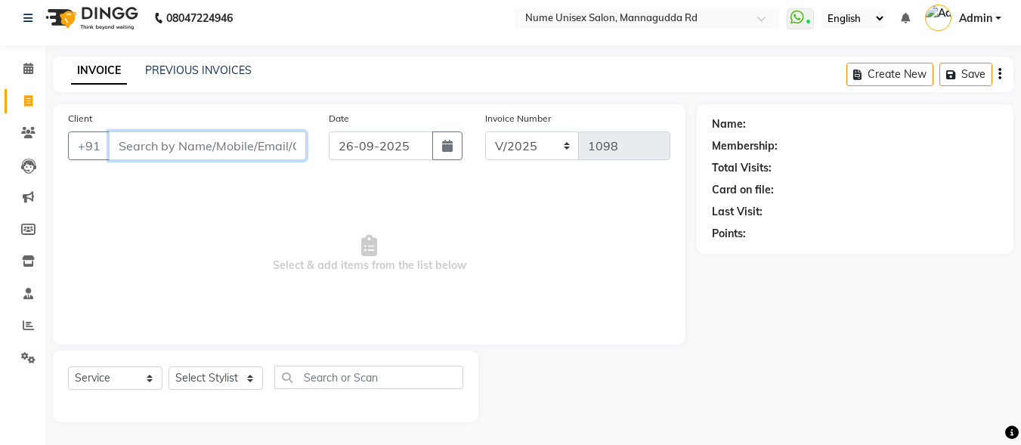
click at [254, 144] on input "Client" at bounding box center [207, 145] width 197 height 29
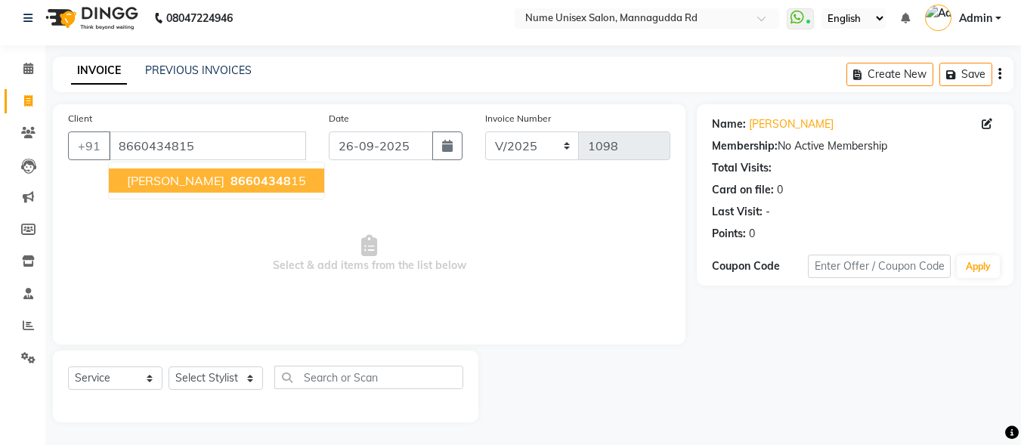
click at [230, 184] on span "86604348" at bounding box center [260, 180] width 60 height 15
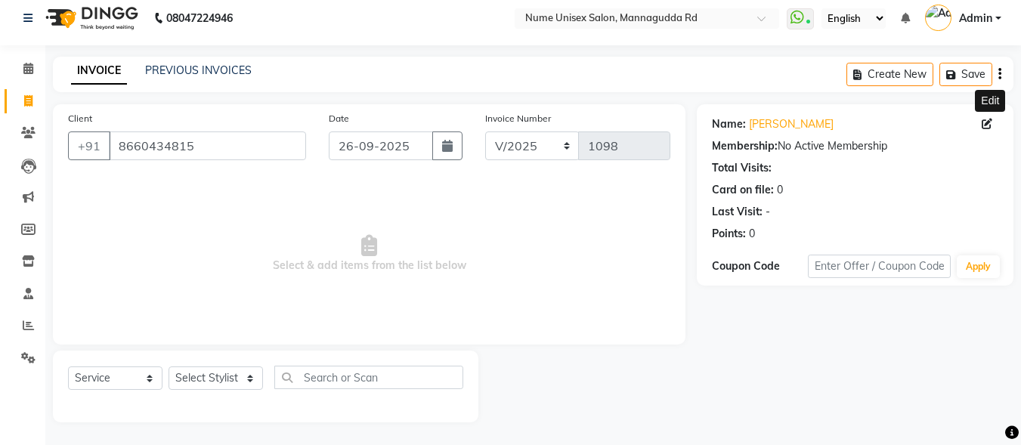
click at [982, 123] on icon at bounding box center [987, 124] width 11 height 11
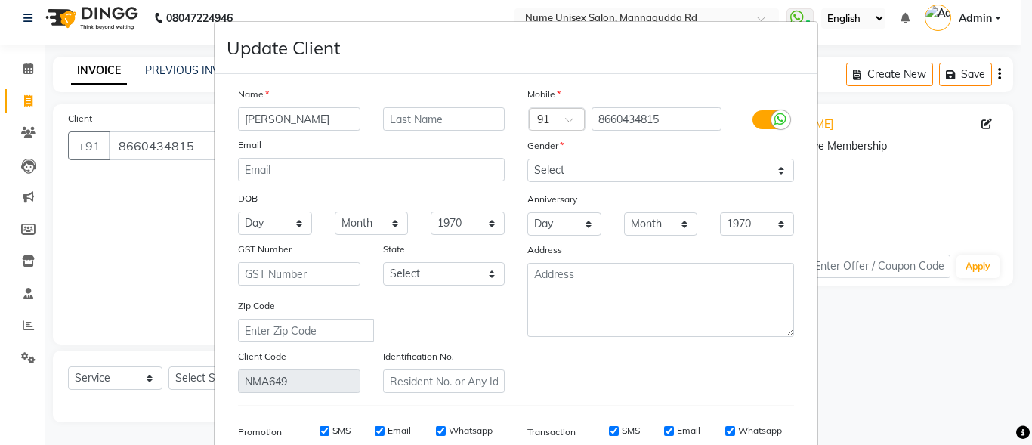
click at [761, 123] on label at bounding box center [770, 119] width 34 height 19
click at [0, 0] on input "checkbox" at bounding box center [0, 0] width 0 height 0
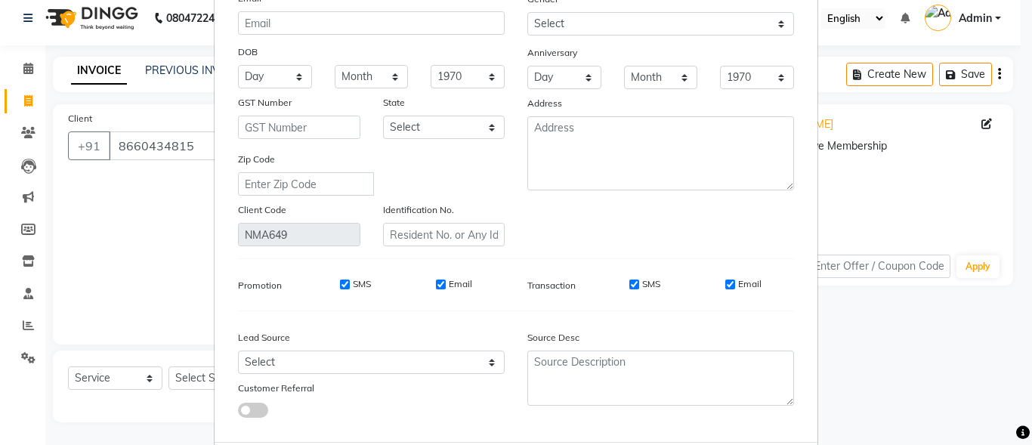
scroll to position [225, 0]
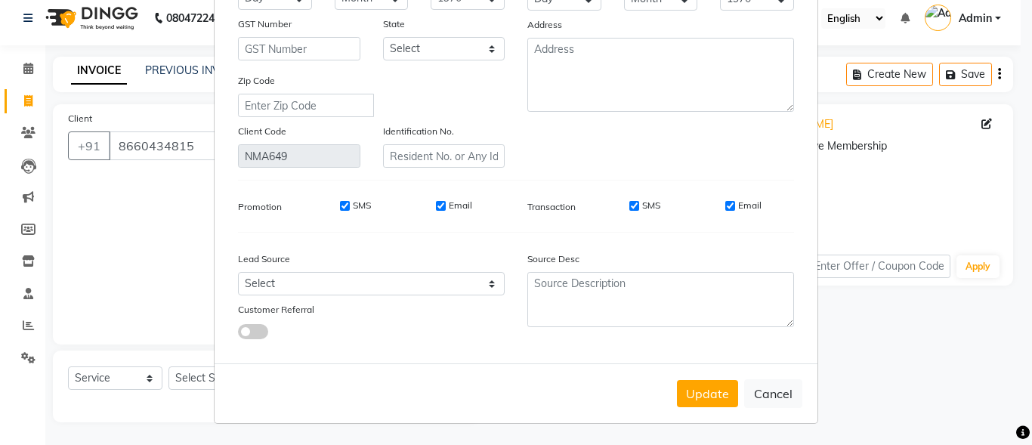
click at [631, 209] on input "SMS" at bounding box center [635, 206] width 10 height 10
click at [725, 211] on div "Email" at bounding box center [743, 206] width 36 height 14
click at [726, 201] on input "Email" at bounding box center [730, 206] width 10 height 10
click at [693, 392] on button "Update" at bounding box center [707, 393] width 61 height 27
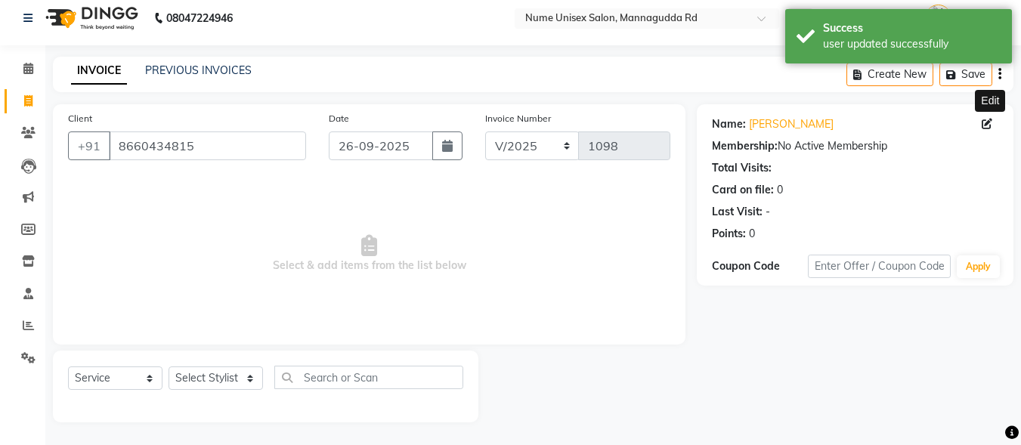
click at [986, 126] on icon at bounding box center [987, 124] width 11 height 11
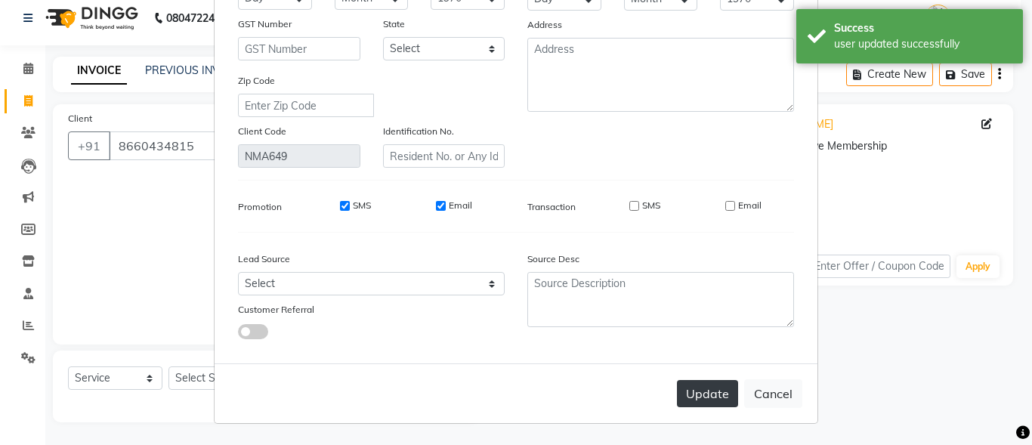
click at [705, 380] on button "Update" at bounding box center [707, 393] width 61 height 27
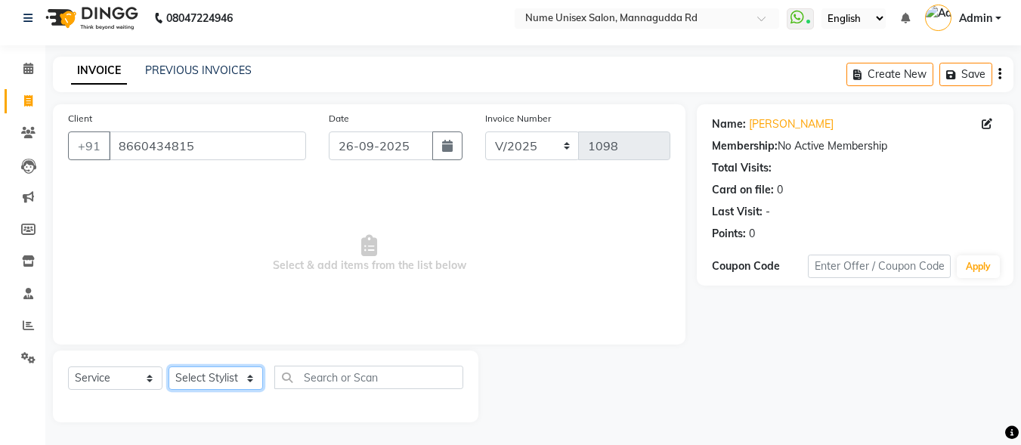
click at [249, 373] on select "Select Stylist Admin [PERSON_NAME] [PERSON_NAME] S [PERSON_NAME] Mohd [PERSON_N…" at bounding box center [216, 378] width 94 height 23
click at [169, 367] on select "Select Stylist Admin [PERSON_NAME] [PERSON_NAME] S [PERSON_NAME] Mohd [PERSON_N…" at bounding box center [216, 378] width 94 height 23
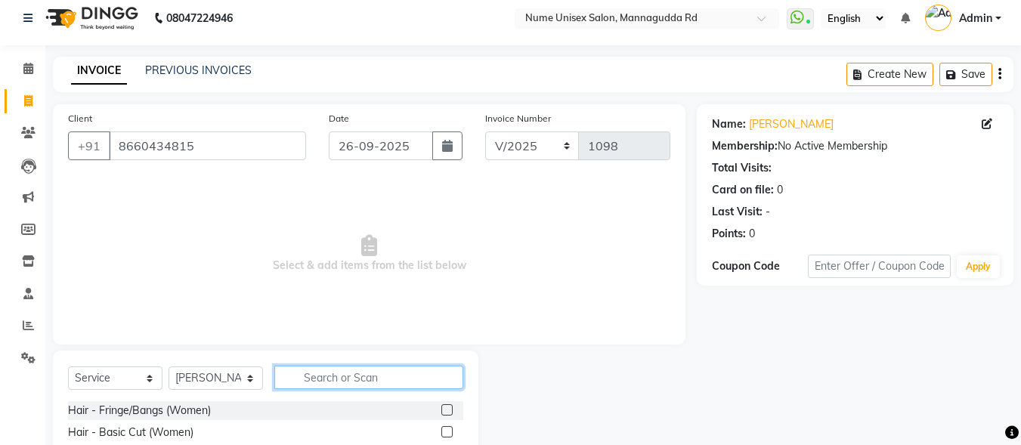
click at [336, 376] on input "text" at bounding box center [368, 377] width 189 height 23
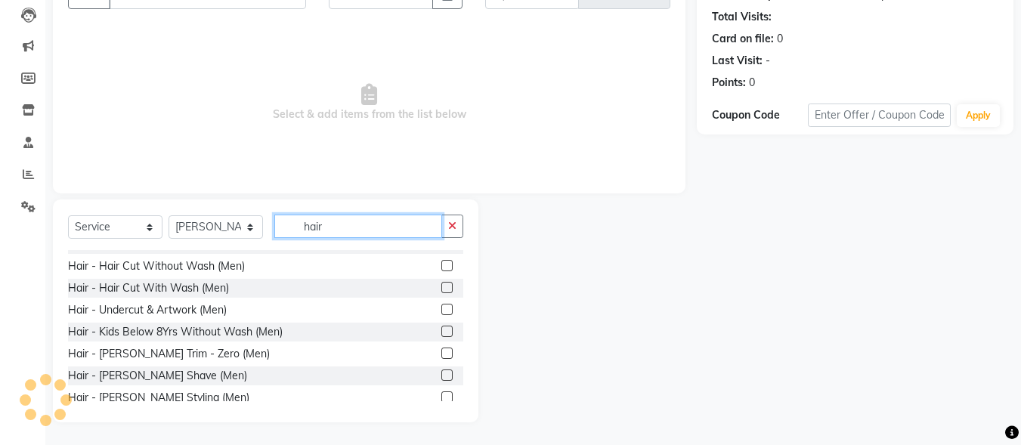
scroll to position [151, 0]
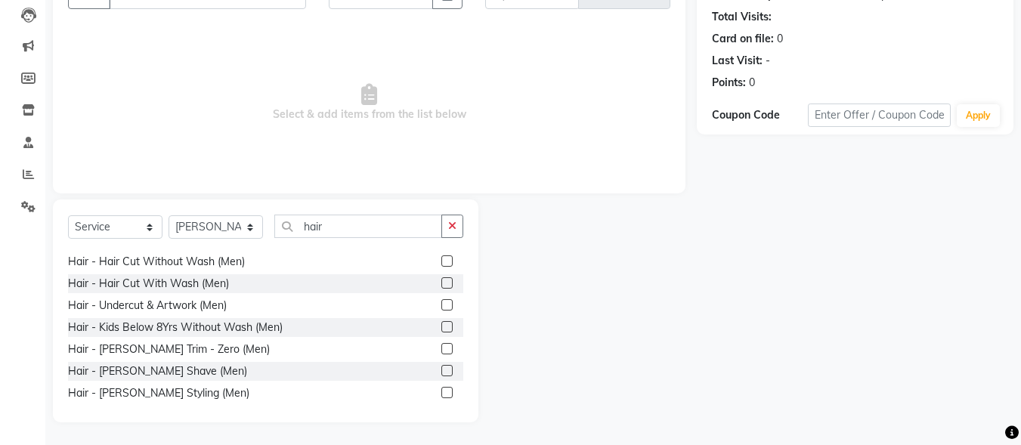
click at [441, 261] on label at bounding box center [446, 260] width 11 height 11
click at [441, 261] on input "checkbox" at bounding box center [446, 262] width 10 height 10
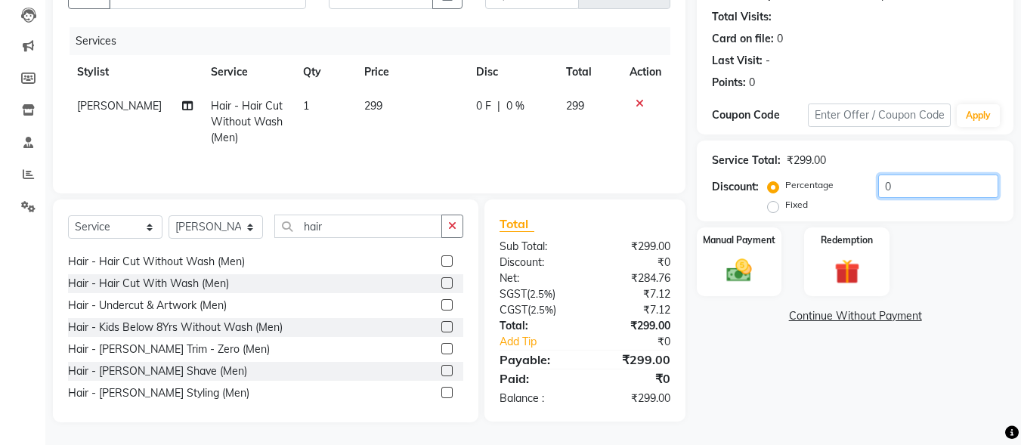
click at [883, 186] on input "0" at bounding box center [938, 186] width 120 height 23
click at [739, 252] on div "Manual Payment" at bounding box center [739, 262] width 88 height 72
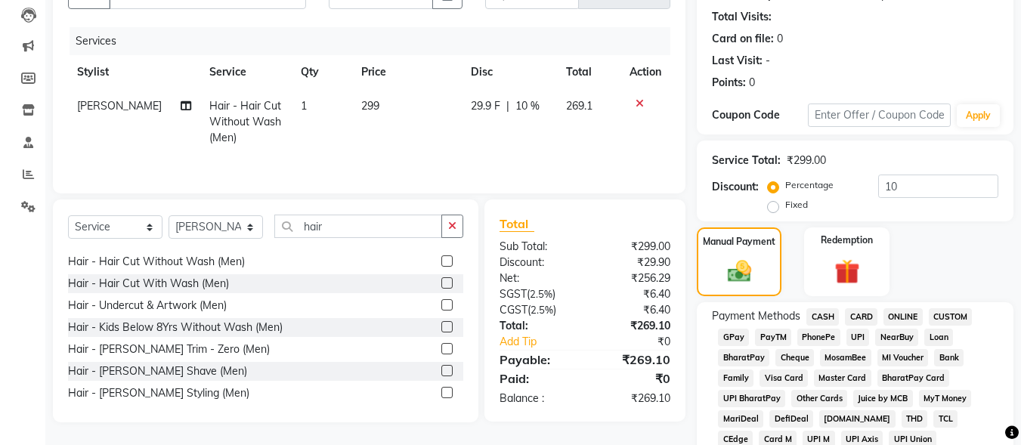
click at [865, 336] on span "UPI" at bounding box center [857, 337] width 23 height 17
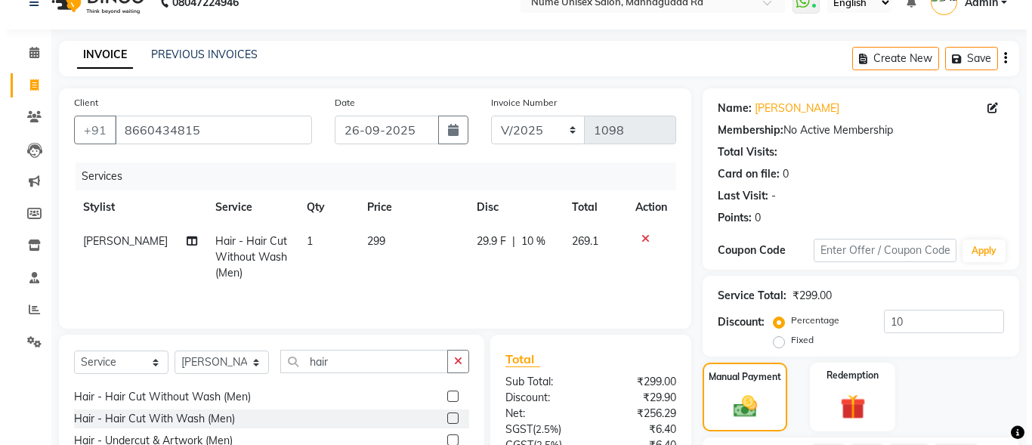
scroll to position [9, 0]
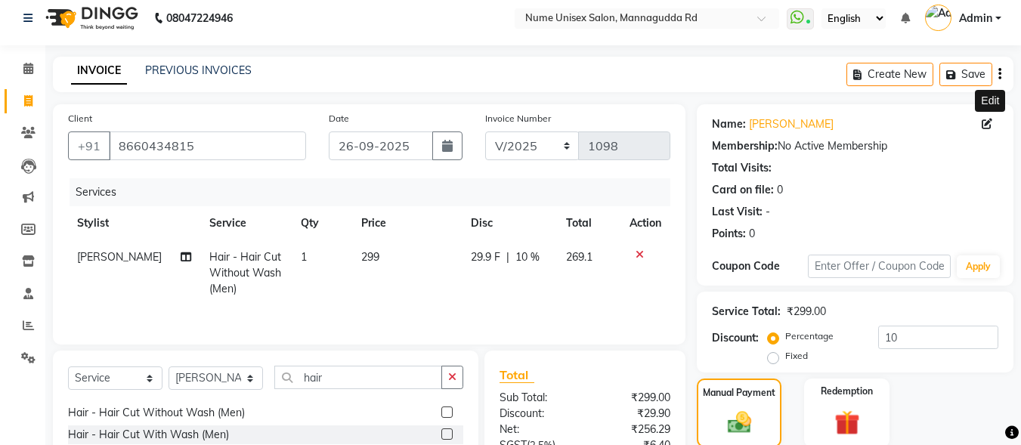
click at [985, 125] on icon at bounding box center [987, 124] width 11 height 11
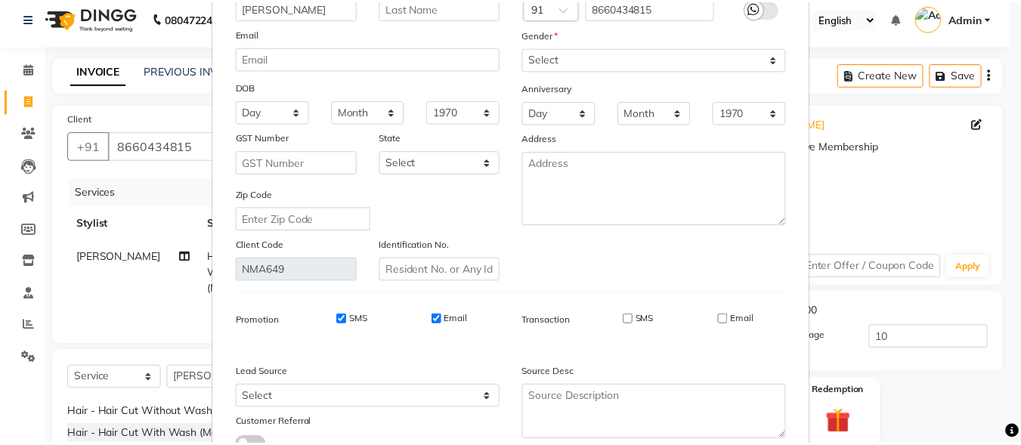
scroll to position [225, 0]
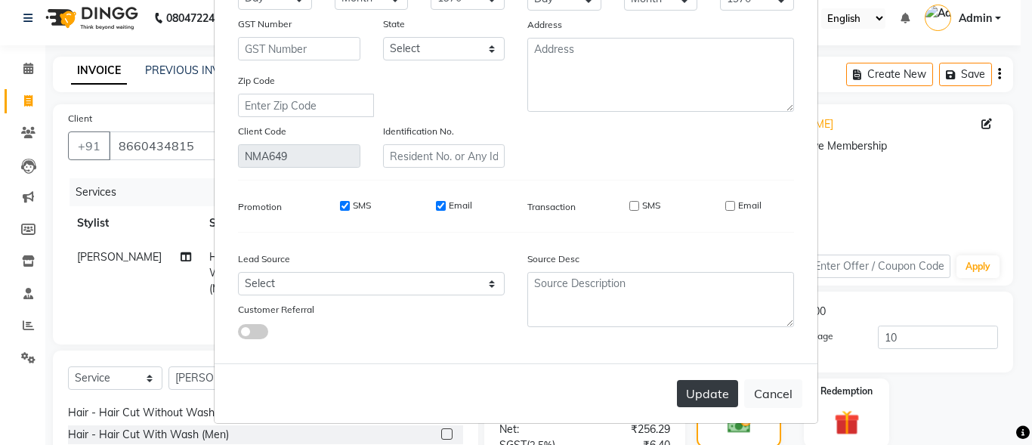
click at [710, 394] on button "Update" at bounding box center [707, 393] width 61 height 27
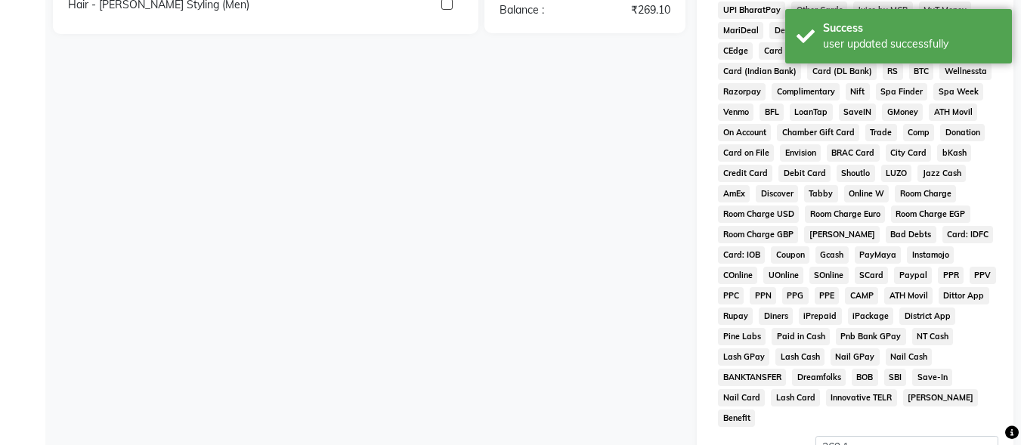
scroll to position [710, 0]
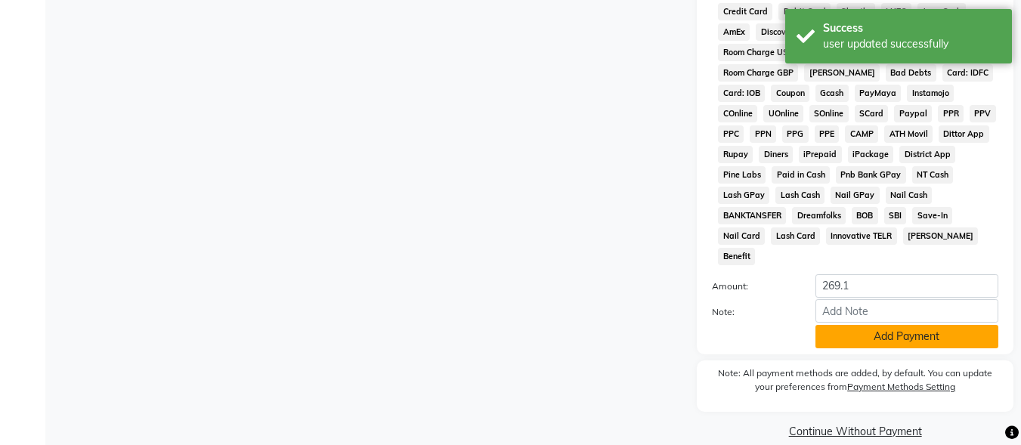
click at [874, 325] on button "Add Payment" at bounding box center [906, 336] width 183 height 23
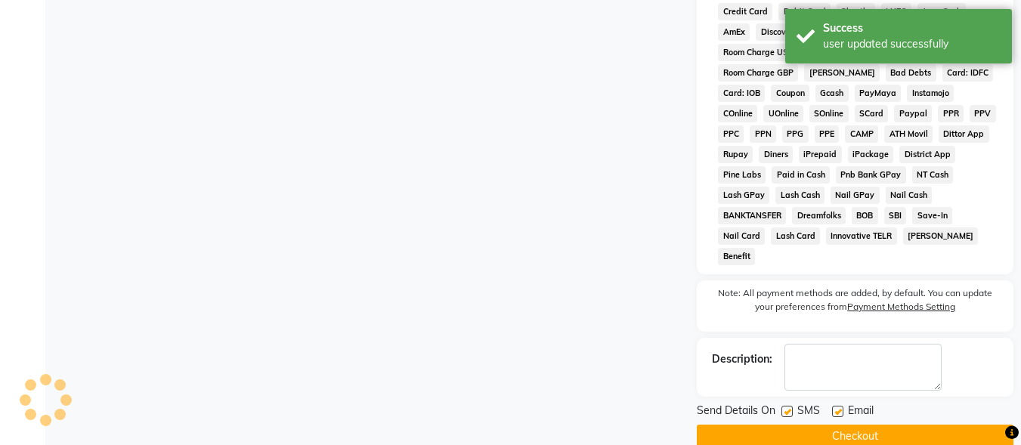
click at [790, 406] on label at bounding box center [786, 411] width 11 height 11
click at [790, 407] on input "checkbox" at bounding box center [786, 412] width 10 height 10
click at [840, 406] on label at bounding box center [837, 411] width 11 height 11
click at [840, 407] on input "checkbox" at bounding box center [837, 412] width 10 height 10
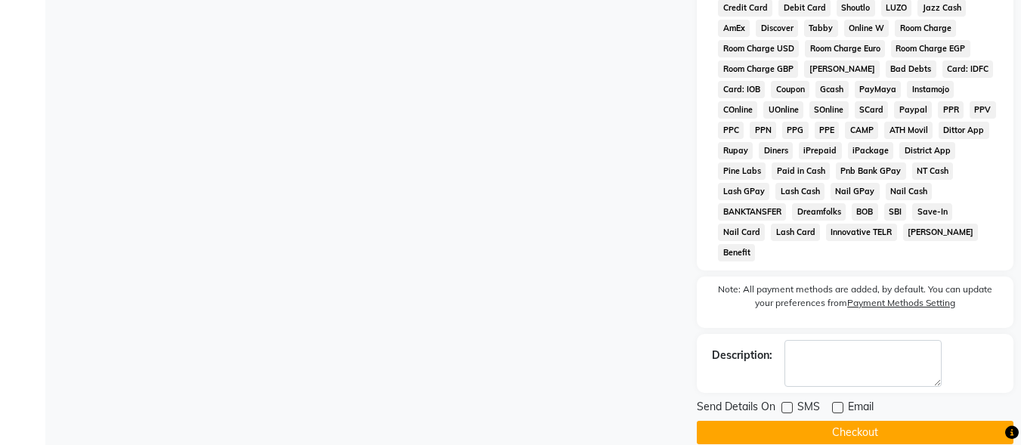
scroll to position [716, 0]
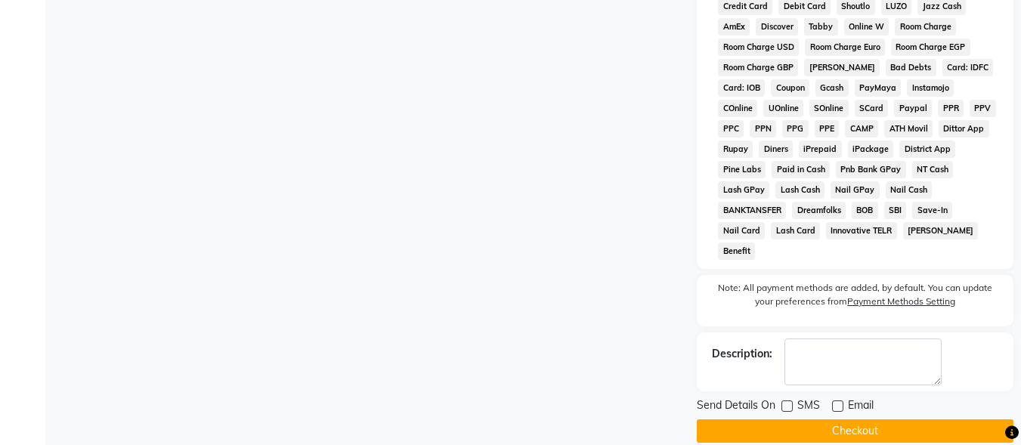
click at [885, 419] on button "Checkout" at bounding box center [855, 430] width 317 height 23
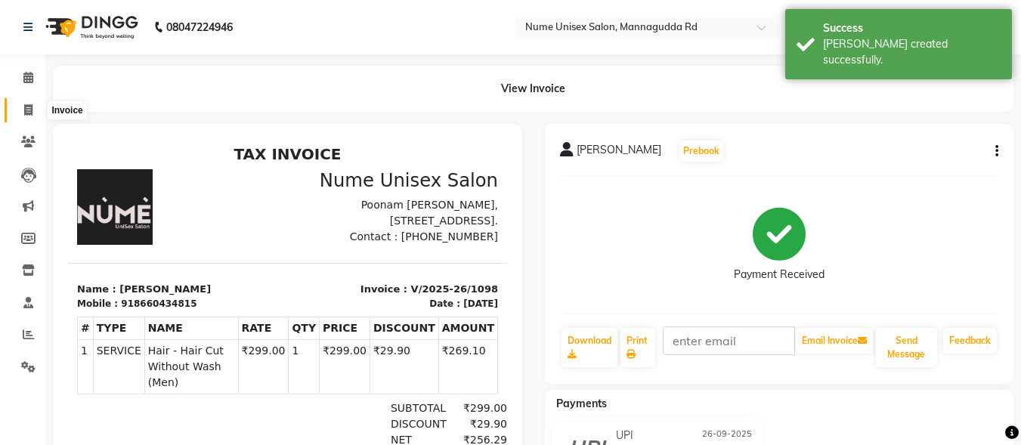
click at [29, 107] on icon at bounding box center [28, 109] width 8 height 11
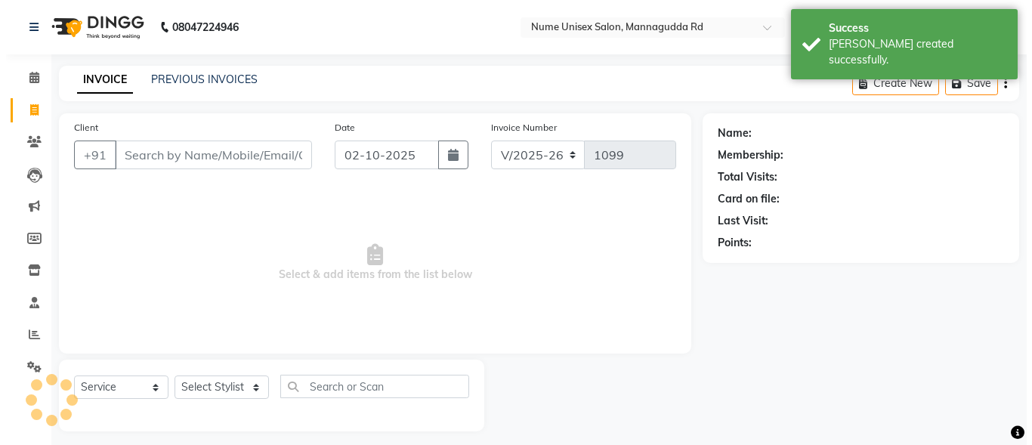
scroll to position [9, 0]
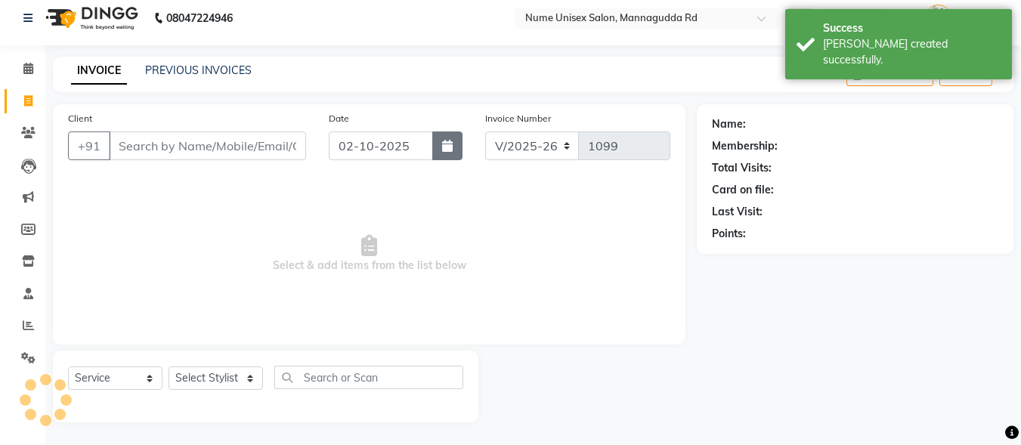
click at [453, 150] on button "button" at bounding box center [447, 145] width 30 height 29
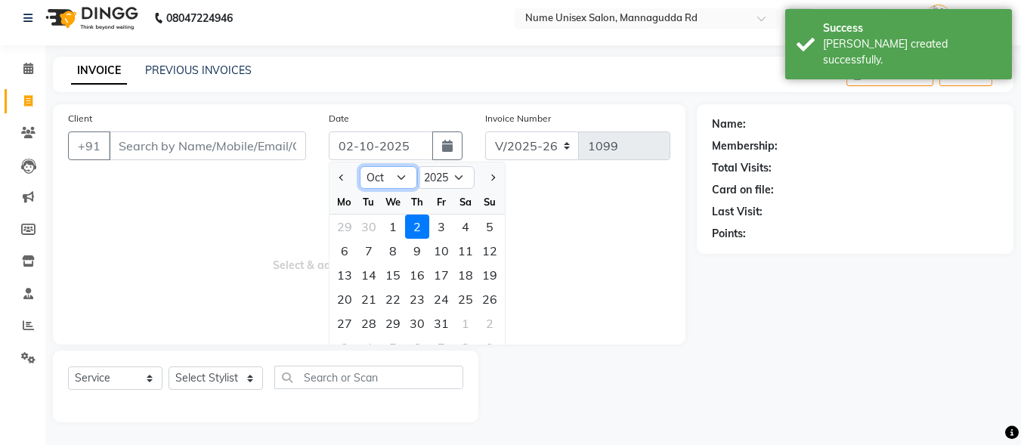
click at [405, 184] on select "Jan Feb Mar Apr May Jun [DATE] Aug Sep Oct Nov Dec" at bounding box center [388, 177] width 57 height 23
click at [390, 364] on div "Select Service Product Membership Package Voucher Prepaid Gift Card Select Styl…" at bounding box center [265, 387] width 425 height 72
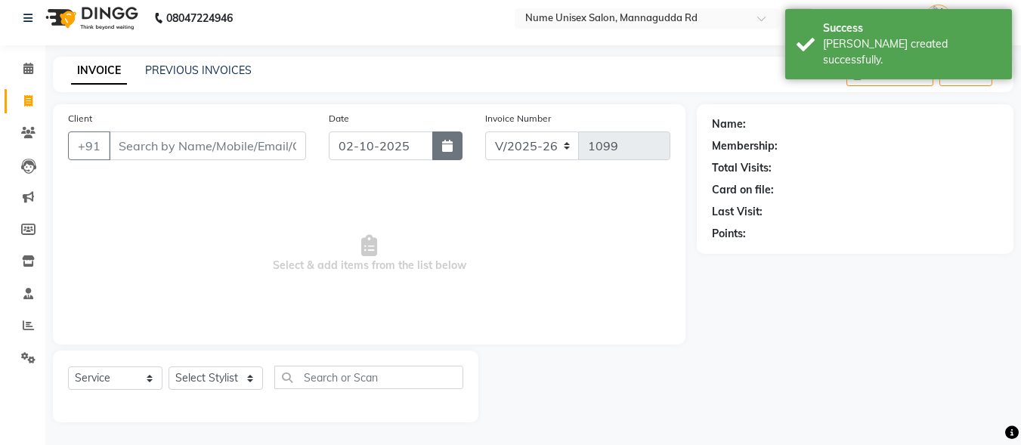
click at [452, 147] on icon "button" at bounding box center [447, 146] width 11 height 12
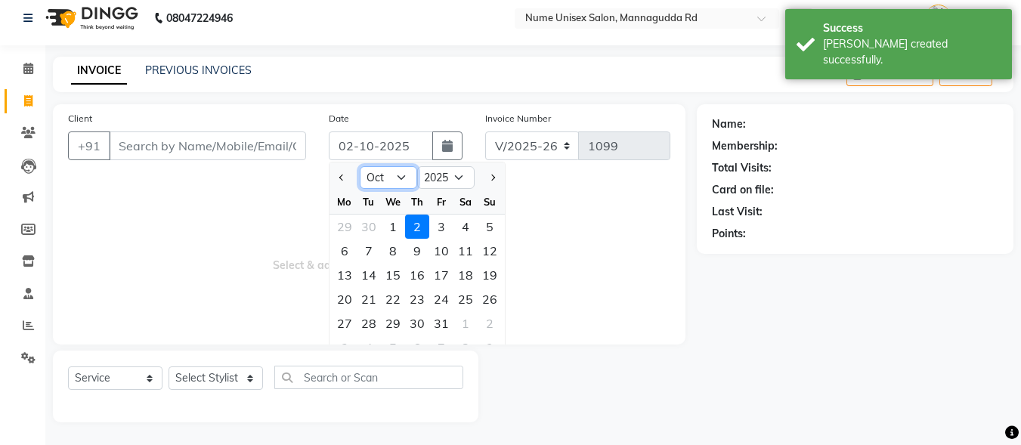
click at [382, 175] on select "Jan Feb Mar Apr May Jun [DATE] Aug Sep Oct Nov Dec" at bounding box center [388, 177] width 57 height 23
click at [360, 166] on select "Jan Feb Mar Apr May Jun [DATE] Aug Sep Oct Nov Dec" at bounding box center [388, 177] width 57 height 23
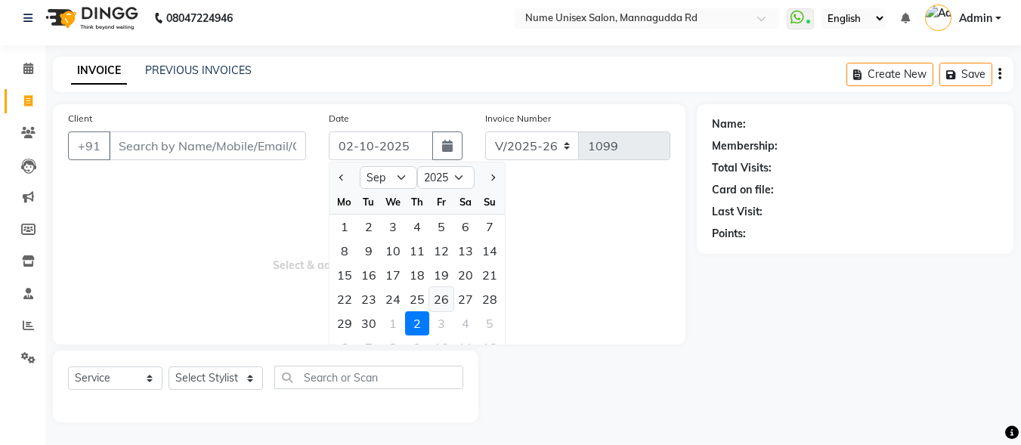
click at [443, 300] on div "26" at bounding box center [441, 299] width 24 height 24
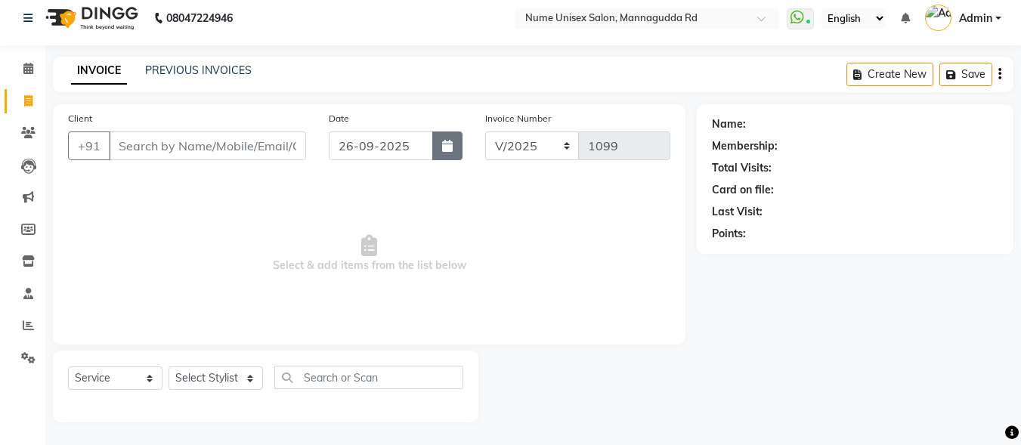
click at [449, 144] on icon "button" at bounding box center [447, 146] width 11 height 12
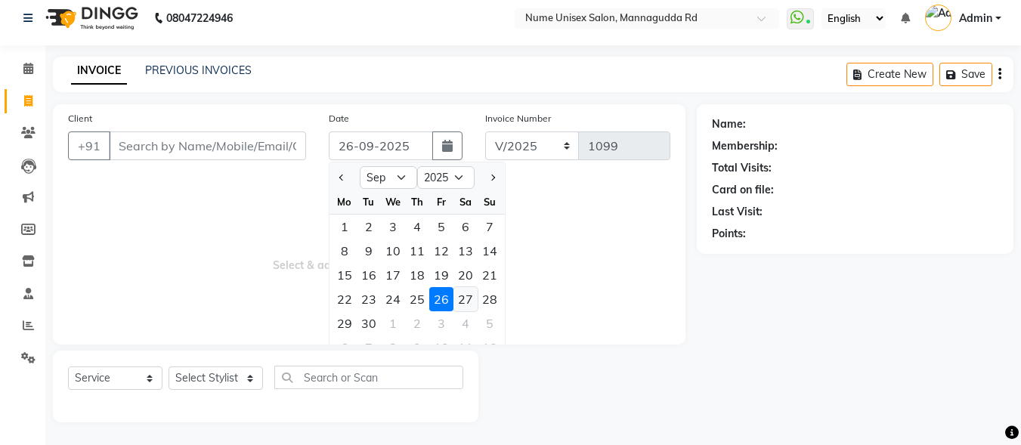
click at [459, 302] on div "27" at bounding box center [465, 299] width 24 height 24
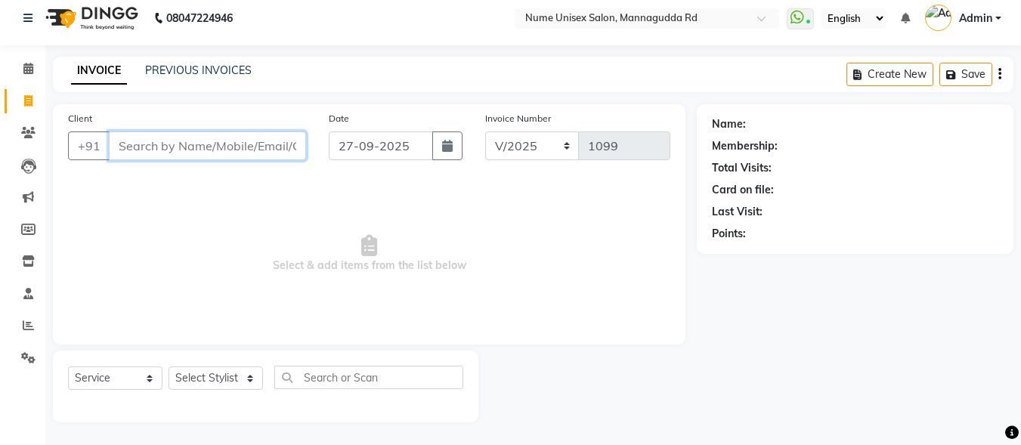
click at [171, 150] on input "Client" at bounding box center [207, 145] width 197 height 29
click at [459, 143] on button "button" at bounding box center [447, 145] width 30 height 29
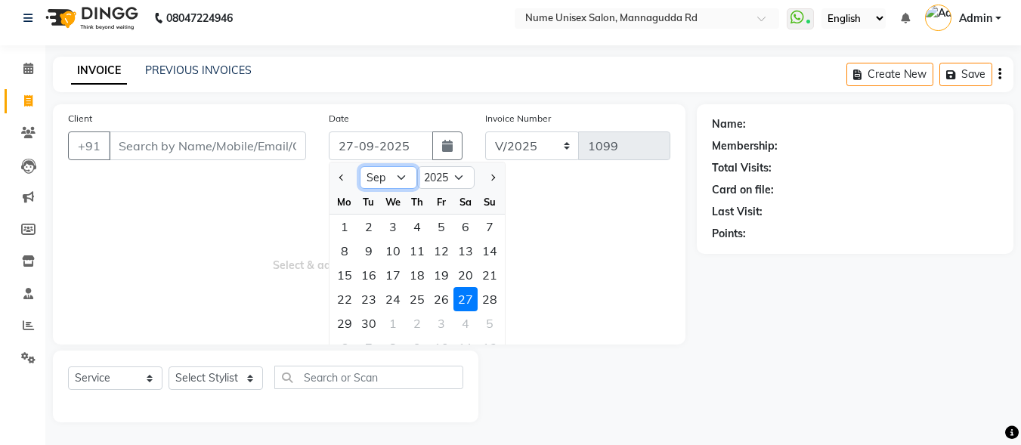
click at [383, 169] on select "Jan Feb Mar Apr May Jun [DATE] Aug Sep Oct Nov Dec" at bounding box center [388, 177] width 57 height 23
click at [360, 166] on select "Jan Feb Mar Apr May Jun [DATE] Aug Sep Oct Nov Dec" at bounding box center [388, 177] width 57 height 23
click at [447, 301] on div "26" at bounding box center [441, 299] width 24 height 24
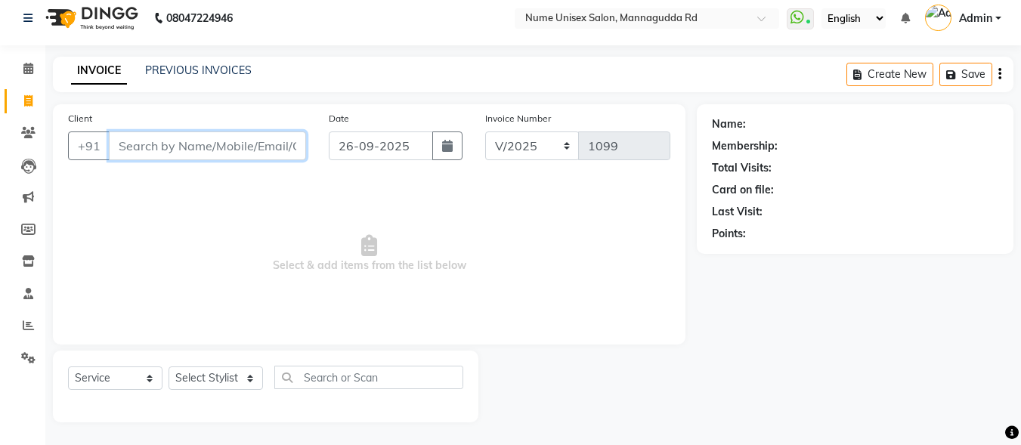
click at [253, 153] on input "Client" at bounding box center [207, 145] width 197 height 29
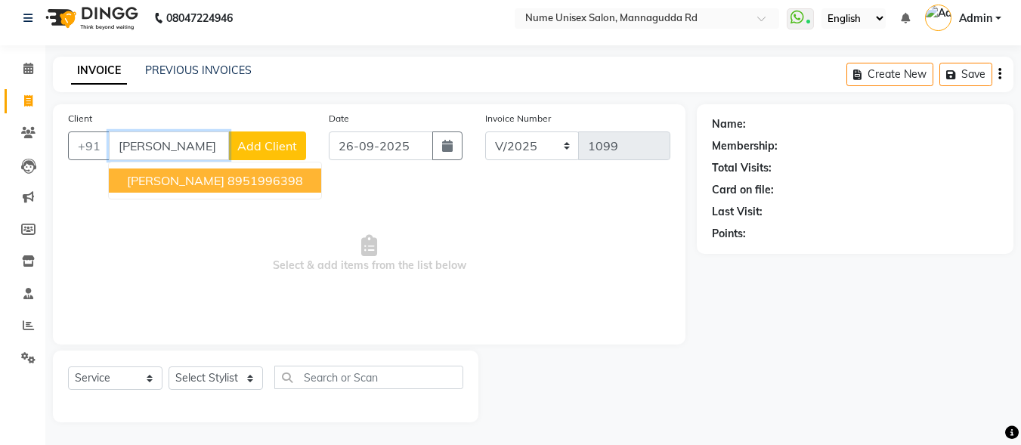
click at [156, 179] on span "[PERSON_NAME]" at bounding box center [175, 180] width 97 height 15
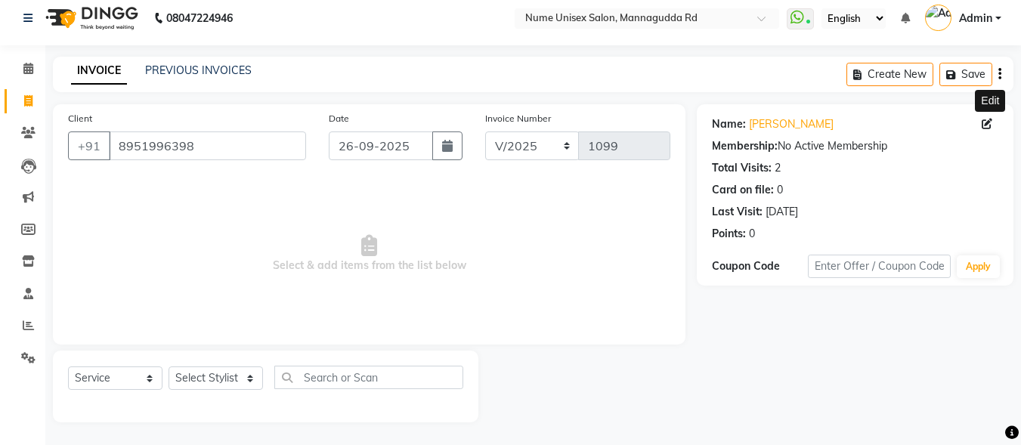
click at [986, 121] on icon at bounding box center [987, 124] width 11 height 11
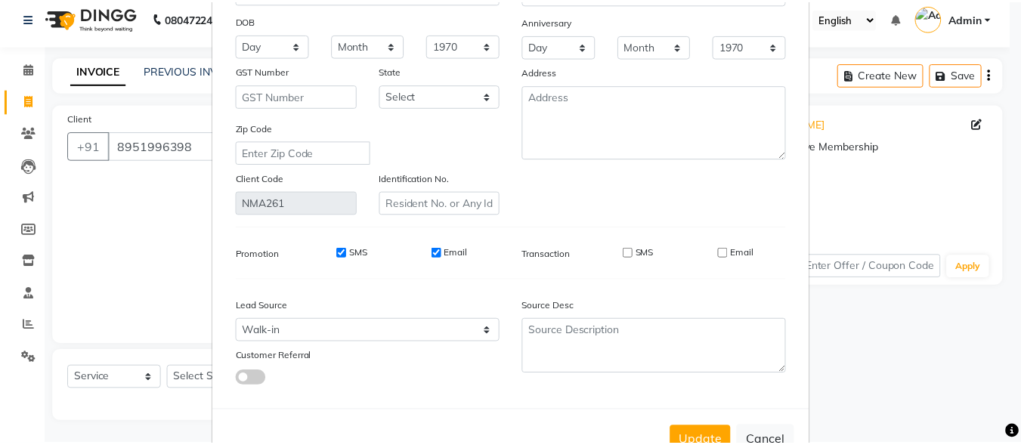
scroll to position [225, 0]
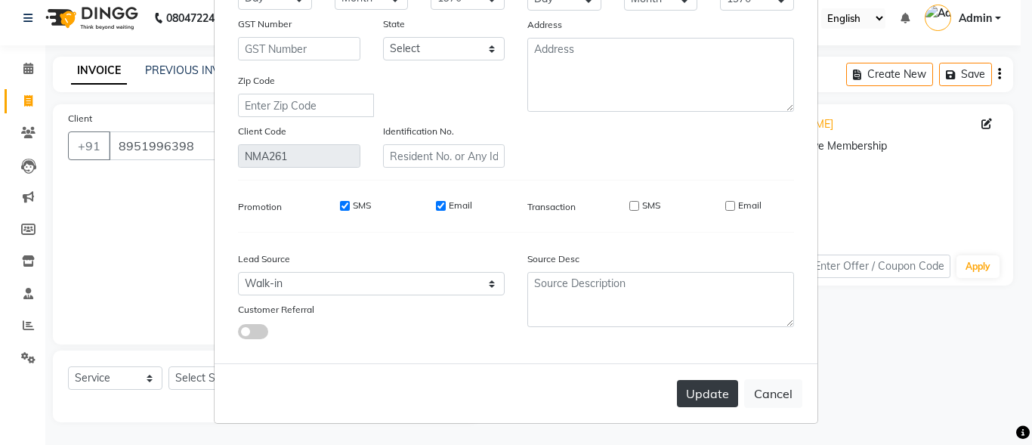
click at [719, 397] on button "Update" at bounding box center [707, 393] width 61 height 27
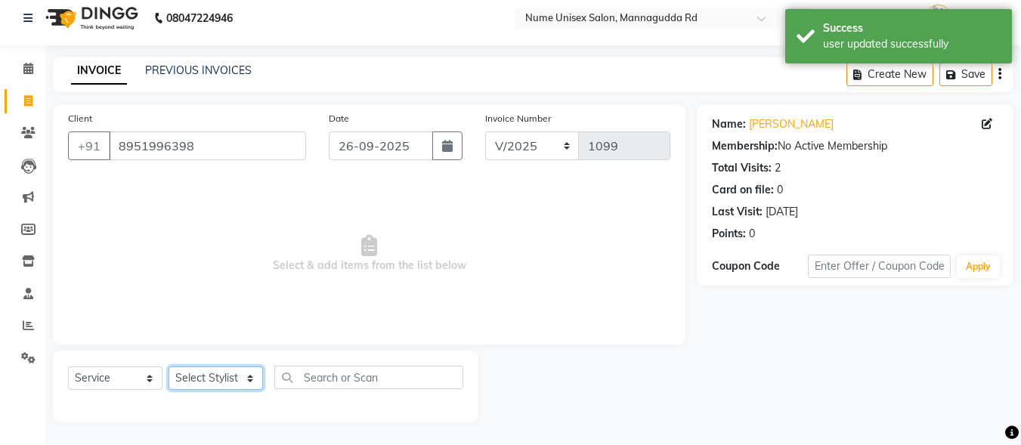
click at [203, 375] on select "Select Stylist Admin [PERSON_NAME] [PERSON_NAME] S [PERSON_NAME] Mohd [PERSON_N…" at bounding box center [216, 378] width 94 height 23
click at [169, 367] on select "Select Stylist Admin [PERSON_NAME] [PERSON_NAME] S [PERSON_NAME] Mohd [PERSON_N…" at bounding box center [216, 378] width 94 height 23
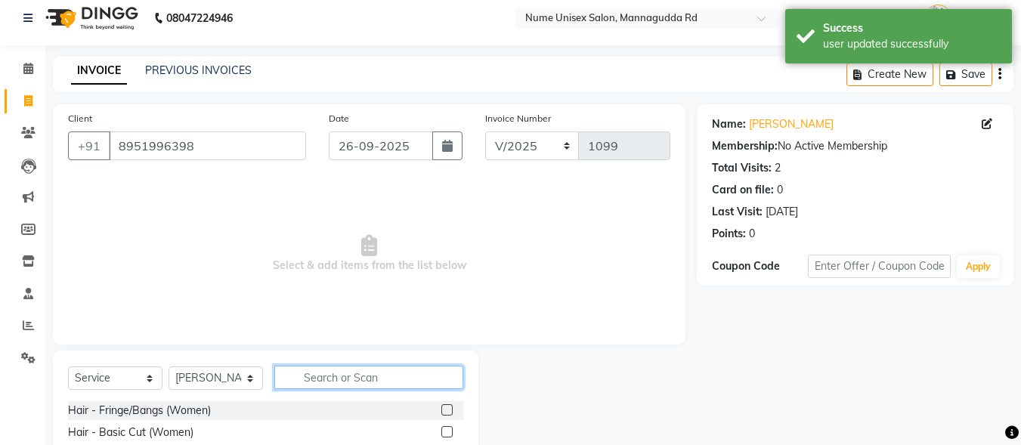
click at [333, 382] on input "text" at bounding box center [368, 377] width 189 height 23
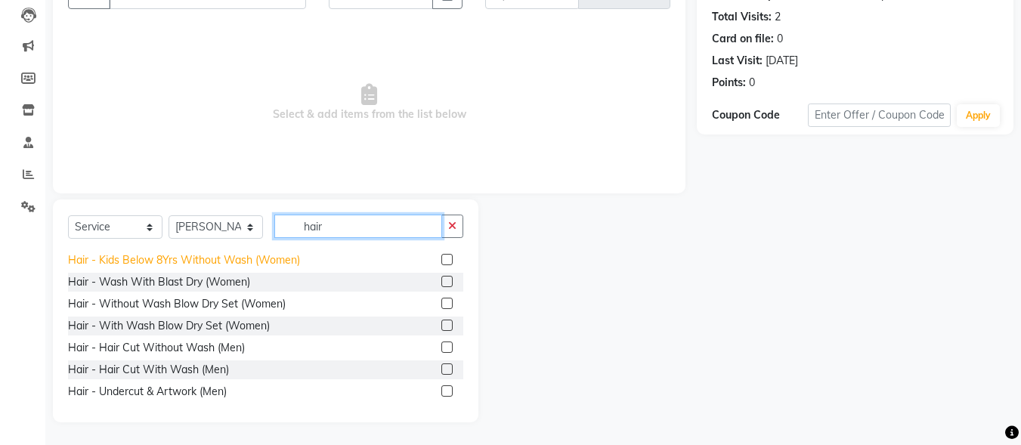
scroll to position [151, 0]
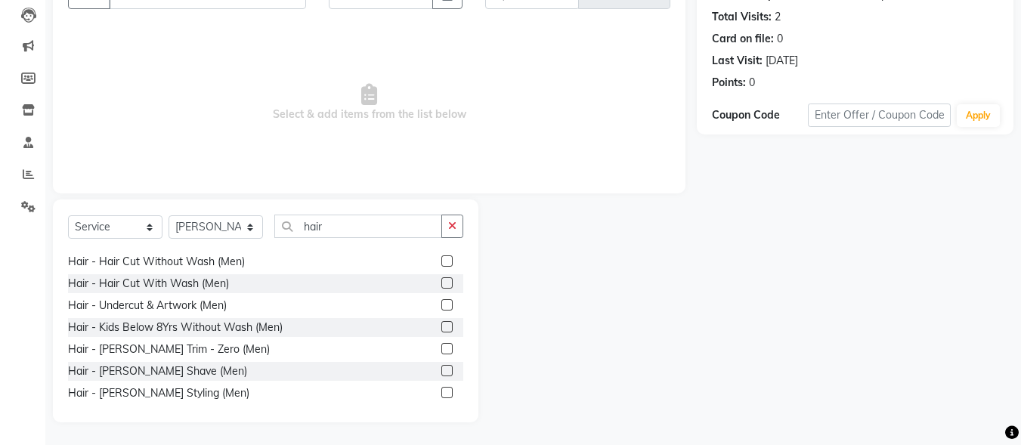
click at [441, 256] on label at bounding box center [446, 260] width 11 height 11
click at [441, 257] on input "checkbox" at bounding box center [446, 262] width 10 height 10
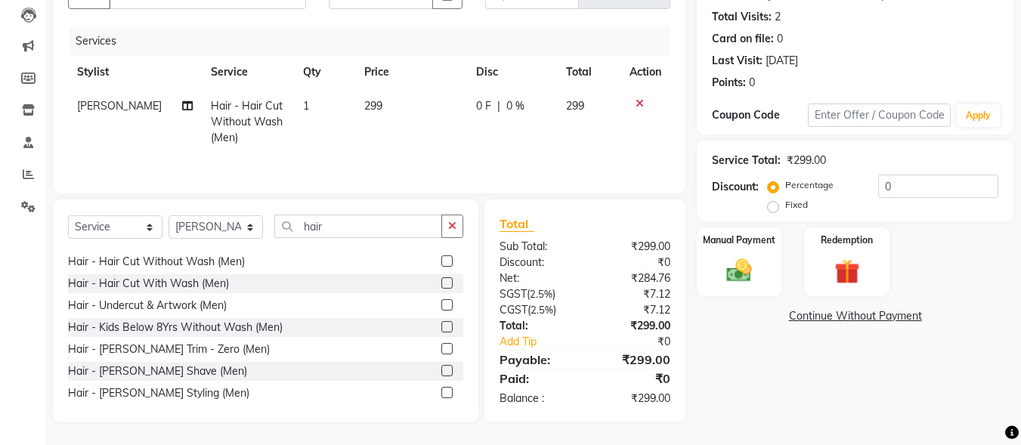
click at [441, 395] on label at bounding box center [446, 392] width 11 height 11
click at [441, 395] on input "checkbox" at bounding box center [446, 393] width 10 height 10
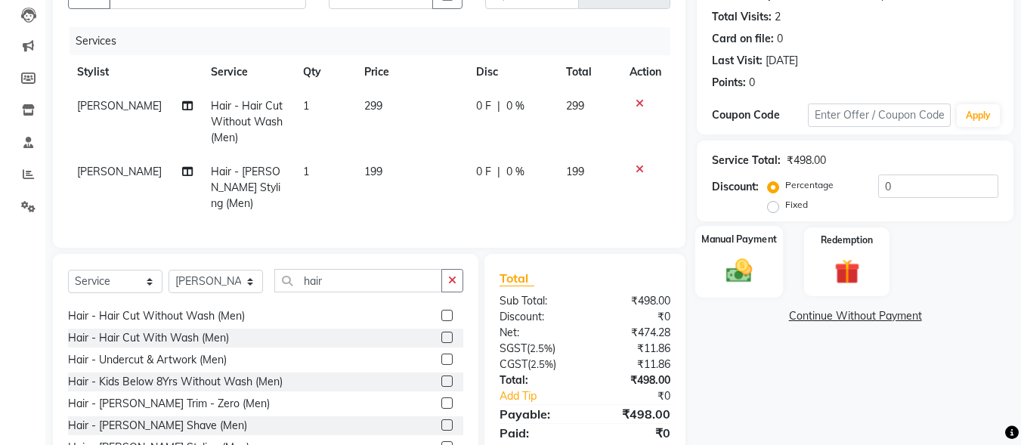
click at [722, 249] on div "Manual Payment" at bounding box center [739, 262] width 88 height 72
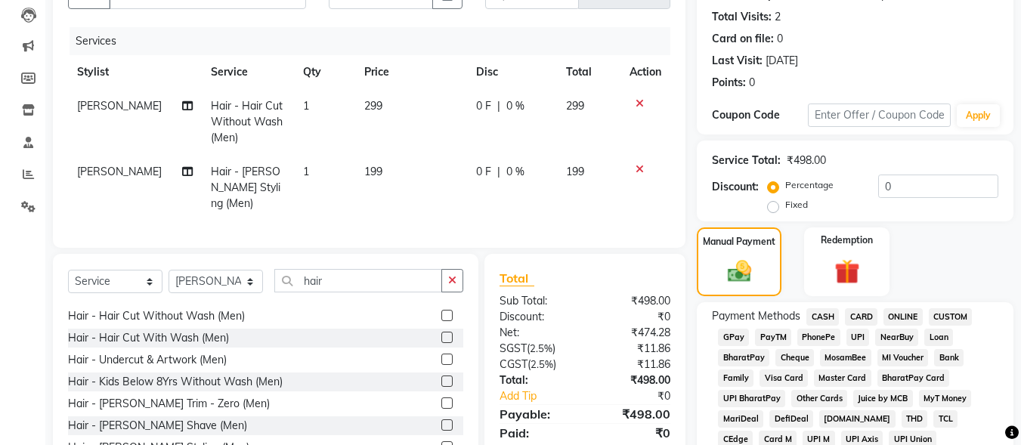
click at [862, 334] on span "UPI" at bounding box center [857, 337] width 23 height 17
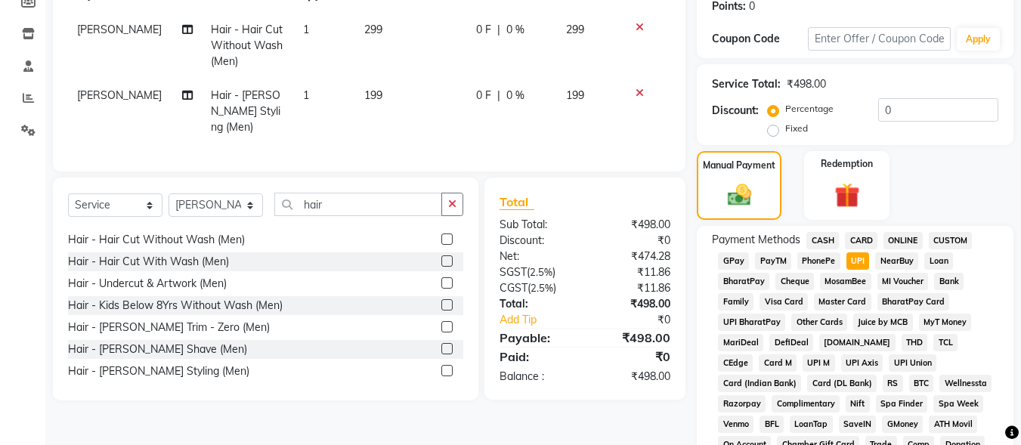
scroll to position [236, 0]
click at [878, 110] on input "0" at bounding box center [938, 110] width 120 height 23
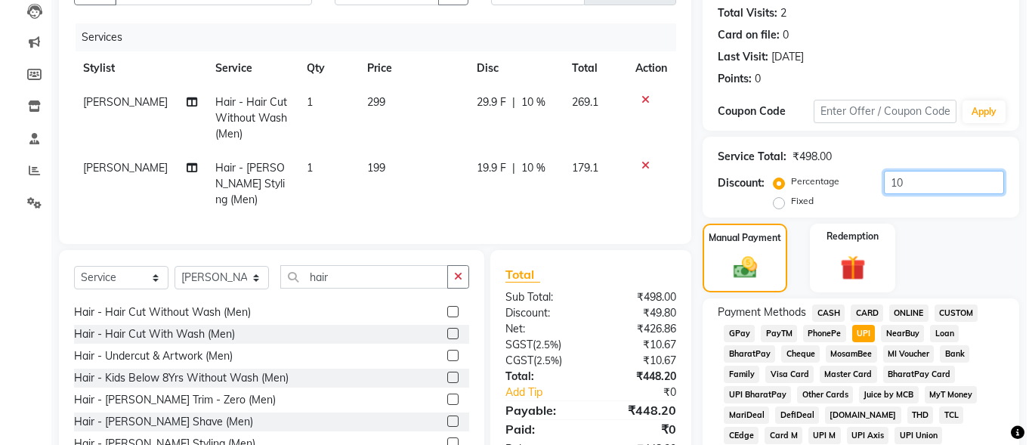
scroll to position [85, 0]
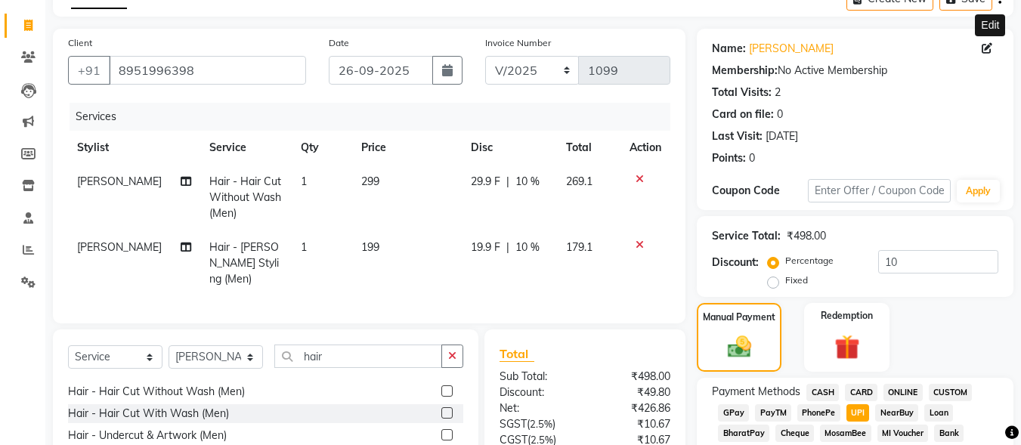
click at [984, 51] on icon at bounding box center [987, 48] width 11 height 11
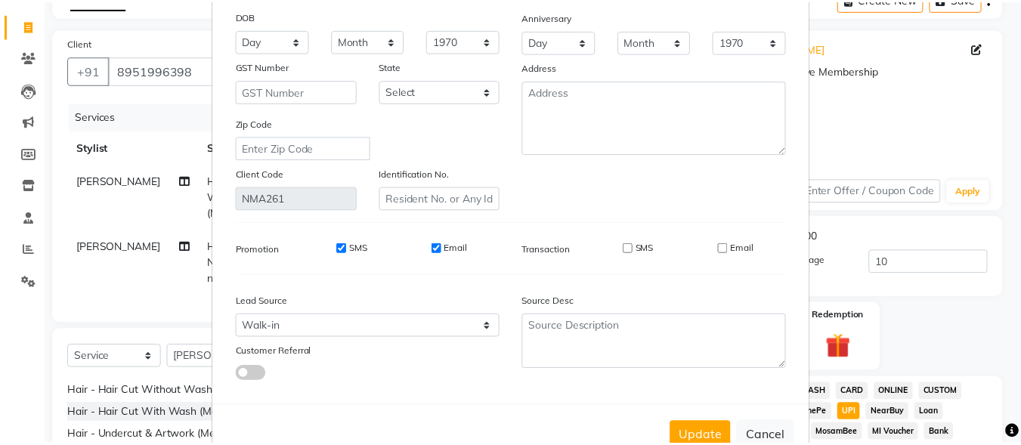
scroll to position [225, 0]
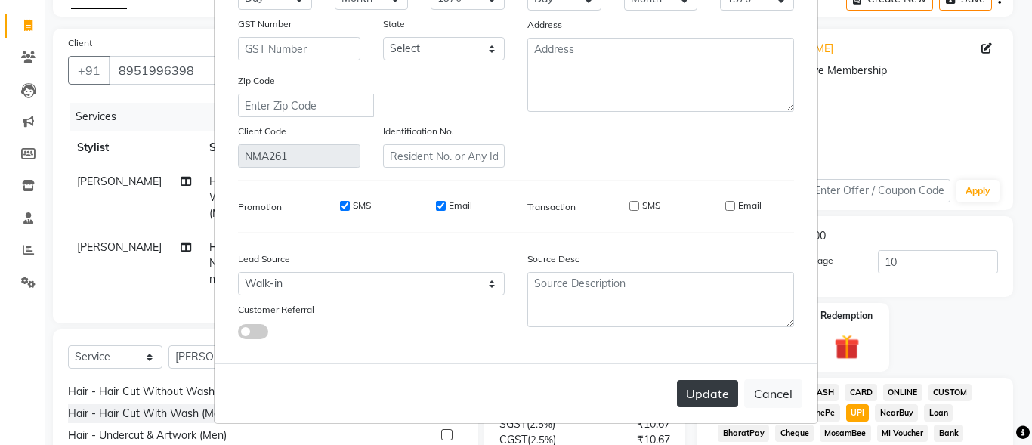
click at [704, 398] on button "Update" at bounding box center [707, 393] width 61 height 27
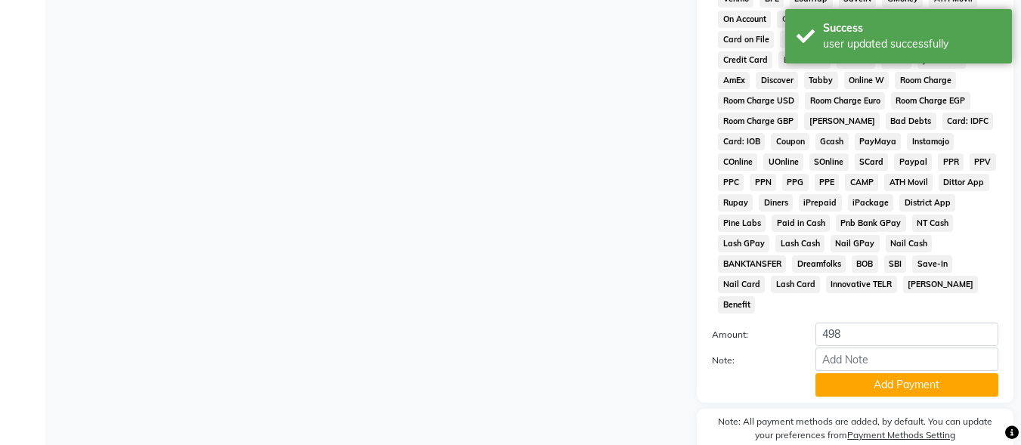
scroll to position [710, 0]
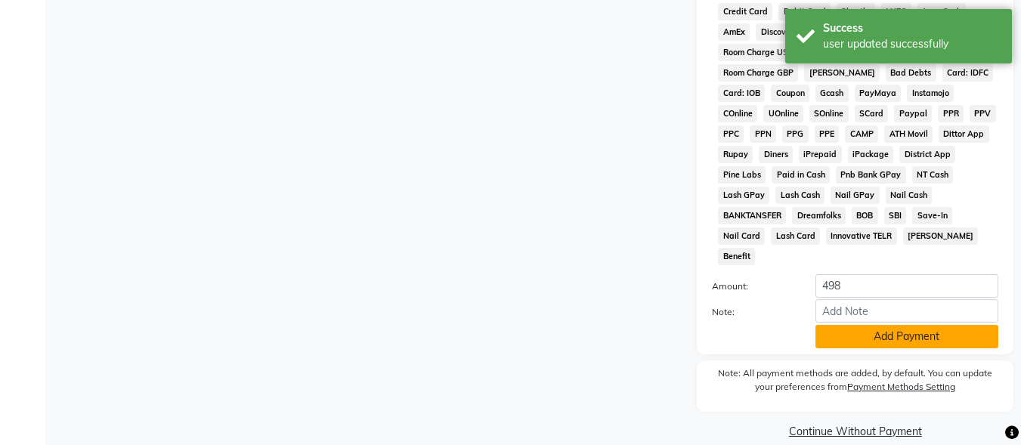
click at [884, 326] on button "Add Payment" at bounding box center [906, 336] width 183 height 23
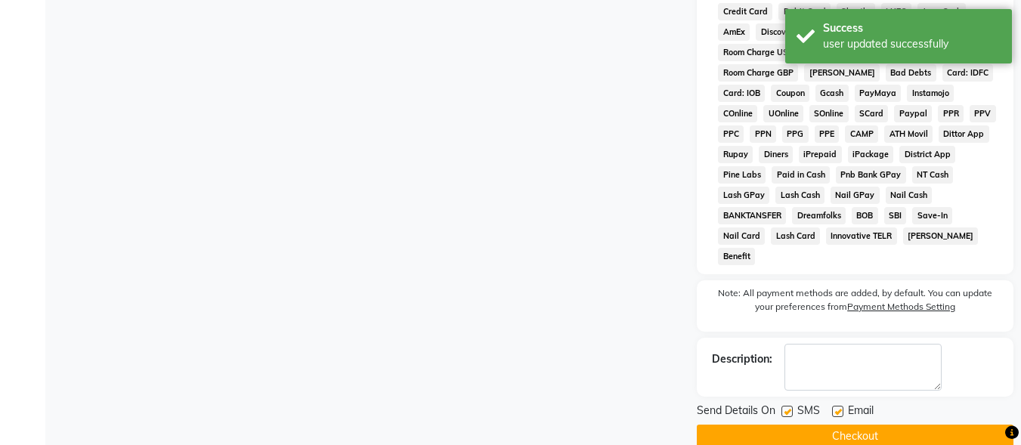
click at [786, 406] on label at bounding box center [786, 411] width 11 height 11
click at [786, 407] on input "checkbox" at bounding box center [786, 412] width 10 height 10
click at [836, 406] on label at bounding box center [837, 411] width 11 height 11
click at [836, 407] on input "checkbox" at bounding box center [837, 412] width 10 height 10
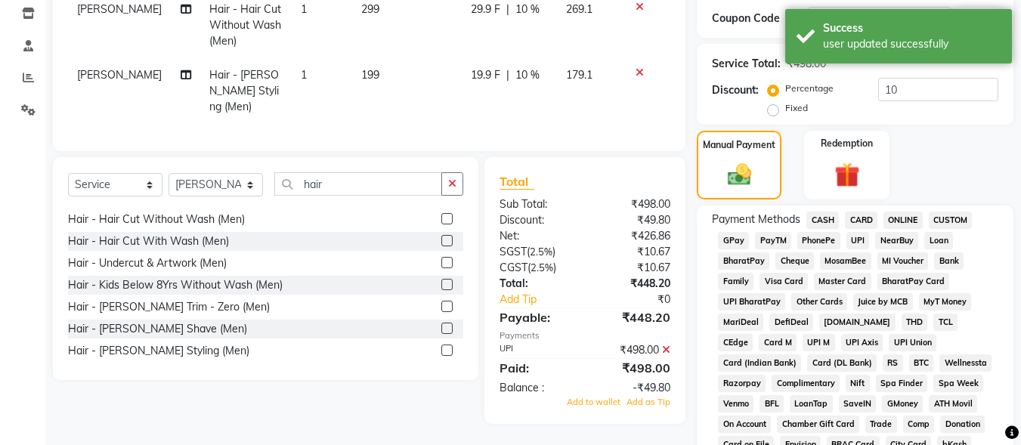
click at [664, 349] on span at bounding box center [666, 350] width 8 height 14
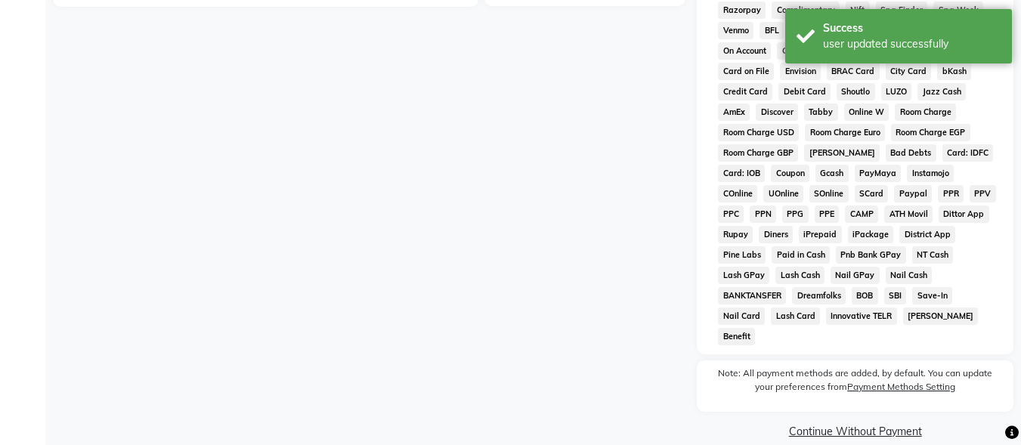
scroll to position [177, 0]
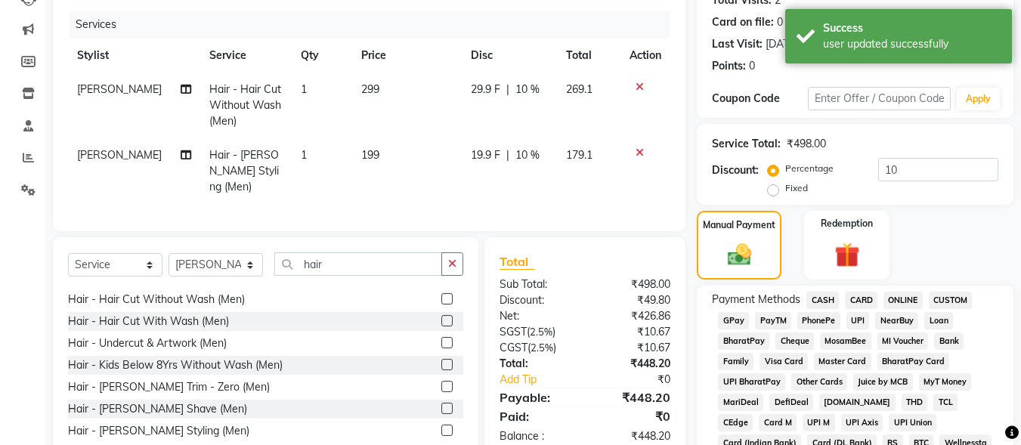
click at [862, 325] on span "UPI" at bounding box center [857, 320] width 23 height 17
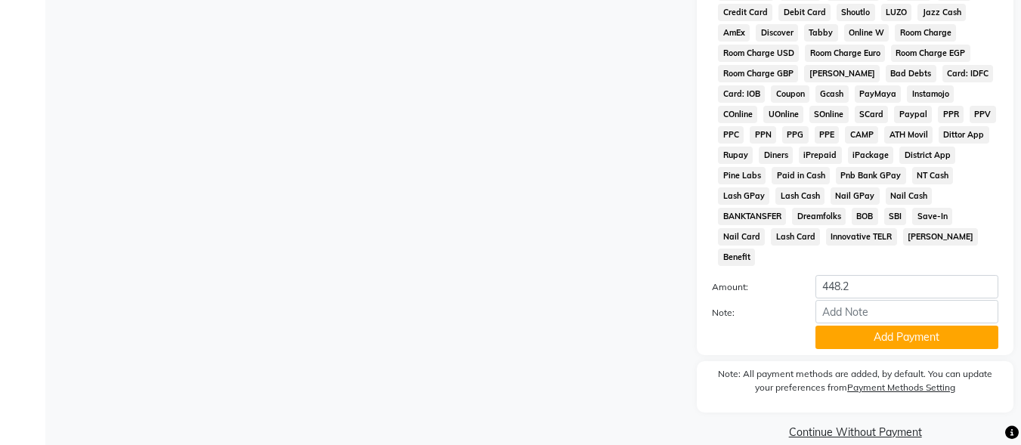
scroll to position [710, 0]
click at [830, 333] on div "Payment Methods CASH CARD ONLINE CUSTOM GPay PayTM PhonePe UPI NearBuy Loan Bha…" at bounding box center [855, 53] width 317 height 602
click at [831, 325] on button "Add Payment" at bounding box center [906, 336] width 183 height 23
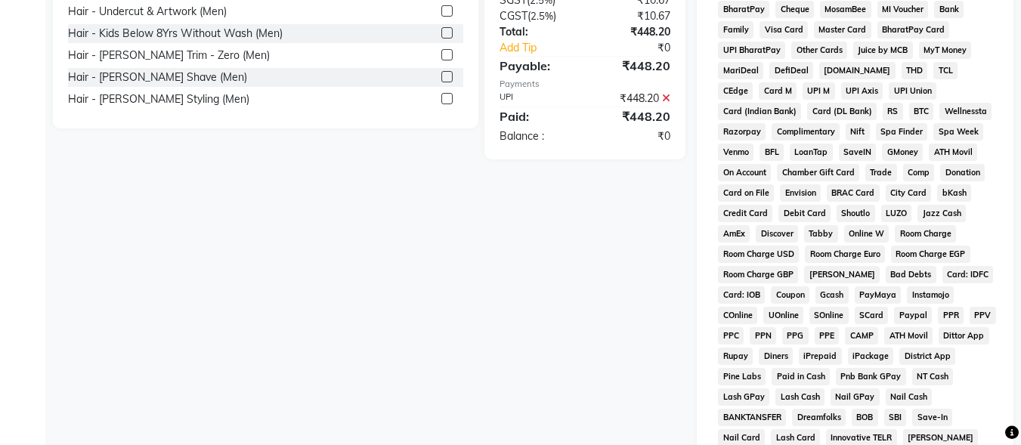
scroll to position [716, 0]
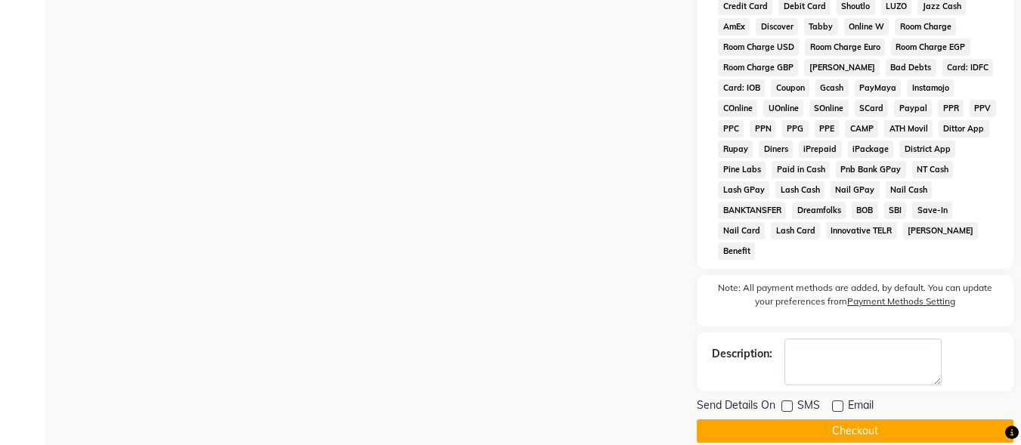
click at [806, 419] on button "Checkout" at bounding box center [855, 430] width 317 height 23
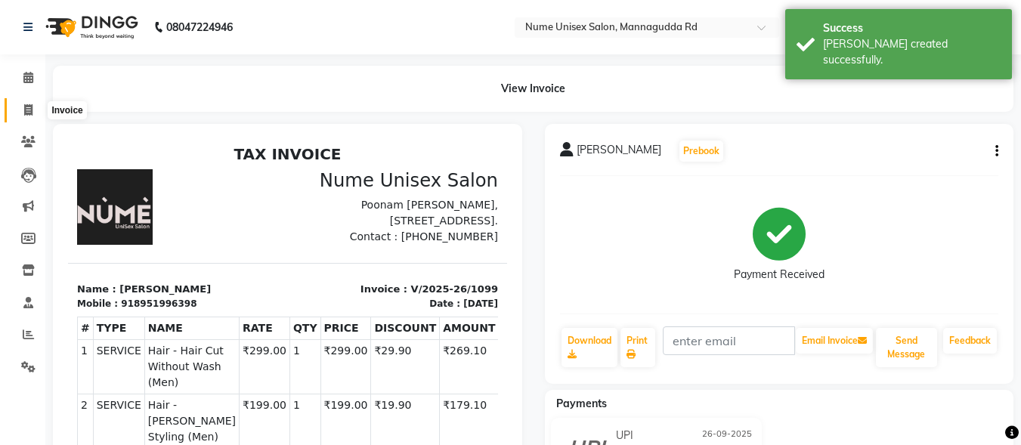
click at [24, 107] on icon at bounding box center [28, 109] width 8 height 11
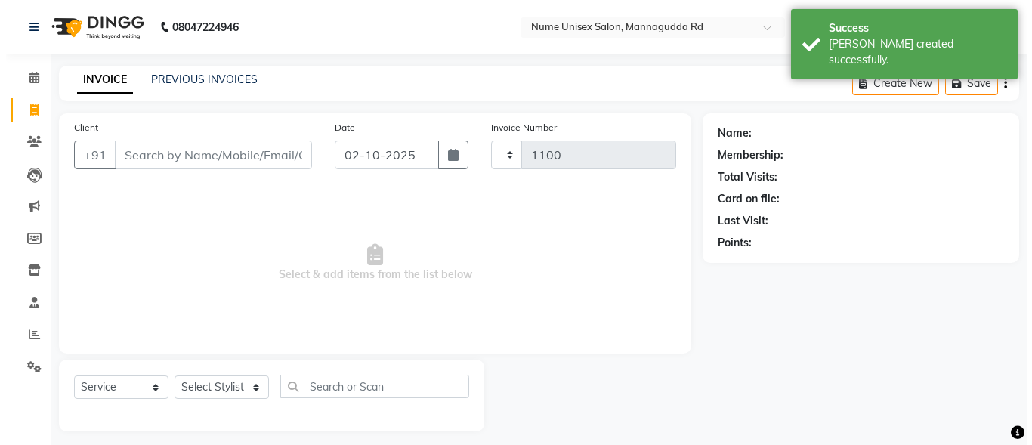
scroll to position [9, 0]
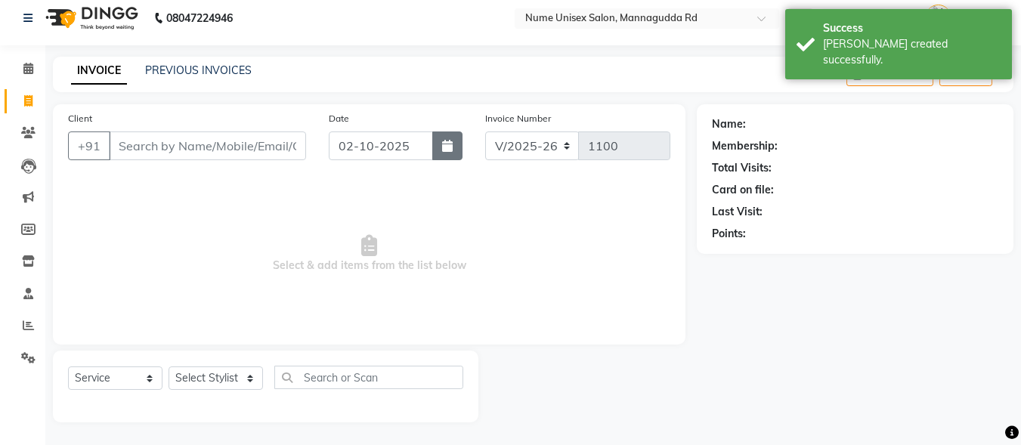
click at [456, 138] on button "button" at bounding box center [447, 145] width 30 height 29
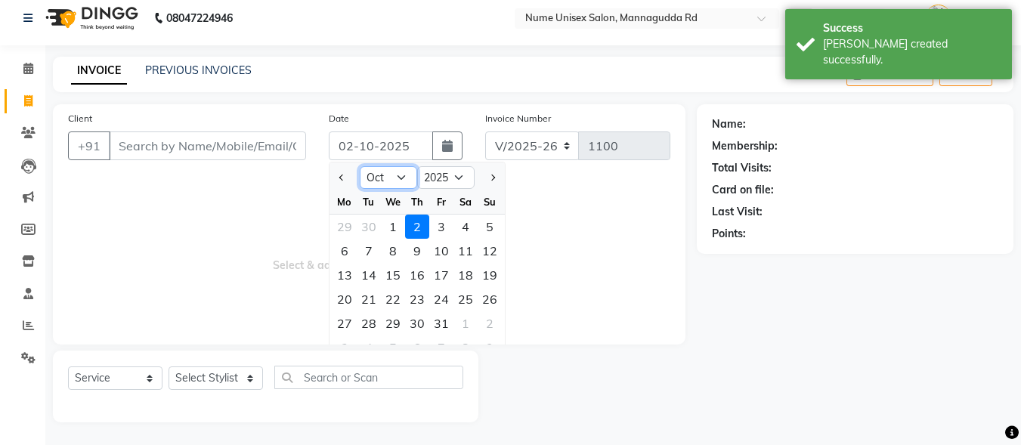
click at [408, 180] on select "Jan Feb Mar Apr May Jun [DATE] Aug Sep Oct Nov Dec" at bounding box center [388, 177] width 57 height 23
click at [360, 166] on select "Jan Feb Mar Apr May Jun [DATE] Aug Sep Oct Nov Dec" at bounding box center [388, 177] width 57 height 23
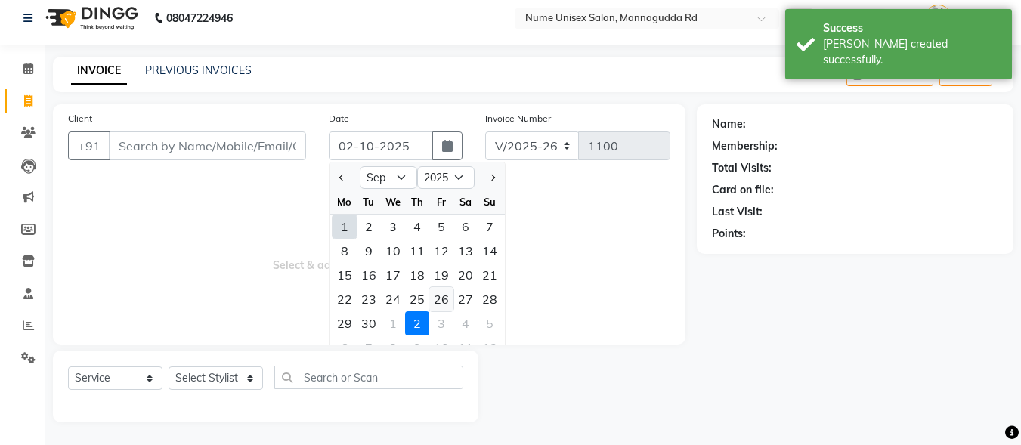
click at [447, 300] on div "26" at bounding box center [441, 299] width 24 height 24
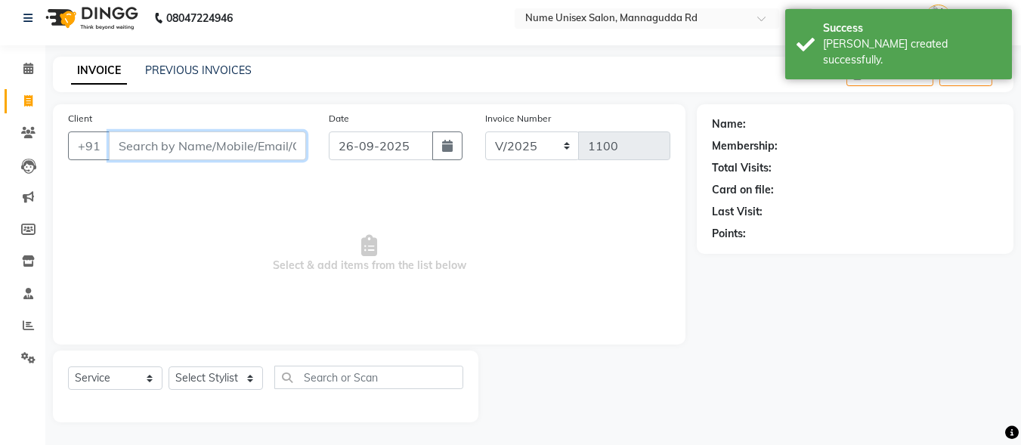
click at [220, 147] on input "Client" at bounding box center [207, 145] width 197 height 29
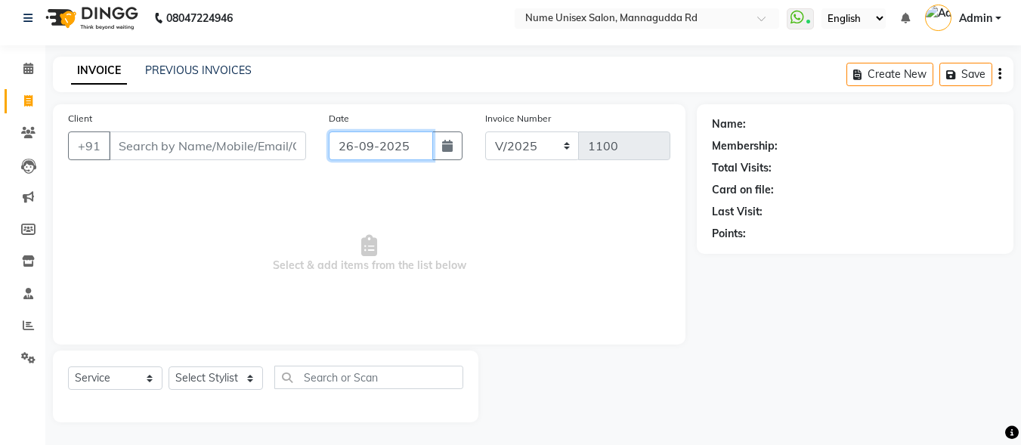
click at [430, 144] on input "26-09-2025" at bounding box center [381, 145] width 104 height 29
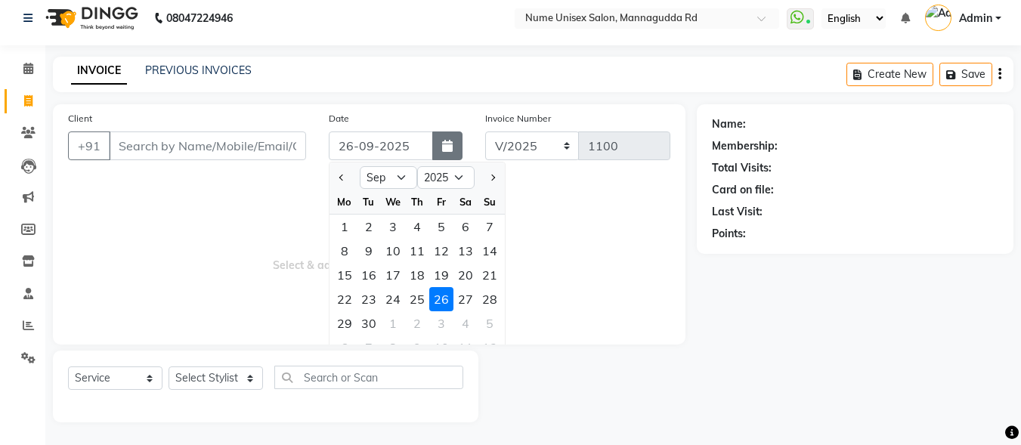
click at [448, 150] on icon "button" at bounding box center [447, 146] width 11 height 12
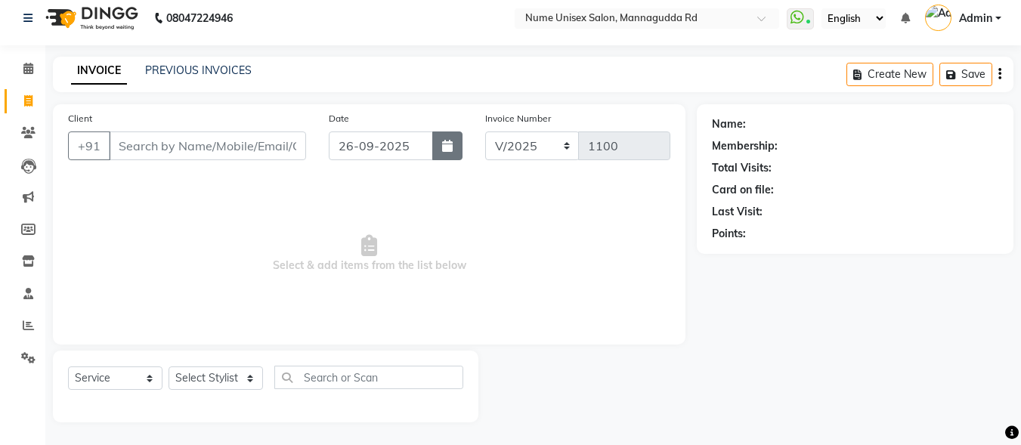
click at [447, 151] on button "button" at bounding box center [447, 145] width 30 height 29
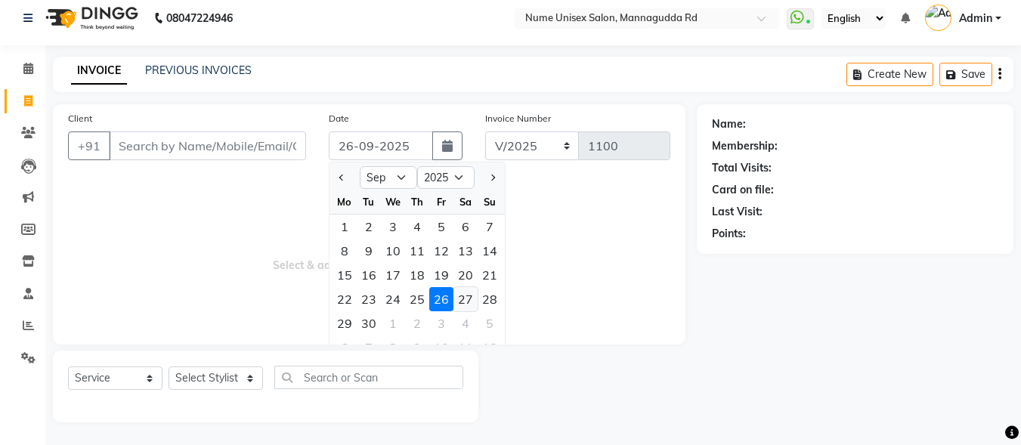
click at [468, 297] on div "27" at bounding box center [465, 299] width 24 height 24
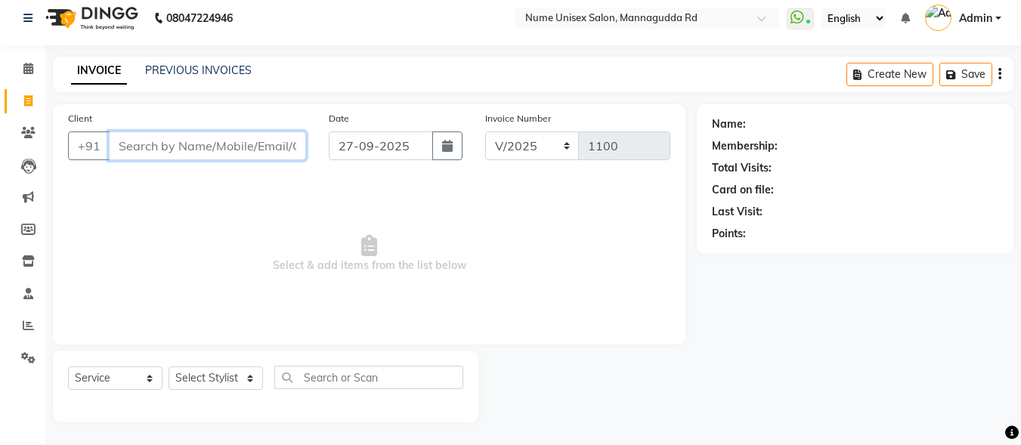
click at [238, 152] on input "Client" at bounding box center [207, 145] width 197 height 29
click at [458, 147] on button "button" at bounding box center [447, 145] width 30 height 29
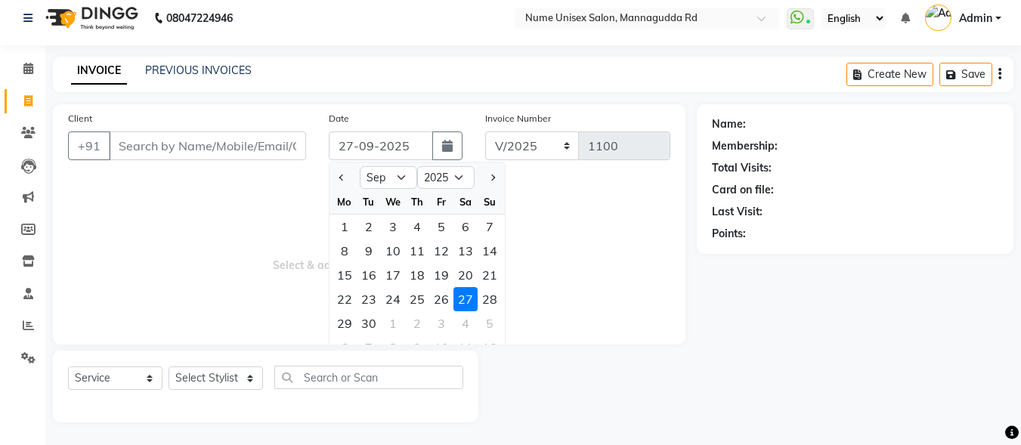
click at [470, 296] on div "27" at bounding box center [465, 299] width 24 height 24
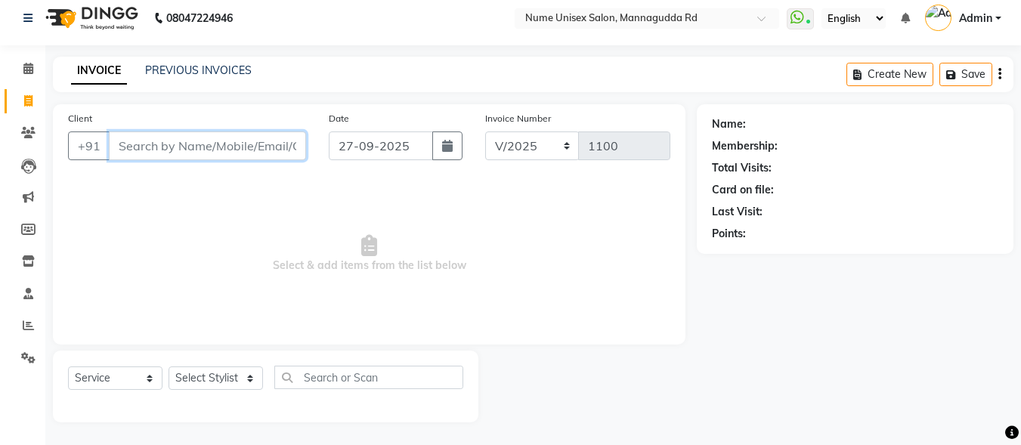
click at [223, 141] on input "Client" at bounding box center [207, 145] width 197 height 29
drag, startPoint x: 223, startPoint y: 147, endPoint x: 84, endPoint y: 160, distance: 139.6
click at [85, 160] on div "Client +91 rakshithaShenoy Add Client" at bounding box center [187, 141] width 261 height 62
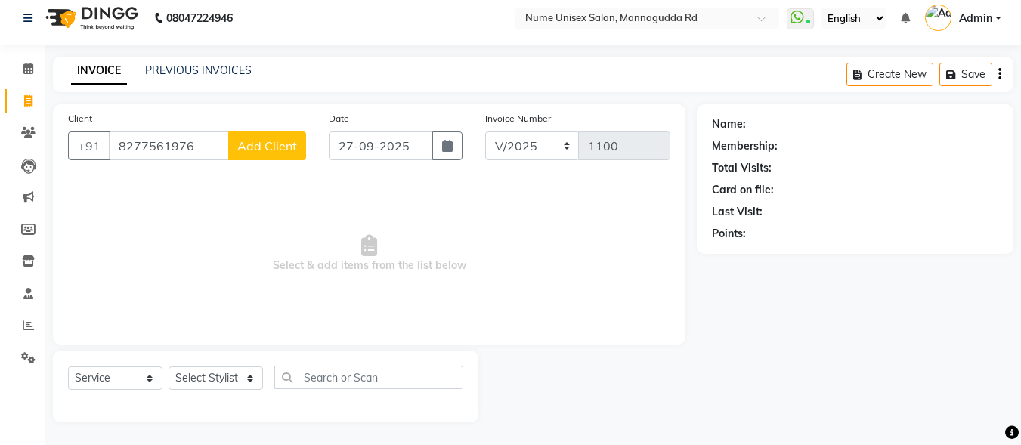
click at [295, 147] on span "Add Client" at bounding box center [267, 145] width 60 height 15
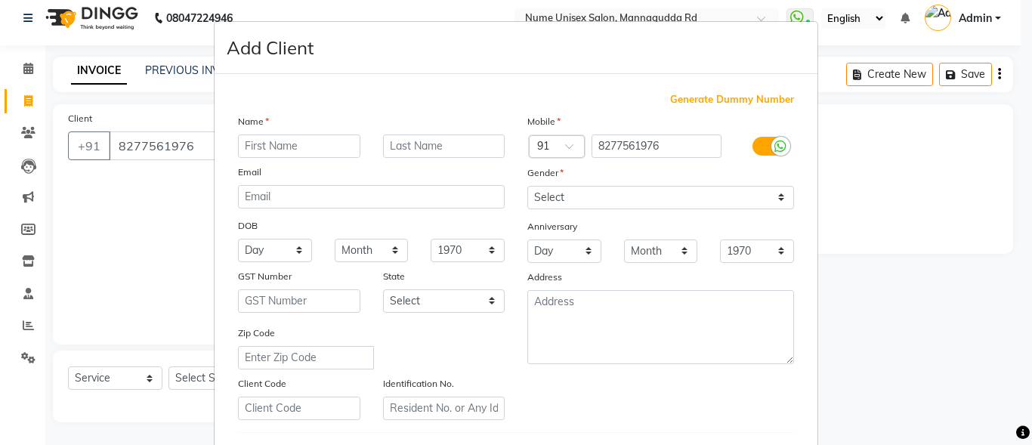
click at [772, 155] on div at bounding box center [781, 146] width 19 height 19
click at [0, 0] on input "checkbox" at bounding box center [0, 0] width 0 height 0
click at [307, 150] on input "text" at bounding box center [299, 146] width 122 height 23
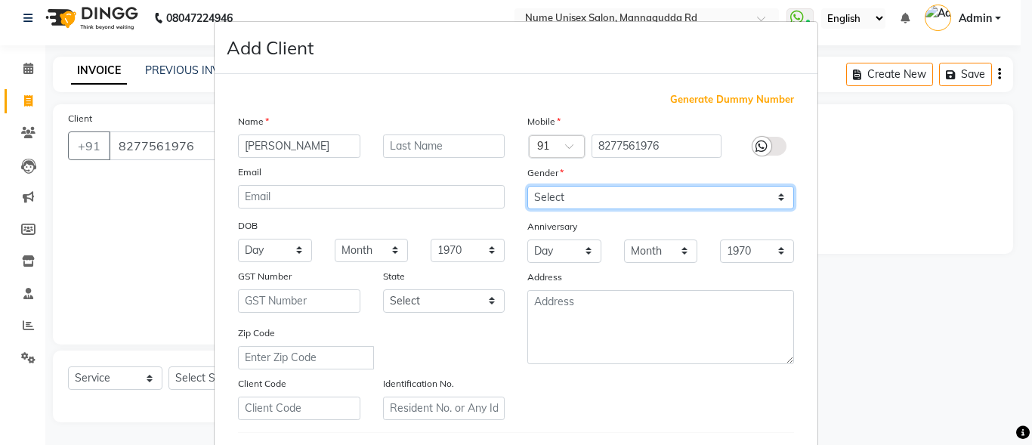
click at [544, 202] on select "Select [DEMOGRAPHIC_DATA] [DEMOGRAPHIC_DATA] Other Prefer Not To Say" at bounding box center [660, 197] width 267 height 23
click at [527, 186] on select "Select [DEMOGRAPHIC_DATA] [DEMOGRAPHIC_DATA] Other Prefer Not To Say" at bounding box center [660, 197] width 267 height 23
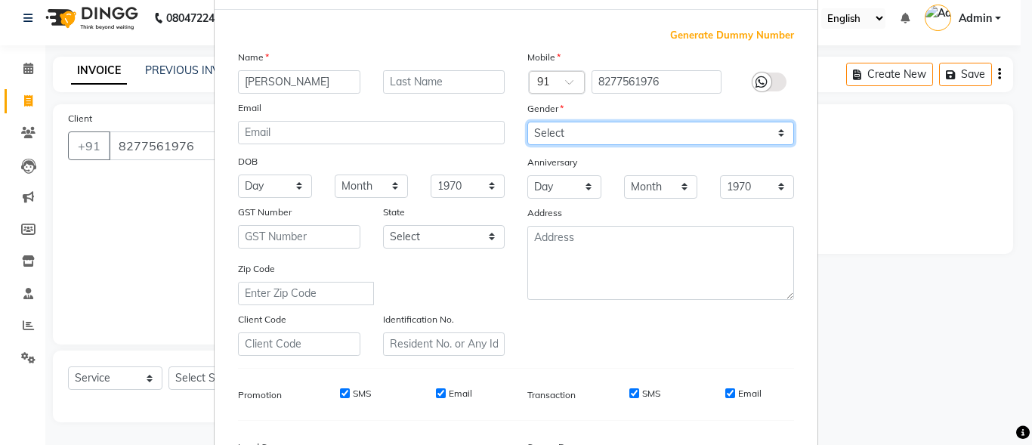
scroll to position [151, 0]
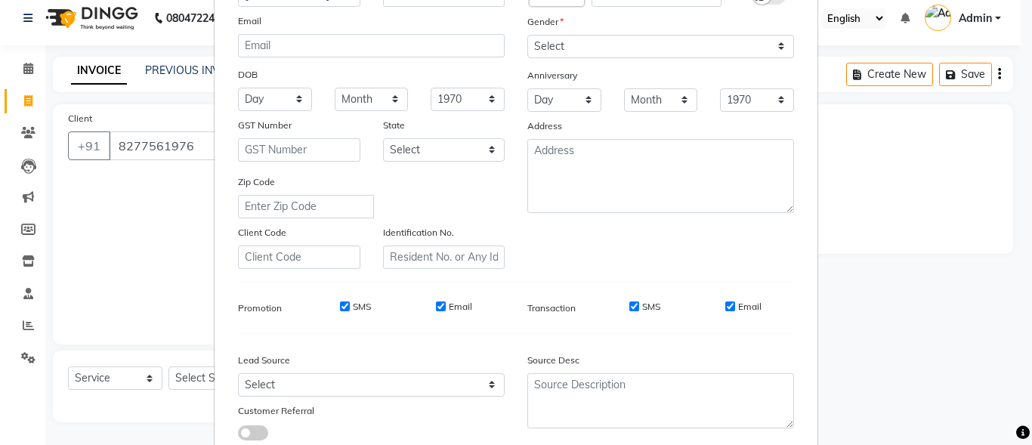
click at [632, 303] on input "SMS" at bounding box center [635, 307] width 10 height 10
click at [729, 310] on input "Email" at bounding box center [730, 307] width 10 height 10
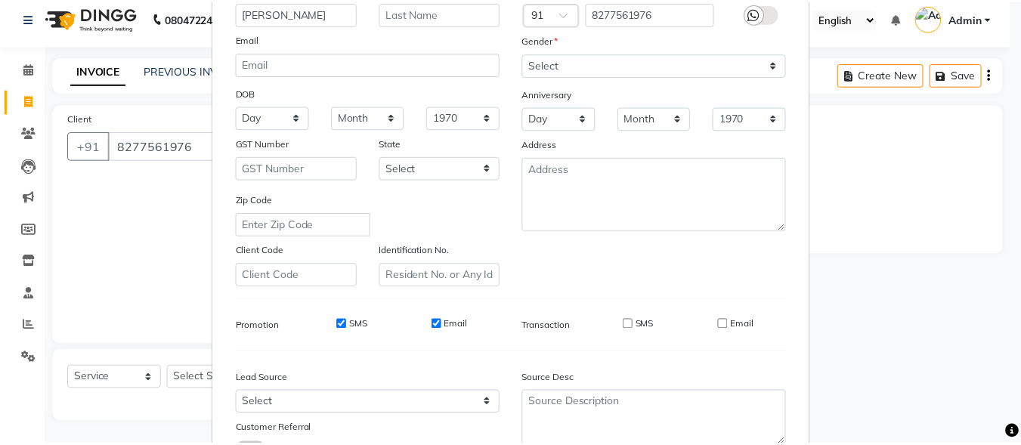
scroll to position [252, 0]
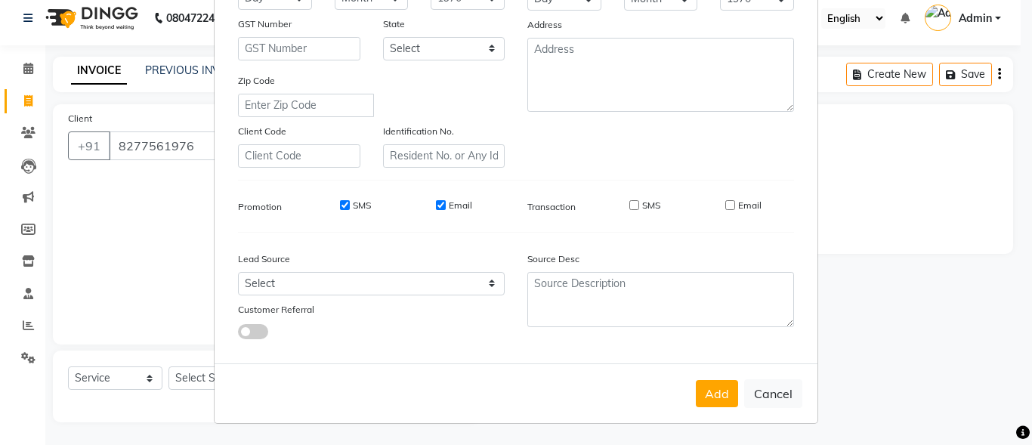
click at [720, 388] on button "Add" at bounding box center [717, 393] width 42 height 27
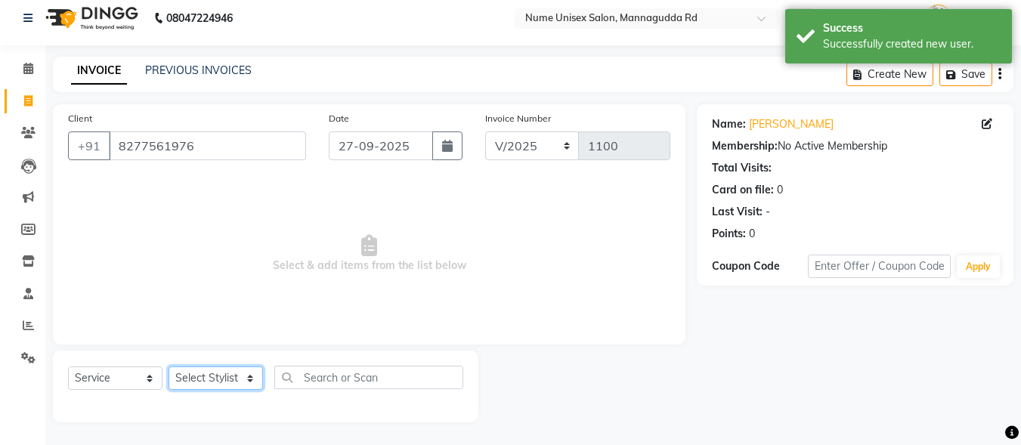
click at [225, 376] on select "Select Stylist Admin [PERSON_NAME] [PERSON_NAME] S [PERSON_NAME] Mohd [PERSON_N…" at bounding box center [216, 378] width 94 height 23
click at [169, 367] on select "Select Stylist Admin [PERSON_NAME] [PERSON_NAME] S [PERSON_NAME] Mohd [PERSON_N…" at bounding box center [216, 378] width 94 height 23
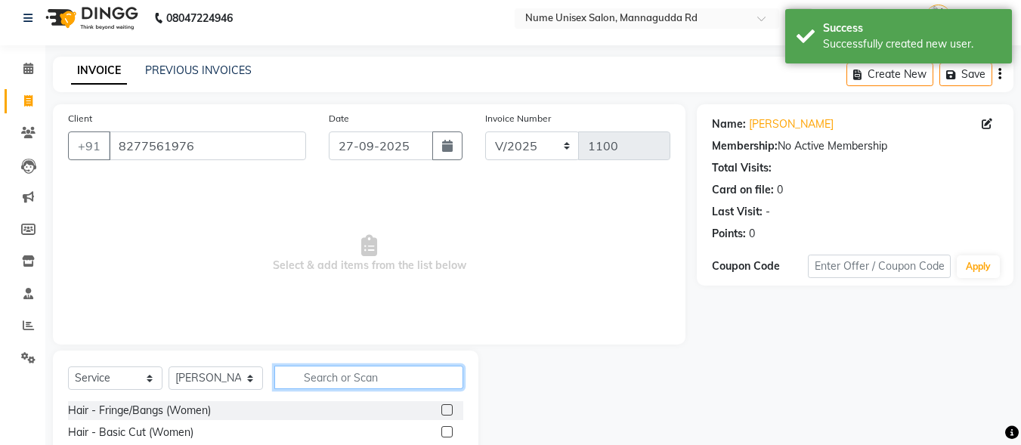
click at [336, 381] on input "text" at bounding box center [368, 377] width 189 height 23
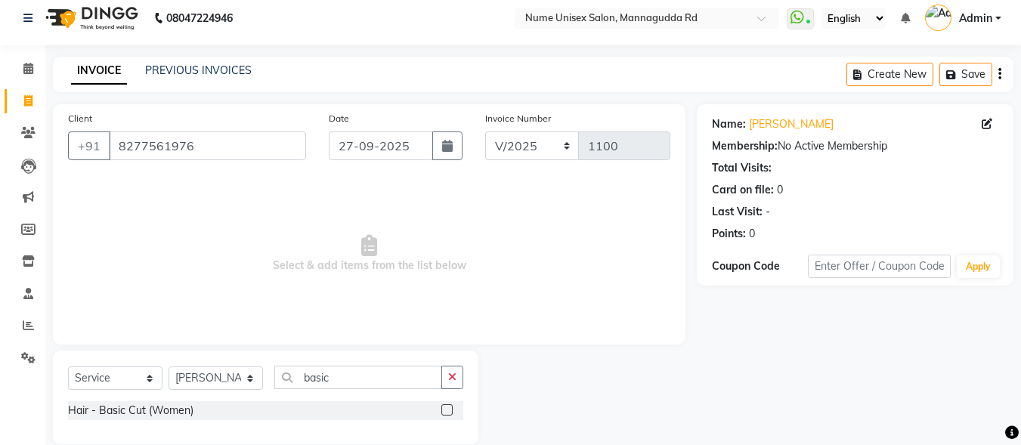
click at [445, 413] on label at bounding box center [446, 409] width 11 height 11
click at [445, 413] on input "checkbox" at bounding box center [446, 411] width 10 height 10
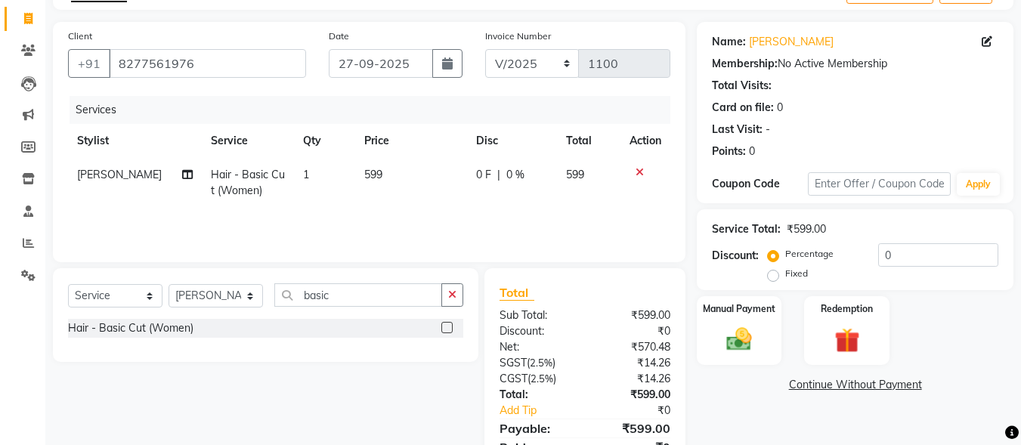
scroll to position [159, 0]
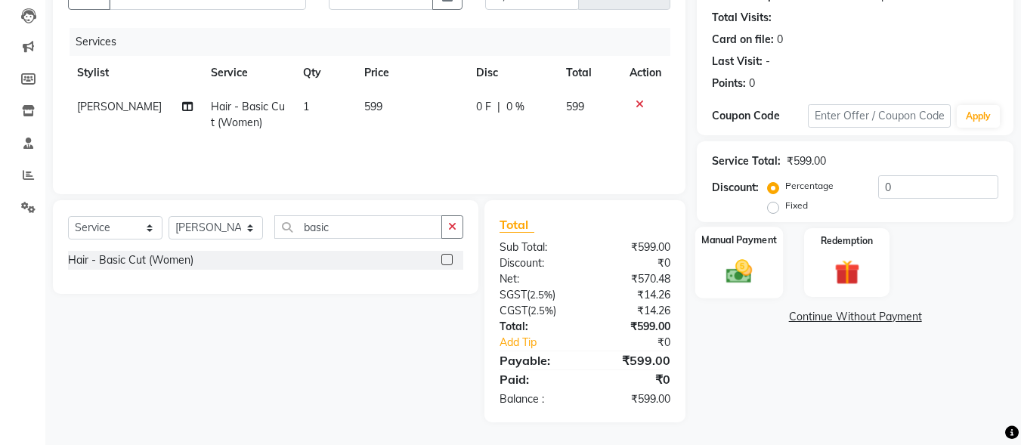
click at [744, 267] on img at bounding box center [739, 271] width 42 height 30
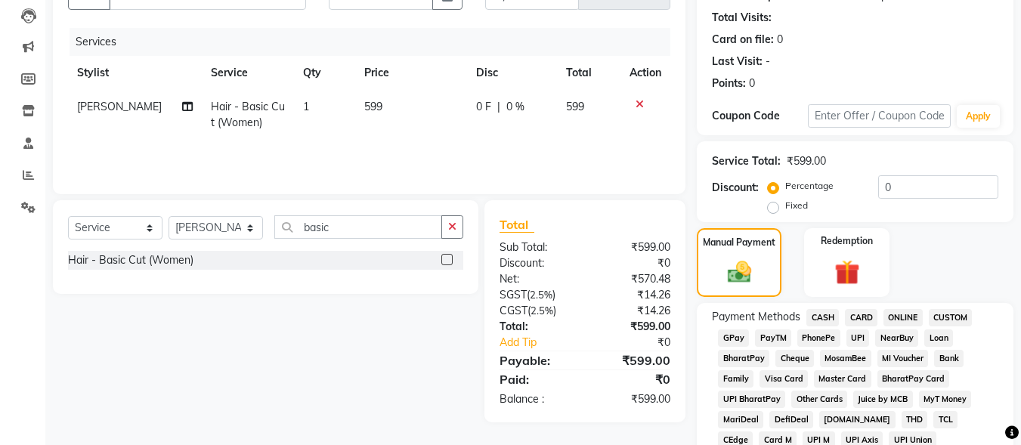
click at [855, 338] on span "UPI" at bounding box center [857, 337] width 23 height 17
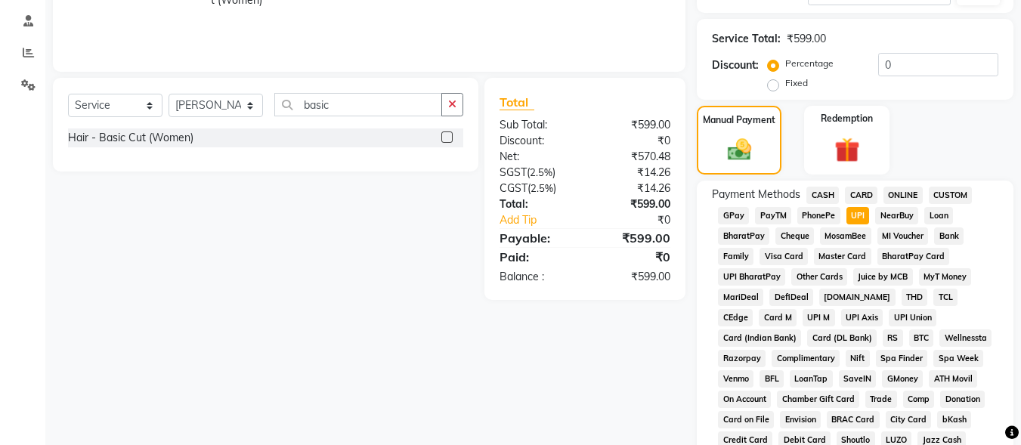
scroll to position [235, 0]
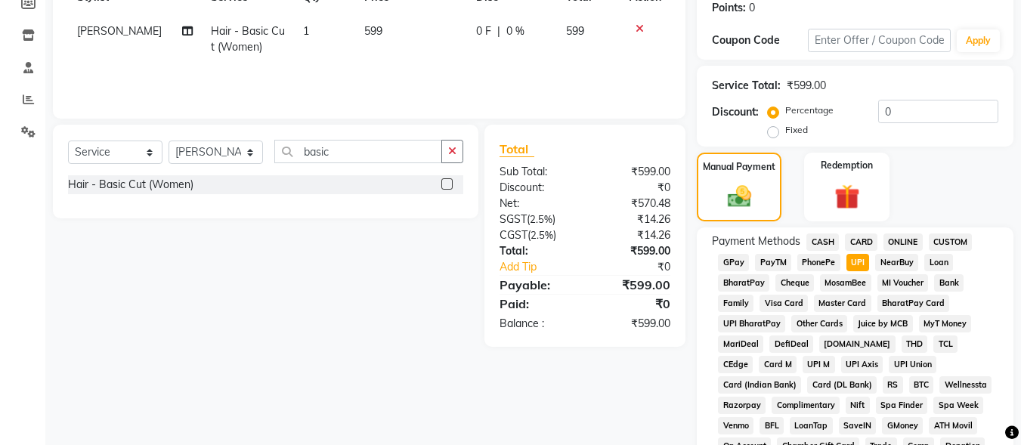
click at [370, 36] on span "599" at bounding box center [373, 31] width 18 height 14
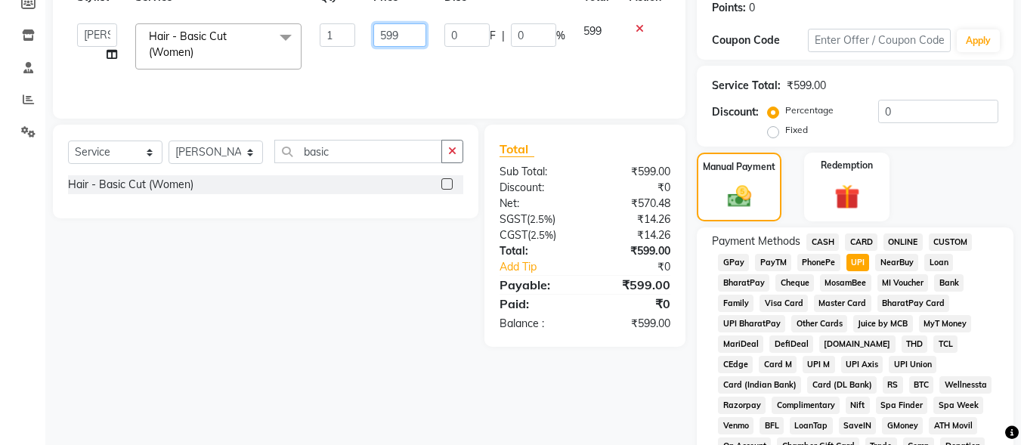
drag, startPoint x: 416, startPoint y: 36, endPoint x: 343, endPoint y: 42, distance: 73.6
click at [343, 42] on tr "Admin [PERSON_NAME] [PERSON_NAME] S [PERSON_NAME] [PERSON_NAME] [PERSON_NAME] S…" at bounding box center [369, 46] width 602 height 64
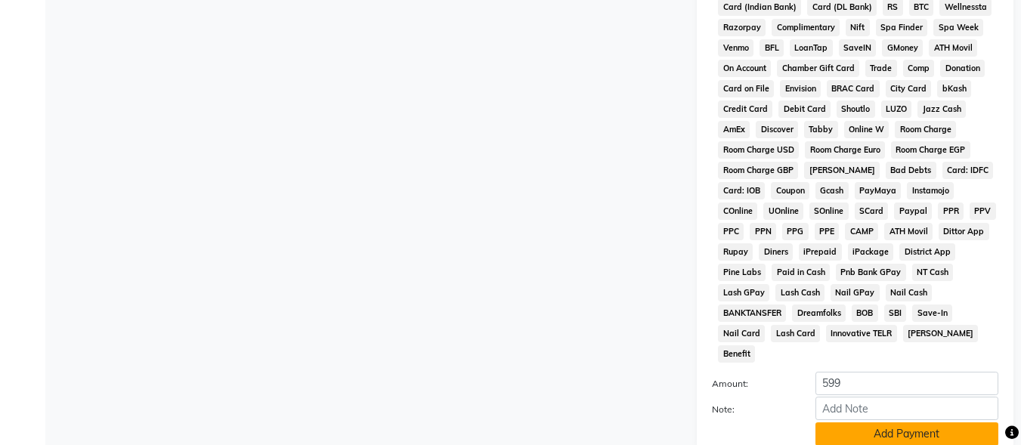
click at [872, 422] on button "Add Payment" at bounding box center [906, 433] width 183 height 23
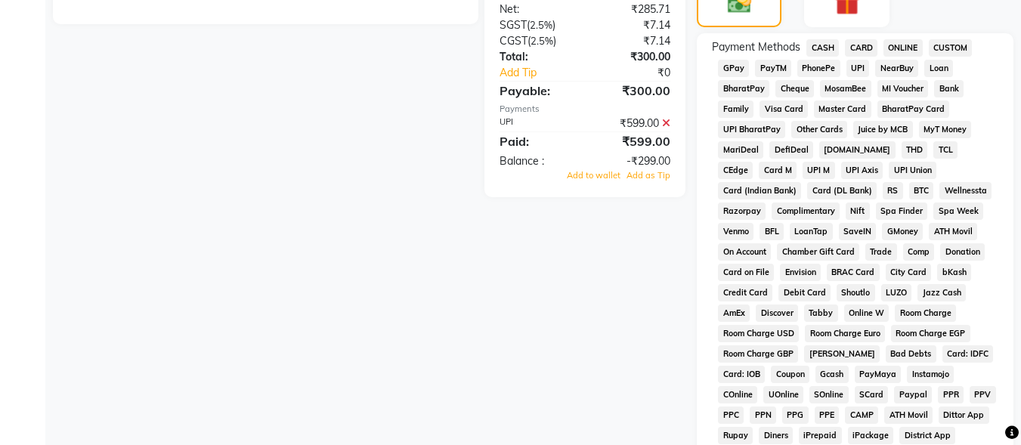
scroll to position [386, 0]
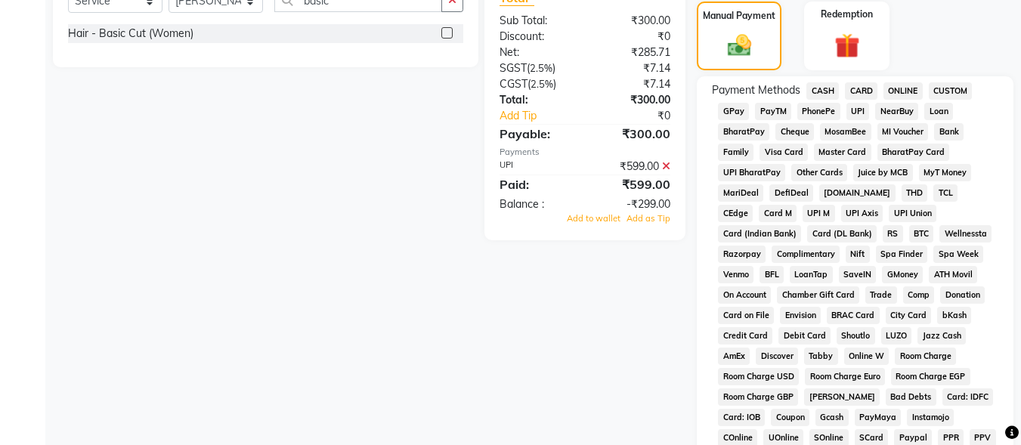
click at [665, 169] on icon at bounding box center [666, 166] width 8 height 11
click at [858, 108] on span "UPI" at bounding box center [857, 111] width 23 height 17
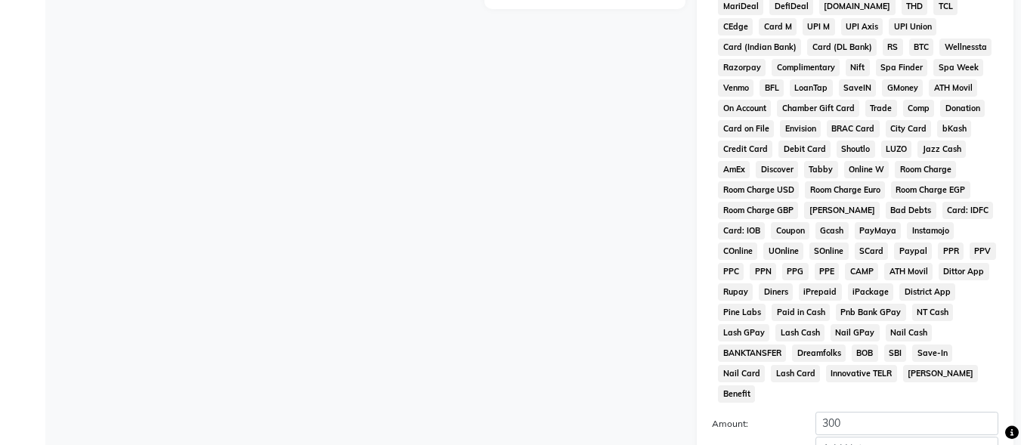
scroll to position [710, 0]
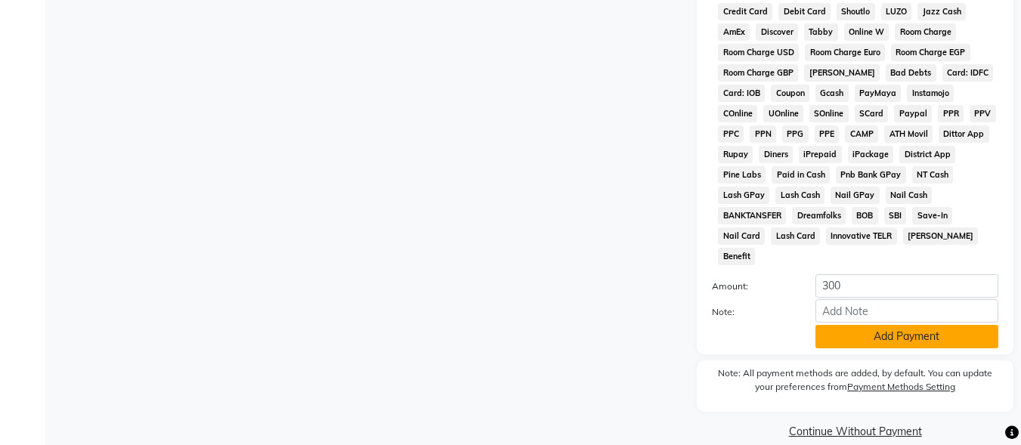
click at [862, 325] on button "Add Payment" at bounding box center [906, 336] width 183 height 23
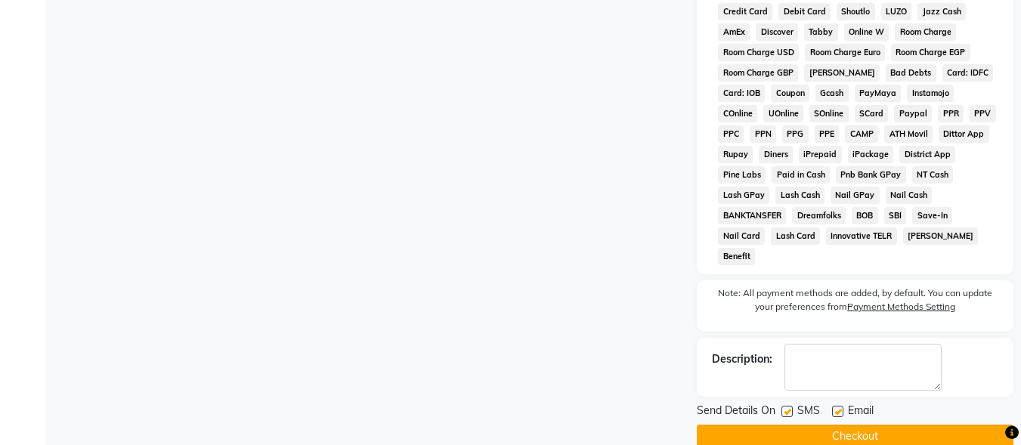
click at [788, 406] on label at bounding box center [786, 411] width 11 height 11
click at [788, 407] on input "checkbox" at bounding box center [786, 412] width 10 height 10
click at [837, 406] on label at bounding box center [837, 411] width 11 height 11
click at [837, 407] on input "checkbox" at bounding box center [837, 412] width 10 height 10
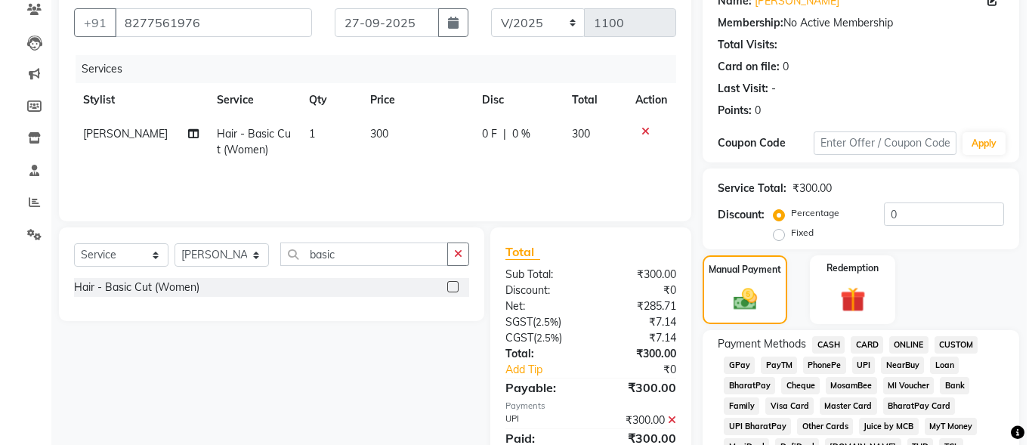
scroll to position [106, 0]
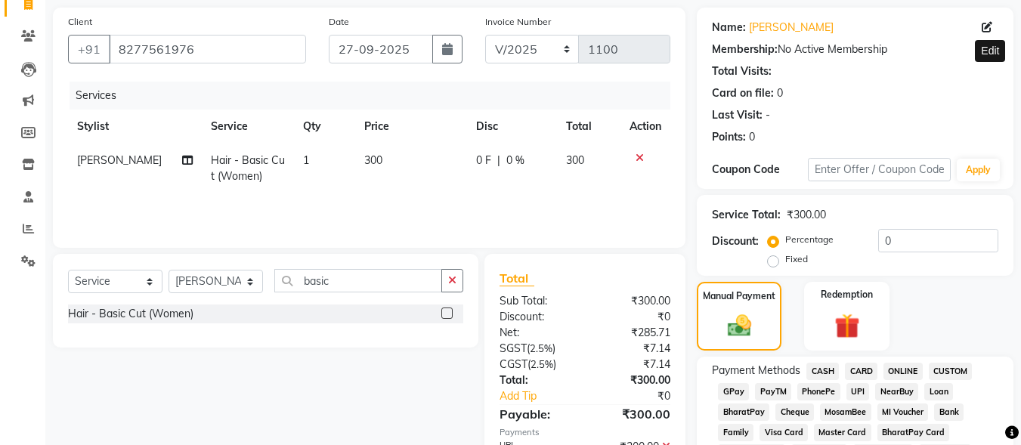
click at [988, 27] on icon at bounding box center [987, 27] width 11 height 11
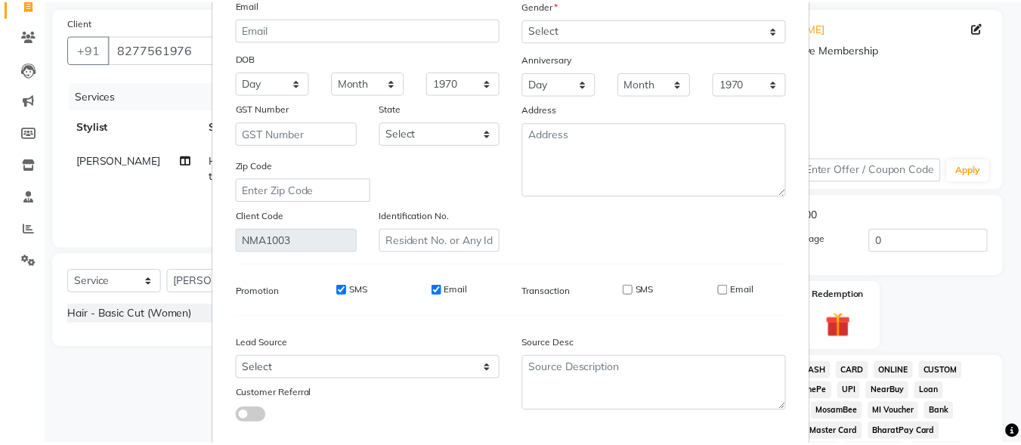
scroll to position [225, 0]
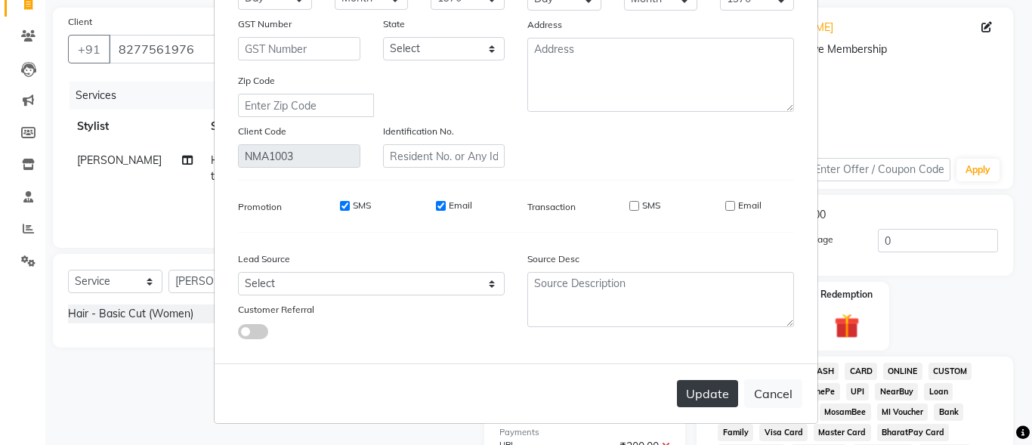
click at [725, 387] on button "Update" at bounding box center [707, 393] width 61 height 27
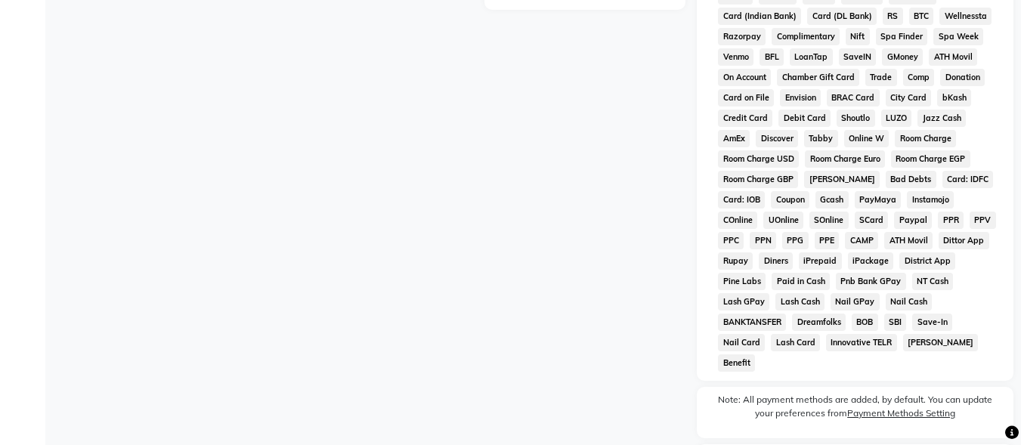
scroll to position [716, 0]
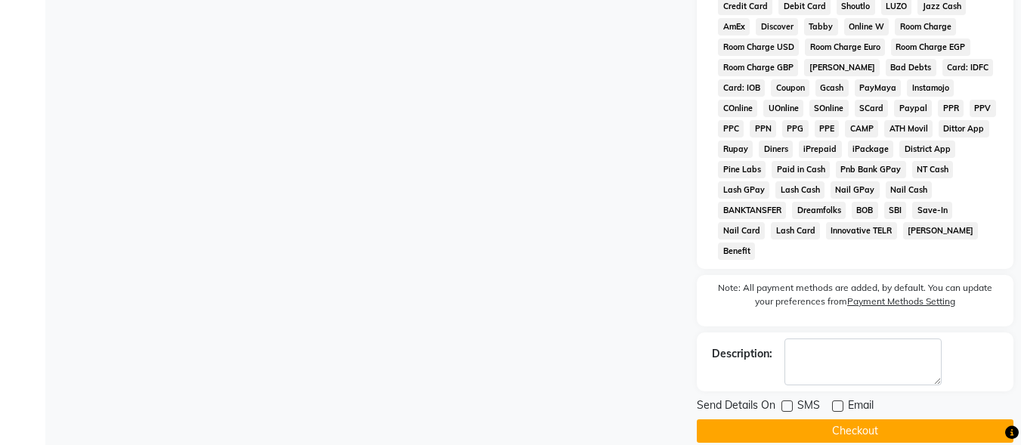
click at [860, 419] on button "Checkout" at bounding box center [855, 430] width 317 height 23
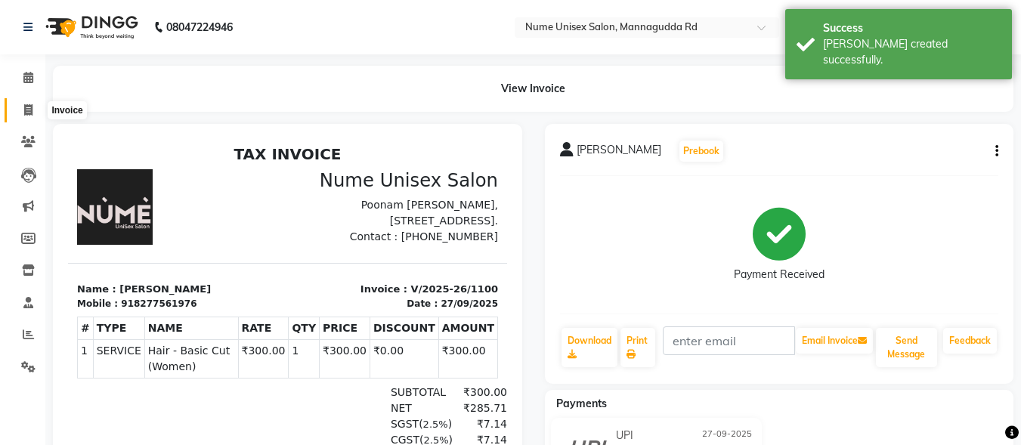
click at [30, 110] on icon at bounding box center [28, 109] width 8 height 11
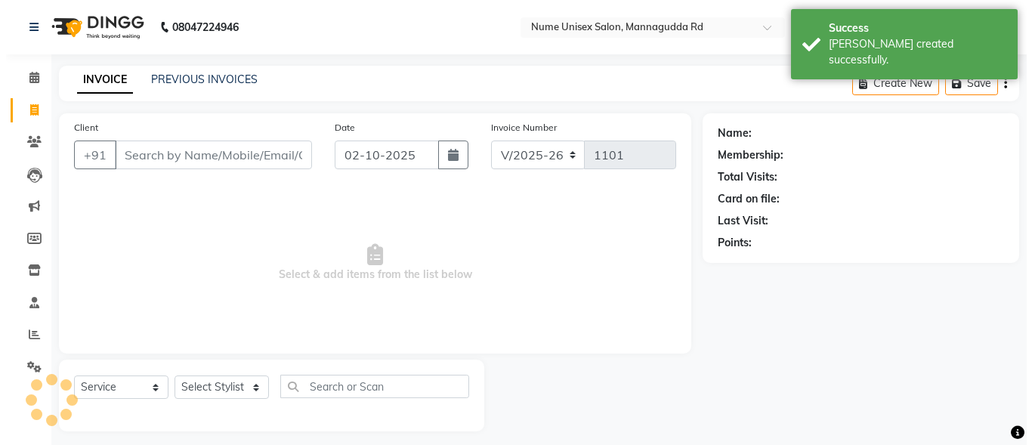
scroll to position [9, 0]
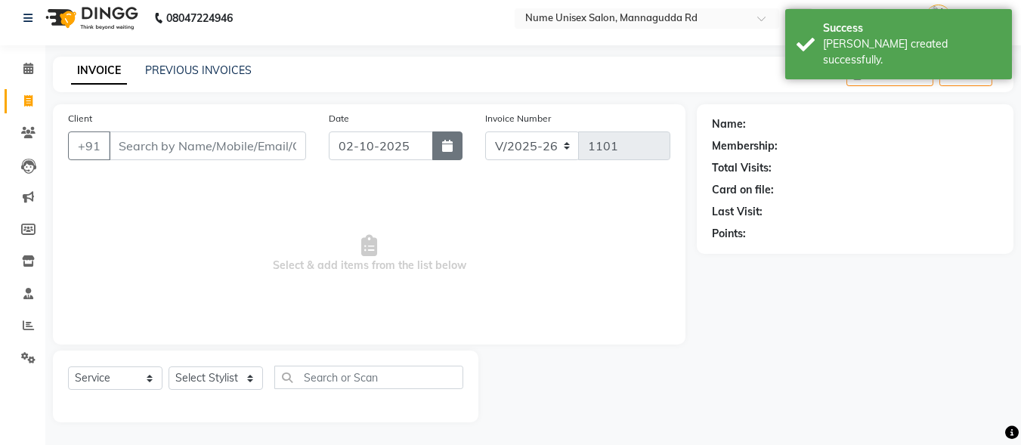
click at [438, 147] on button "button" at bounding box center [447, 145] width 30 height 29
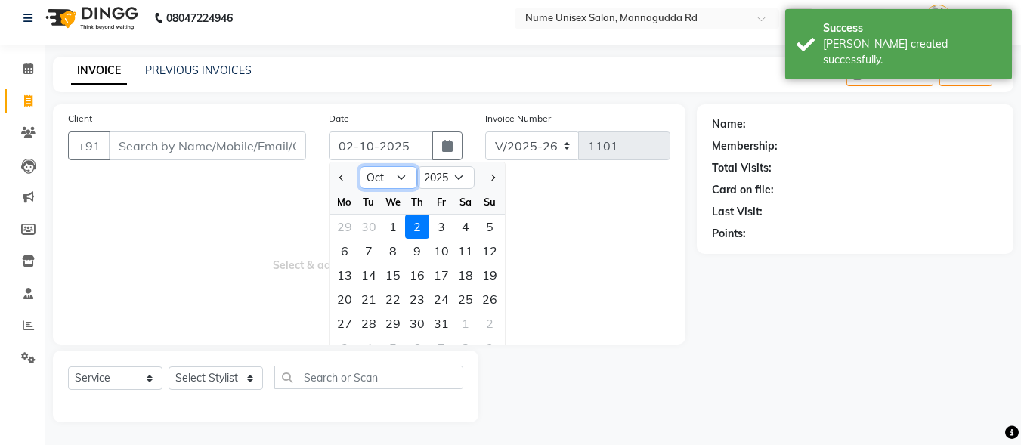
drag, startPoint x: 403, startPoint y: 168, endPoint x: 402, endPoint y: 187, distance: 18.9
click at [403, 168] on select "Jan Feb Mar Apr May Jun [DATE] Aug Sep Oct Nov Dec" at bounding box center [388, 177] width 57 height 23
click at [360, 166] on select "Jan Feb Mar Apr May Jun [DATE] Aug Sep Oct Nov Dec" at bounding box center [388, 177] width 57 height 23
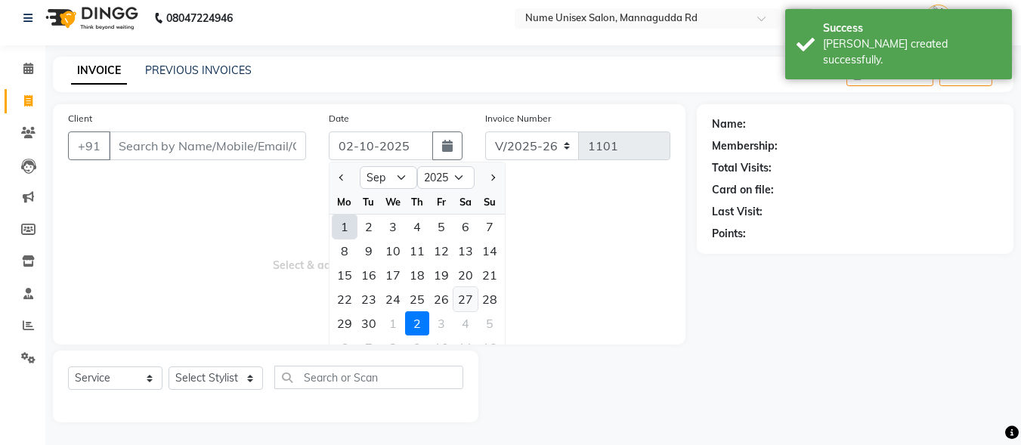
click at [460, 303] on div "27" at bounding box center [465, 299] width 24 height 24
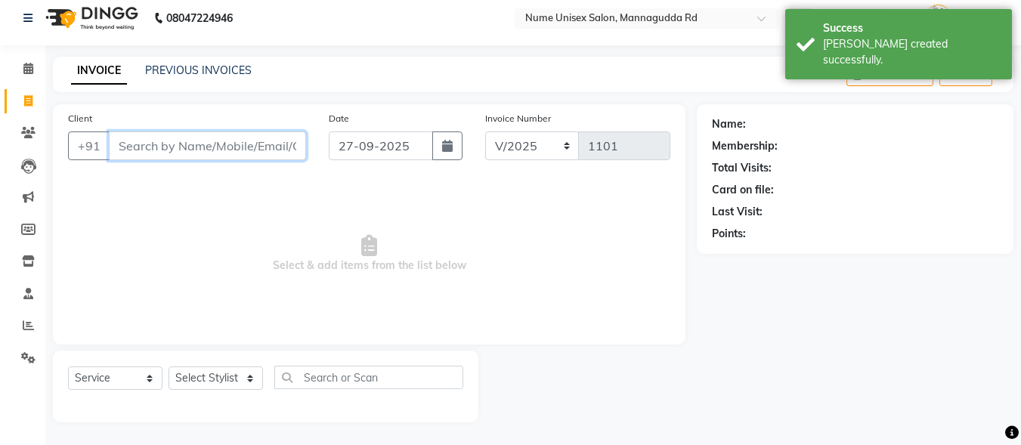
click at [206, 147] on input "Client" at bounding box center [207, 145] width 197 height 29
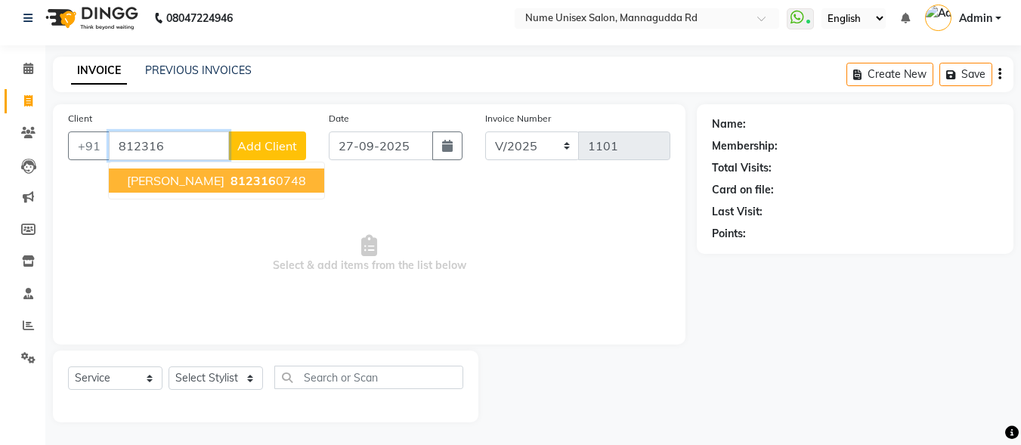
click at [230, 181] on span "812316" at bounding box center [252, 180] width 45 height 15
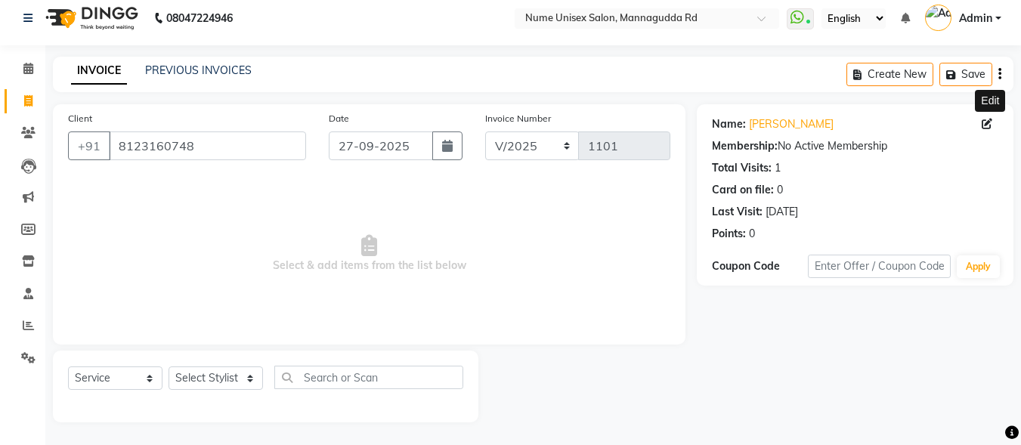
click at [983, 127] on icon at bounding box center [987, 124] width 11 height 11
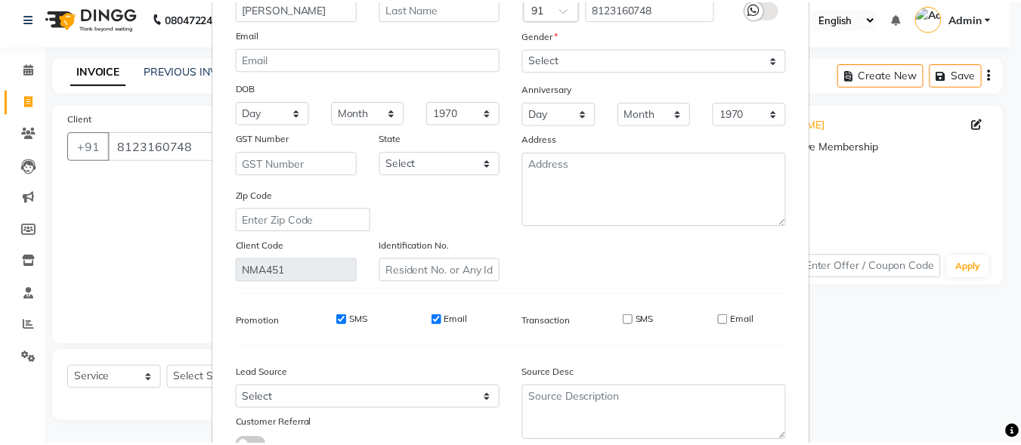
scroll to position [225, 0]
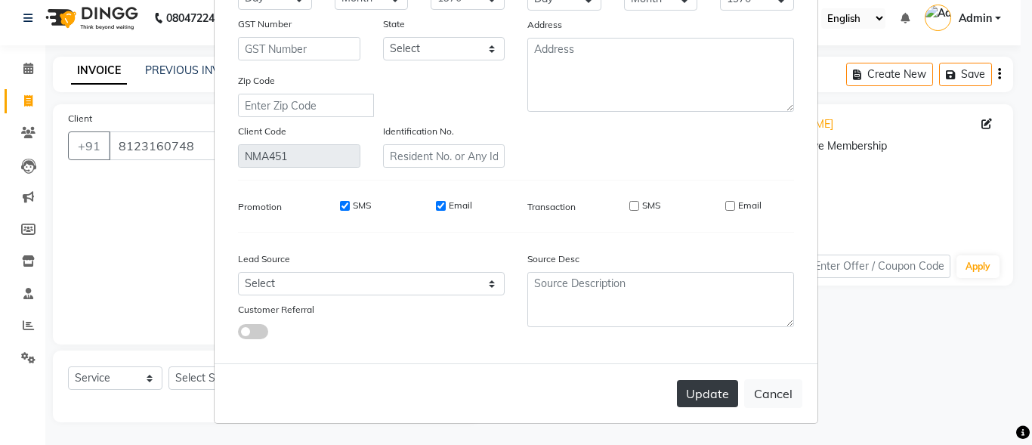
click at [704, 384] on button "Update" at bounding box center [707, 393] width 61 height 27
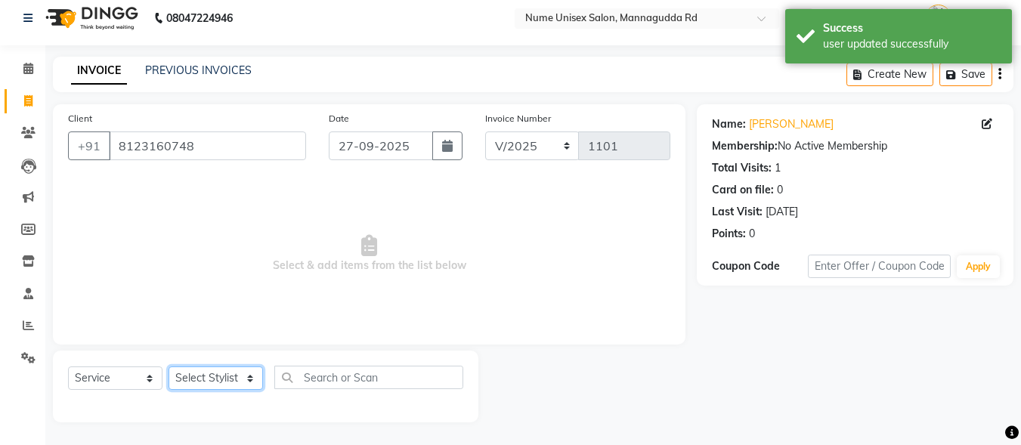
click at [227, 373] on select "Select Stylist Admin [PERSON_NAME] [PERSON_NAME] S [PERSON_NAME] Mohd [PERSON_N…" at bounding box center [216, 378] width 94 height 23
click at [169, 367] on select "Select Stylist Admin [PERSON_NAME] [PERSON_NAME] S [PERSON_NAME] Mohd [PERSON_N…" at bounding box center [216, 378] width 94 height 23
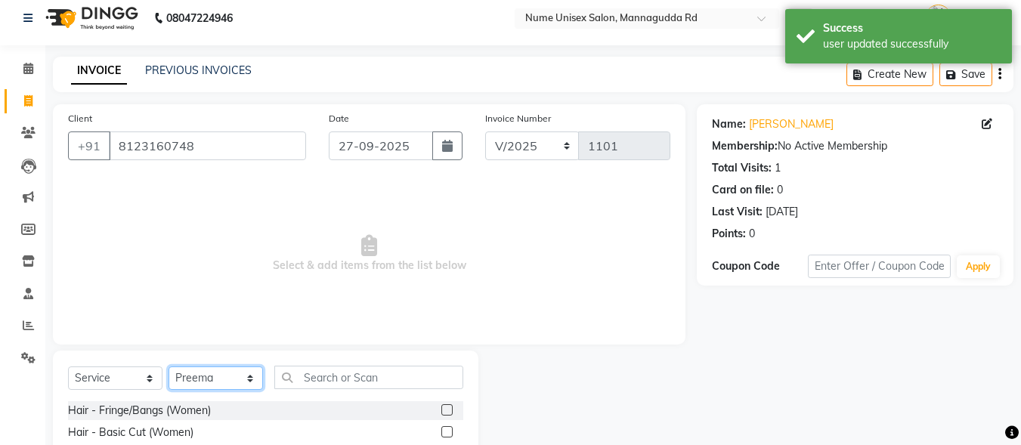
click at [224, 386] on select "Select Stylist Admin [PERSON_NAME] [PERSON_NAME] S [PERSON_NAME] Mohd [PERSON_N…" at bounding box center [216, 378] width 94 height 23
click at [169, 367] on select "Select Stylist Admin [PERSON_NAME] [PERSON_NAME] S [PERSON_NAME] Mohd [PERSON_N…" at bounding box center [216, 378] width 94 height 23
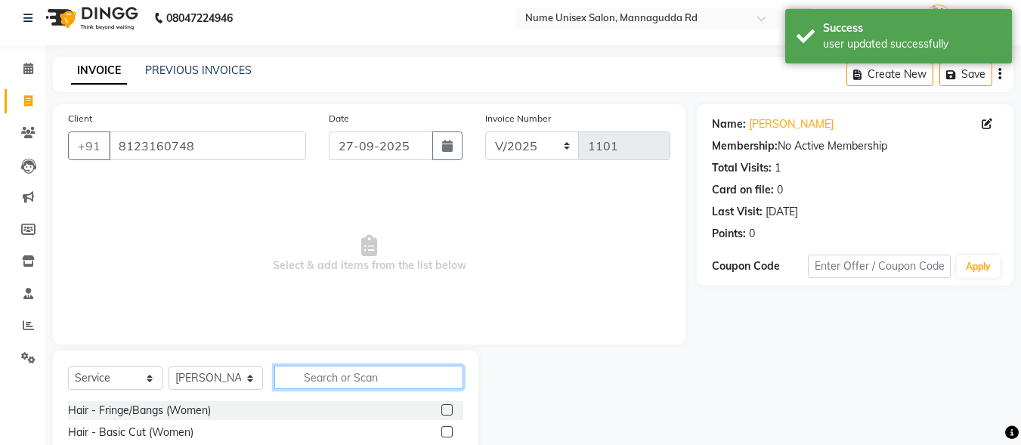
click at [336, 376] on input "text" at bounding box center [368, 377] width 189 height 23
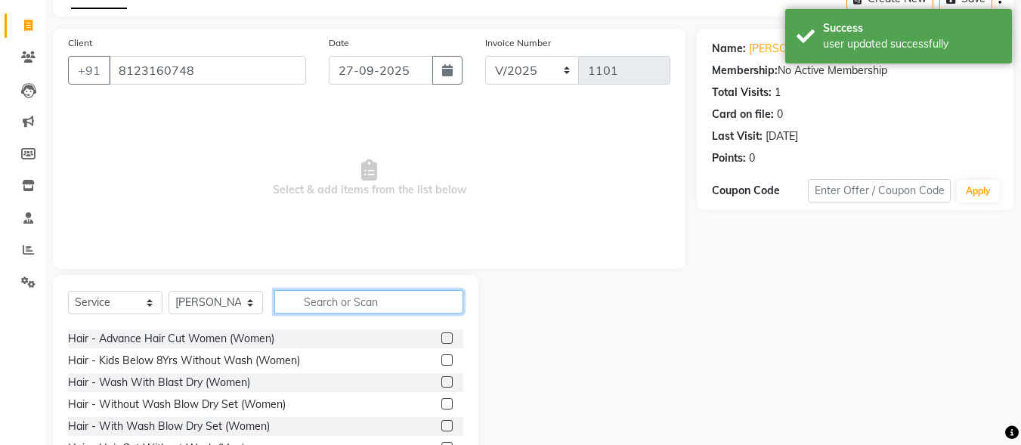
scroll to position [76, 0]
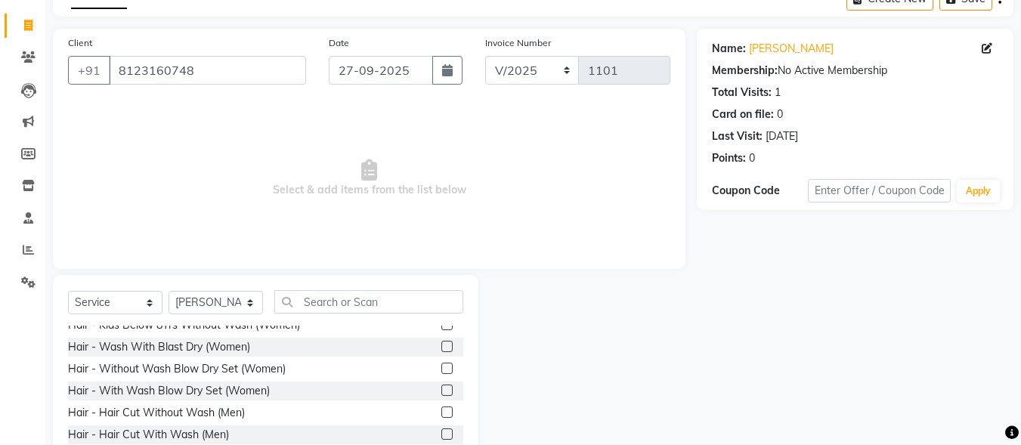
click at [441, 413] on label at bounding box center [446, 412] width 11 height 11
click at [441, 413] on input "checkbox" at bounding box center [446, 413] width 10 height 10
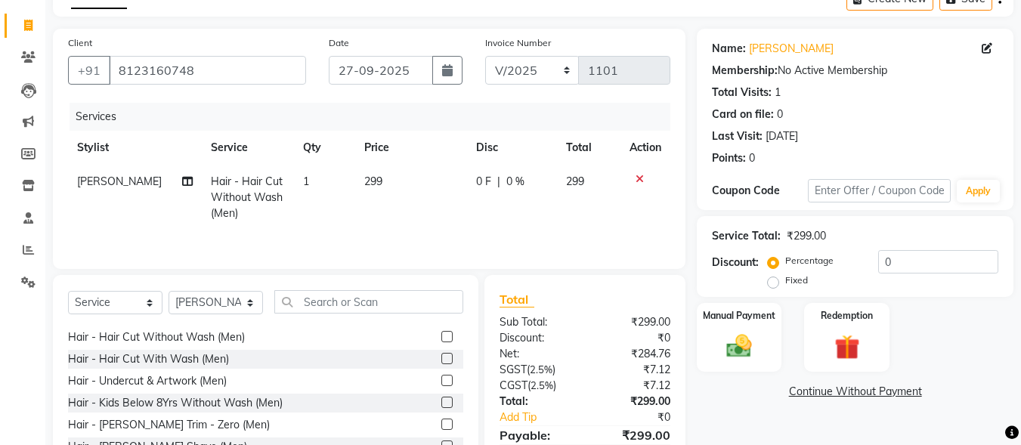
scroll to position [227, 0]
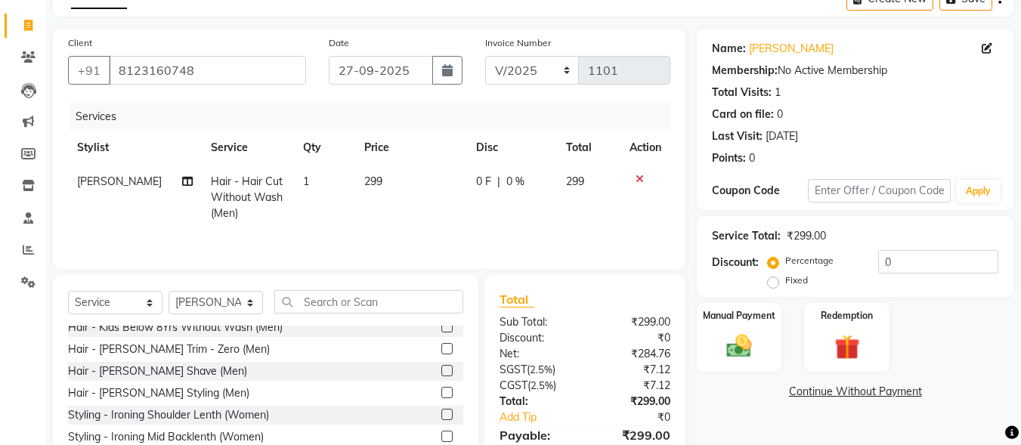
click at [441, 394] on label at bounding box center [446, 392] width 11 height 11
click at [441, 394] on input "checkbox" at bounding box center [446, 393] width 10 height 10
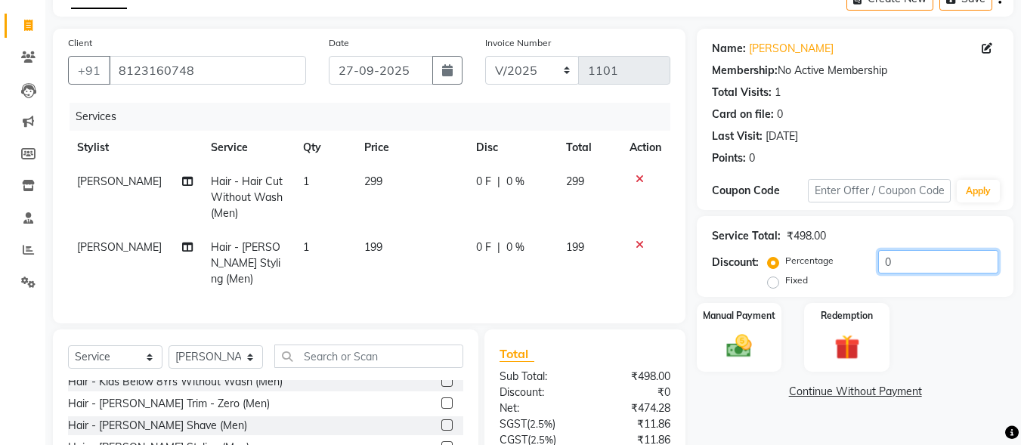
click at [879, 262] on input "0" at bounding box center [938, 261] width 120 height 23
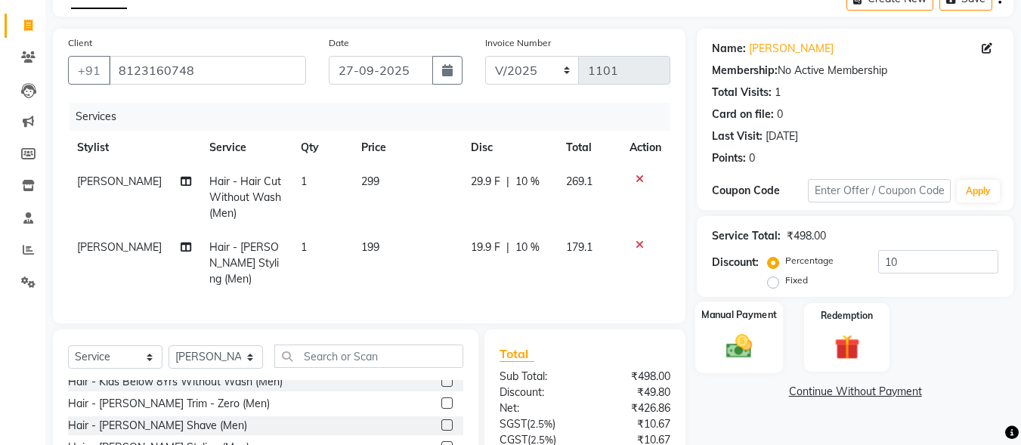
click at [732, 330] on div "Manual Payment" at bounding box center [739, 338] width 88 height 72
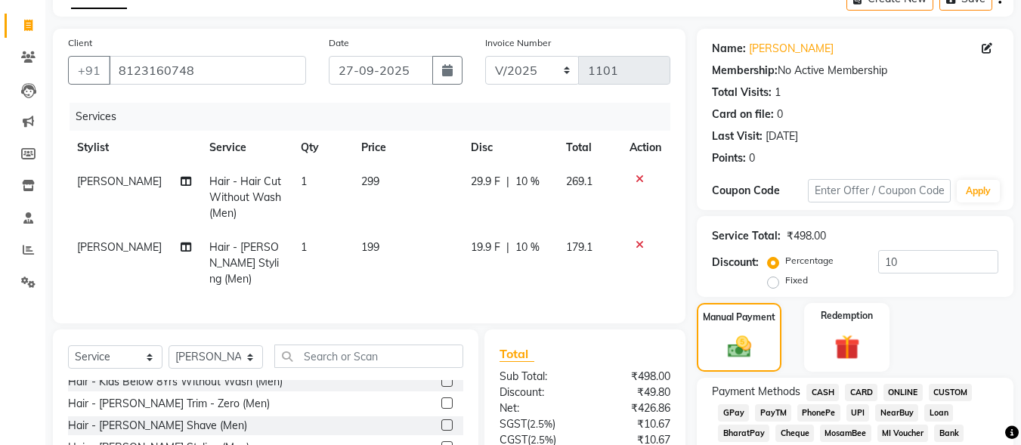
scroll to position [462, 0]
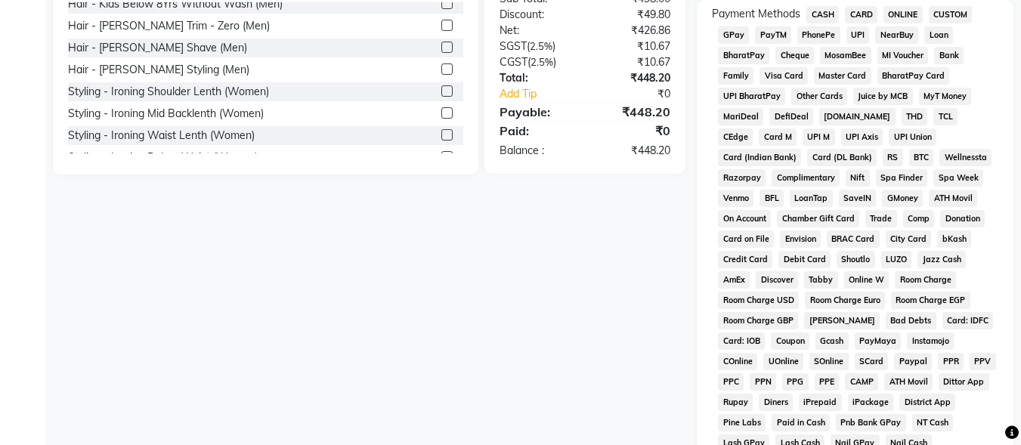
click at [862, 36] on span "UPI" at bounding box center [857, 34] width 23 height 17
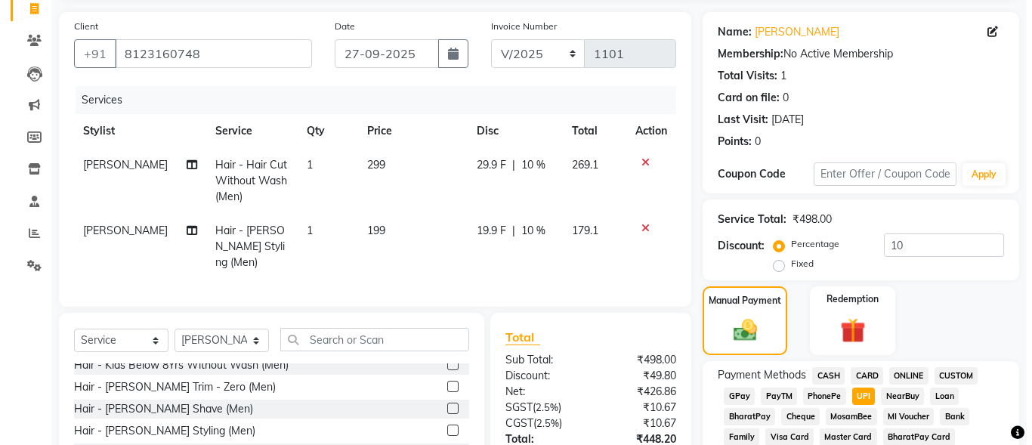
scroll to position [85, 0]
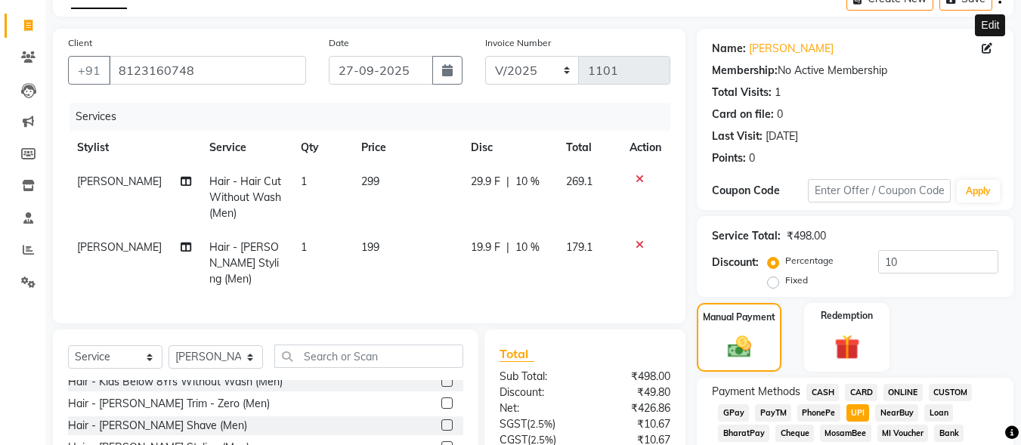
click at [987, 45] on icon at bounding box center [987, 48] width 11 height 11
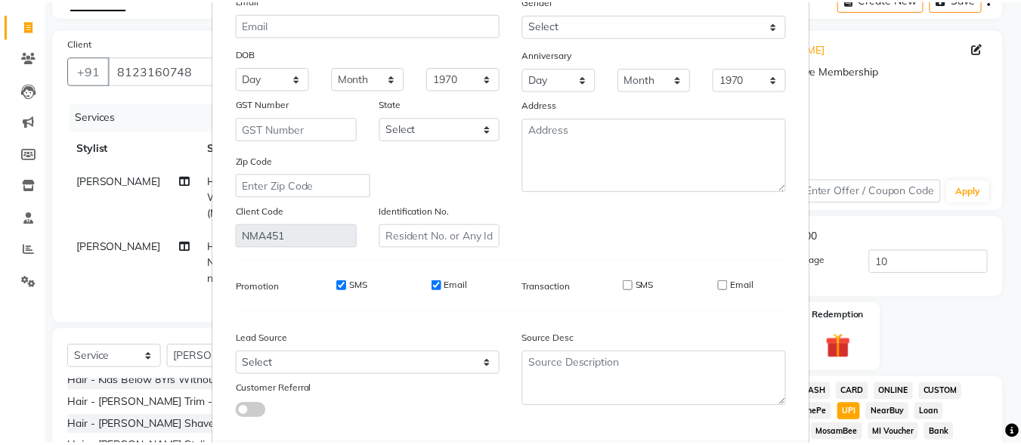
scroll to position [225, 0]
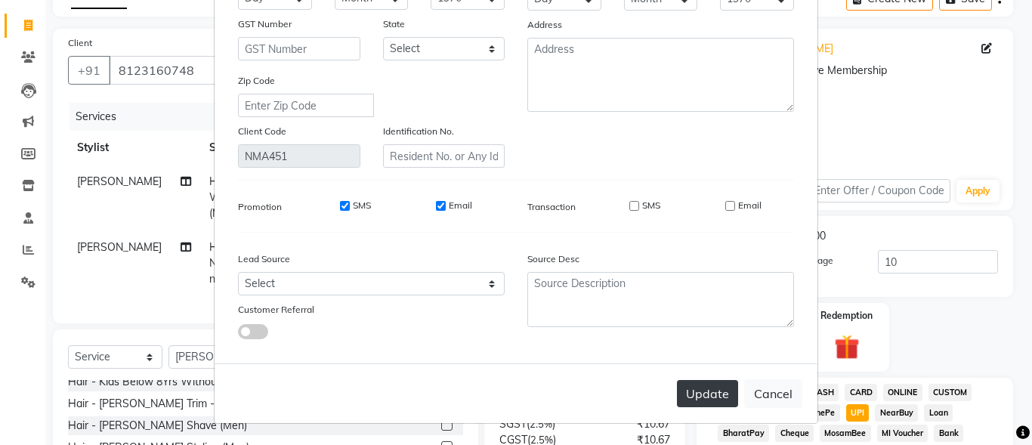
click at [700, 389] on button "Update" at bounding box center [707, 393] width 61 height 27
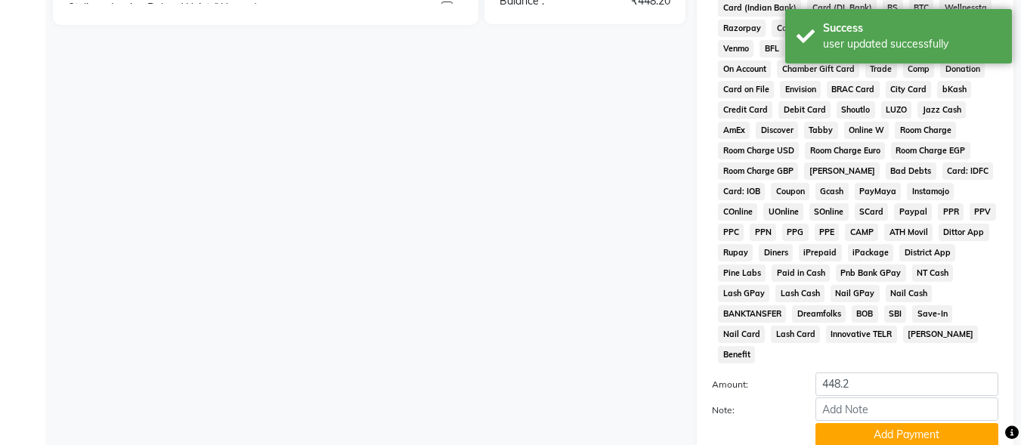
scroll to position [710, 0]
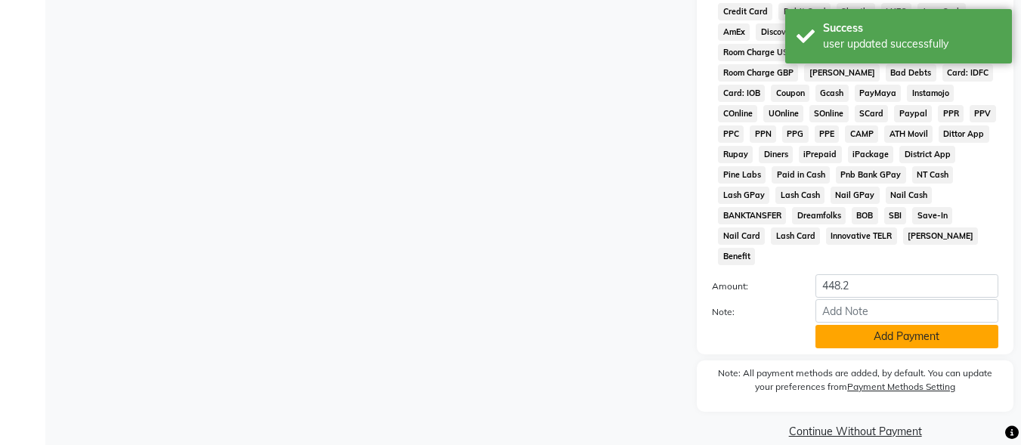
click at [852, 325] on button "Add Payment" at bounding box center [906, 336] width 183 height 23
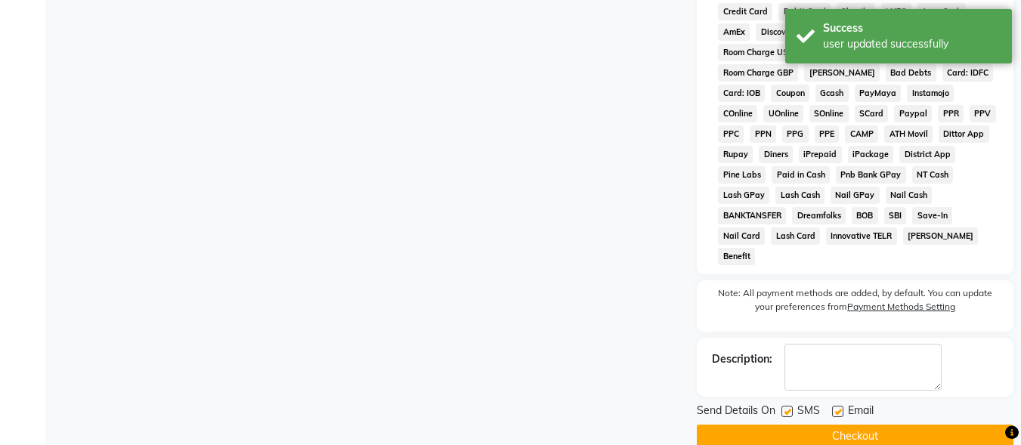
click at [787, 406] on label at bounding box center [786, 411] width 11 height 11
click at [787, 407] on input "checkbox" at bounding box center [786, 412] width 10 height 10
click at [840, 406] on label at bounding box center [837, 411] width 11 height 11
click at [840, 407] on input "checkbox" at bounding box center [837, 412] width 10 height 10
click at [840, 425] on button "Checkout" at bounding box center [855, 436] width 317 height 23
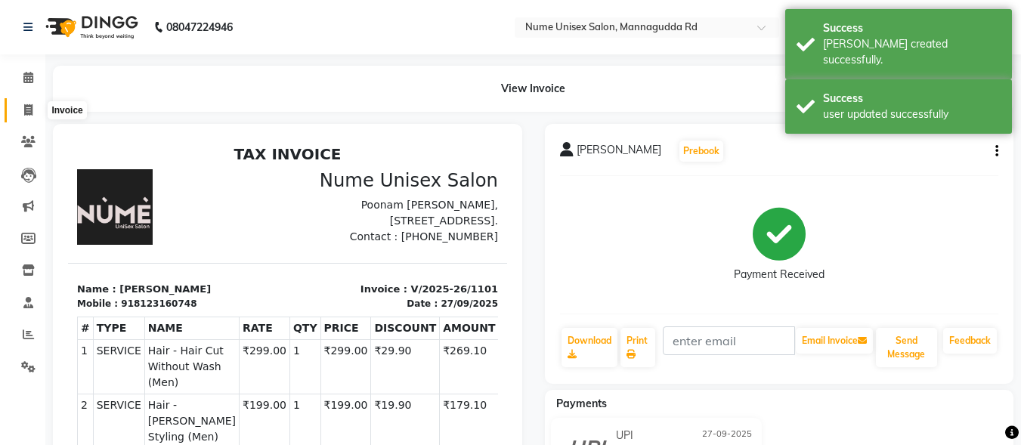
click at [28, 109] on icon at bounding box center [28, 109] width 8 height 11
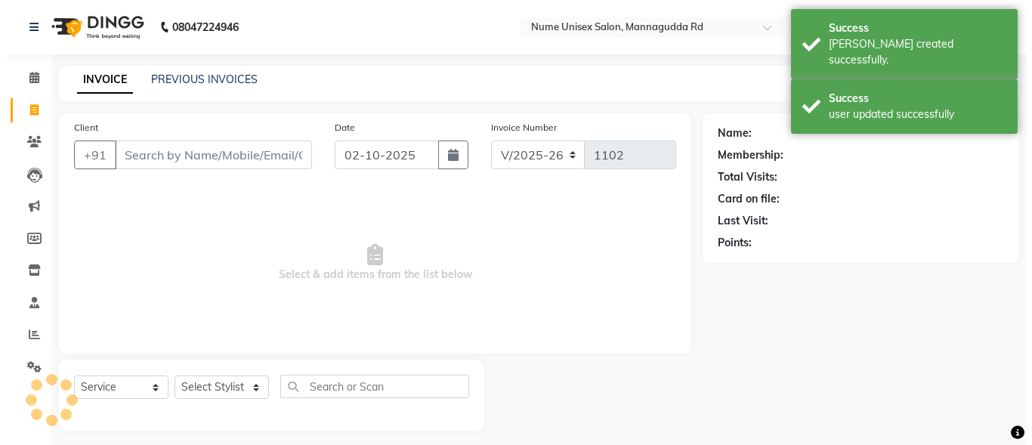
scroll to position [9, 0]
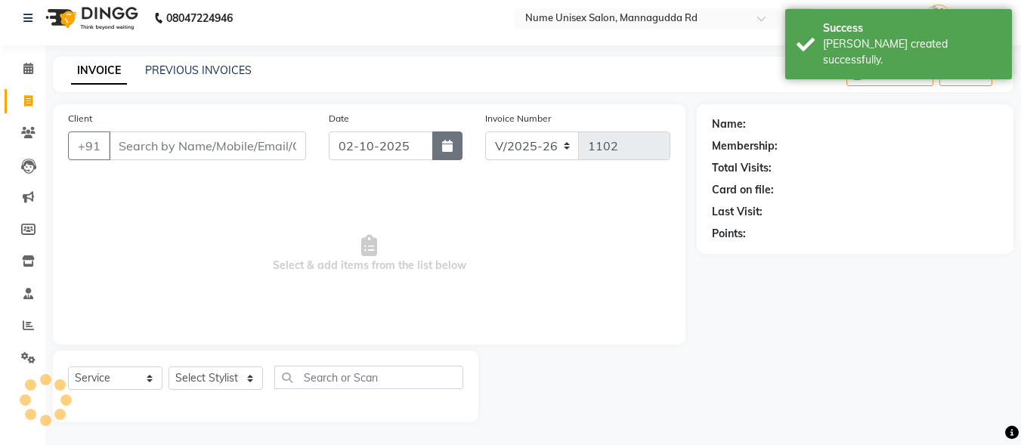
click at [439, 150] on button "button" at bounding box center [447, 145] width 30 height 29
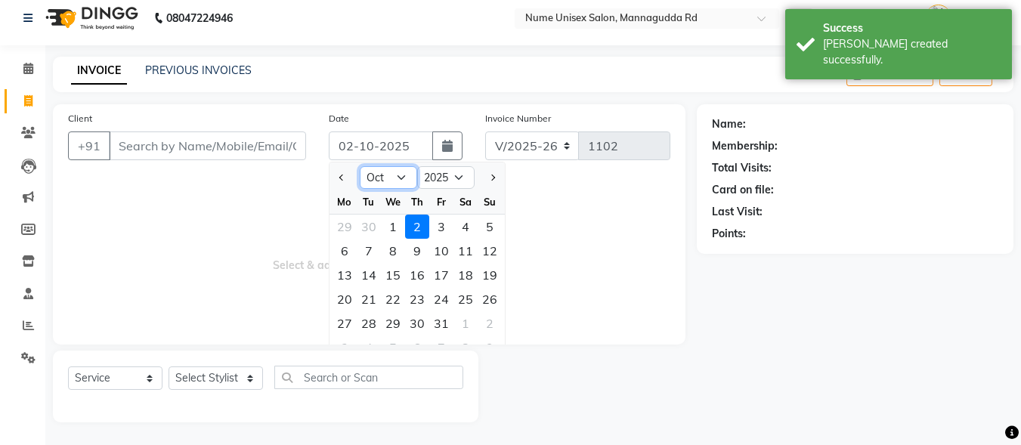
click at [390, 179] on select "Jan Feb Mar Apr May Jun [DATE] Aug Sep Oct Nov Dec" at bounding box center [388, 177] width 57 height 23
click at [360, 166] on select "Jan Feb Mar Apr May Jun [DATE] Aug Sep Oct Nov Dec" at bounding box center [388, 177] width 57 height 23
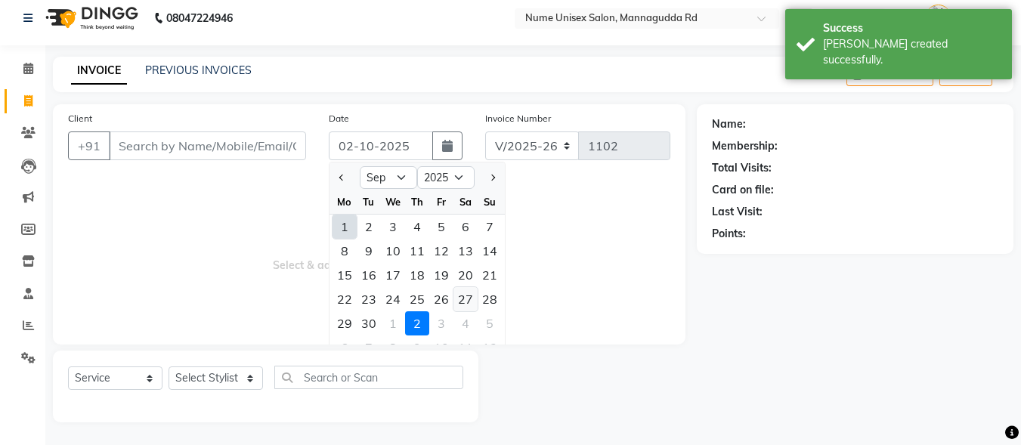
click at [464, 302] on div "27" at bounding box center [465, 299] width 24 height 24
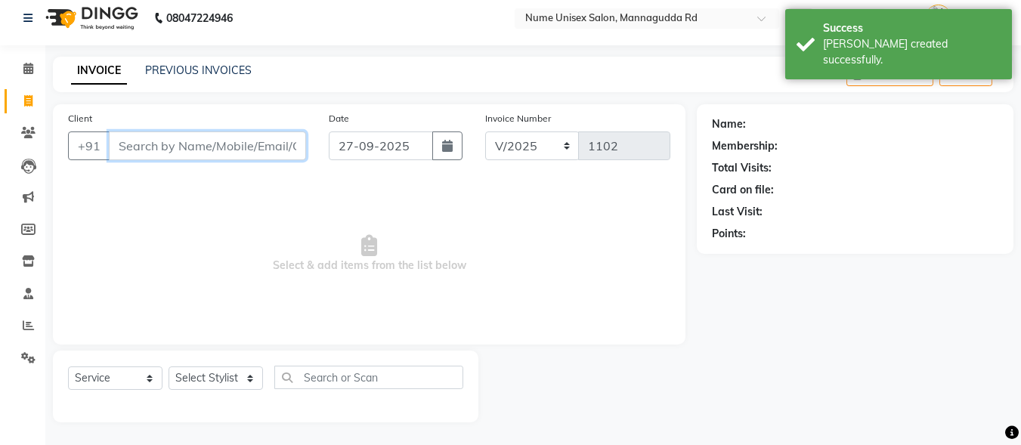
click at [218, 153] on input "Client" at bounding box center [207, 145] width 197 height 29
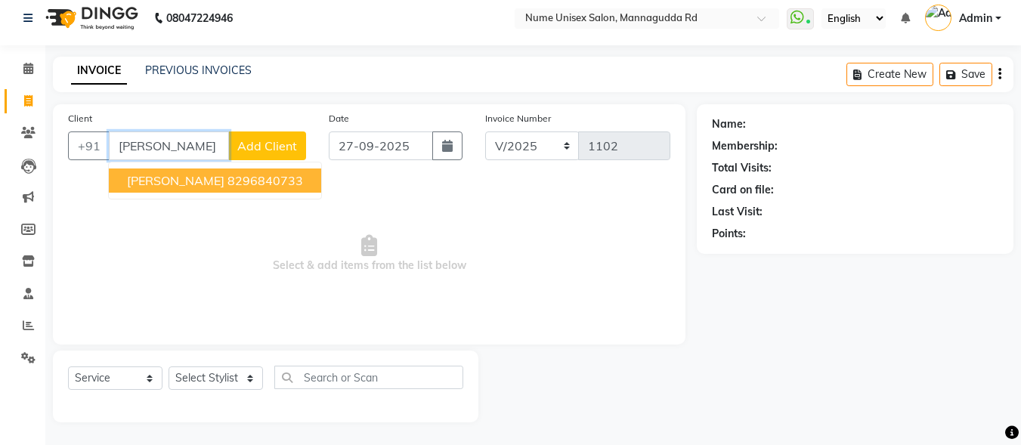
click at [192, 171] on button "[PERSON_NAME] 8296840733" at bounding box center [215, 181] width 212 height 24
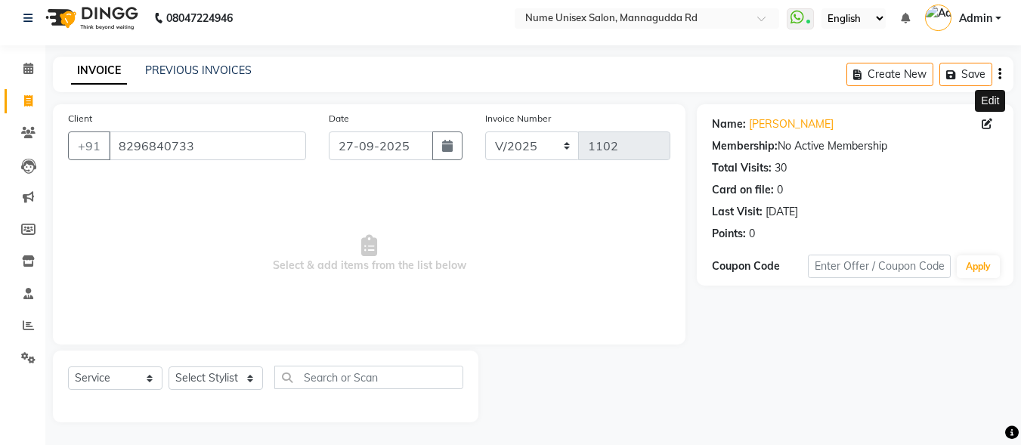
click at [988, 126] on icon at bounding box center [987, 124] width 11 height 11
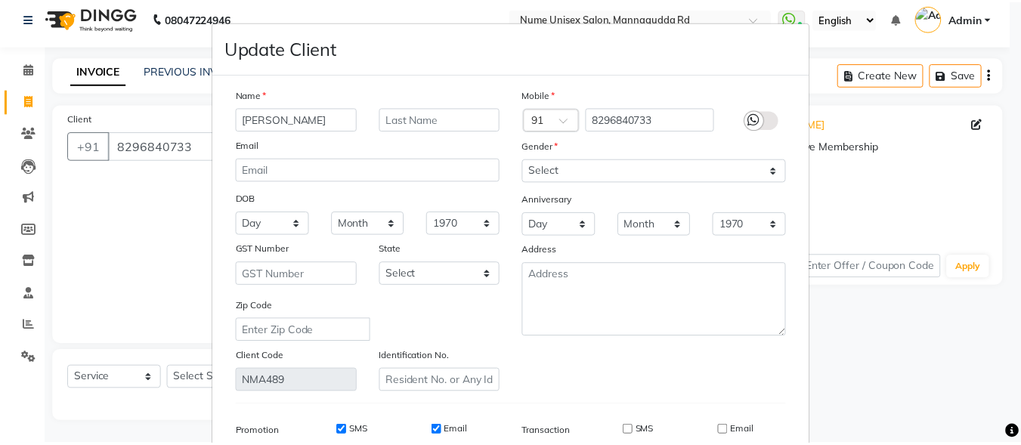
scroll to position [225, 0]
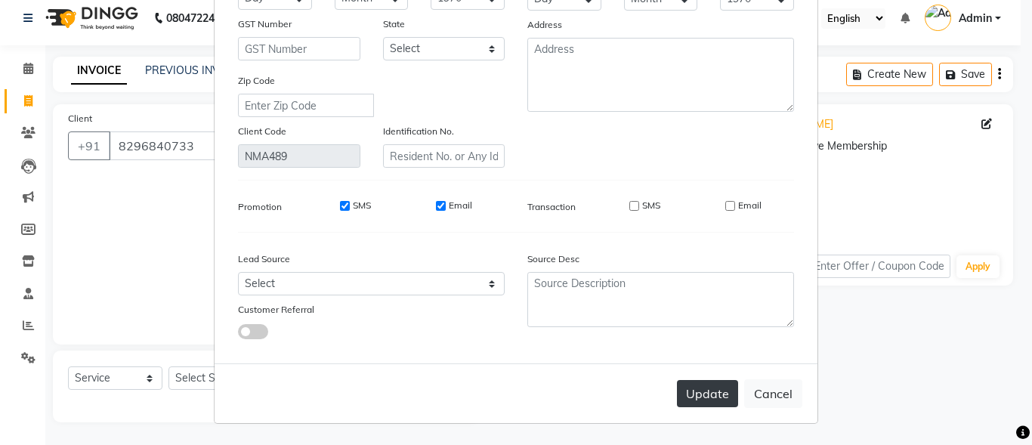
click at [704, 391] on button "Update" at bounding box center [707, 393] width 61 height 27
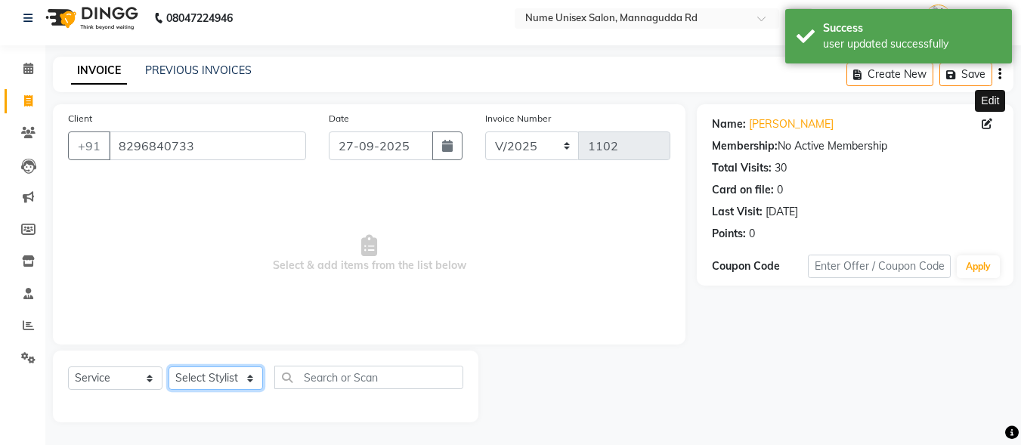
click at [216, 384] on select "Select Stylist Admin [PERSON_NAME] [PERSON_NAME] S [PERSON_NAME] Mohd [PERSON_N…" at bounding box center [216, 378] width 94 height 23
click at [169, 367] on select "Select Stylist Admin [PERSON_NAME] [PERSON_NAME] S [PERSON_NAME] Mohd [PERSON_N…" at bounding box center [216, 378] width 94 height 23
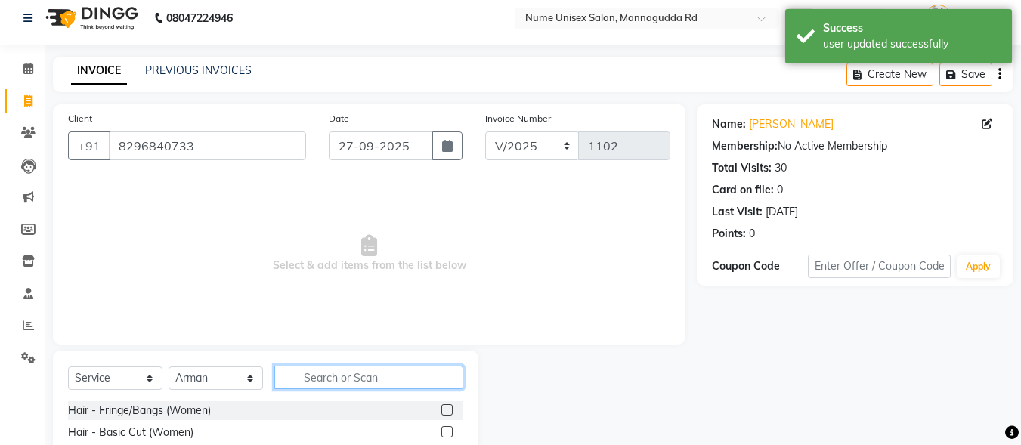
click at [333, 383] on input "text" at bounding box center [368, 377] width 189 height 23
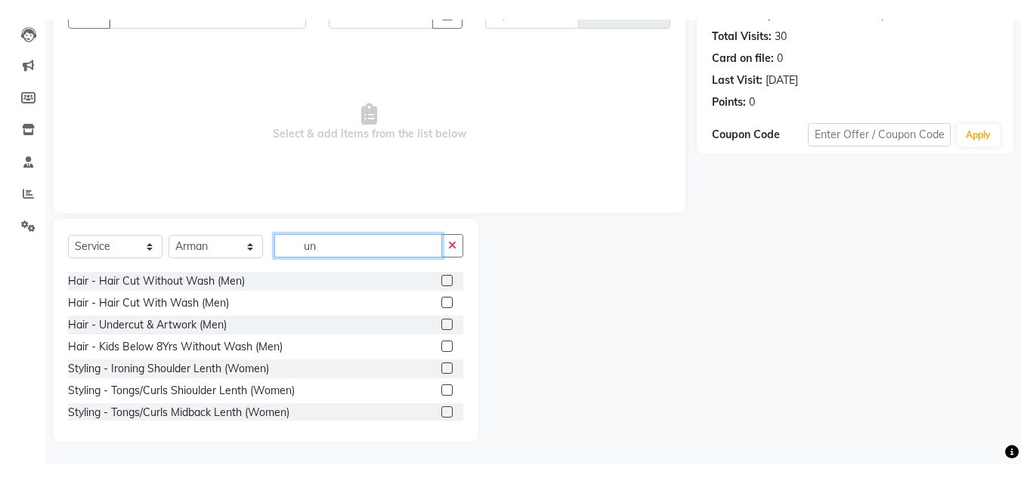
scroll to position [75, 0]
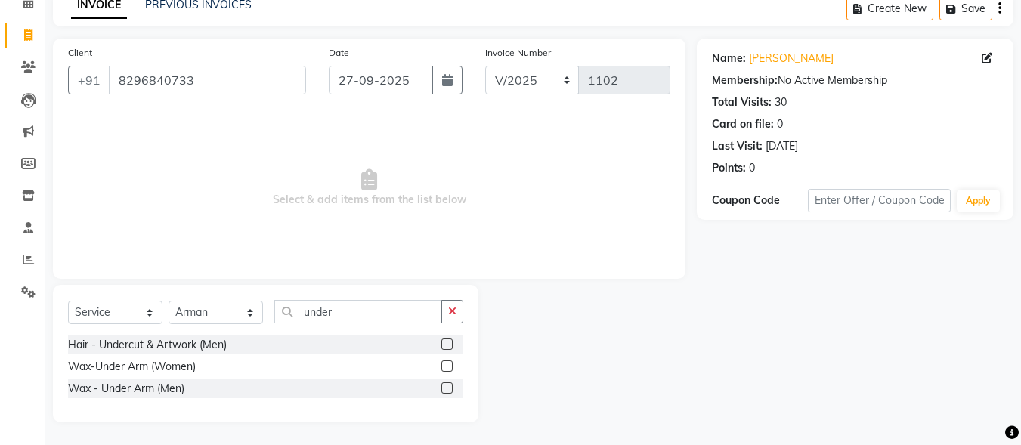
click at [447, 342] on label at bounding box center [446, 344] width 11 height 11
click at [447, 342] on input "checkbox" at bounding box center [446, 345] width 10 height 10
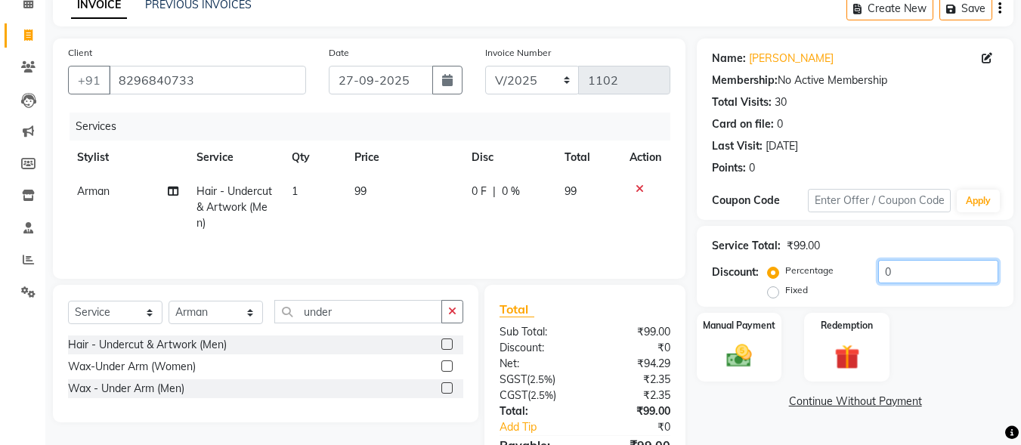
click at [878, 274] on input "0" at bounding box center [938, 271] width 120 height 23
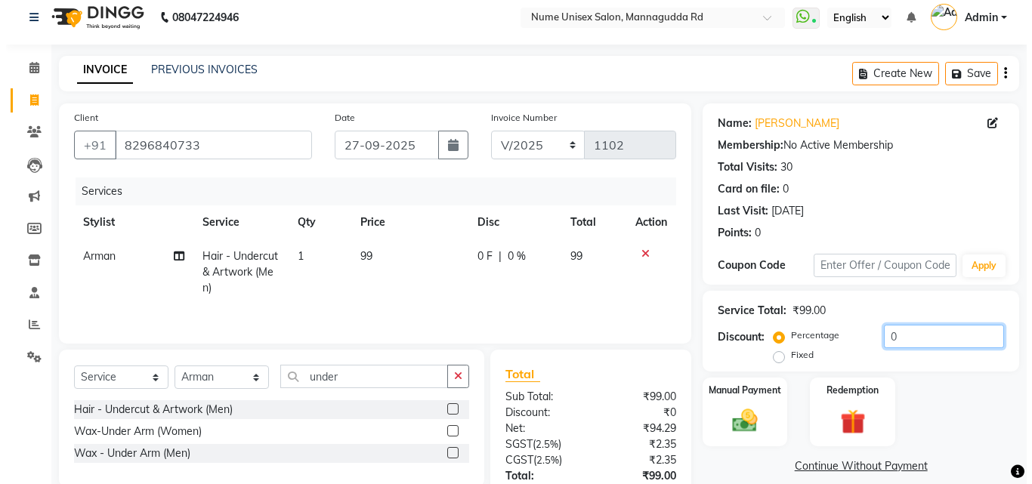
scroll to position [0, 0]
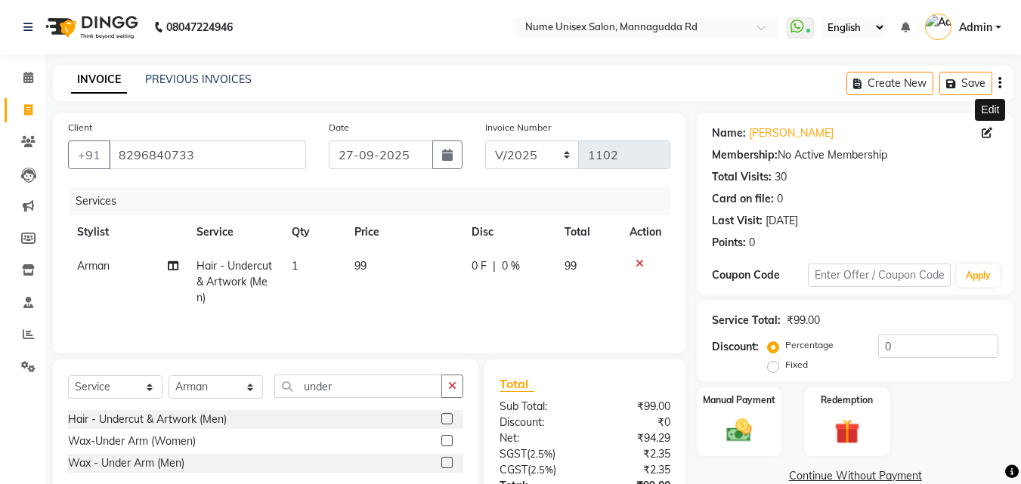
click at [983, 131] on icon at bounding box center [987, 133] width 11 height 11
click at [985, 136] on icon at bounding box center [987, 133] width 11 height 11
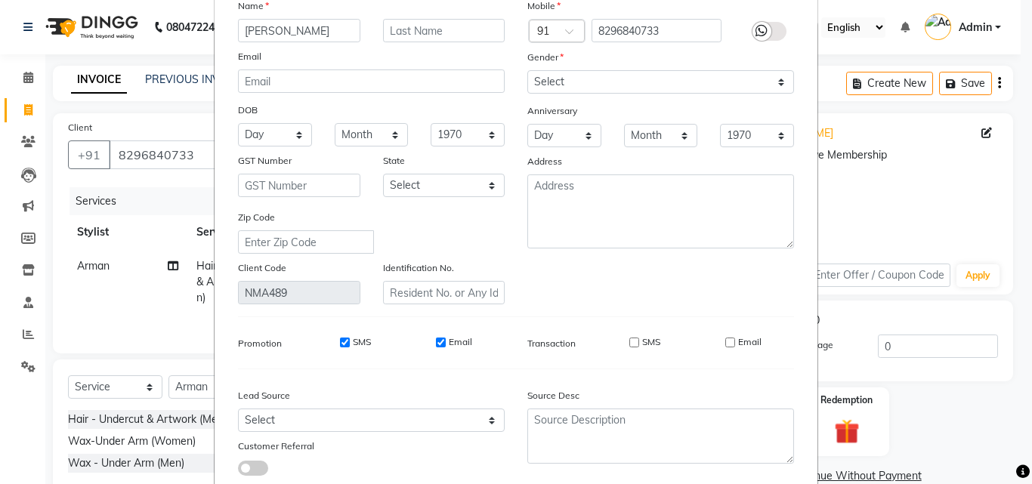
scroll to position [186, 0]
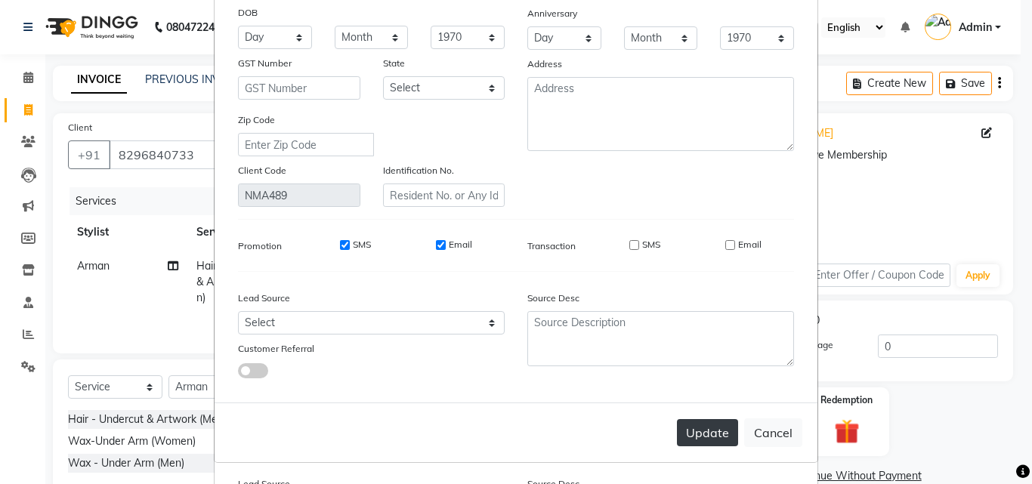
click at [702, 431] on button "Update" at bounding box center [707, 432] width 61 height 27
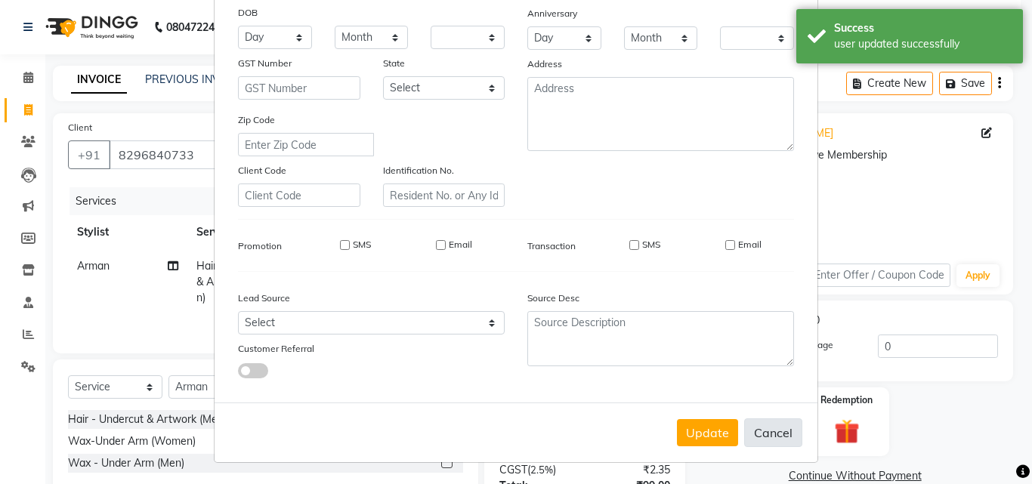
click at [781, 435] on button "Cancel" at bounding box center [773, 433] width 58 height 29
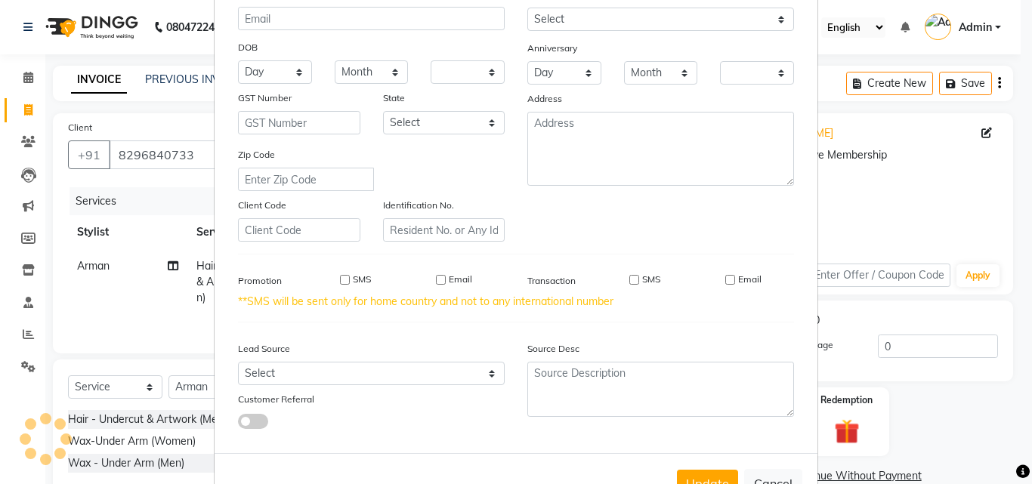
scroll to position [202, 0]
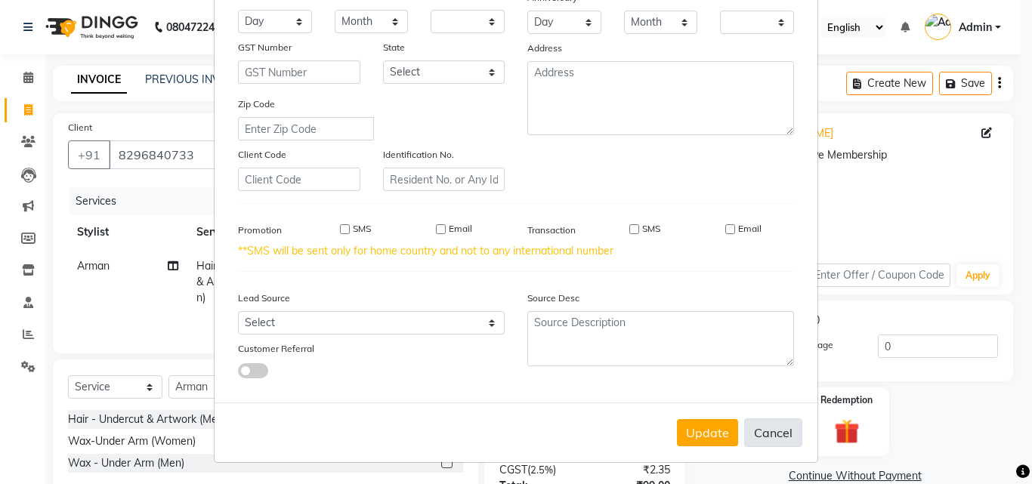
click at [787, 435] on button "Cancel" at bounding box center [773, 433] width 58 height 29
click at [773, 435] on button "Cancel" at bounding box center [773, 433] width 58 height 29
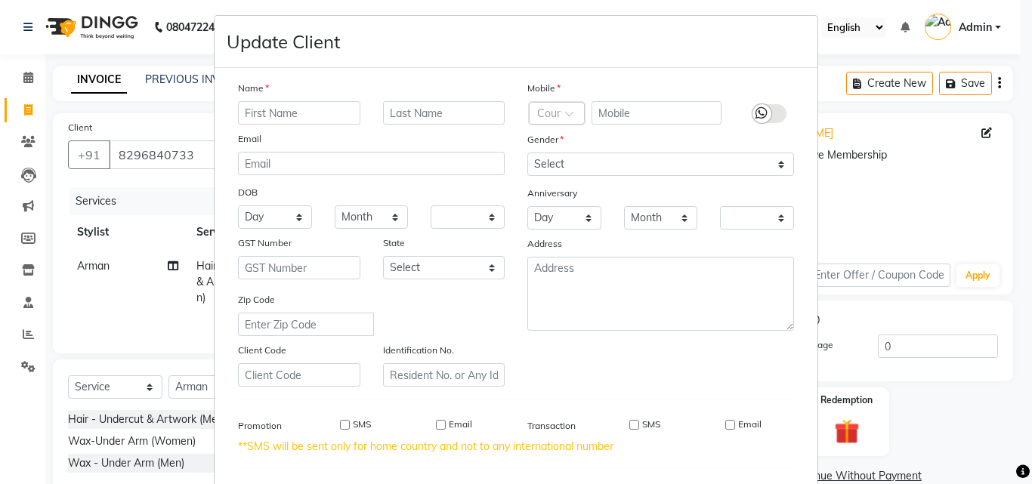
scroll to position [0, 0]
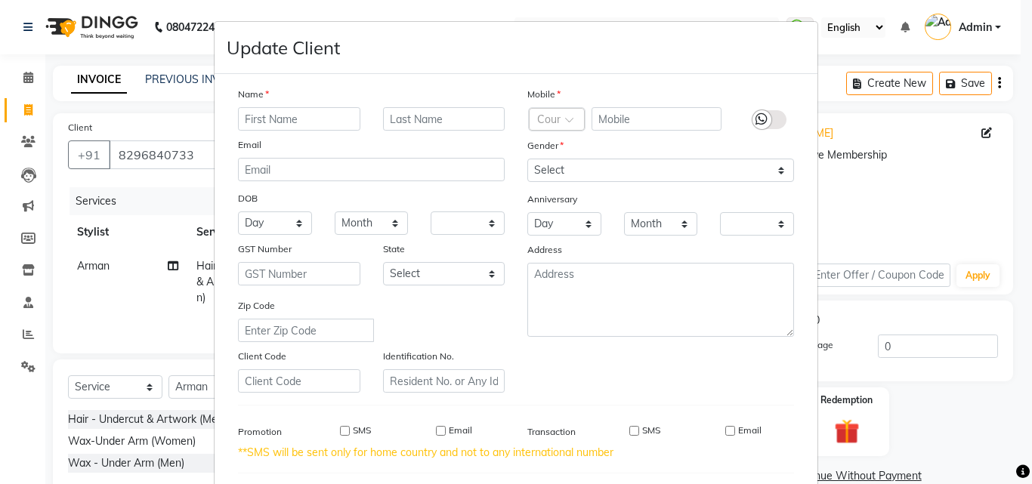
click at [162, 110] on ngb-modal-window "Update Client Name Email DOB Day 01 02 03 04 05 06 07 08 09 10 11 12 13 14 15 1…" at bounding box center [516, 242] width 1032 height 484
click at [9, 113] on ngb-modal-window "Update Client Name Email DOB Day 01 02 03 04 05 06 07 08 09 10 11 12 13 14 15 1…" at bounding box center [516, 242] width 1032 height 484
click at [46, 110] on ngb-modal-window "Update Client Name Email DOB Day 01 02 03 04 05 06 07 08 09 10 11 12 13 14 15 1…" at bounding box center [516, 242] width 1032 height 484
click at [41, 110] on ngb-modal-window "Update Client Name Email DOB Day 01 02 03 04 05 06 07 08 09 10 11 12 13 14 15 1…" at bounding box center [516, 242] width 1032 height 484
click at [36, 112] on ngb-modal-window "Update Client Name Email DOB Day 01 02 03 04 05 06 07 08 09 10 11 12 13 14 15 1…" at bounding box center [516, 242] width 1032 height 484
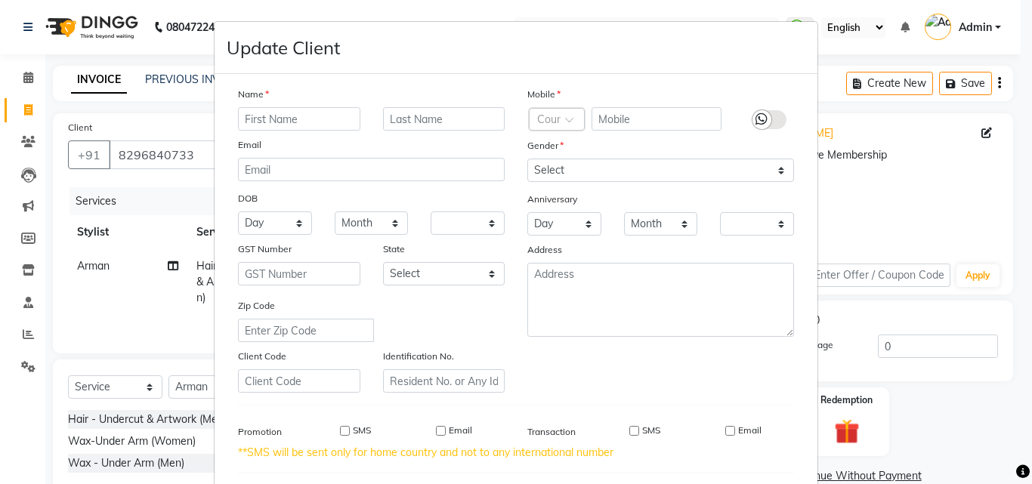
click at [32, 147] on ngb-modal-window "Update Client Name Email DOB Day 01 02 03 04 05 06 07 08 09 10 11 12 13 14 15 1…" at bounding box center [516, 242] width 1032 height 484
click at [30, 147] on ngb-modal-window "Update Client Name Email DOB Day 01 02 03 04 05 06 07 08 09 10 11 12 13 14 15 1…" at bounding box center [516, 242] width 1032 height 484
click at [27, 146] on ngb-modal-window "Update Client Name Email DOB Day 01 02 03 04 05 06 07 08 09 10 11 12 13 14 15 1…" at bounding box center [516, 242] width 1032 height 484
click at [882, 171] on ngb-modal-window "Update Client Name Email DOB Day 01 02 03 04 05 06 07 08 09 10 11 12 13 14 15 1…" at bounding box center [516, 242] width 1032 height 484
click at [23, 76] on ngb-modal-window "Update Client Name Email DOB Day 01 02 03 04 05 06 07 08 09 10 11 12 13 14 15 1…" at bounding box center [516, 242] width 1032 height 484
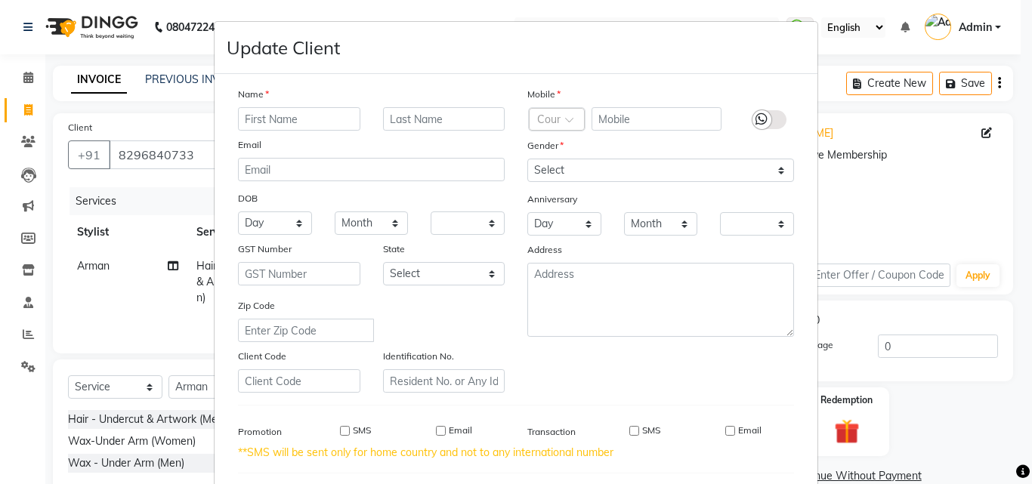
click at [32, 78] on ngb-modal-window "Update Client Name Email DOB Day 01 02 03 04 05 06 07 08 09 10 11 12 13 14 15 1…" at bounding box center [516, 242] width 1032 height 484
click at [26, 21] on ngb-modal-window "Update Client Name Email DOB Day 01 02 03 04 05 06 07 08 09 10 11 12 13 14 15 1…" at bounding box center [516, 242] width 1032 height 484
